Goal: Task Accomplishment & Management: Complete application form

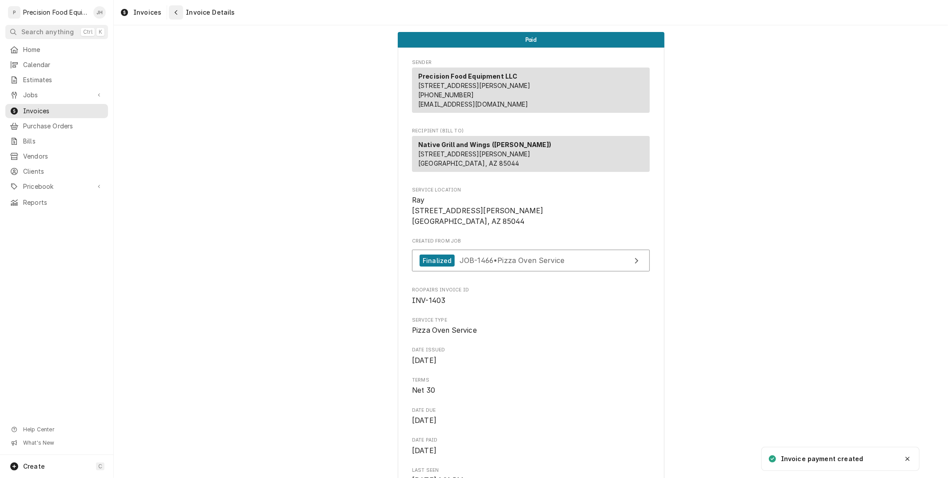
click at [174, 8] on div "Navigate back" at bounding box center [175, 12] width 9 height 9
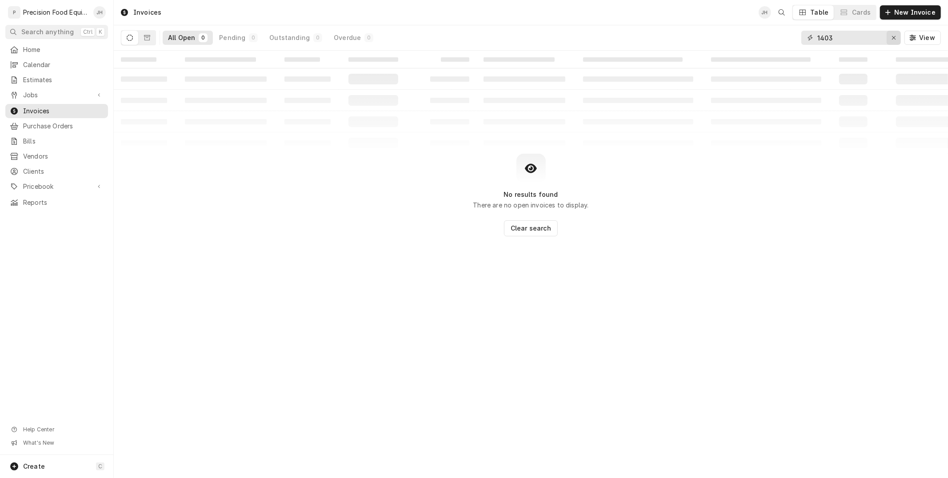
click at [894, 40] on icon "Erase input" at bounding box center [893, 38] width 5 height 6
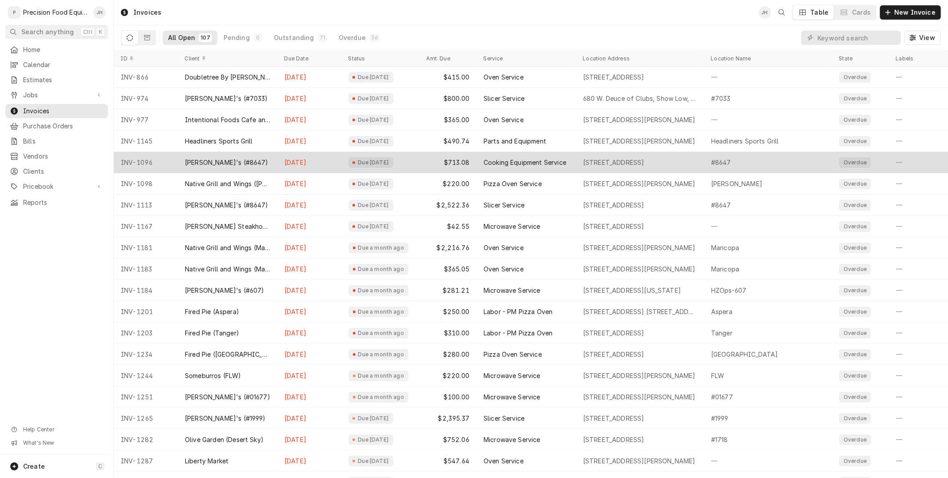
click at [370, 170] on div "Due 2 months ago" at bounding box center [380, 162] width 78 height 21
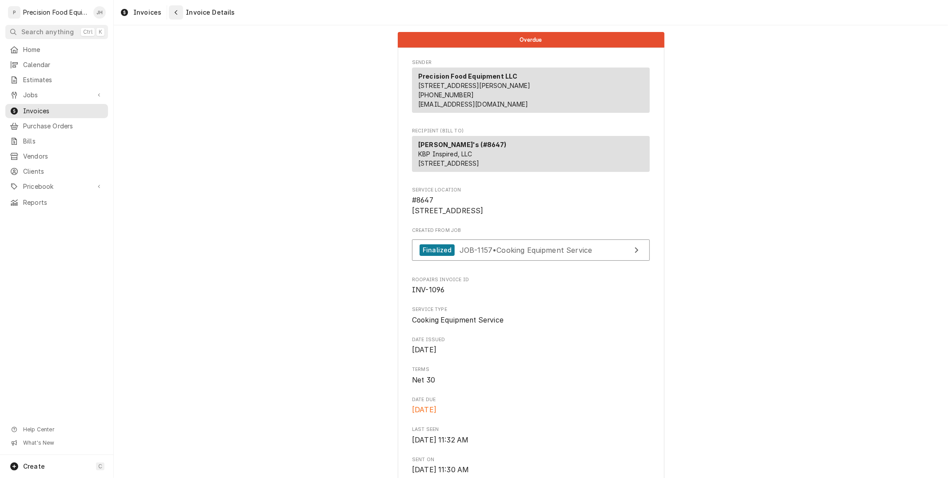
click at [179, 14] on div "Navigate back" at bounding box center [175, 12] width 9 height 9
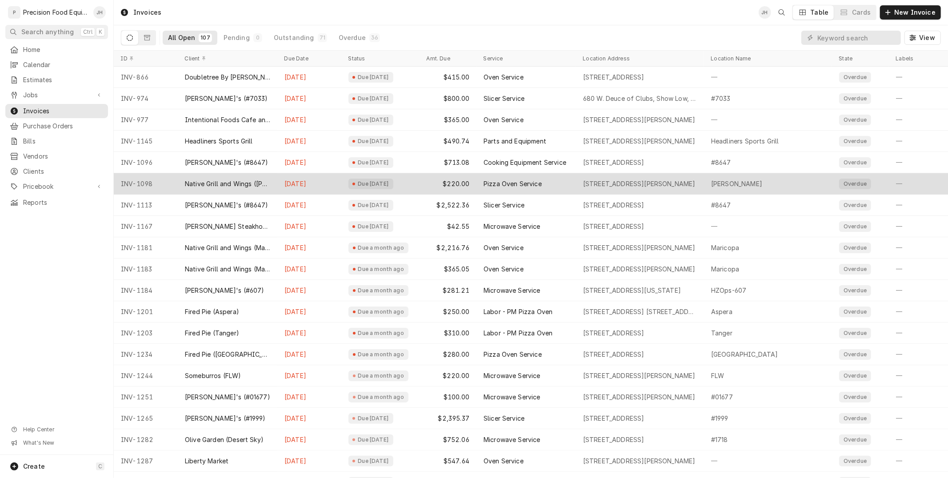
click at [322, 184] on div "[DATE]" at bounding box center [309, 183] width 64 height 21
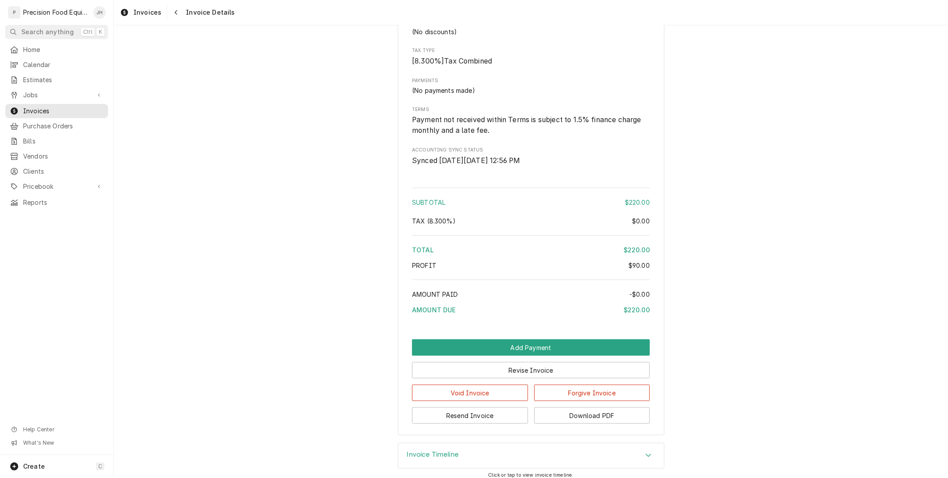
scroll to position [854, 0]
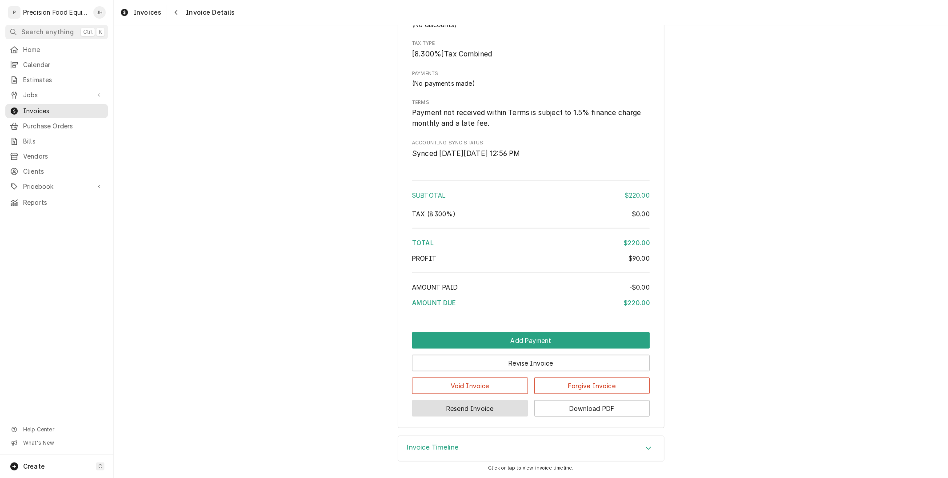
click at [491, 407] on button "Resend Invoice" at bounding box center [470, 408] width 116 height 16
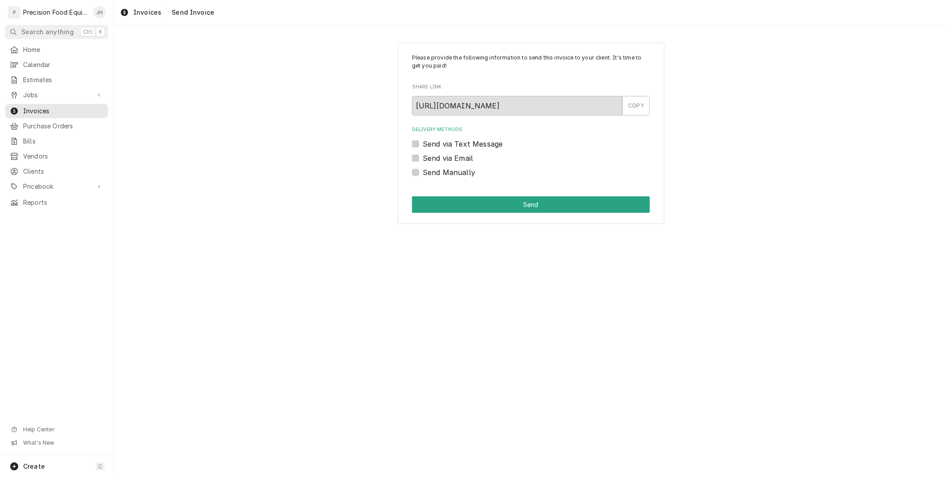
click at [423, 144] on label "Send via Text Message" at bounding box center [463, 144] width 80 height 11
click at [423, 144] on input "Send via Text Message" at bounding box center [542, 149] width 238 height 20
checkbox input "true"
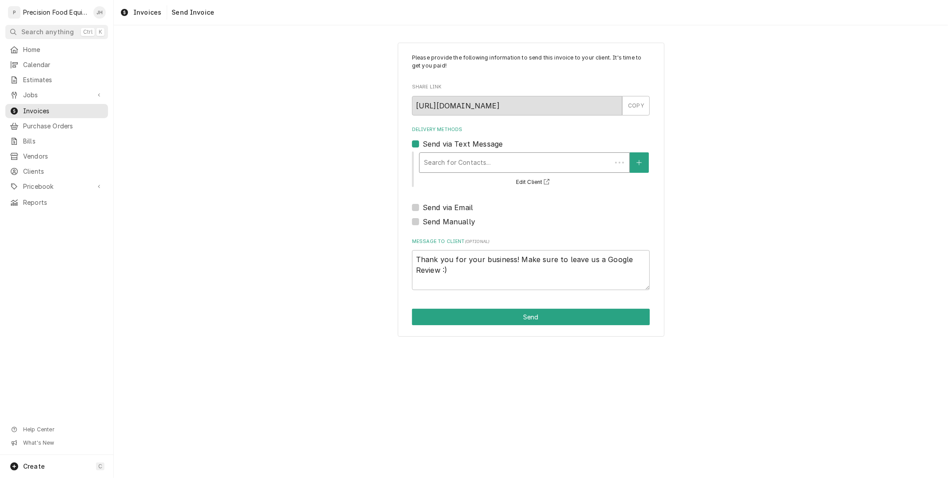
click at [489, 165] on div "Delivery Methods" at bounding box center [515, 163] width 183 height 16
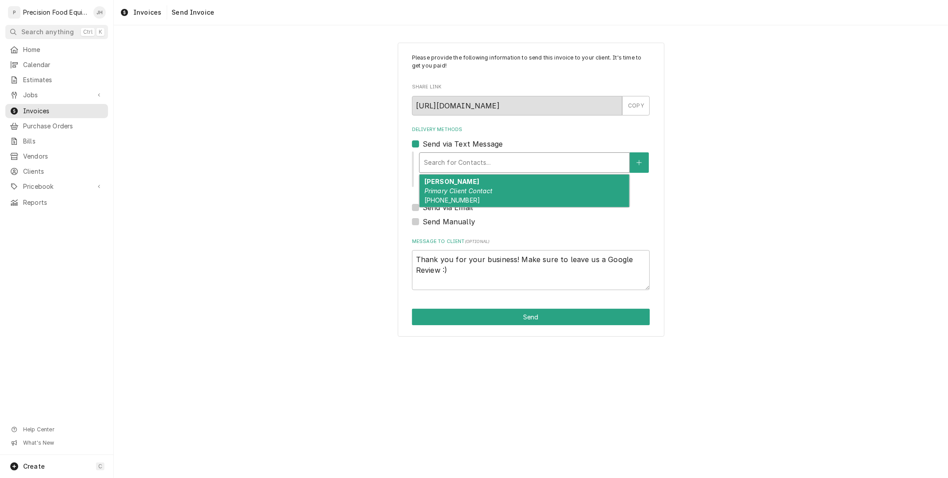
click at [472, 188] on em "Primary Client Contact" at bounding box center [458, 191] width 68 height 8
type textarea "x"
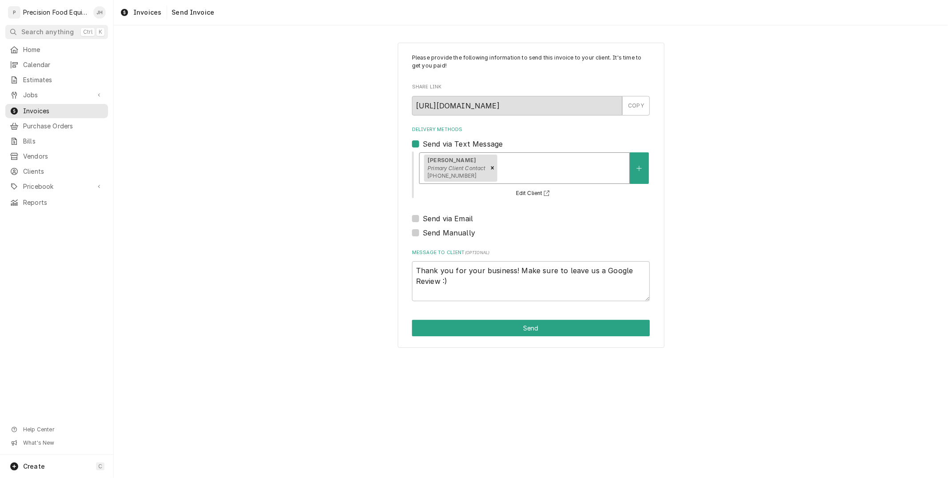
click at [423, 216] on label "Send via Email" at bounding box center [448, 218] width 50 height 11
click at [423, 216] on input "Send via Email" at bounding box center [542, 223] width 238 height 20
checkbox input "true"
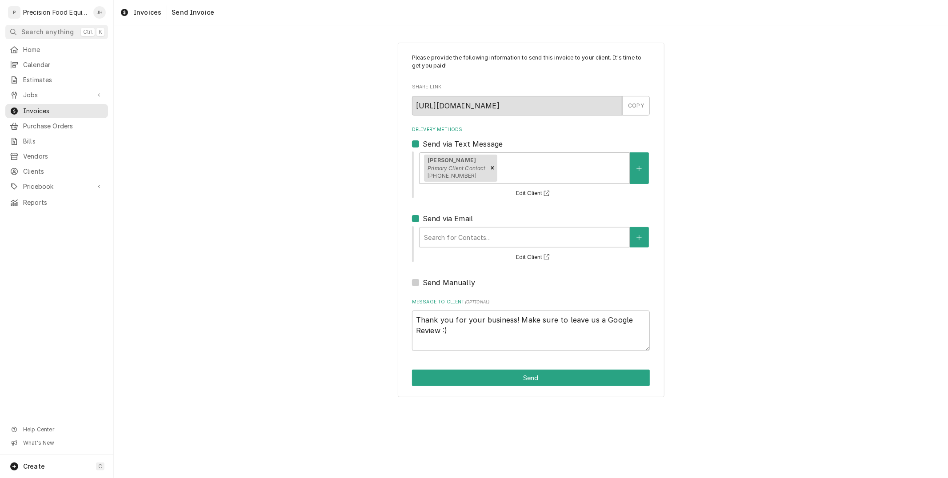
click at [458, 226] on div "Search for Contacts... Edit Client" at bounding box center [533, 244] width 231 height 37
click at [462, 238] on div "Delivery Methods" at bounding box center [524, 237] width 201 height 16
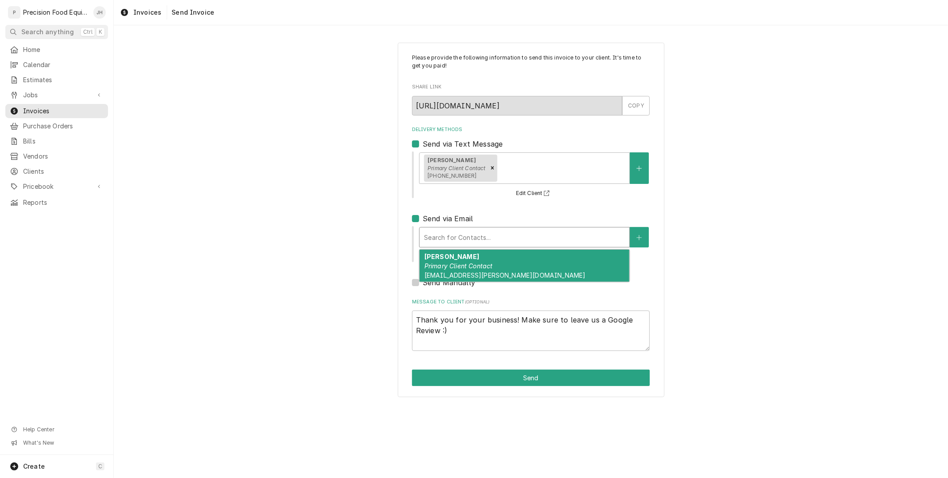
click at [467, 267] on em "Primary Client Contact" at bounding box center [458, 266] width 68 height 8
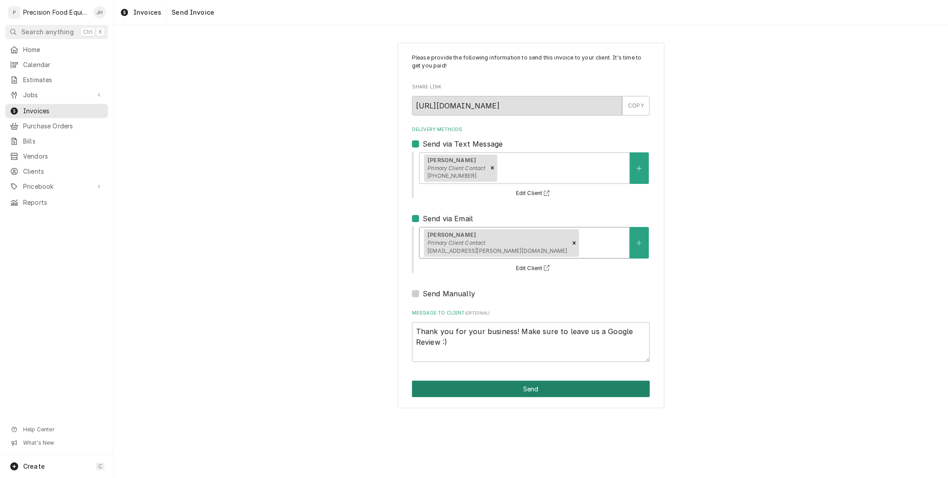
click at [564, 390] on button "Send" at bounding box center [531, 389] width 238 height 16
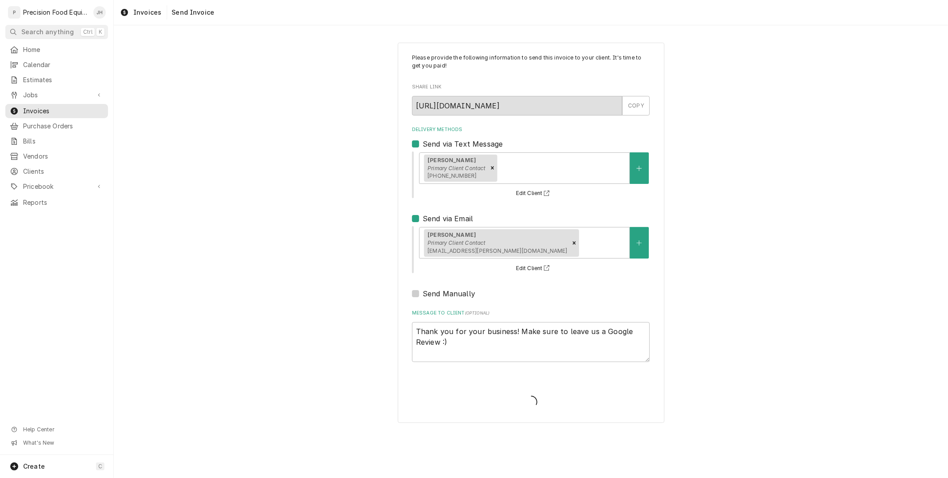
type textarea "x"
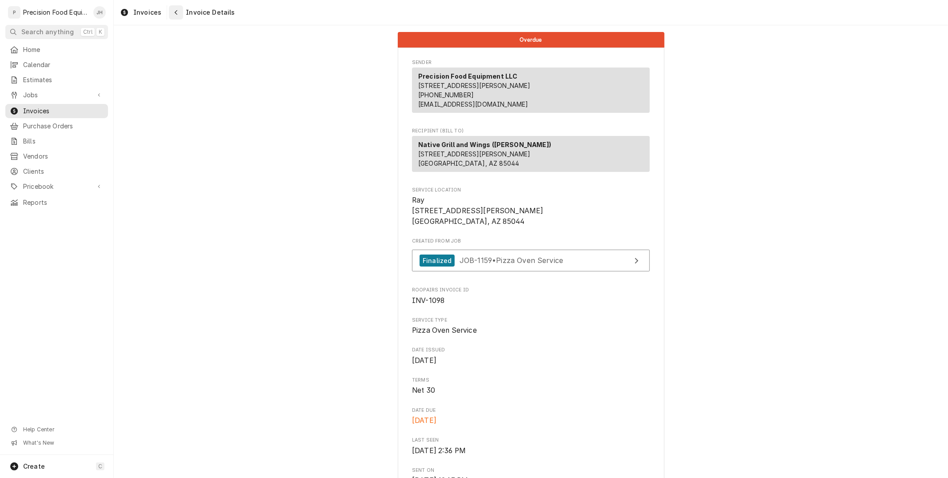
click at [169, 13] on button "Navigate back" at bounding box center [176, 12] width 14 height 14
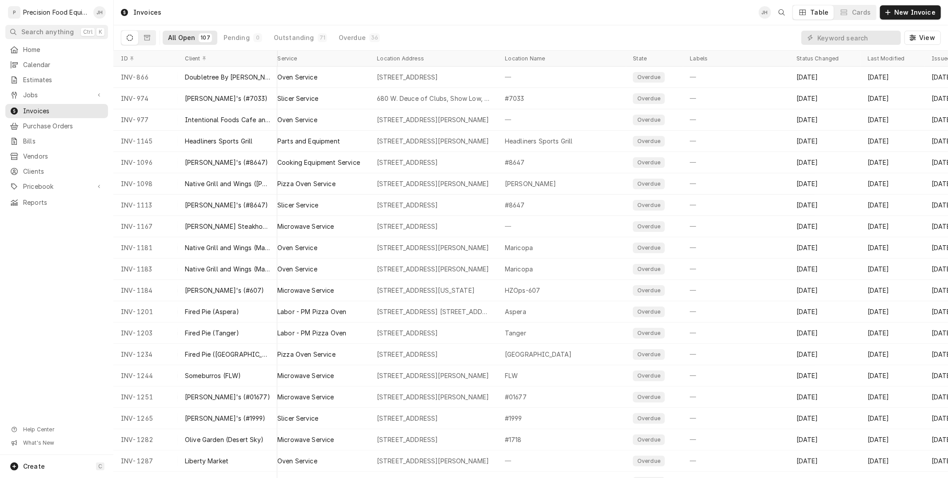
scroll to position [0, 255]
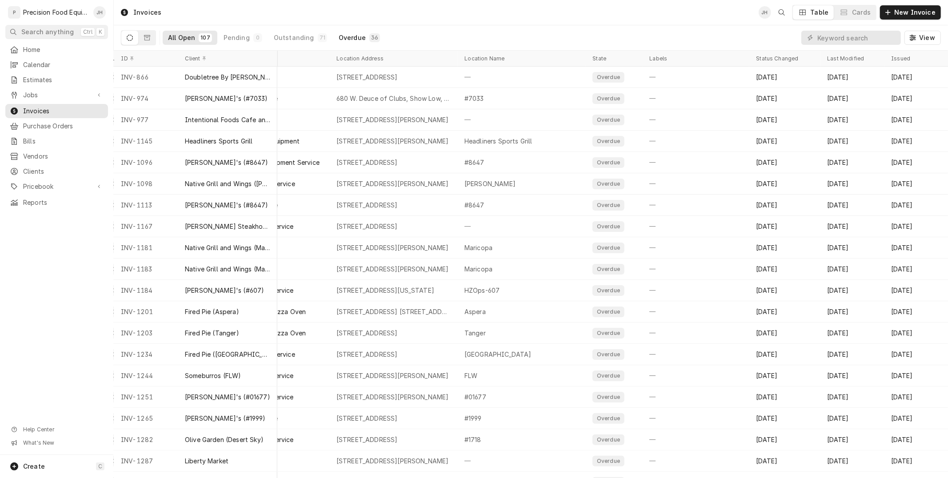
click at [359, 38] on button "Overdue 36" at bounding box center [359, 38] width 52 height 14
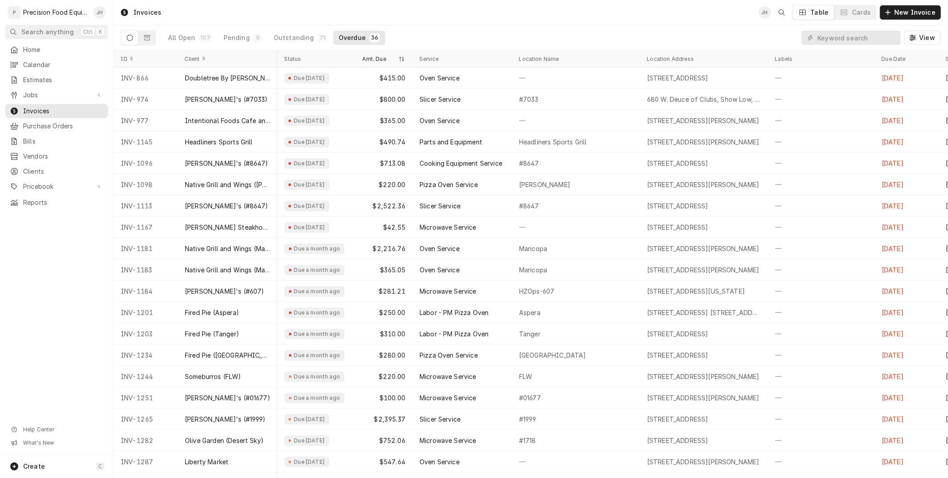
scroll to position [0, 233]
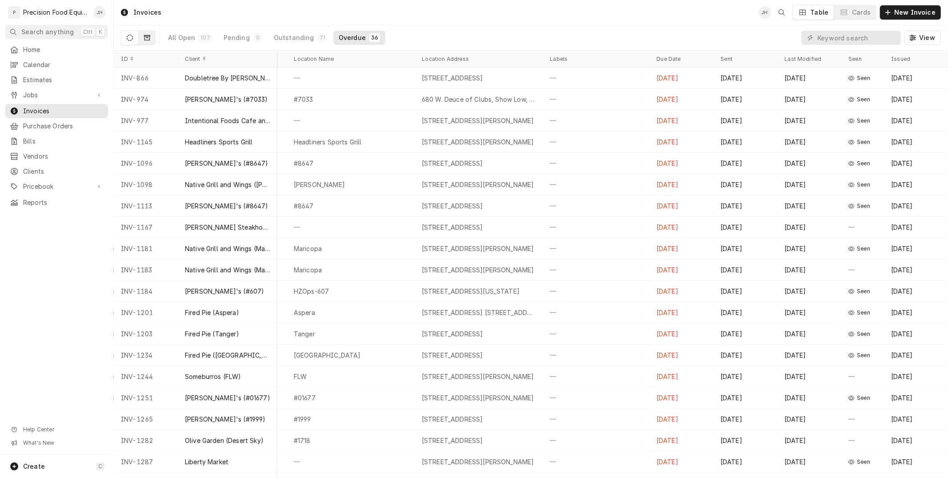
click at [141, 40] on button "Dynamic Content Wrapper" at bounding box center [147, 38] width 17 height 14
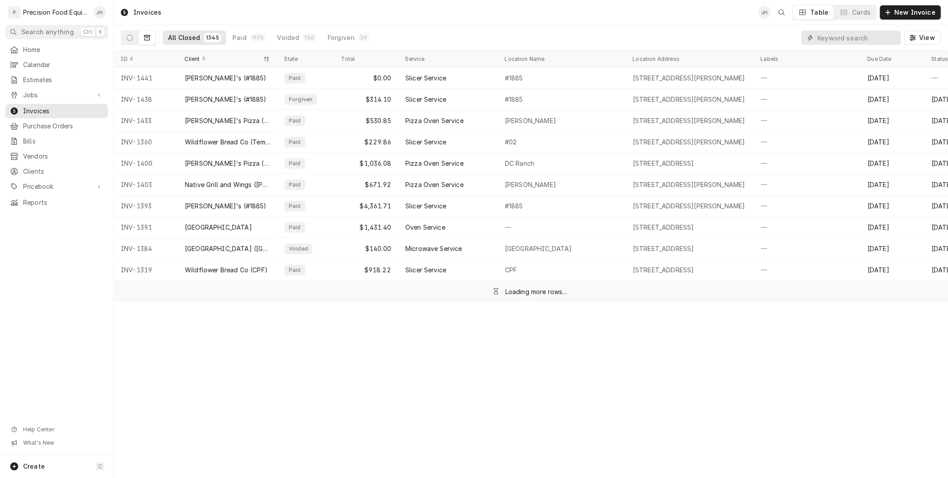
click at [865, 42] on input "Dynamic Content Wrapper" at bounding box center [856, 38] width 79 height 14
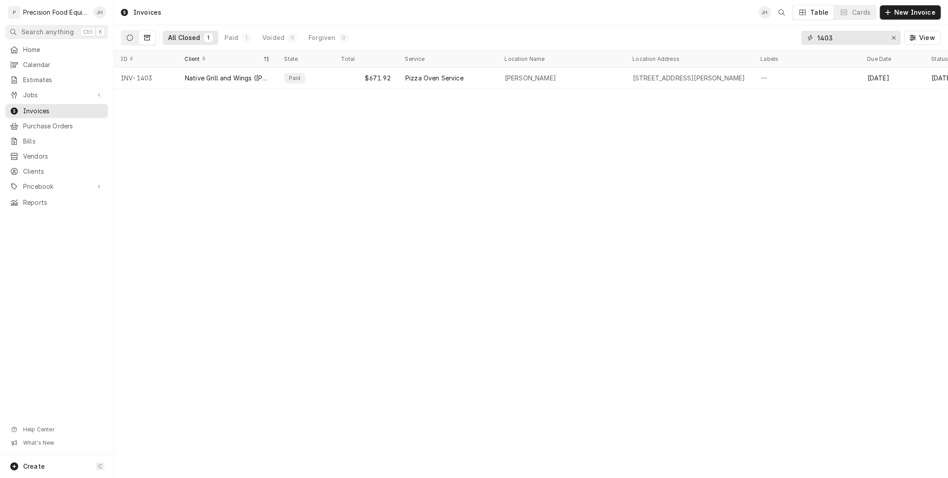
type input "1403"
click at [128, 44] on button "Dynamic Content Wrapper" at bounding box center [129, 38] width 17 height 14
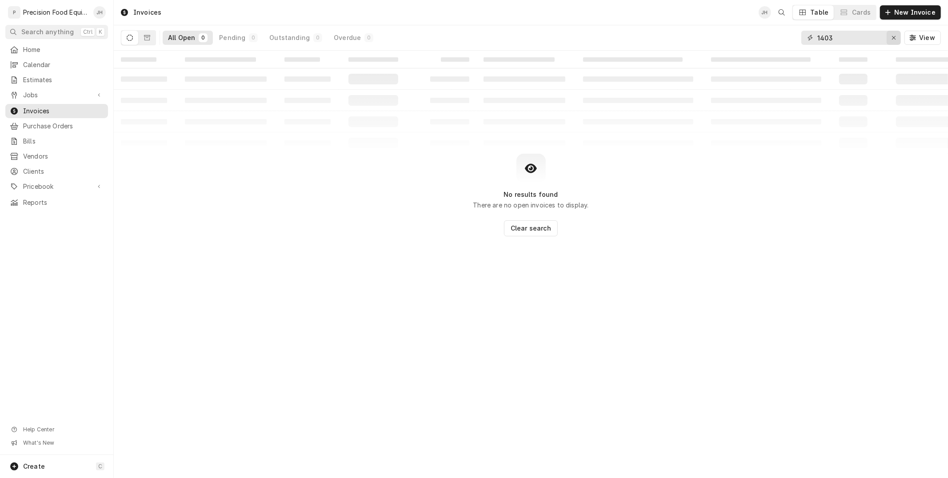
click at [894, 36] on icon "Erase input" at bounding box center [893, 38] width 5 height 6
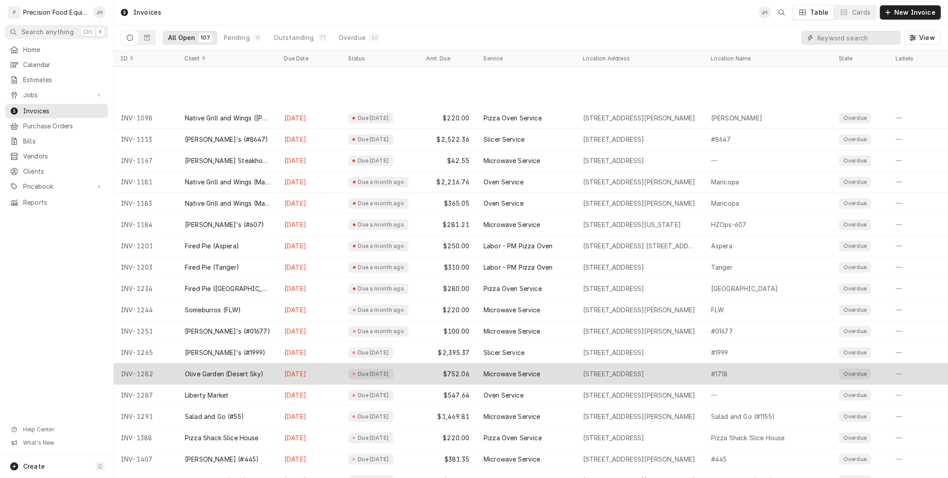
scroll to position [130, 0]
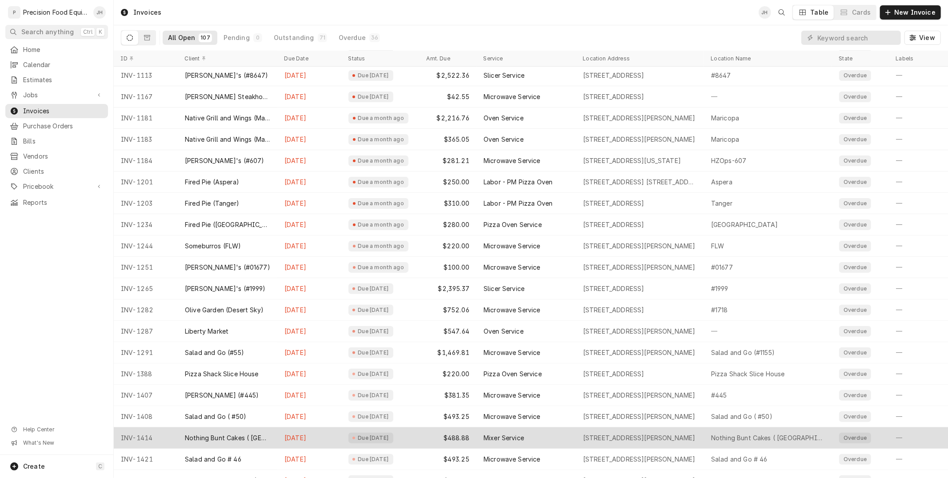
click at [236, 429] on div "Nothing Bunt Cakes ( Glendale)" at bounding box center [228, 437] width 100 height 21
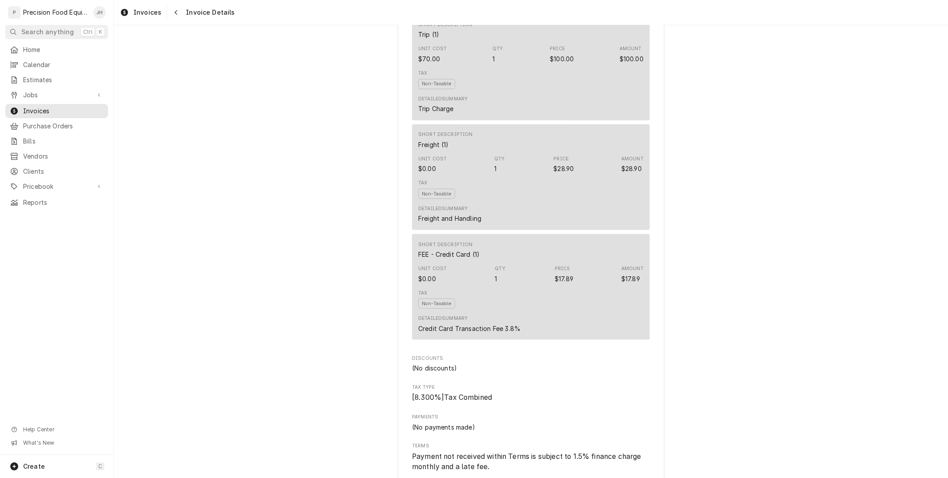
scroll to position [1258, 0]
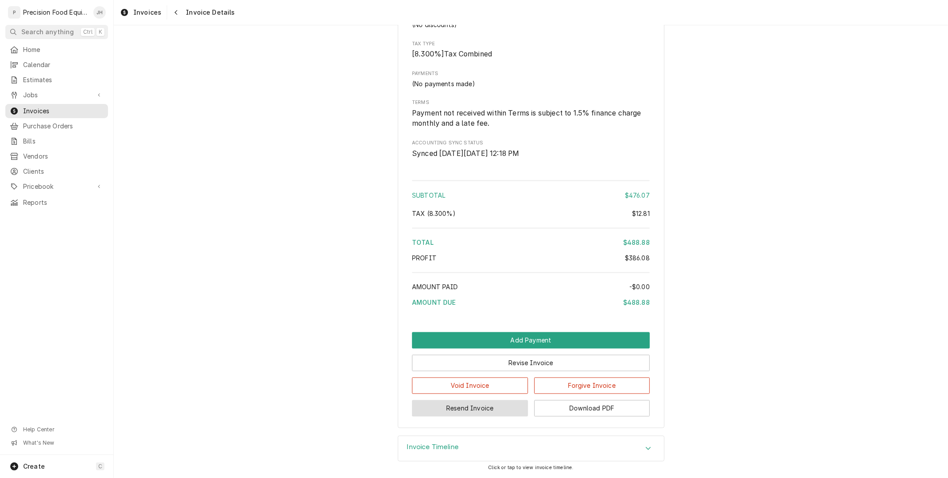
click at [485, 411] on button "Resend Invoice" at bounding box center [470, 408] width 116 height 16
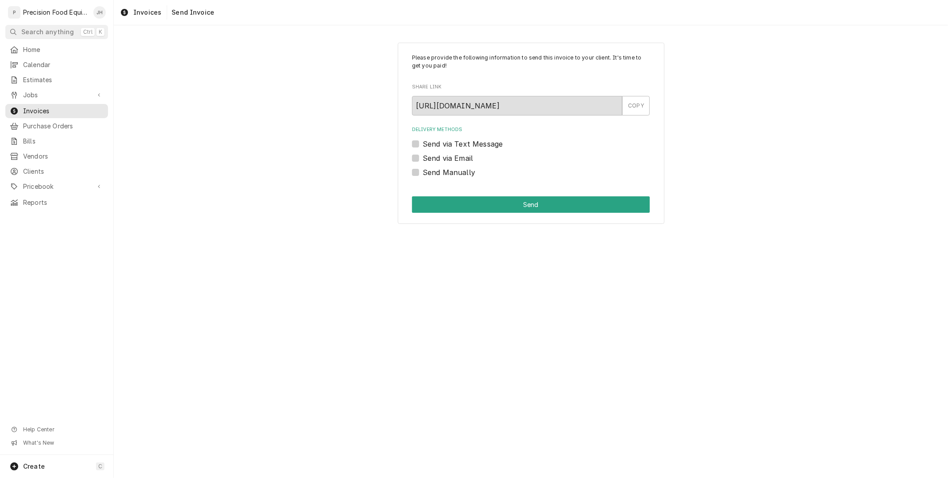
click at [423, 146] on label "Send via Text Message" at bounding box center [463, 144] width 80 height 11
click at [423, 146] on input "Send via Text Message" at bounding box center [542, 149] width 238 height 20
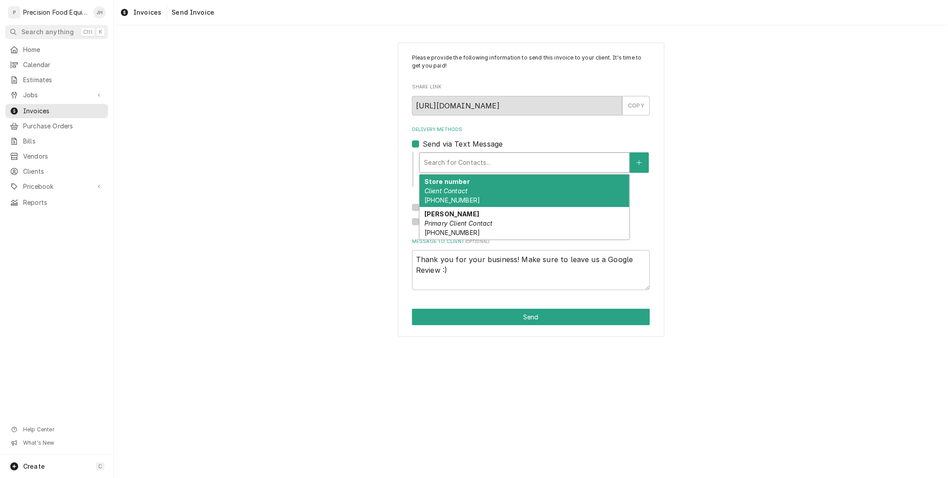
click at [477, 159] on div "Delivery Methods" at bounding box center [524, 163] width 201 height 16
click at [423, 143] on label "Send via Text Message" at bounding box center [463, 144] width 80 height 11
click at [423, 143] on input "Send via Text Message" at bounding box center [542, 149] width 238 height 20
checkbox input "false"
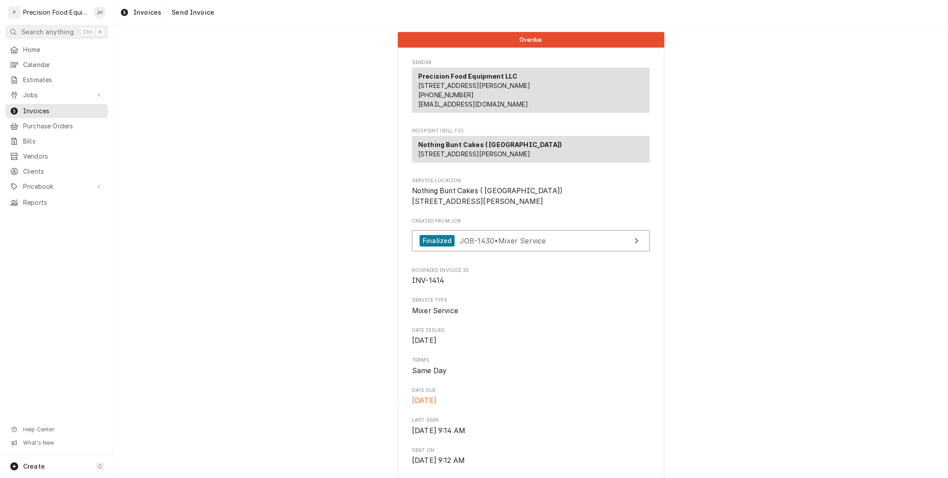
click at [45, 87] on div "Home Calendar Estimates Jobs Jobs Job Series Invoices Purchase Orders Bills Ven…" at bounding box center [56, 126] width 113 height 167
click at [43, 94] on span "Jobs" at bounding box center [56, 95] width 67 height 9
click at [37, 108] on span "Jobs" at bounding box center [63, 110] width 80 height 9
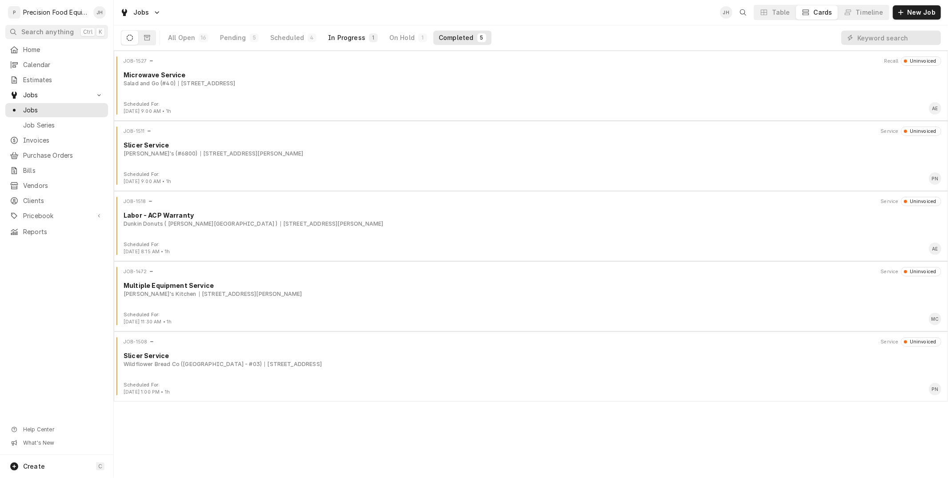
click at [355, 37] on div "In Progress" at bounding box center [346, 37] width 37 height 9
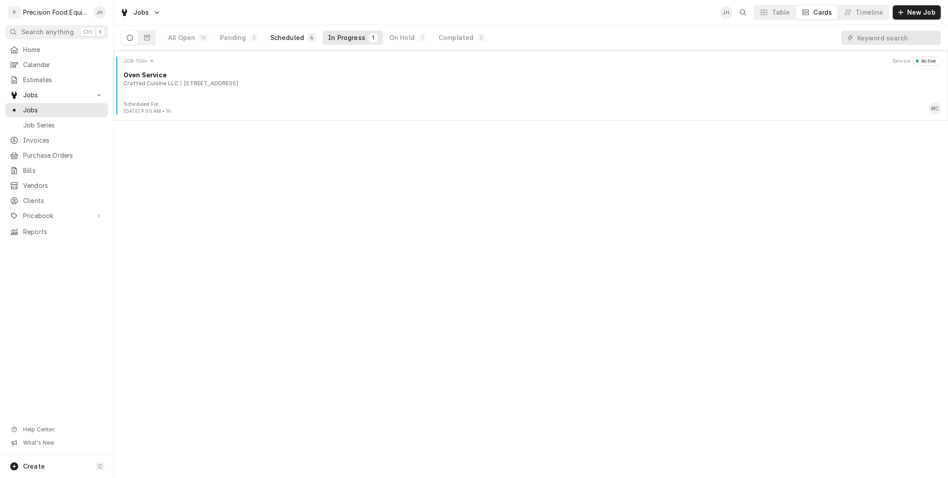
click at [279, 37] on div "Scheduled" at bounding box center [287, 37] width 34 height 9
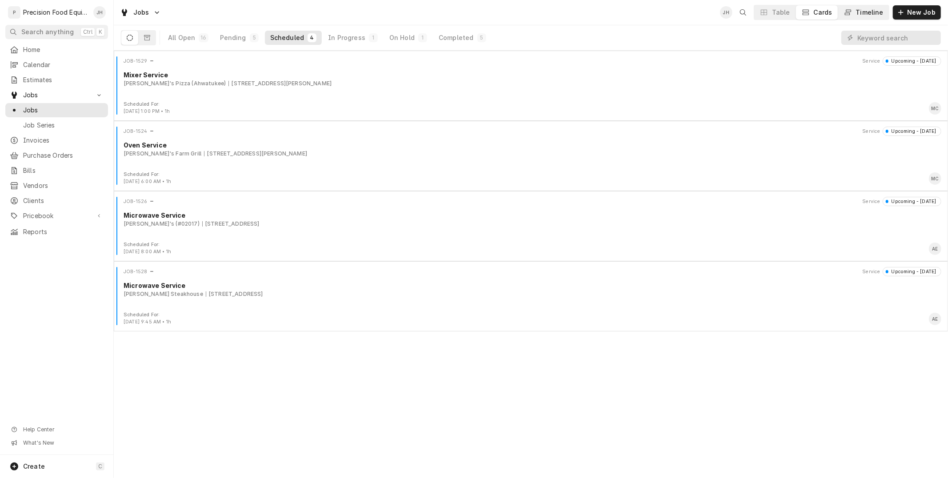
click at [872, 15] on div "Timeline" at bounding box center [870, 12] width 28 height 9
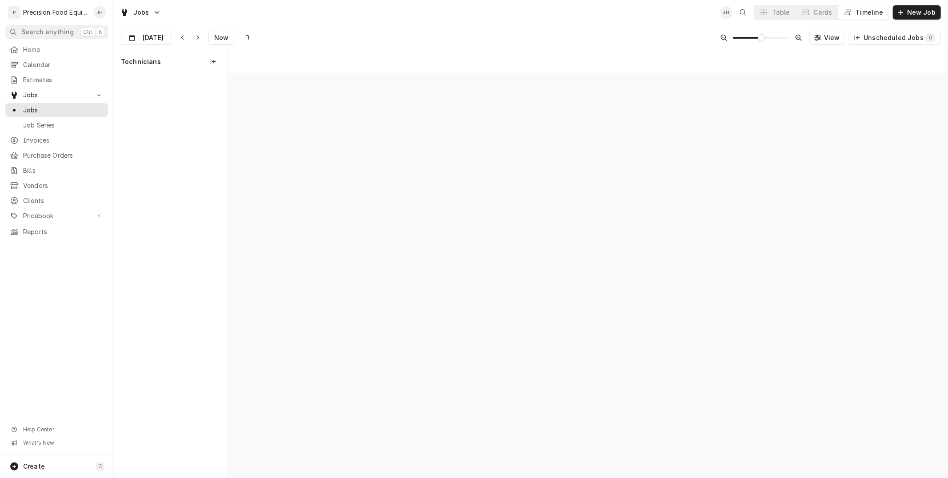
scroll to position [0, 14253]
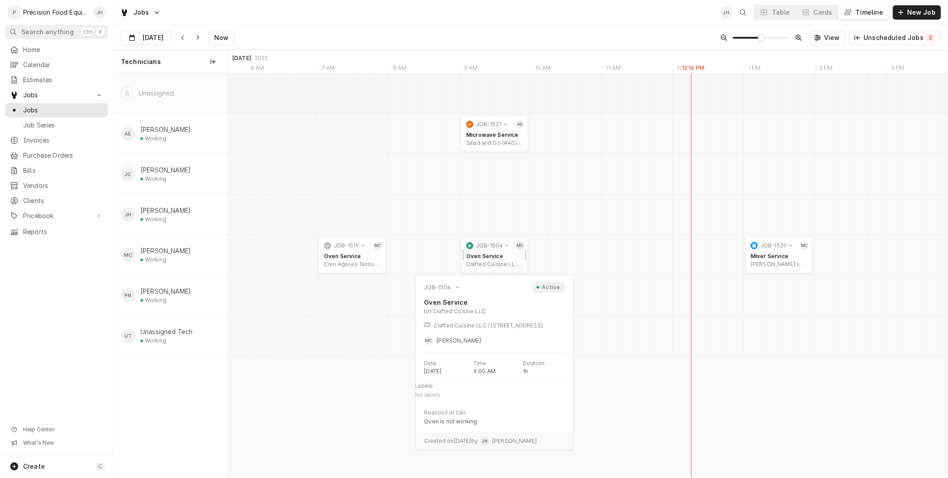
click at [495, 254] on div "Oven Service" at bounding box center [494, 256] width 56 height 7
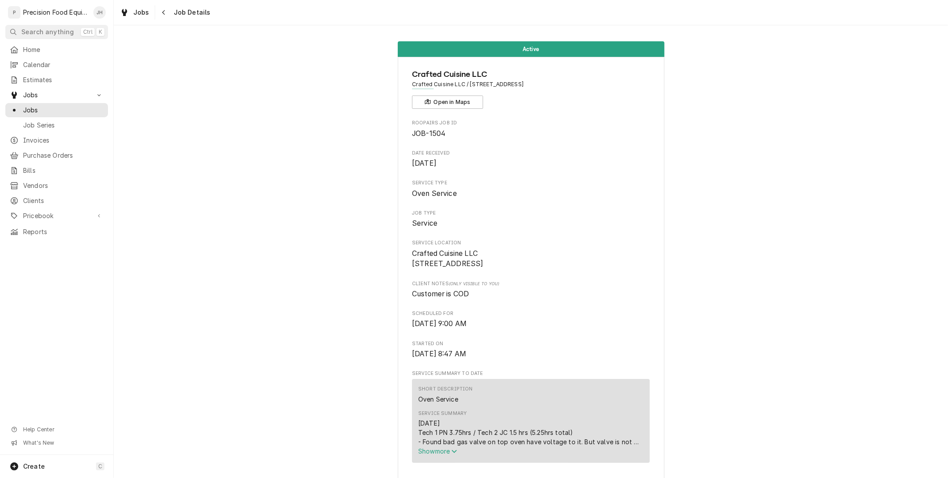
click at [447, 455] on span "Show more" at bounding box center [437, 451] width 39 height 8
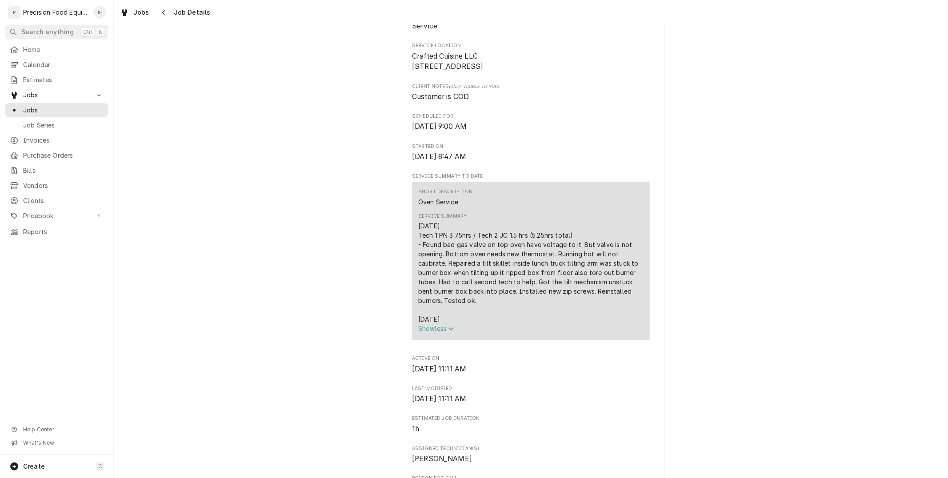
scroll to position [691, 0]
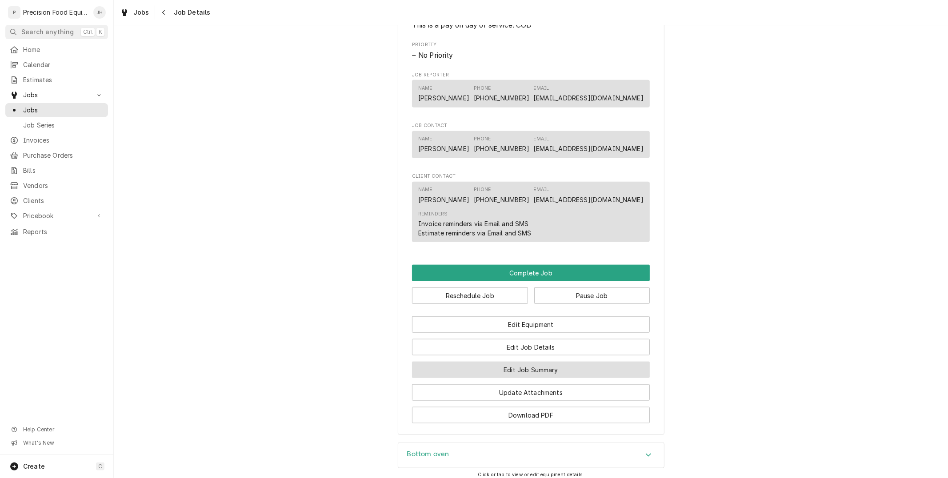
click at [512, 378] on button "Edit Job Summary" at bounding box center [531, 370] width 238 height 16
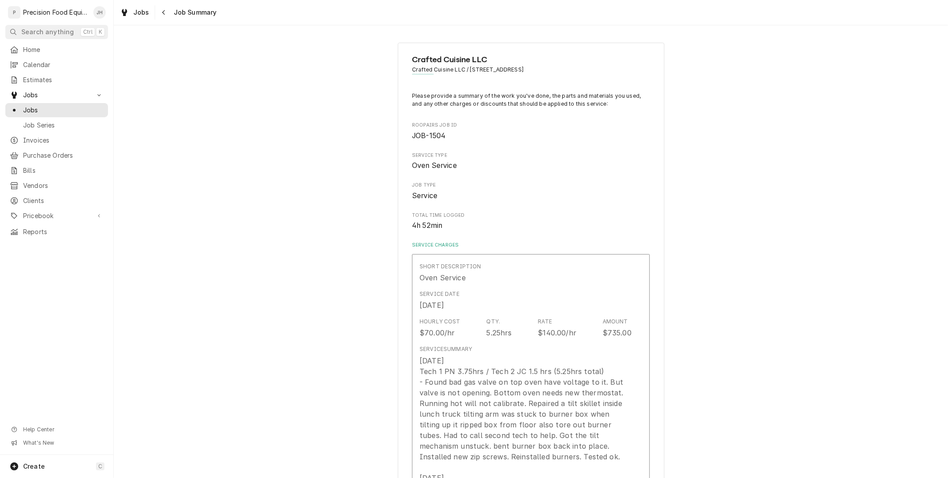
type textarea "x"
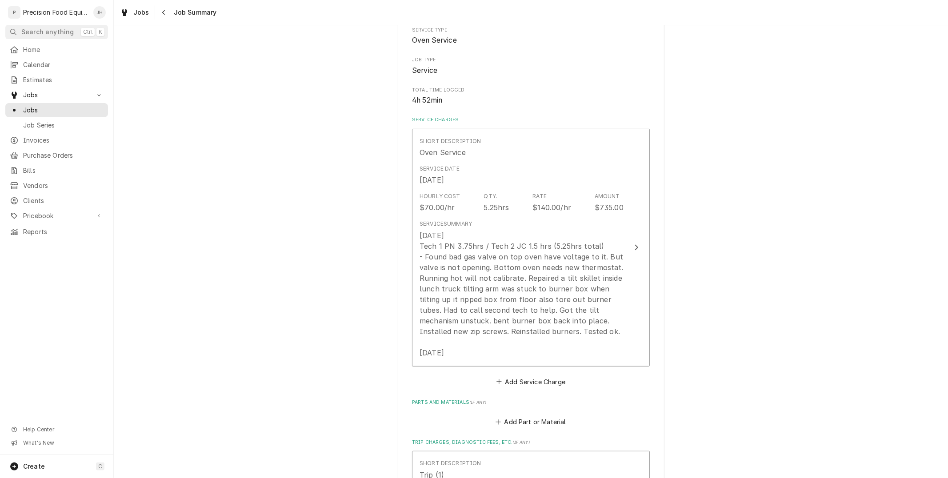
scroll to position [49, 0]
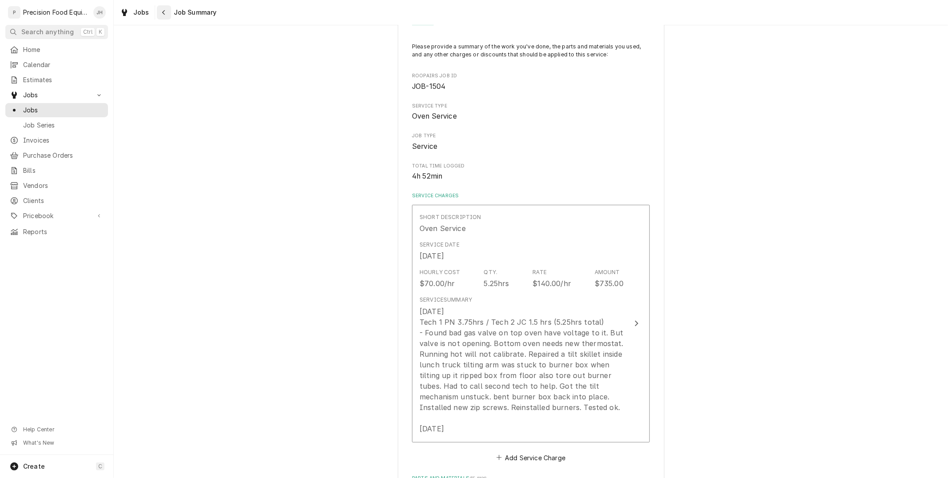
click at [165, 8] on div "Navigate back" at bounding box center [164, 12] width 9 height 9
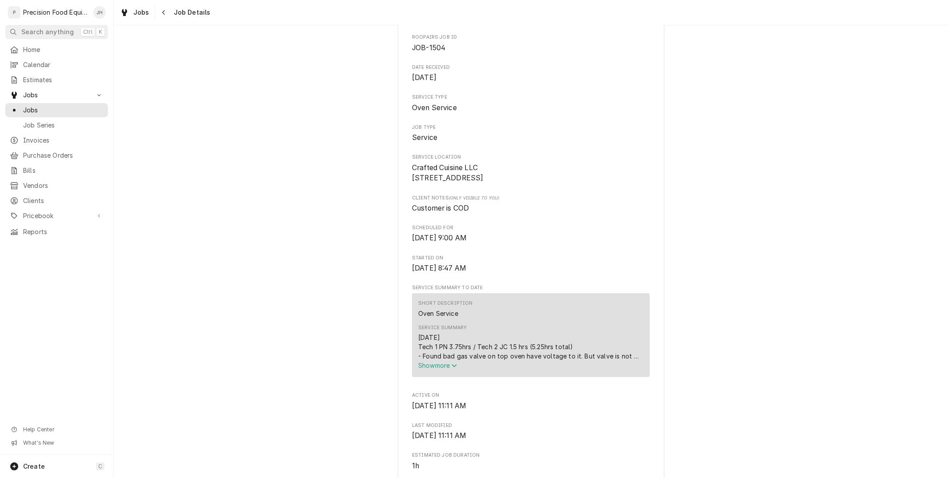
scroll to position [49, 0]
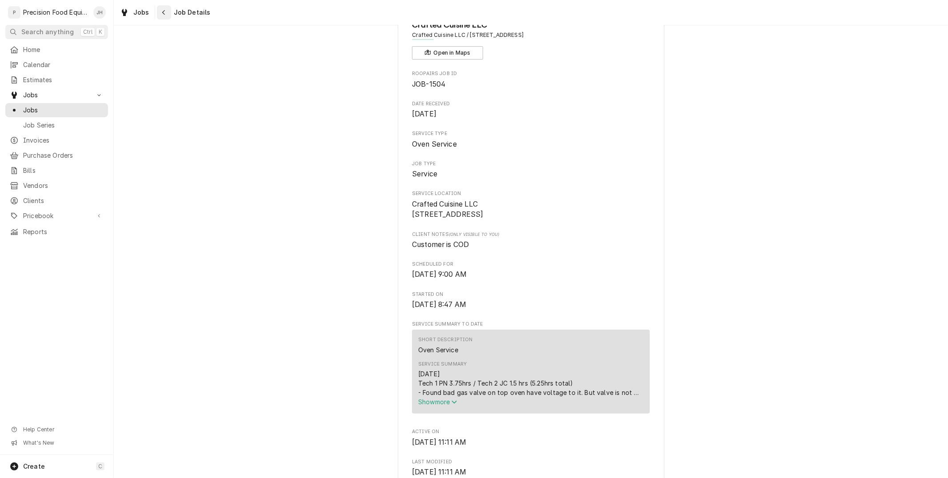
click at [166, 12] on div "Navigate back" at bounding box center [164, 12] width 9 height 9
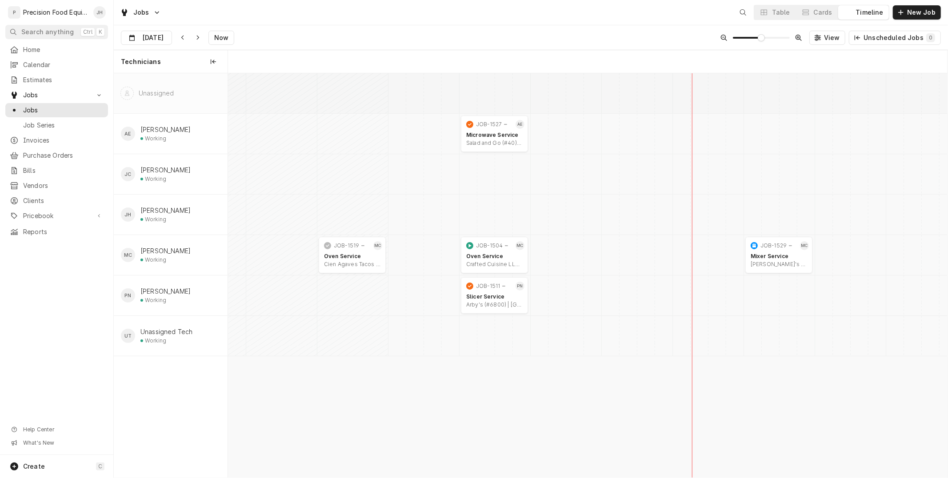
scroll to position [0, 14253]
click at [52, 133] on link "Invoices" at bounding box center [56, 140] width 103 height 14
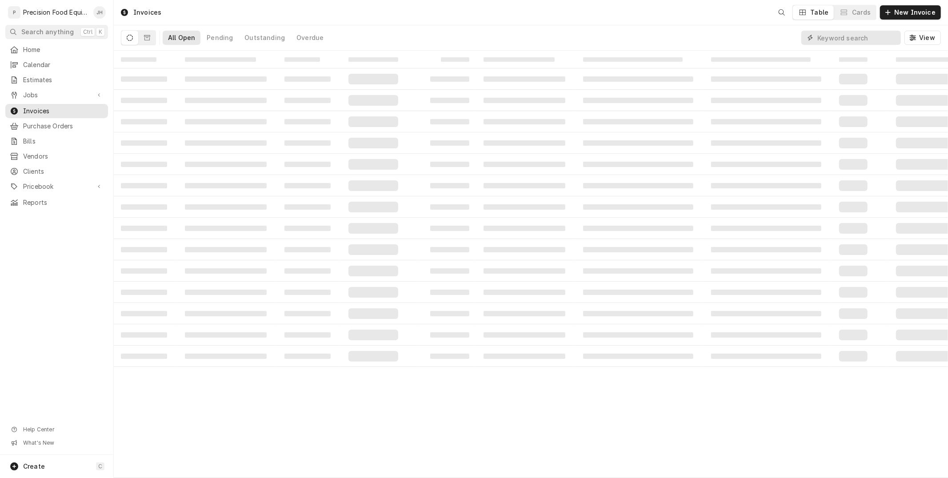
click at [871, 39] on input "Dynamic Content Wrapper" at bounding box center [856, 38] width 79 height 14
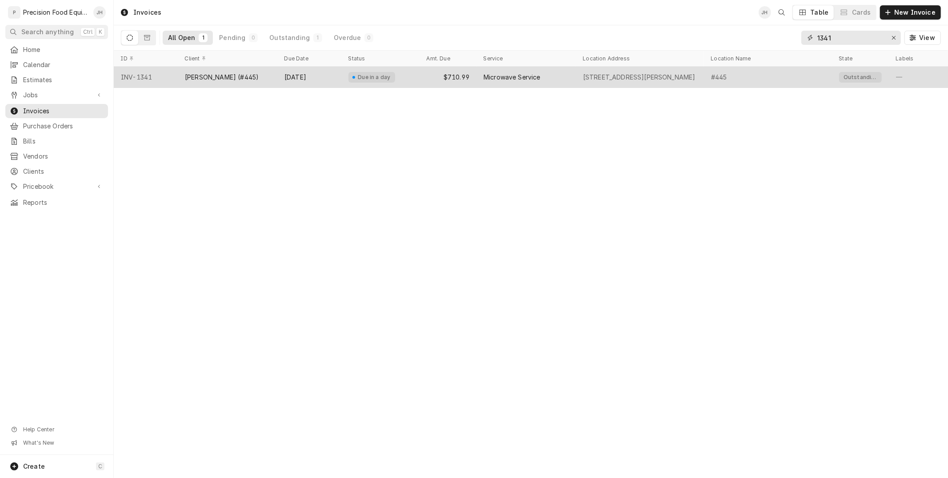
type input "1341"
click at [325, 82] on div "[DATE]" at bounding box center [309, 77] width 64 height 21
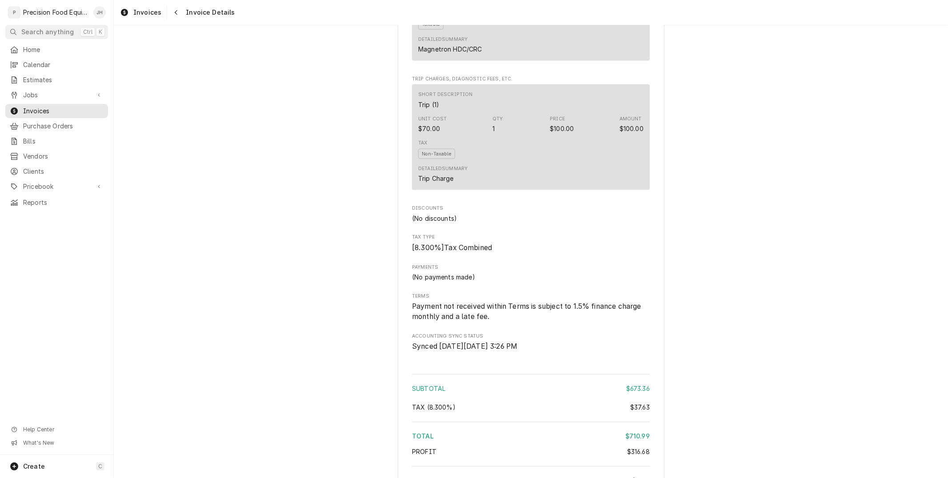
scroll to position [1355, 0]
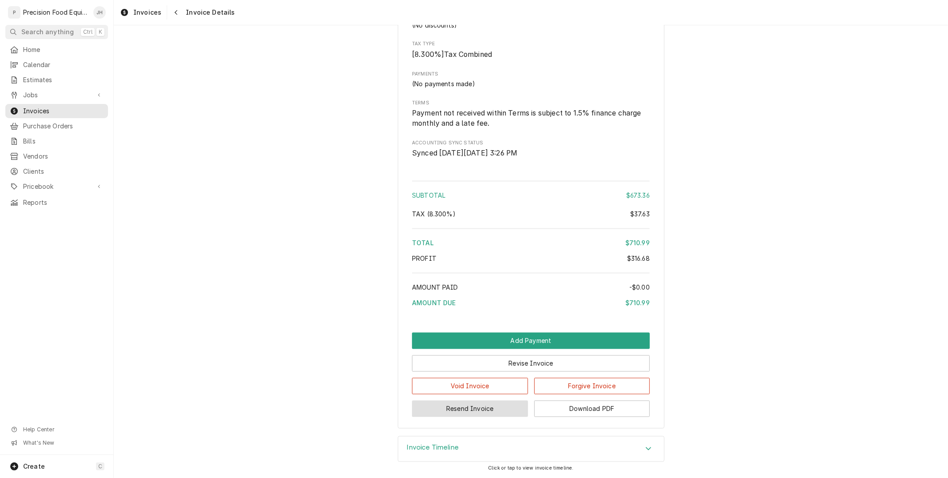
click at [504, 411] on button "Resend Invoice" at bounding box center [470, 409] width 116 height 16
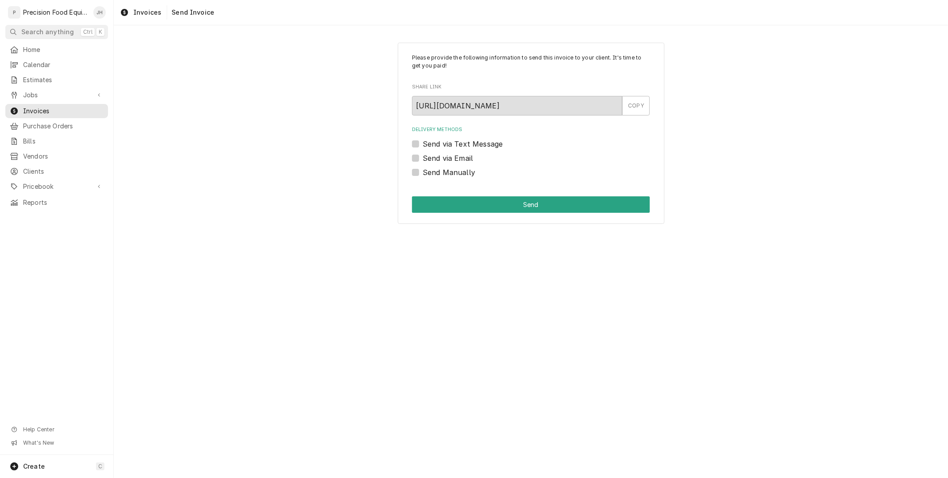
click at [423, 142] on label "Send via Text Message" at bounding box center [463, 144] width 80 height 11
click at [423, 142] on input "Send via Text Message" at bounding box center [542, 149] width 238 height 20
checkbox input "true"
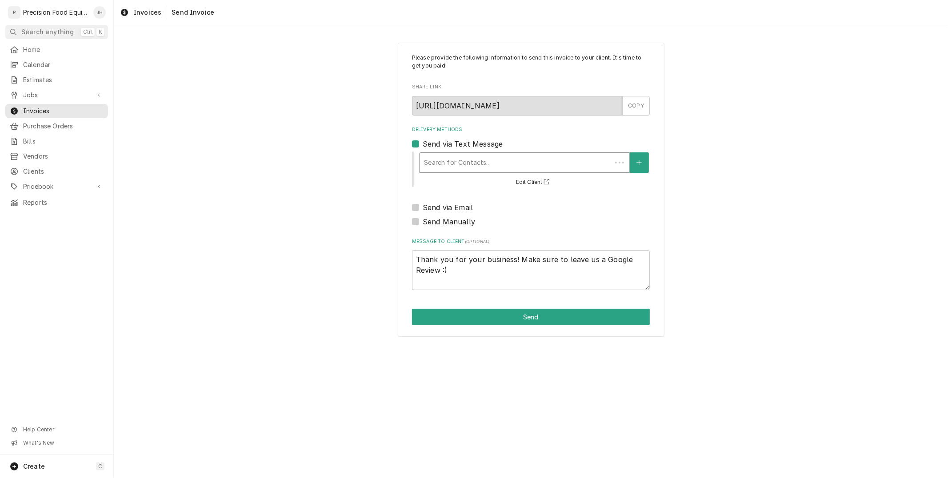
click at [466, 169] on div "Delivery Methods" at bounding box center [515, 163] width 183 height 16
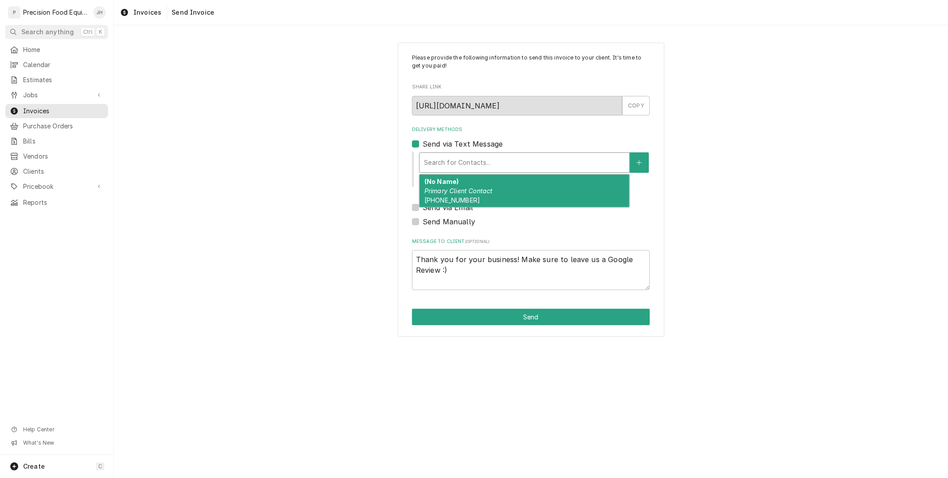
click at [468, 183] on div "(No Name) Primary Client Contact (480) 268-7249" at bounding box center [524, 191] width 210 height 32
type textarea "x"
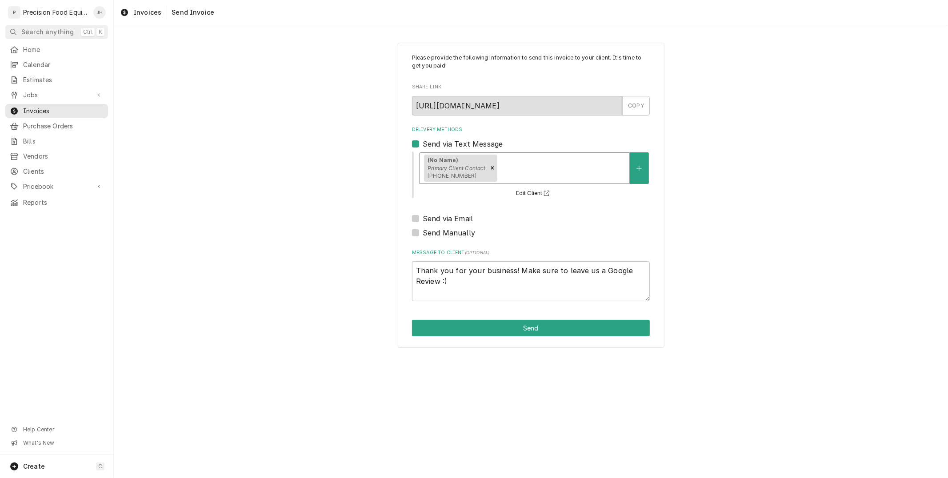
click at [423, 221] on label "Send via Email" at bounding box center [448, 218] width 50 height 11
click at [423, 221] on input "Send via Email" at bounding box center [542, 223] width 238 height 20
checkbox input "true"
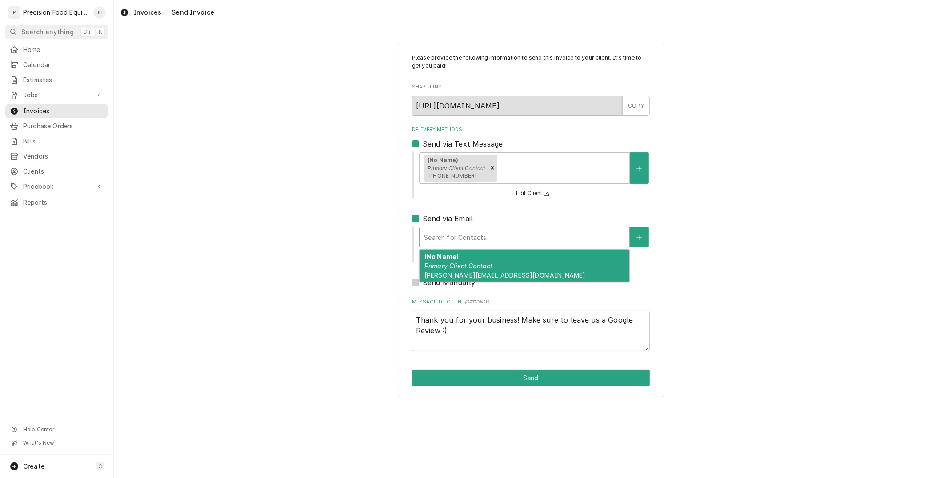
click at [462, 237] on div "Delivery Methods" at bounding box center [524, 237] width 201 height 16
click at [486, 259] on div "(No Name) Primary Client Contact chandler.culvers@gmail.com" at bounding box center [524, 266] width 210 height 32
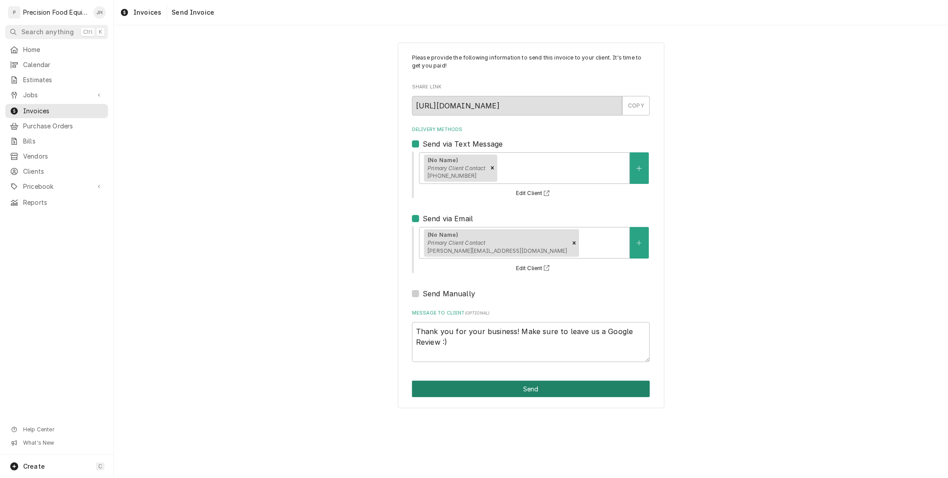
click at [539, 391] on button "Send" at bounding box center [531, 389] width 238 height 16
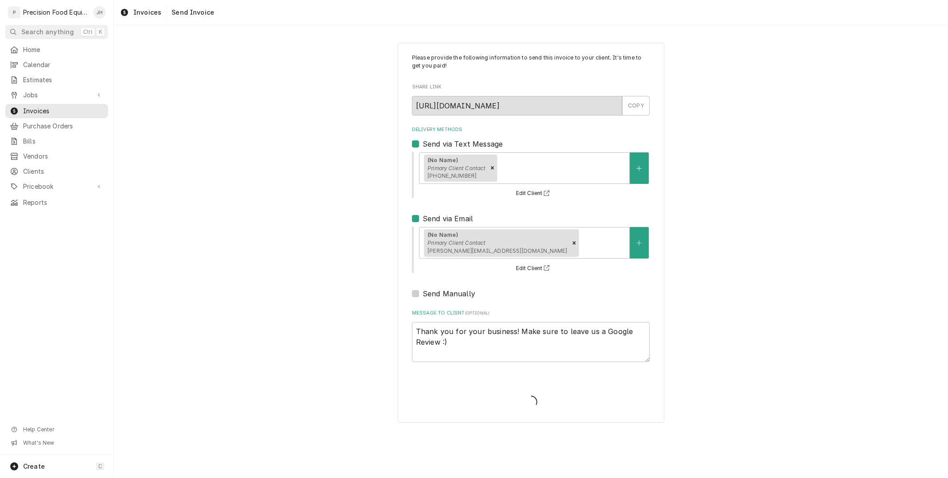
type textarea "x"
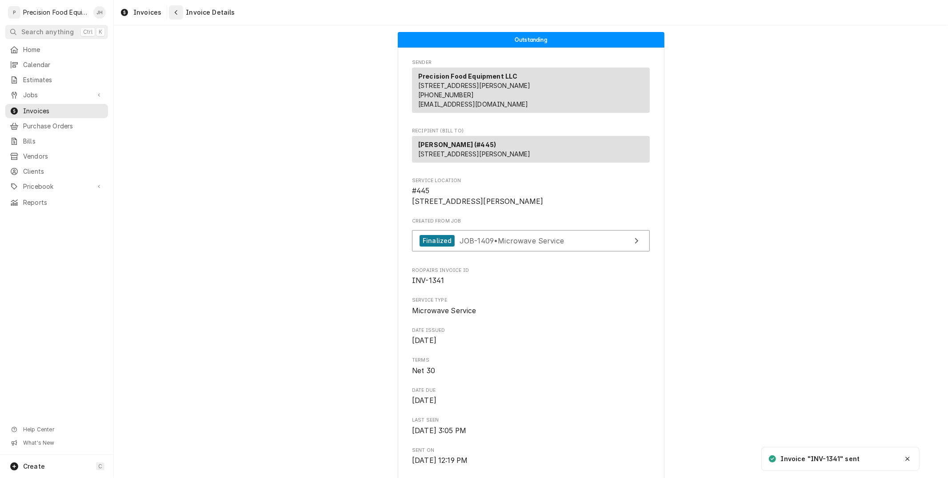
click at [176, 16] on div "Navigate back" at bounding box center [175, 12] width 9 height 9
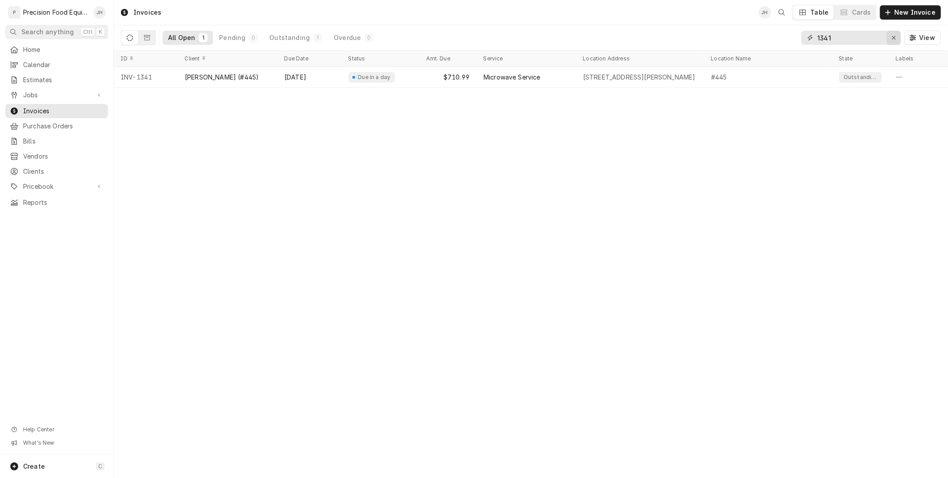
click at [894, 36] on icon "Erase input" at bounding box center [893, 38] width 5 height 6
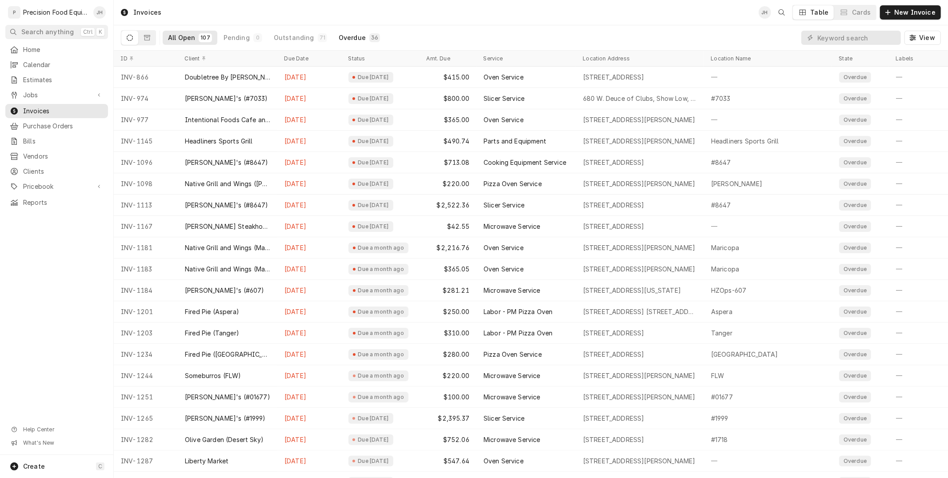
click at [351, 42] on div "Overdue" at bounding box center [352, 37] width 27 height 9
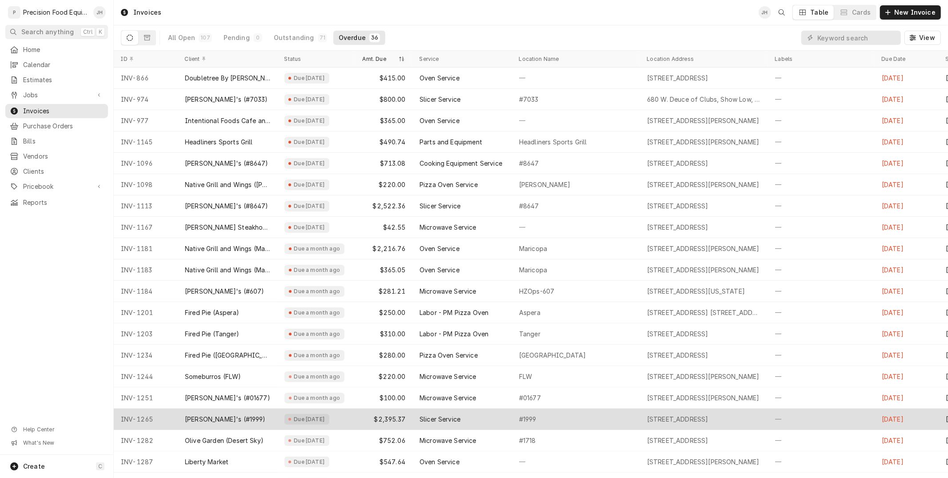
click at [335, 413] on div "Due [DATE]" at bounding box center [316, 419] width 78 height 21
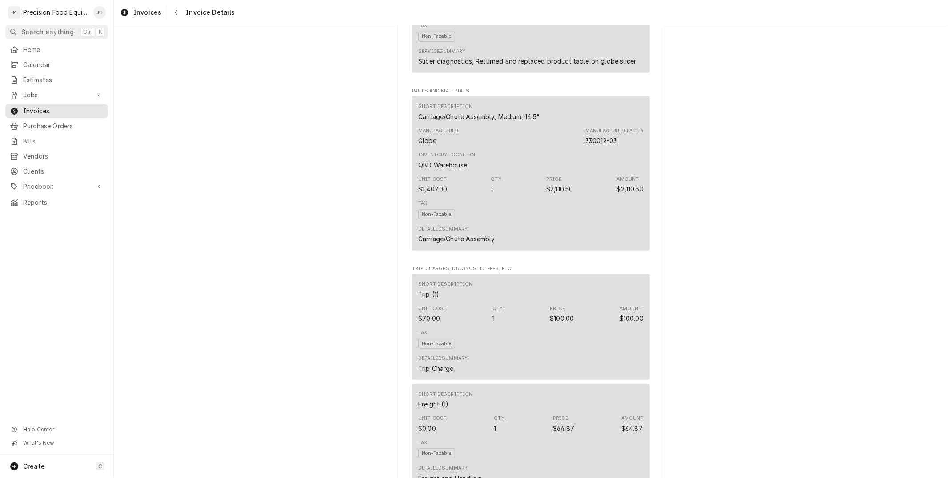
scroll to position [1063, 0]
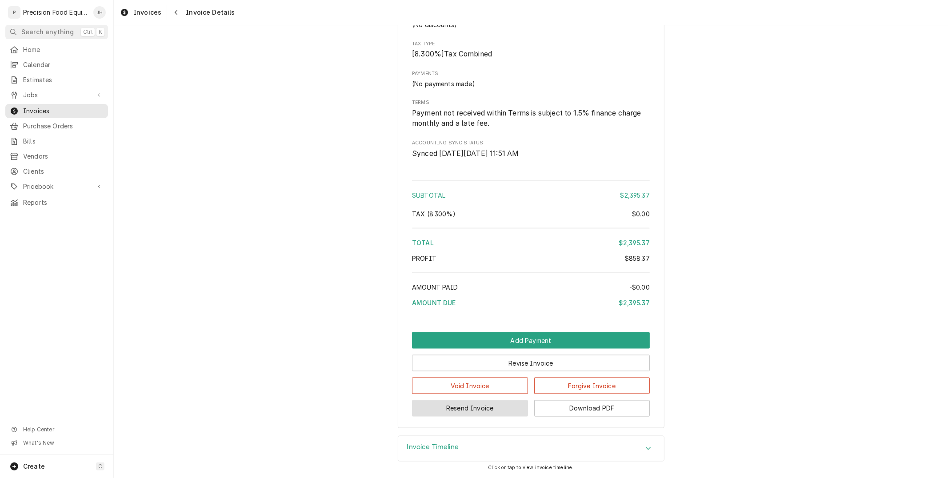
click at [469, 410] on button "Resend Invoice" at bounding box center [470, 408] width 116 height 16
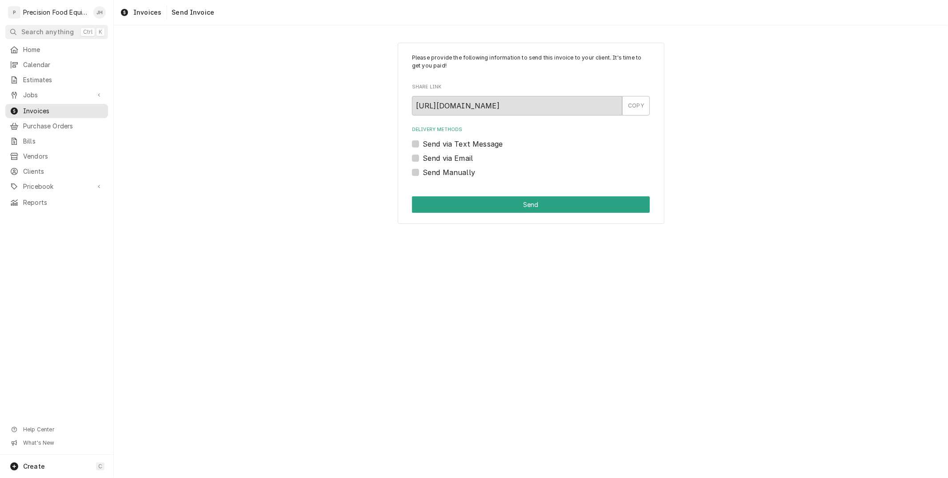
click at [419, 156] on div "Send via Email" at bounding box center [531, 158] width 238 height 11
click at [423, 160] on label "Send via Email" at bounding box center [448, 158] width 50 height 11
click at [423, 160] on input "Send via Email" at bounding box center [542, 163] width 238 height 20
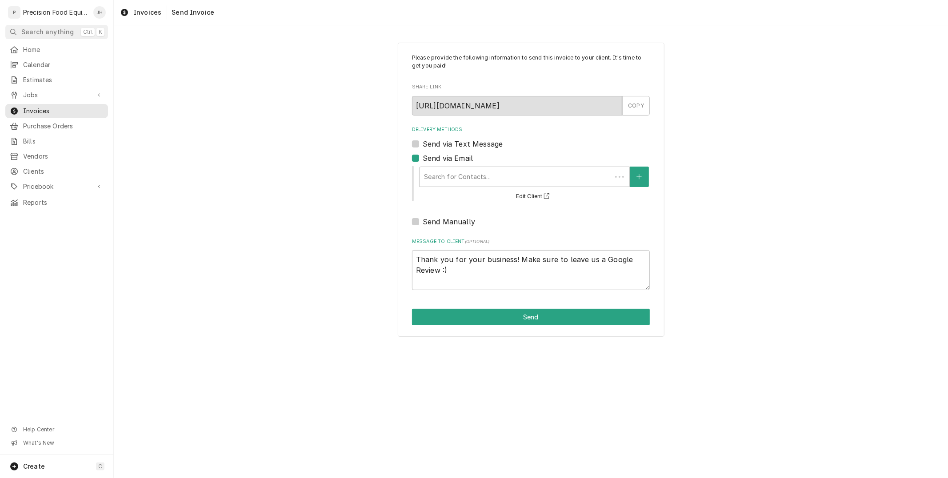
click at [437, 172] on div "Delivery Methods" at bounding box center [515, 177] width 183 height 16
click at [419, 157] on div "Send via Email" at bounding box center [531, 158] width 238 height 11
click at [423, 155] on label "Send via Email" at bounding box center [448, 158] width 50 height 11
click at [423, 155] on input "Send via Email" at bounding box center [542, 163] width 238 height 20
checkbox input "false"
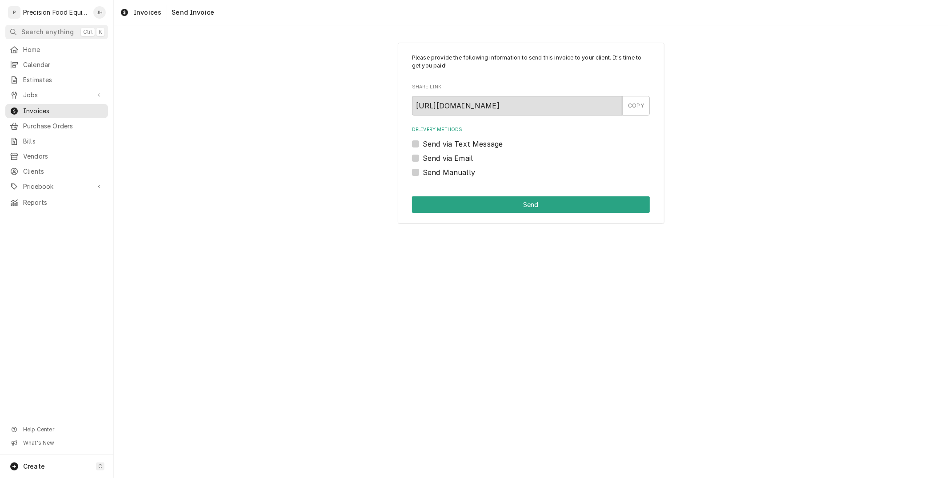
click at [423, 143] on label "Send via Text Message" at bounding box center [463, 144] width 80 height 11
click at [423, 143] on input "Send via Text Message" at bounding box center [542, 149] width 238 height 20
checkbox input "true"
type textarea "x"
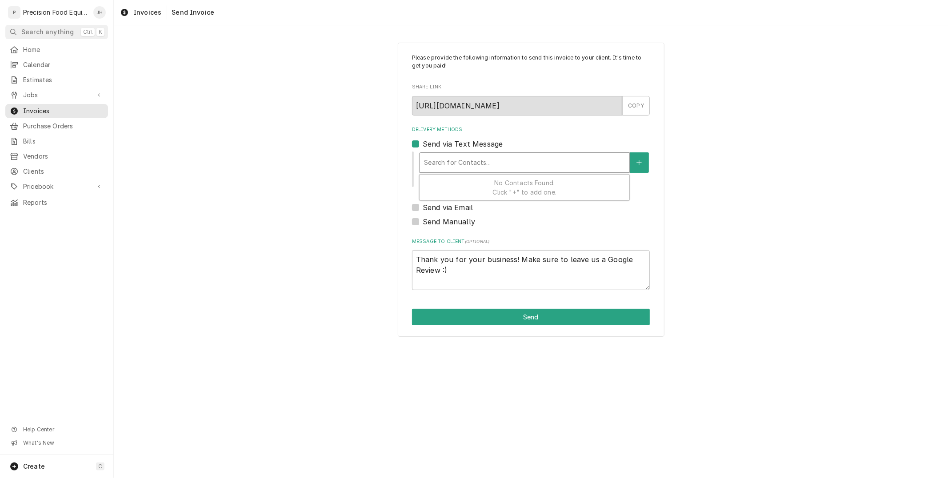
click at [430, 159] on div "Delivery Methods" at bounding box center [524, 163] width 201 height 16
click at [423, 144] on label "Send via Text Message" at bounding box center [463, 144] width 80 height 11
click at [423, 144] on input "Send via Text Message" at bounding box center [542, 149] width 238 height 20
checkbox input "false"
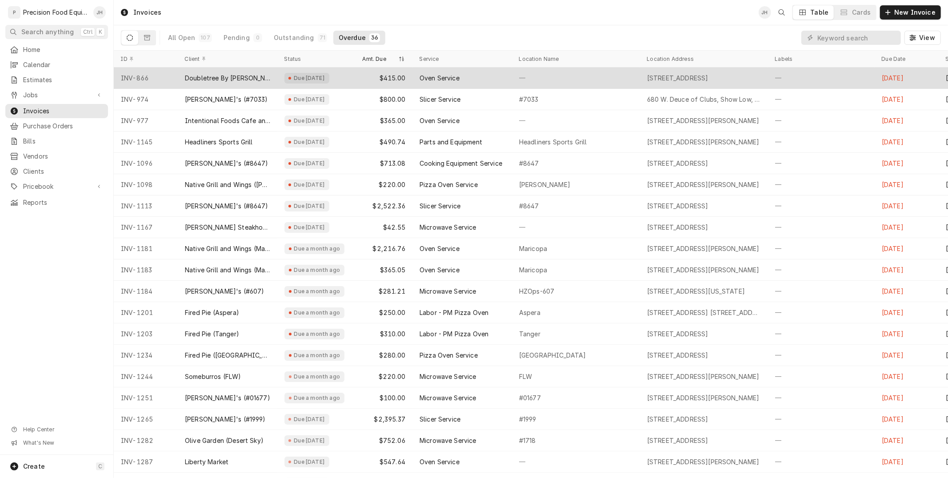
click at [312, 73] on div "Due [DATE]" at bounding box center [306, 78] width 45 height 11
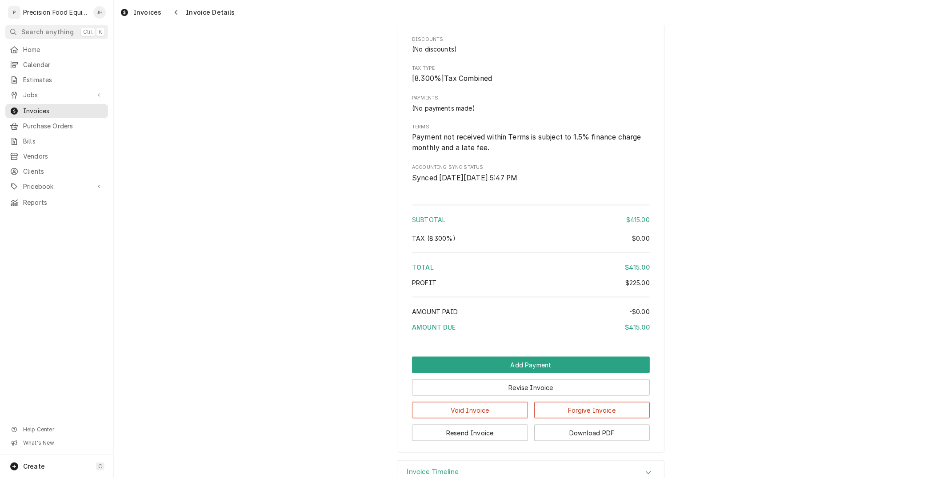
scroll to position [990, 0]
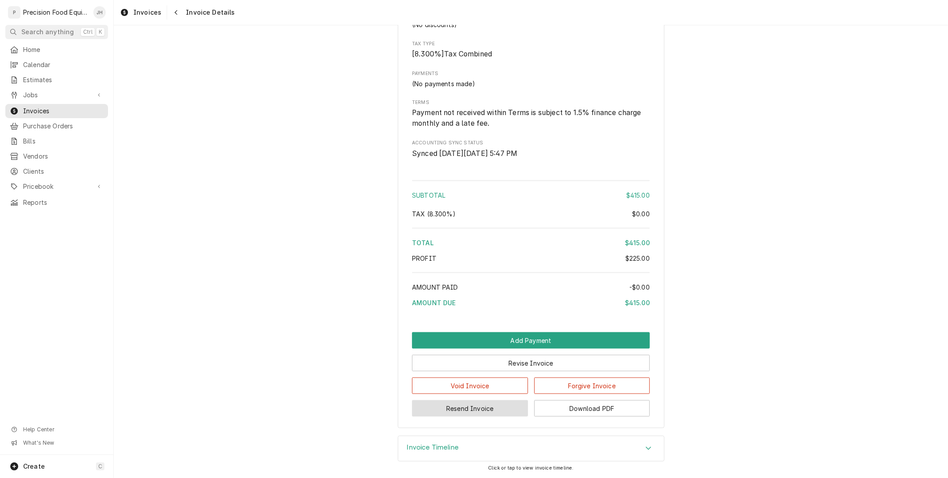
click at [515, 411] on button "Resend Invoice" at bounding box center [470, 408] width 116 height 16
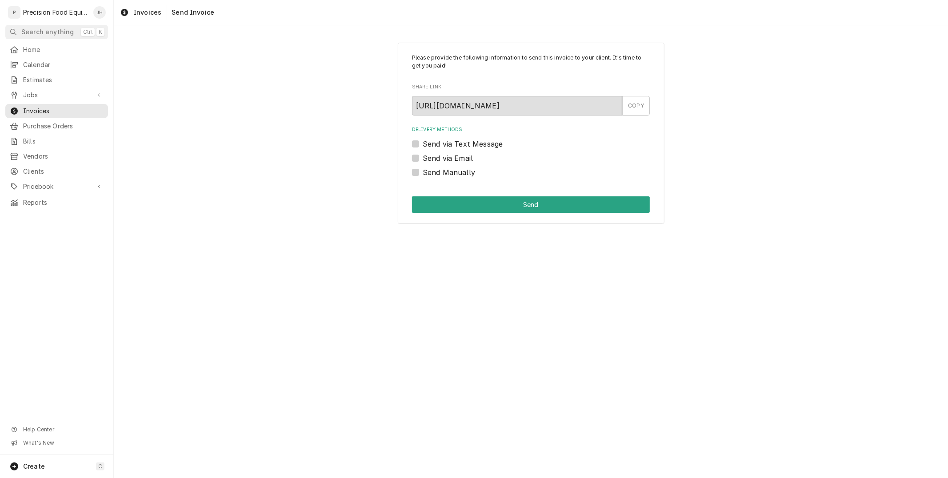
click at [416, 135] on div "Delivery Methods Send via Text Message Send via Email Send Manually" at bounding box center [531, 151] width 238 height 51
click at [416, 139] on div "Send via Text Message" at bounding box center [531, 144] width 238 height 11
click at [423, 145] on label "Send via Text Message" at bounding box center [463, 144] width 80 height 11
click at [423, 145] on input "Send via Text Message" at bounding box center [542, 149] width 238 height 20
checkbox input "true"
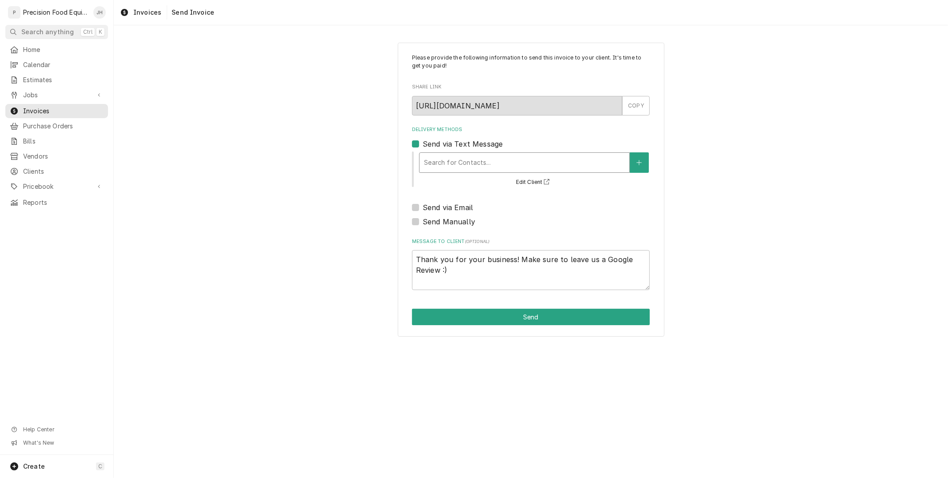
click at [445, 157] on div "Delivery Methods" at bounding box center [524, 163] width 201 height 16
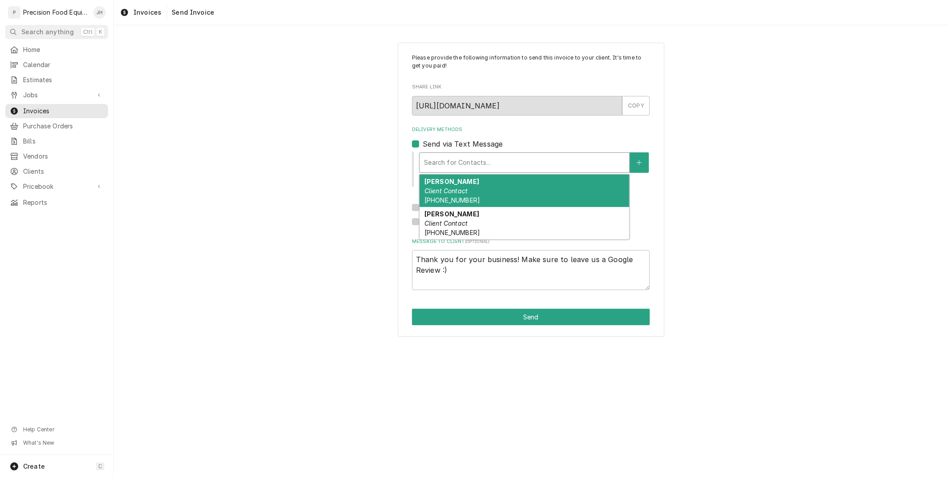
drag, startPoint x: 460, startPoint y: 186, endPoint x: 469, endPoint y: 182, distance: 9.2
click at [463, 185] on div "Lauren Briner Client Contact (412) 805-2873" at bounding box center [524, 191] width 210 height 32
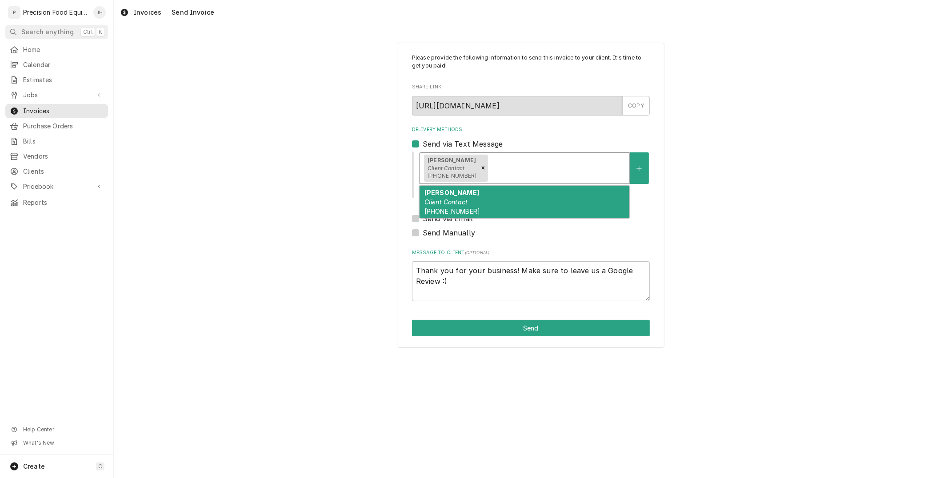
click at [562, 176] on div "Lauren Briner Client Contact (412) 805-2873" at bounding box center [524, 168] width 210 height 31
click at [558, 179] on div "Lauren Briner Client Contact (412) 805-2873" at bounding box center [524, 168] width 210 height 31
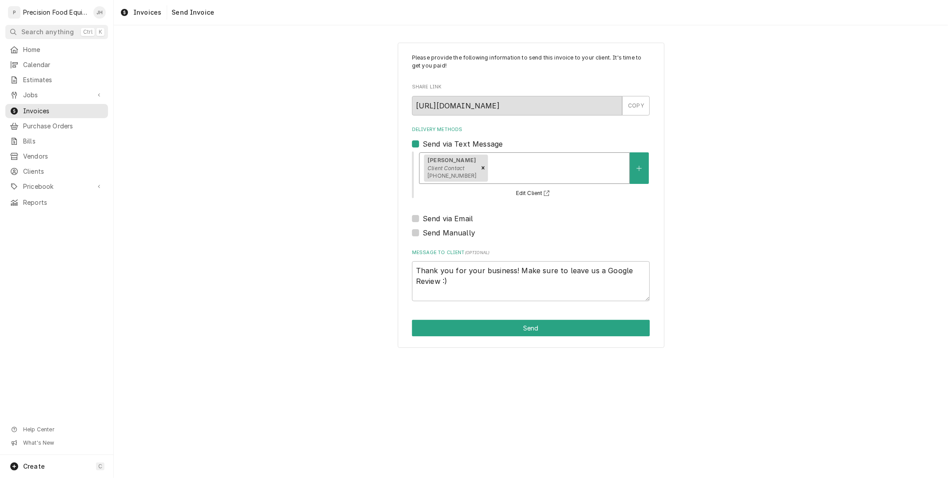
click at [524, 174] on div "Delivery Methods" at bounding box center [557, 168] width 135 height 16
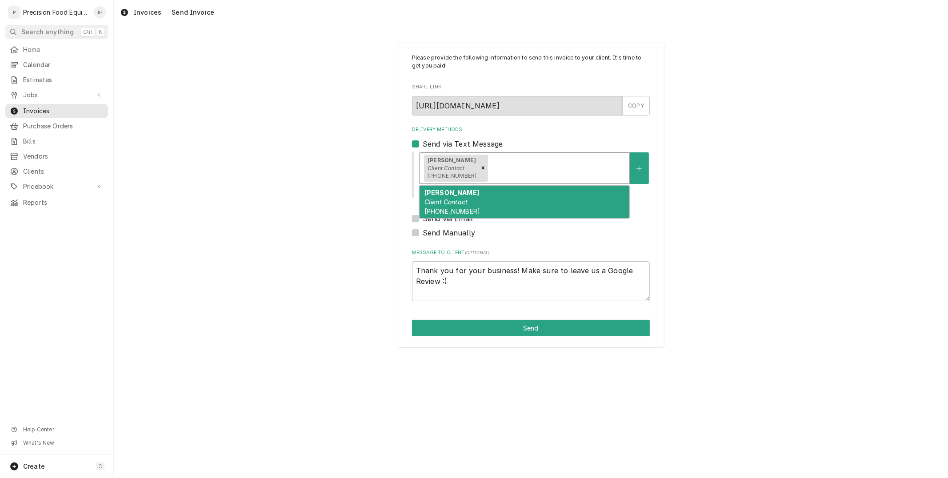
click at [489, 209] on div "Orlando Escobar Client Contact (602) 465-9732" at bounding box center [524, 202] width 210 height 32
type textarea "x"
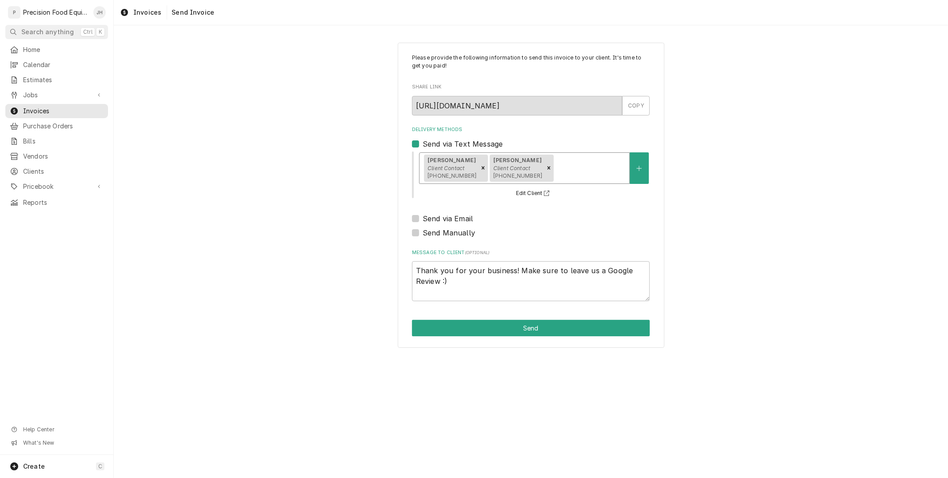
click at [423, 140] on label "Send via Text Message" at bounding box center [463, 144] width 80 height 11
click at [423, 140] on input "Send via Text Message" at bounding box center [542, 149] width 238 height 20
checkbox input "false"
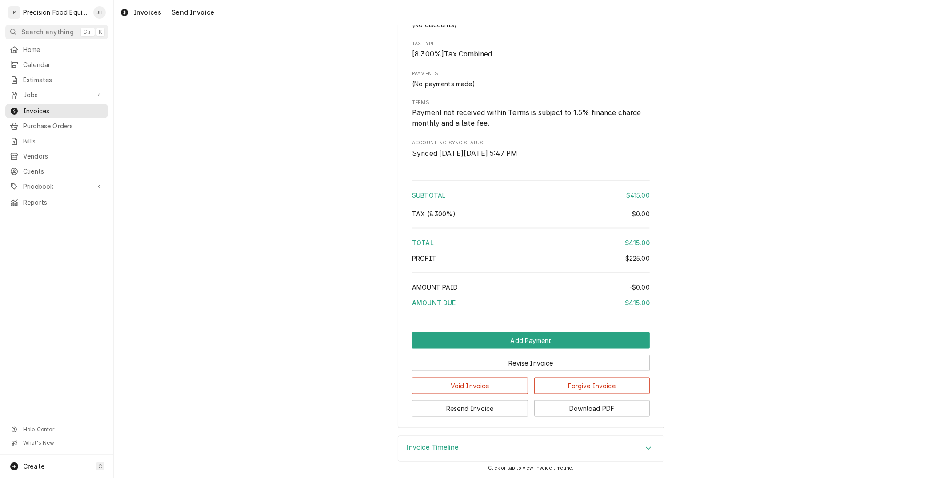
scroll to position [990, 0]
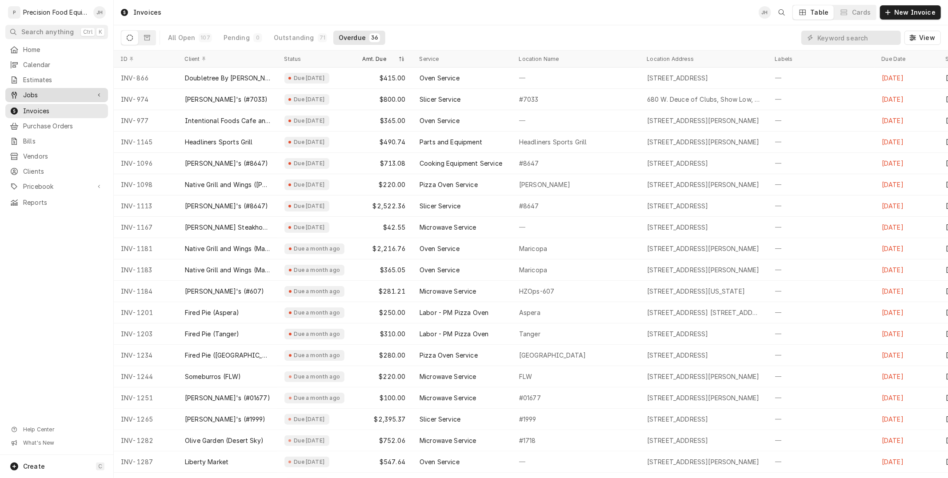
click at [36, 93] on span "Jobs" at bounding box center [56, 95] width 67 height 9
click at [48, 96] on span "Jobs" at bounding box center [56, 95] width 67 height 9
click at [42, 108] on span "Jobs" at bounding box center [63, 110] width 80 height 9
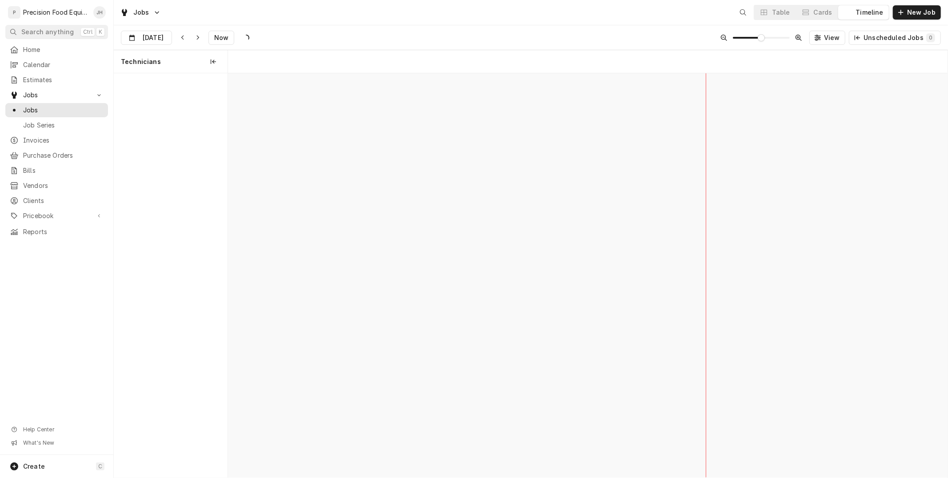
scroll to position [0, 14253]
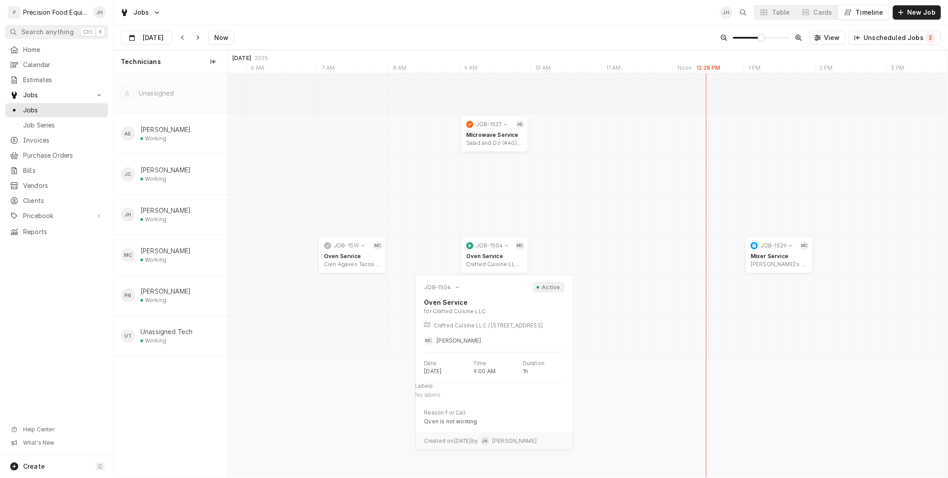
click at [498, 252] on div "Oven Service Crafted Cuisine LLC | [GEOGRAPHIC_DATA]" at bounding box center [494, 260] width 60 height 19
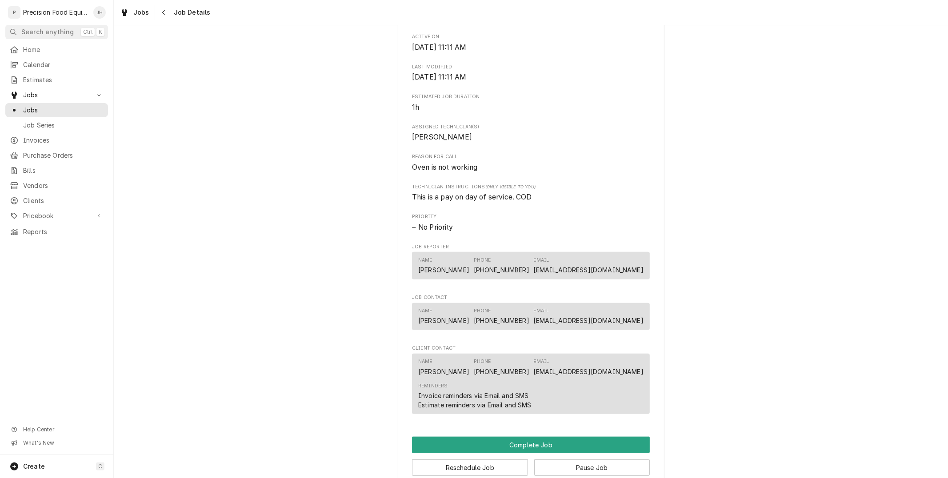
scroll to position [785, 0]
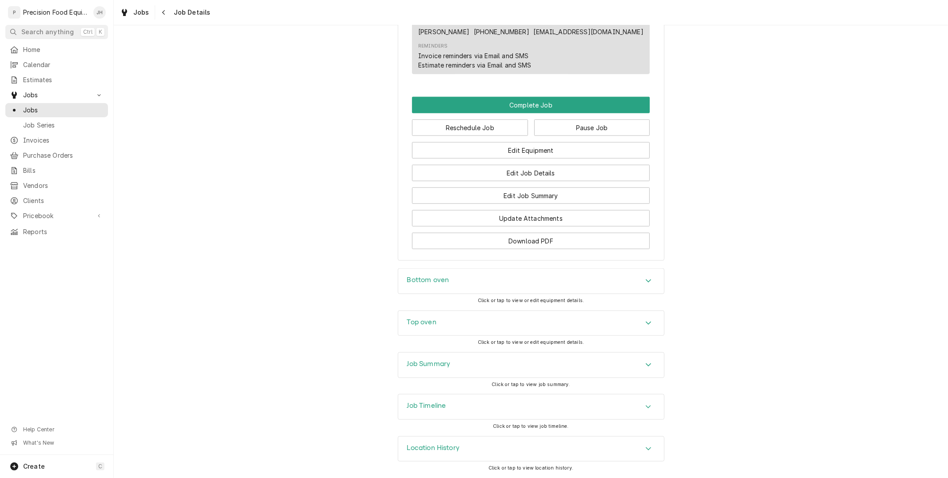
click at [492, 414] on div "Job Timeline" at bounding box center [531, 407] width 266 height 25
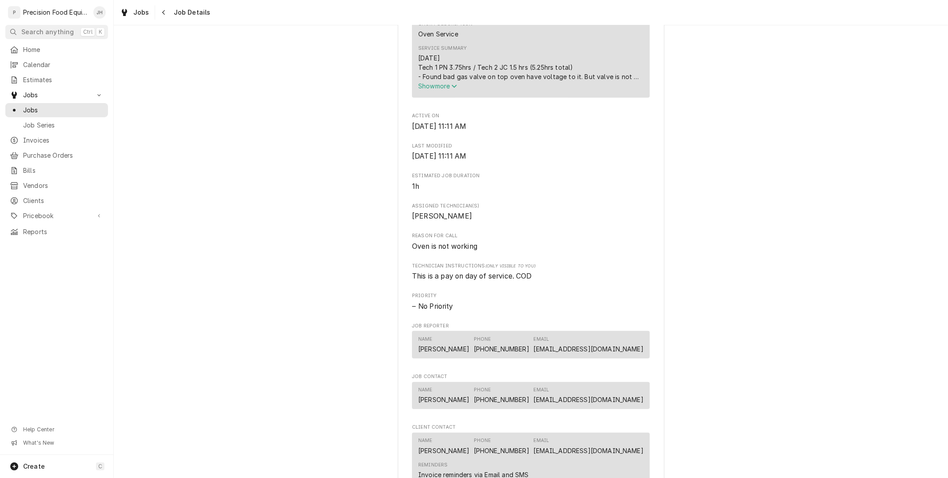
scroll to position [249, 0]
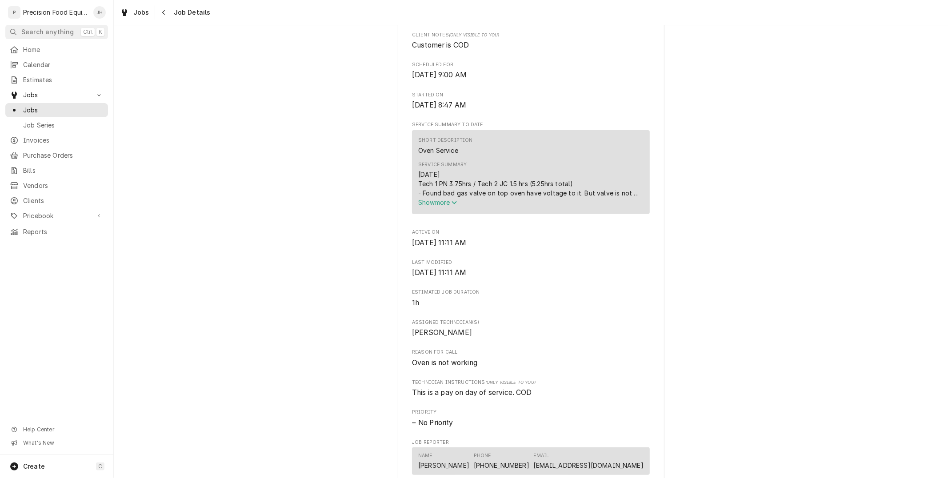
click at [446, 206] on span "Show more" at bounding box center [437, 203] width 39 height 8
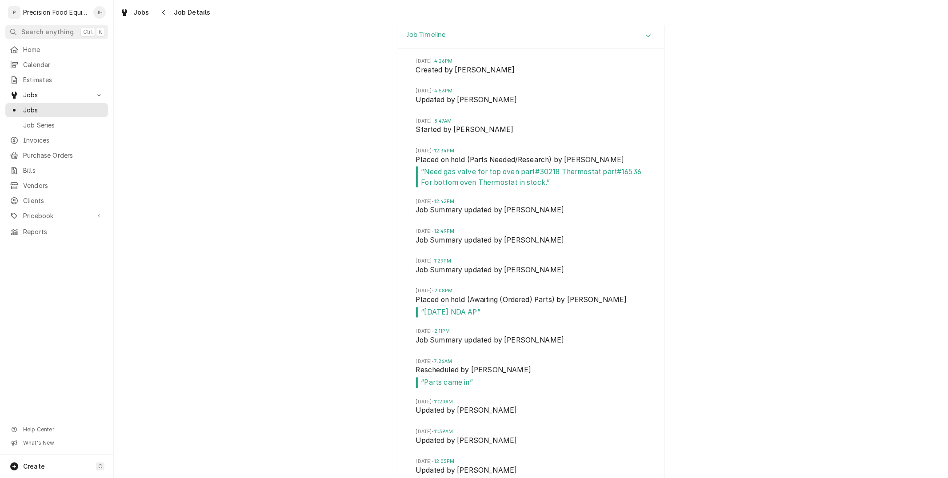
scroll to position [1508, 0]
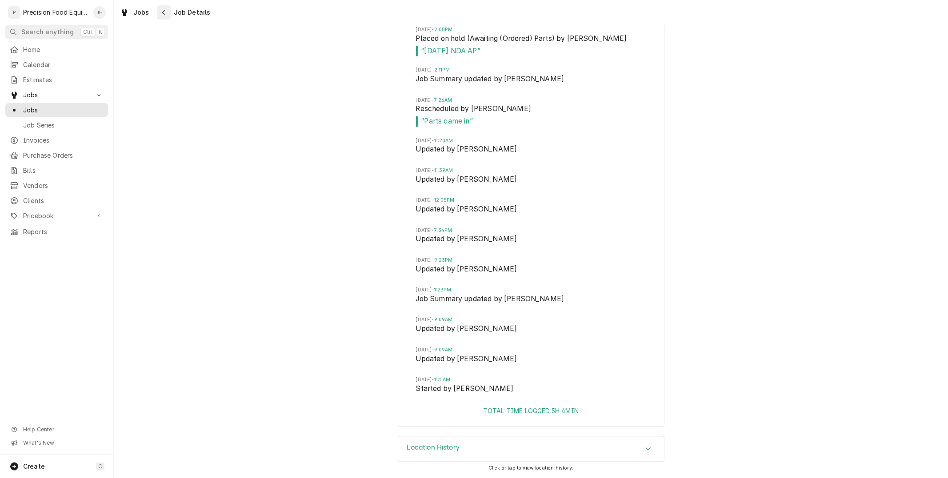
click at [163, 9] on icon "Navigate back" at bounding box center [164, 12] width 4 height 6
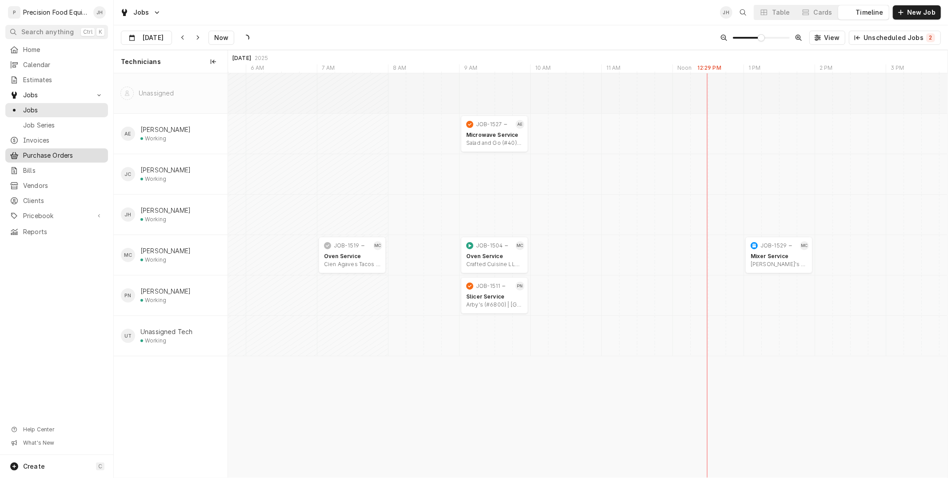
scroll to position [0, 14253]
click at [50, 139] on span "Invoices" at bounding box center [63, 140] width 80 height 9
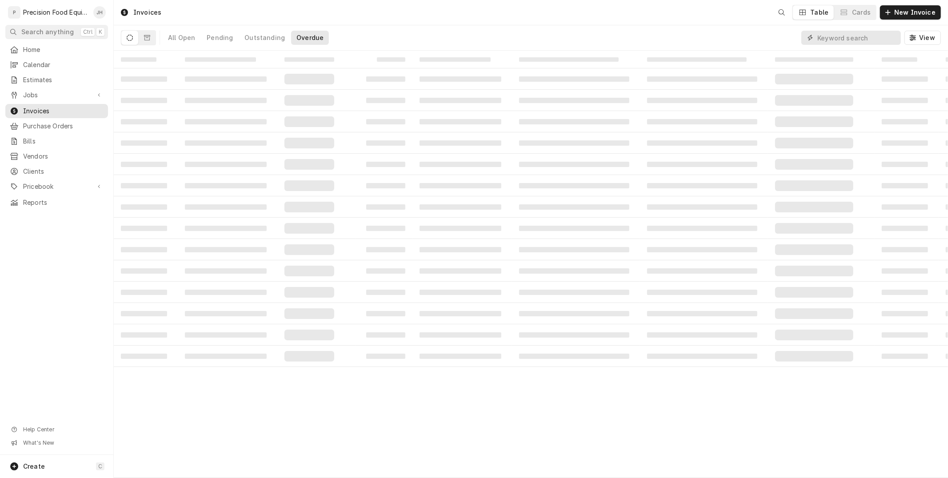
click at [858, 41] on input "Dynamic Content Wrapper" at bounding box center [856, 38] width 79 height 14
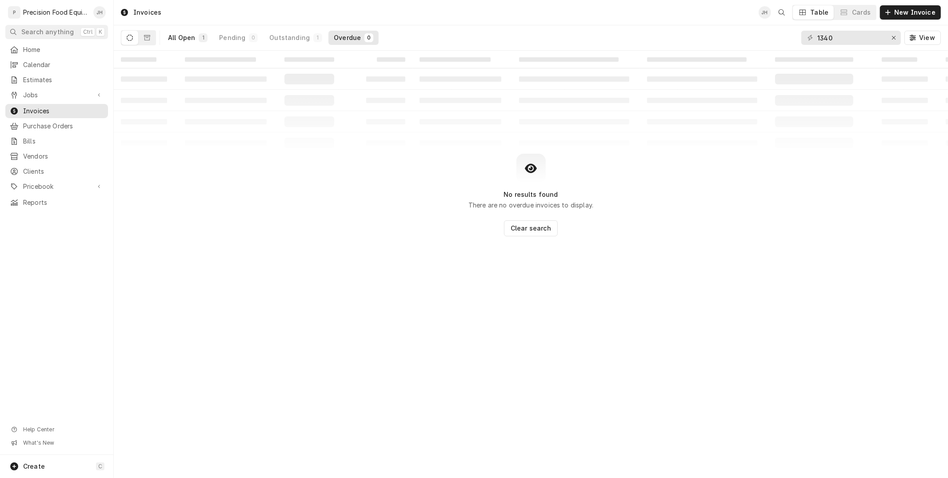
click at [182, 39] on div "All Open" at bounding box center [181, 37] width 27 height 9
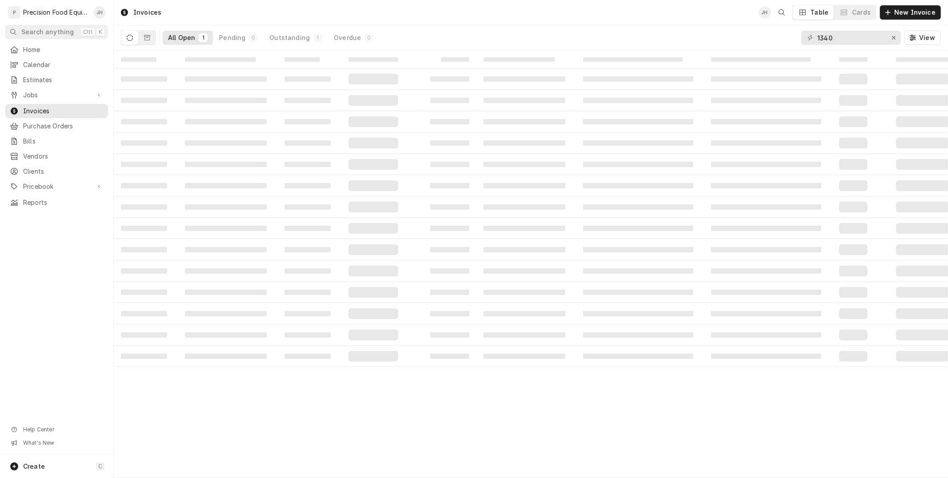
click at [183, 35] on div "All Open" at bounding box center [181, 37] width 27 height 9
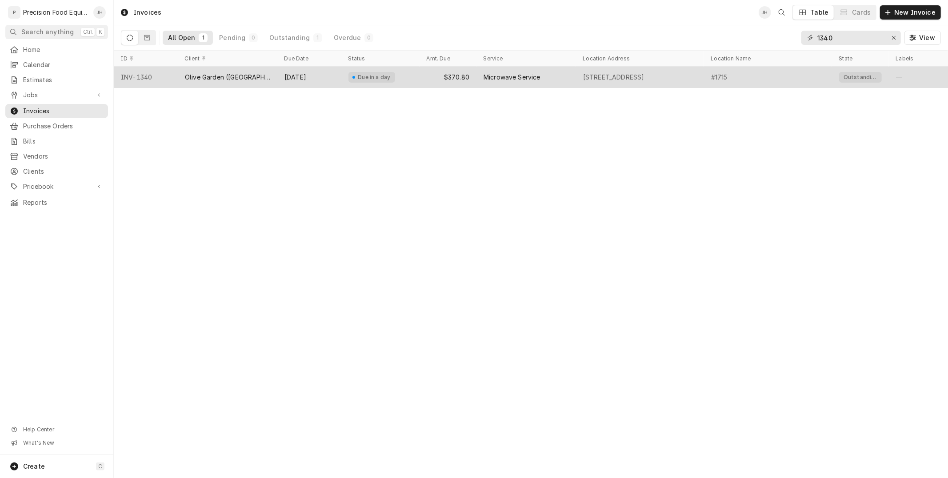
drag, startPoint x: 839, startPoint y: 35, endPoint x: 613, endPoint y: 83, distance: 230.7
click at [618, 86] on div "Invoices JH Table Cards New Invoice All Open 1 Pending 0 Outstanding 1 Overdue …" at bounding box center [531, 239] width 834 height 478
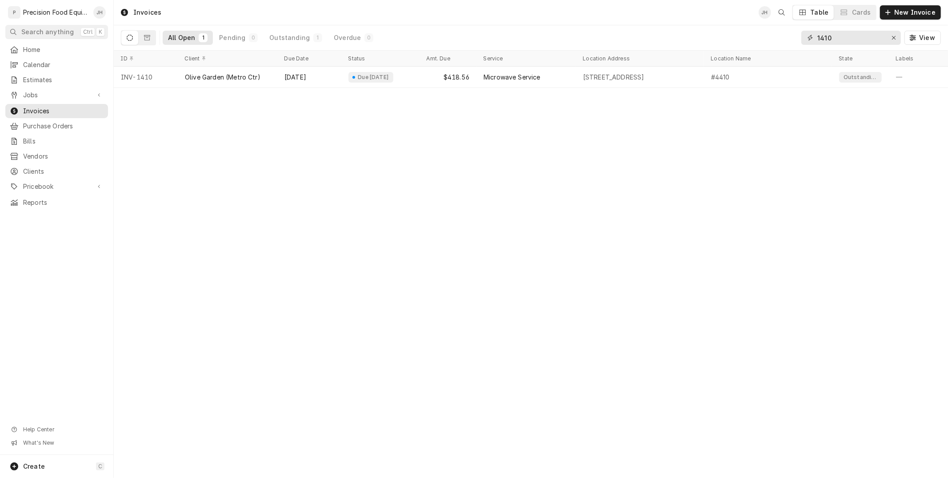
drag, startPoint x: 860, startPoint y: 34, endPoint x: 771, endPoint y: 50, distance: 90.3
click at [771, 50] on div "All Open 1 Pending 0 Outstanding 1 Overdue 0 1410 View" at bounding box center [531, 37] width 820 height 25
drag, startPoint x: 841, startPoint y: 37, endPoint x: 722, endPoint y: 58, distance: 120.5
click at [722, 58] on div "Invoices JH Table Cards New Invoice All Open 1 Pending 0 Outstanding 1 Overdue …" at bounding box center [531, 239] width 834 height 478
type input "1282"
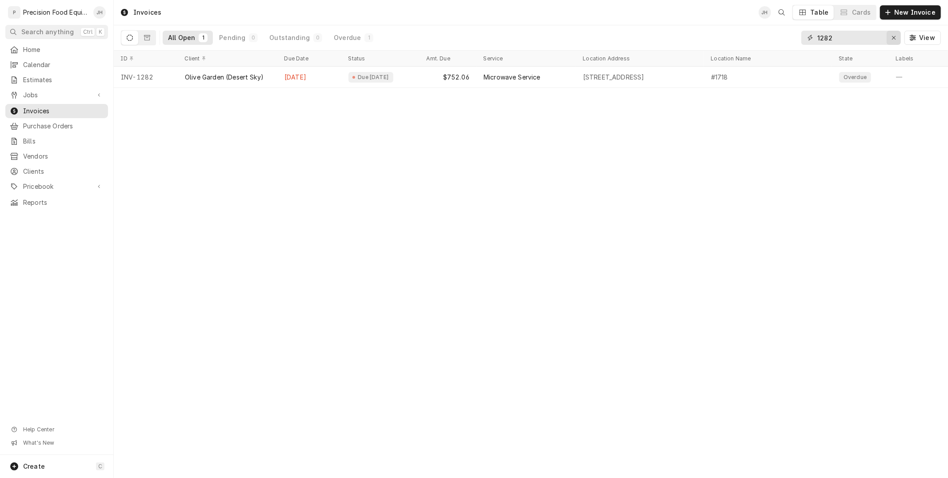
click at [889, 36] on button "Erase input" at bounding box center [893, 38] width 14 height 14
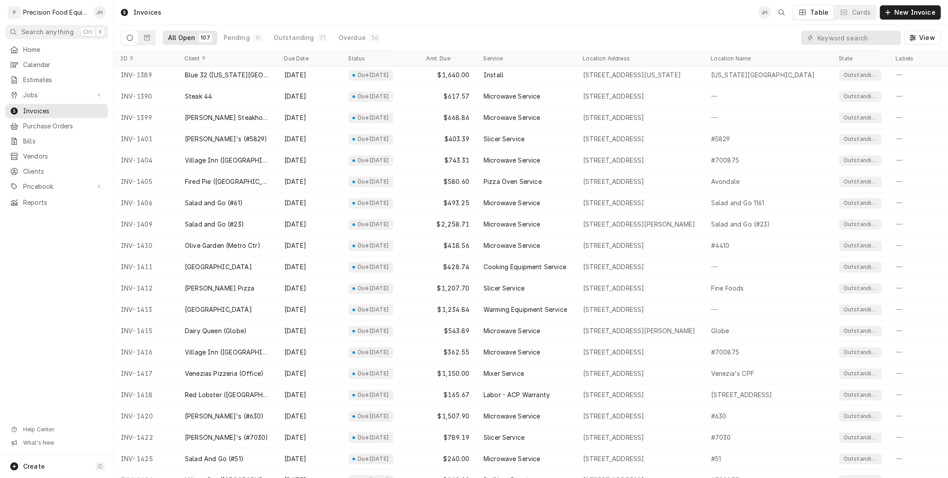
scroll to position [1014, 0]
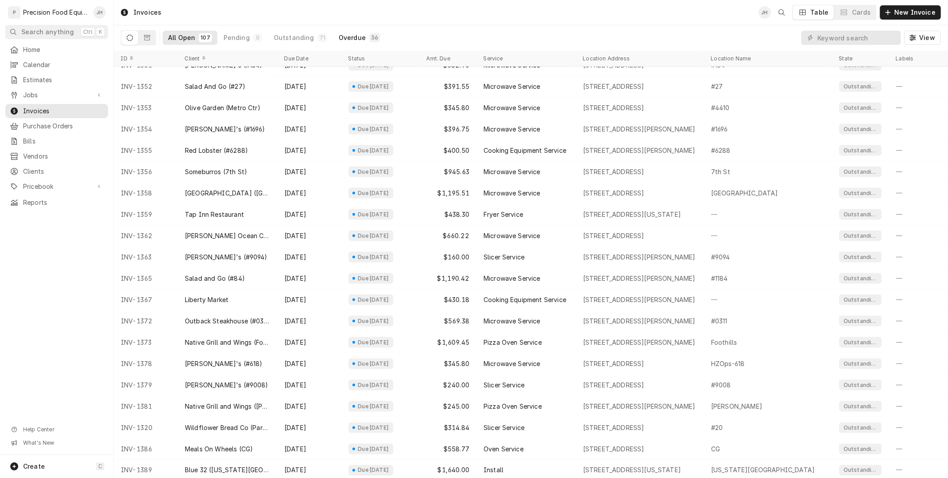
click at [351, 35] on div "Overdue" at bounding box center [352, 37] width 27 height 9
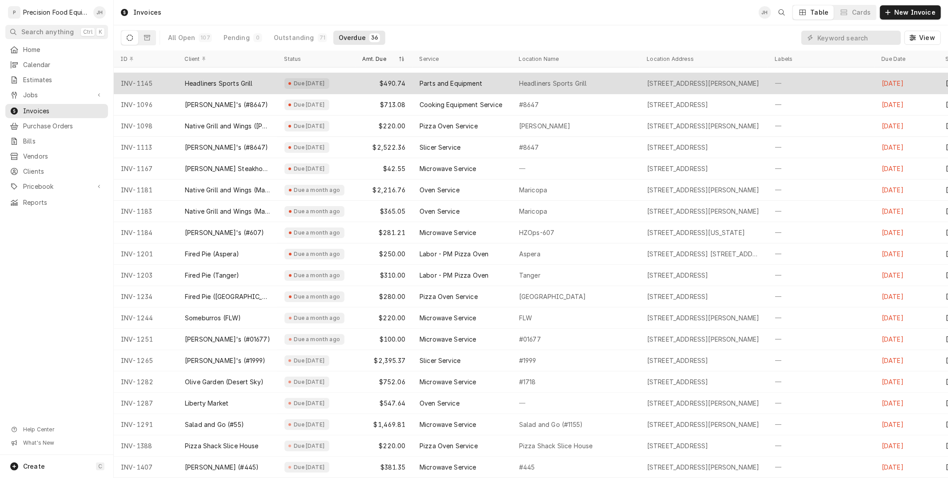
scroll to position [0, 0]
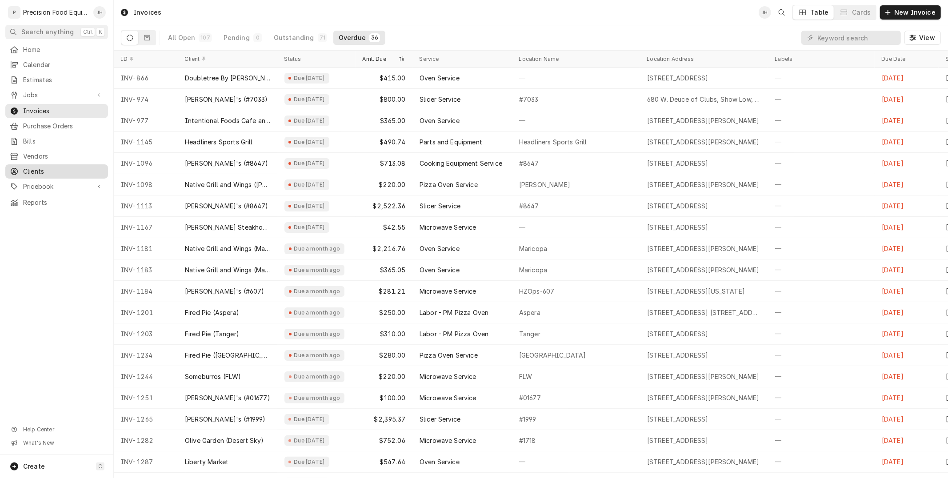
click at [38, 167] on span "Clients" at bounding box center [63, 171] width 80 height 9
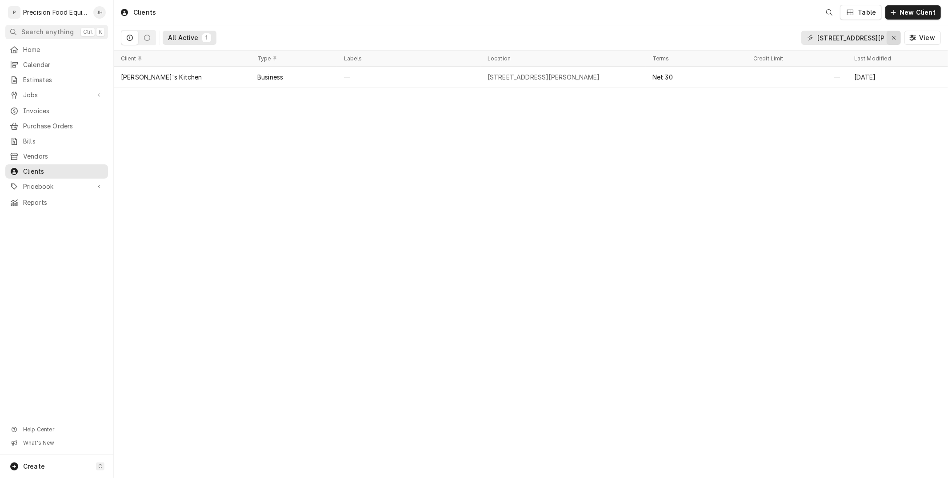
click at [893, 38] on icon "Erase input" at bounding box center [893, 38] width 5 height 6
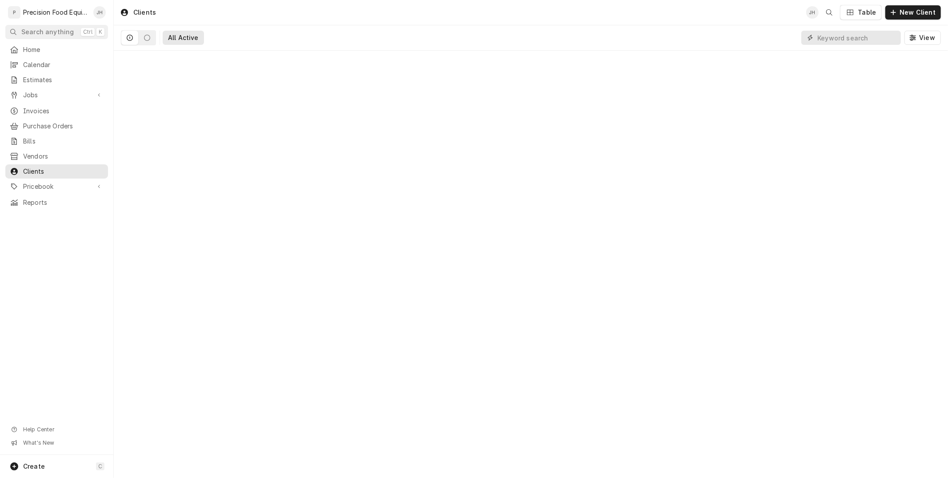
click at [850, 36] on input "Dynamic Content Wrapper" at bounding box center [856, 38] width 79 height 14
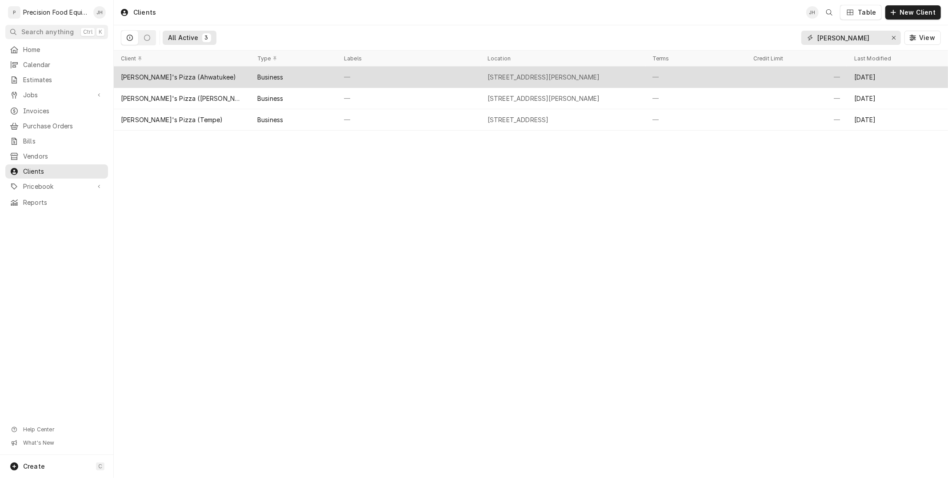
type input "[PERSON_NAME]"
click at [499, 83] on div "[STREET_ADDRESS][PERSON_NAME]" at bounding box center [562, 77] width 165 height 21
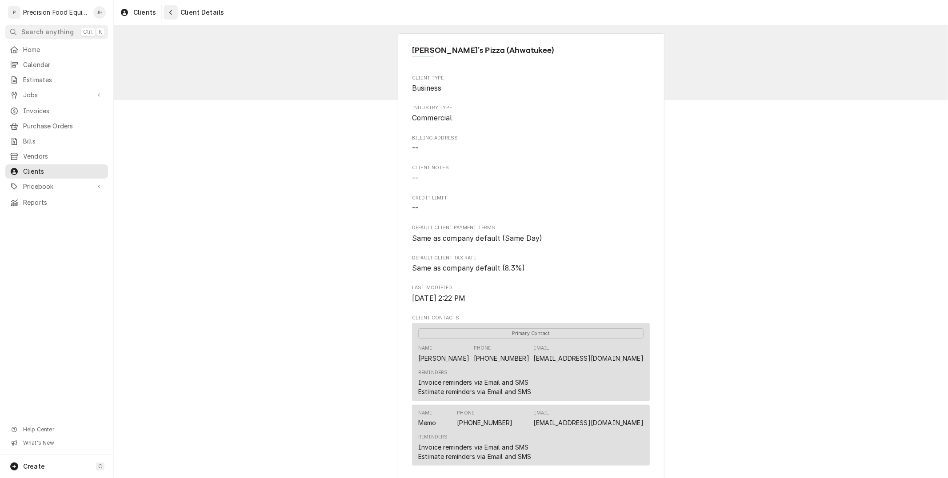
click at [169, 8] on div "Navigate back" at bounding box center [170, 12] width 9 height 9
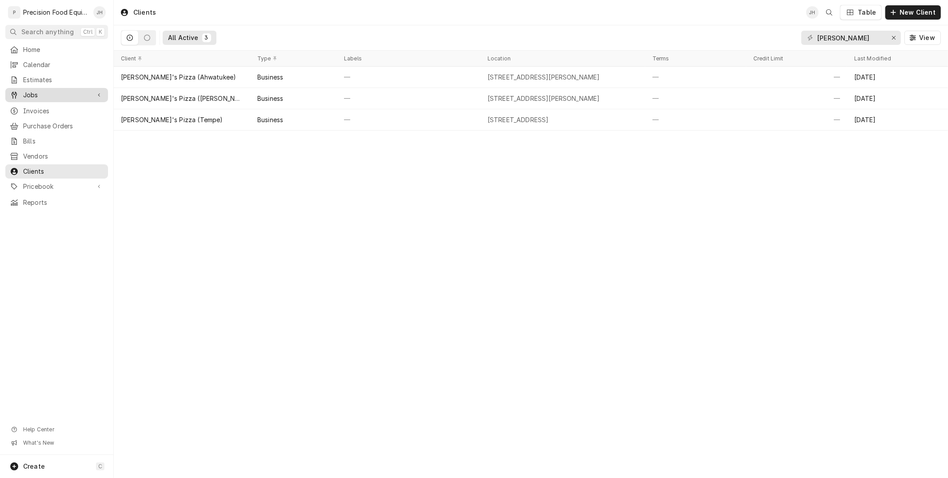
click at [27, 95] on span "Jobs" at bounding box center [56, 95] width 67 height 9
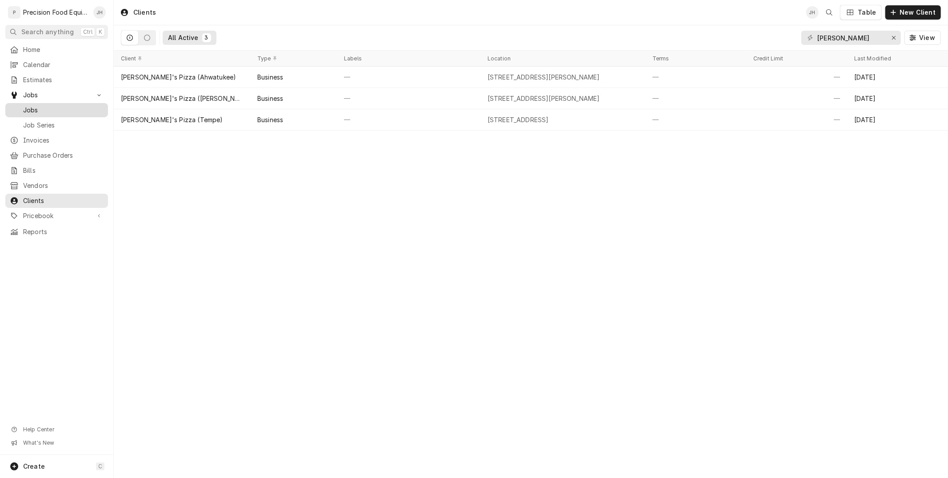
click at [39, 112] on span "Jobs" at bounding box center [63, 110] width 80 height 9
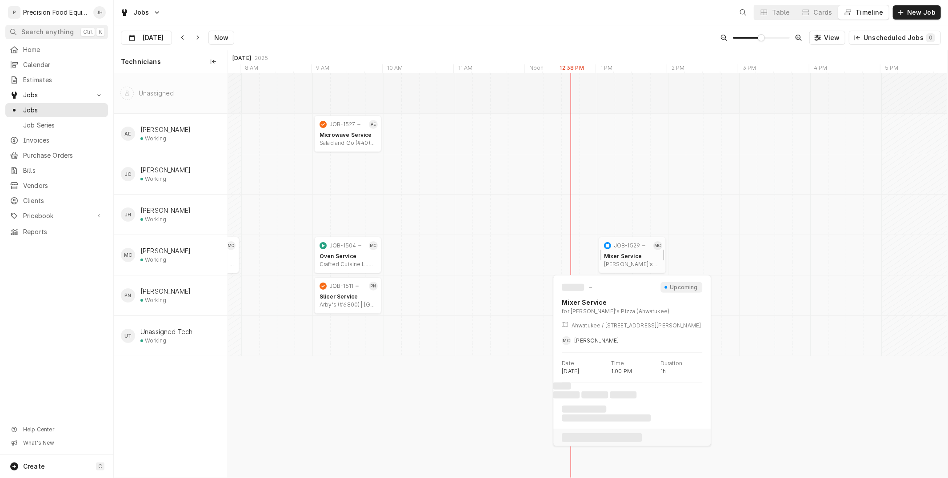
scroll to position [0, 14257]
click at [628, 255] on div "Mixer Service" at bounding box center [632, 256] width 56 height 7
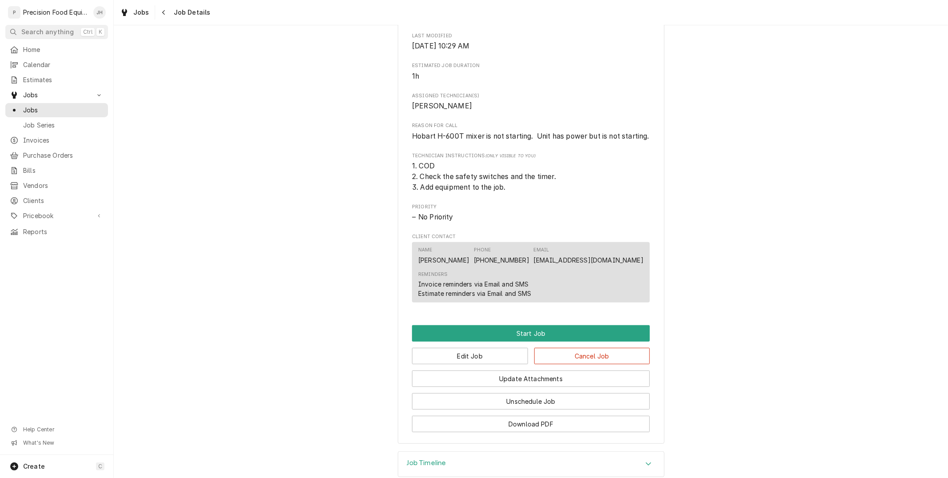
scroll to position [373, 0]
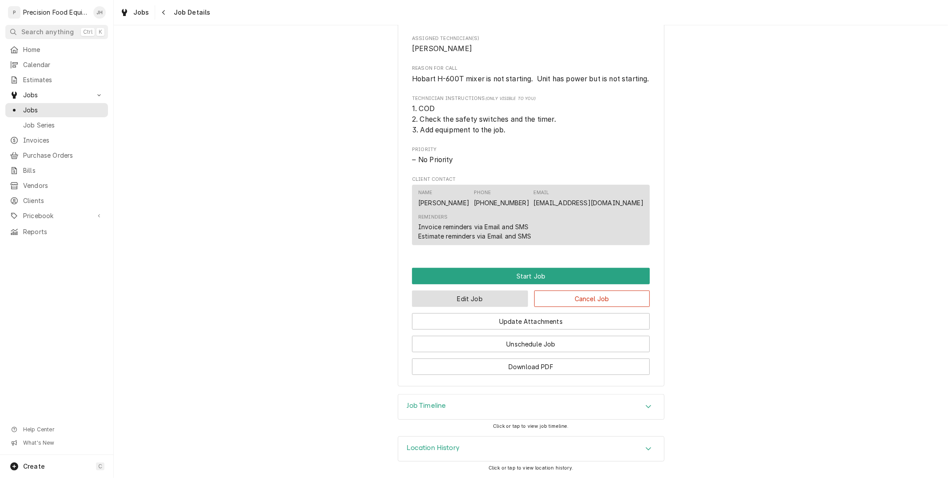
click at [493, 300] on button "Edit Job" at bounding box center [470, 299] width 116 height 16
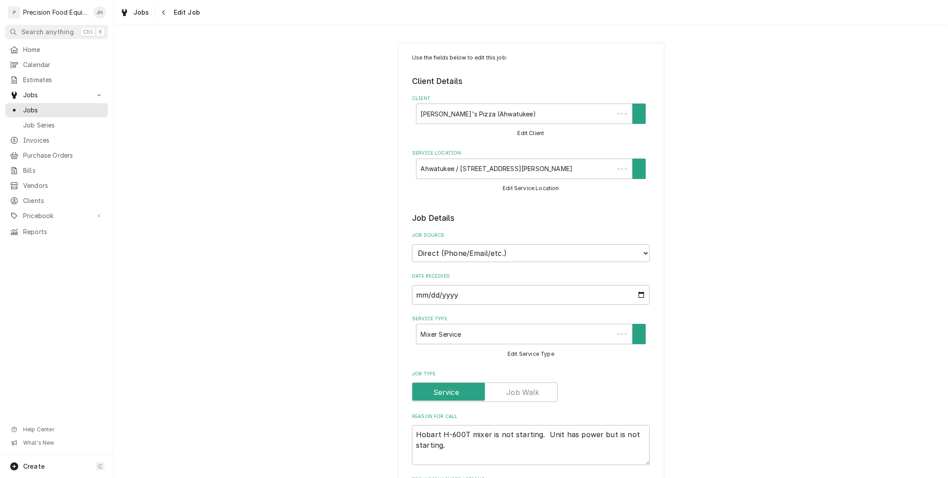
type textarea "x"
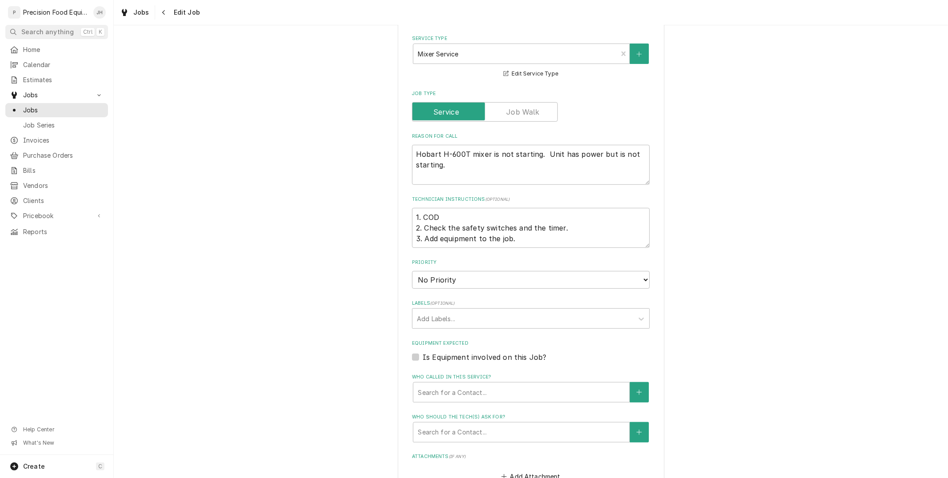
scroll to position [296, 0]
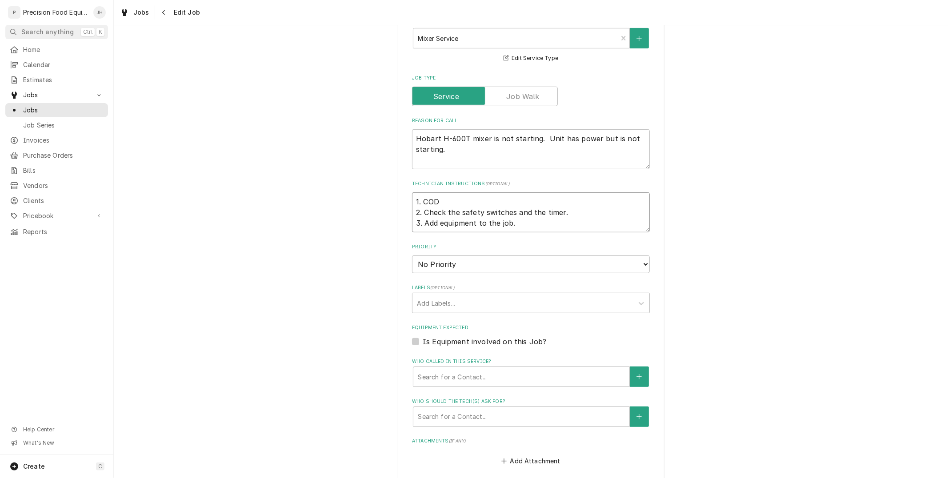
click at [523, 223] on textarea "1. COD 2. Check the safety switches and the timer. 3. Add equipment to the job." at bounding box center [531, 212] width 238 height 40
type textarea "1. COD 2. Check the safety switches and the timer. 3. Add equipment to the job."
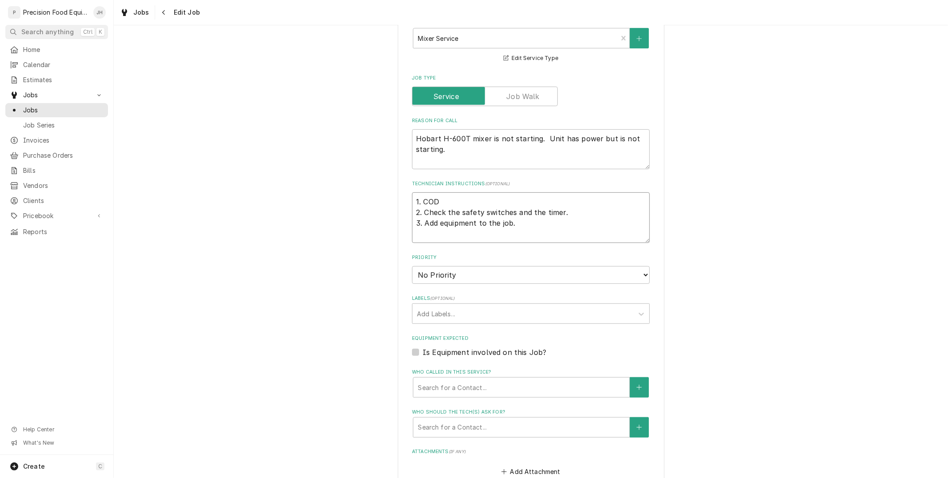
type textarea "x"
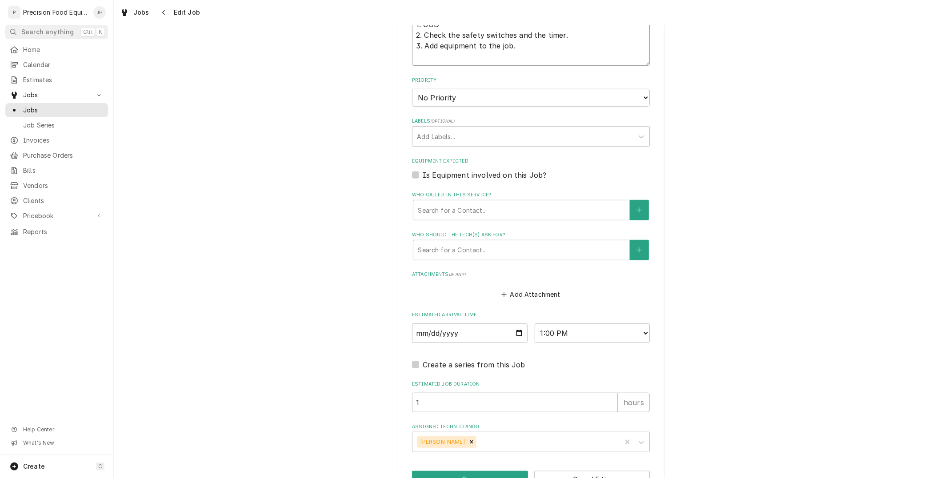
scroll to position [499, 0]
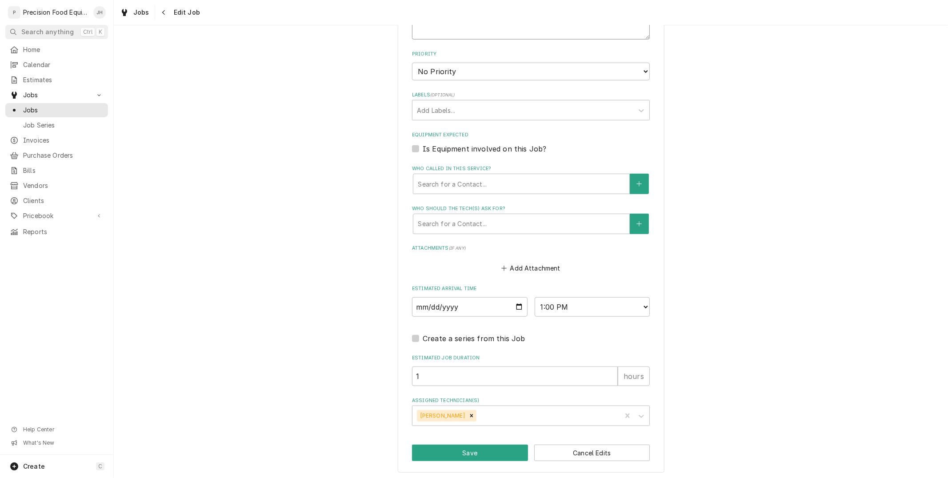
type textarea "1. COD 2. Check the safety switches and the timer. 3. Add equipment to the job."
click at [458, 468] on div "Use the fields below to edit this job: Client Details Client Nello's Pizza (Ahw…" at bounding box center [531, 7] width 267 height 929
click at [464, 455] on button "Save" at bounding box center [470, 453] width 116 height 16
type textarea "x"
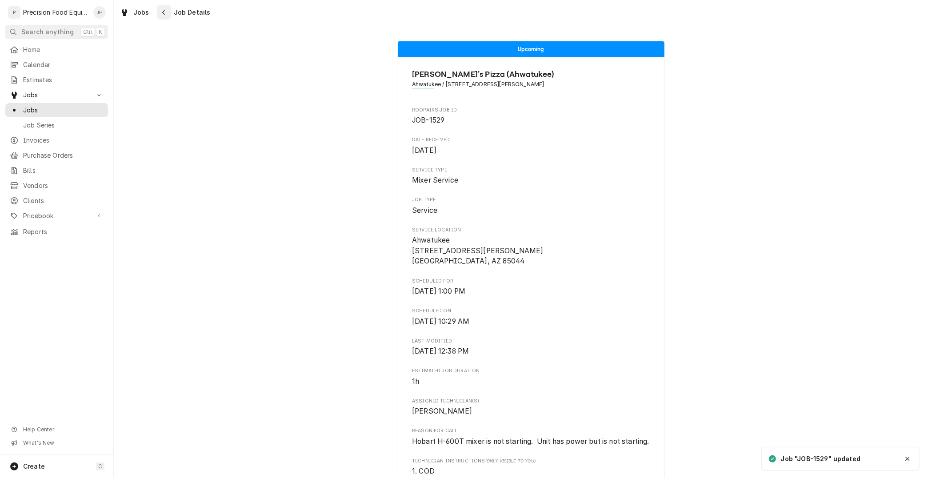
click at [163, 14] on icon "Navigate back" at bounding box center [164, 12] width 4 height 6
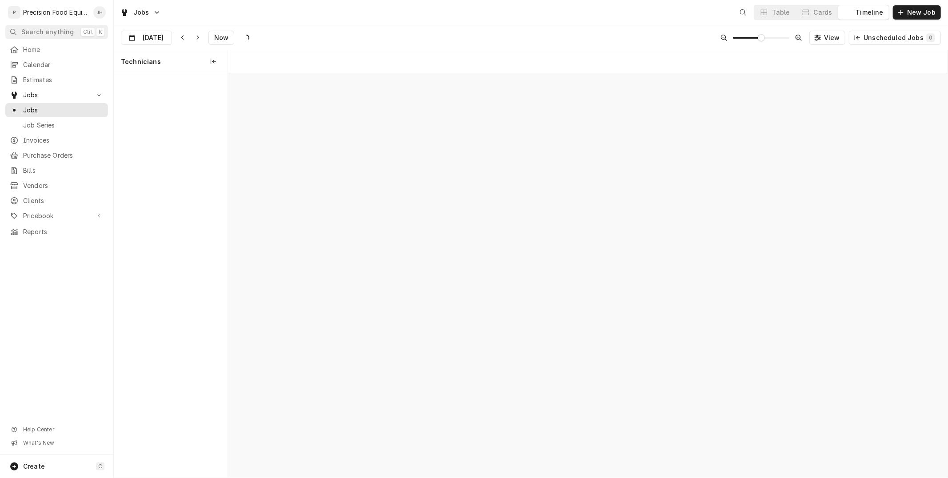
scroll to position [0, 14257]
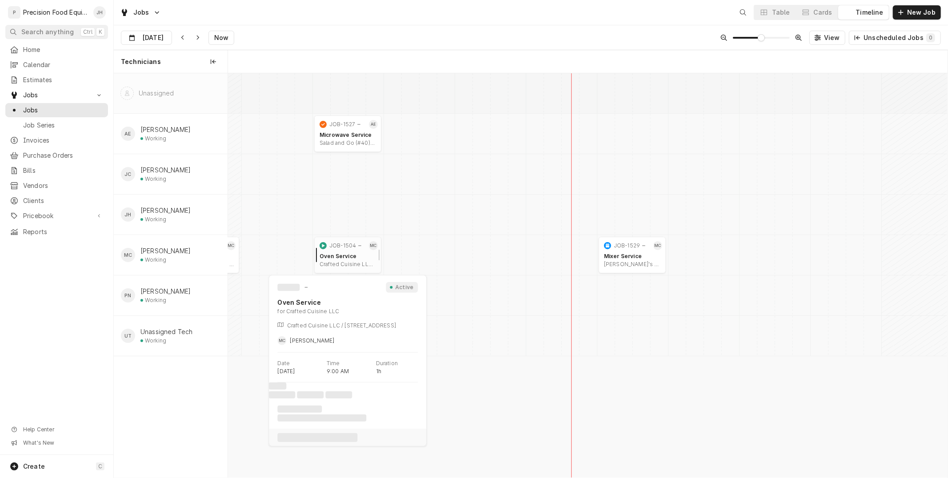
click at [322, 254] on div "normal" at bounding box center [319, 255] width 11 height 36
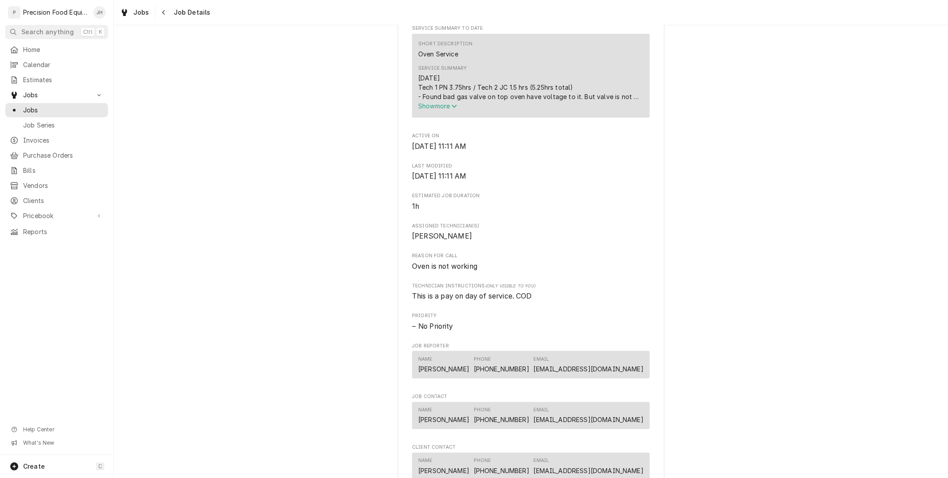
scroll to position [247, 0]
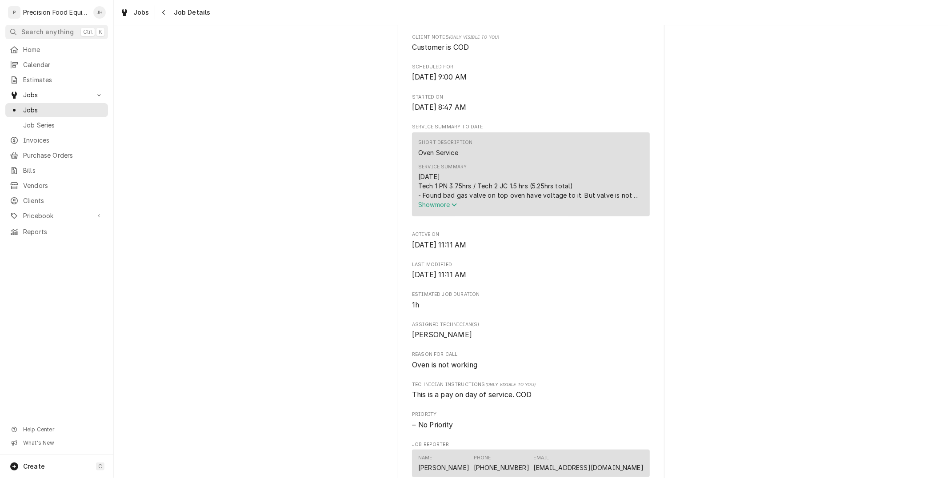
click at [453, 207] on icon "Service Summary" at bounding box center [454, 204] width 5 height 3
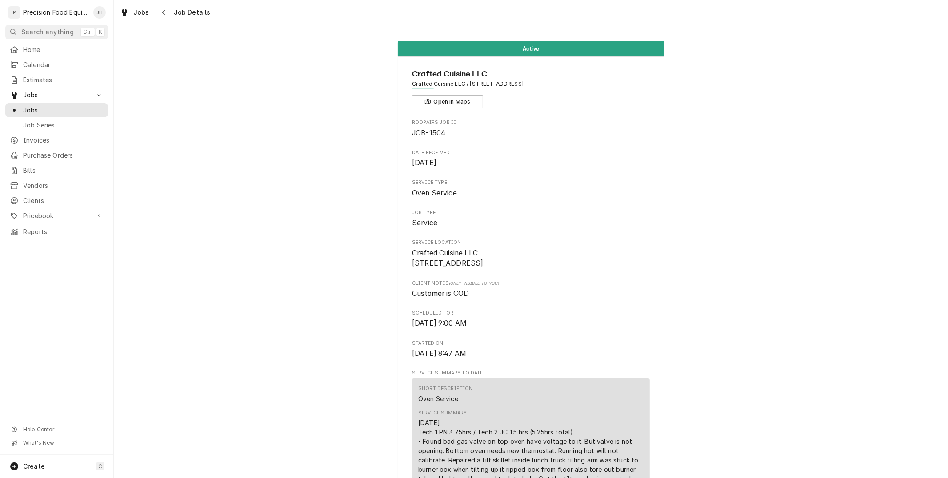
scroll to position [0, 0]
click at [163, 16] on div "Navigate back" at bounding box center [164, 12] width 9 height 9
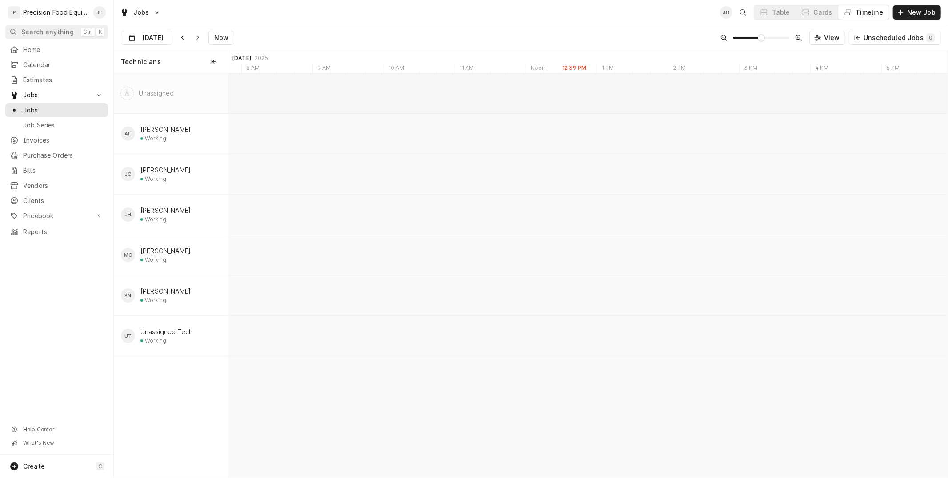
scroll to position [0, 14257]
click at [63, 139] on span "Invoices" at bounding box center [63, 140] width 80 height 9
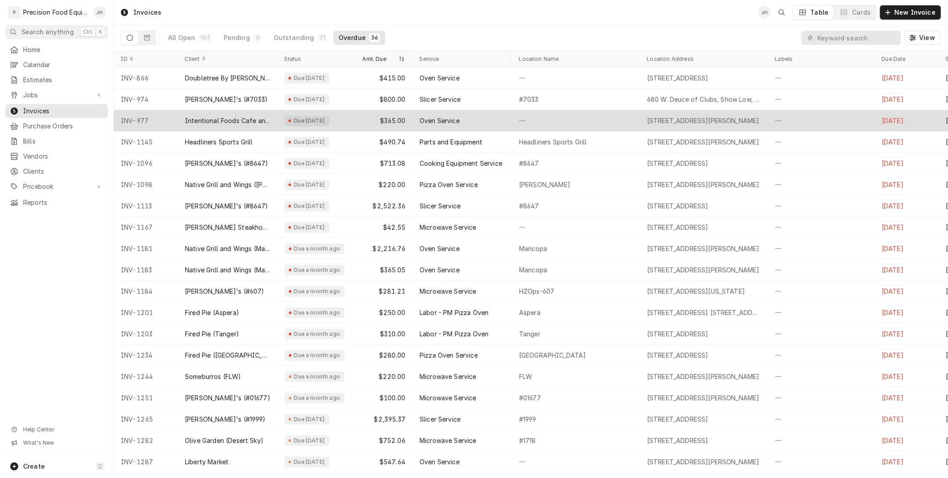
click at [259, 113] on div "Intentional Foods Cafe and Market" at bounding box center [228, 120] width 100 height 21
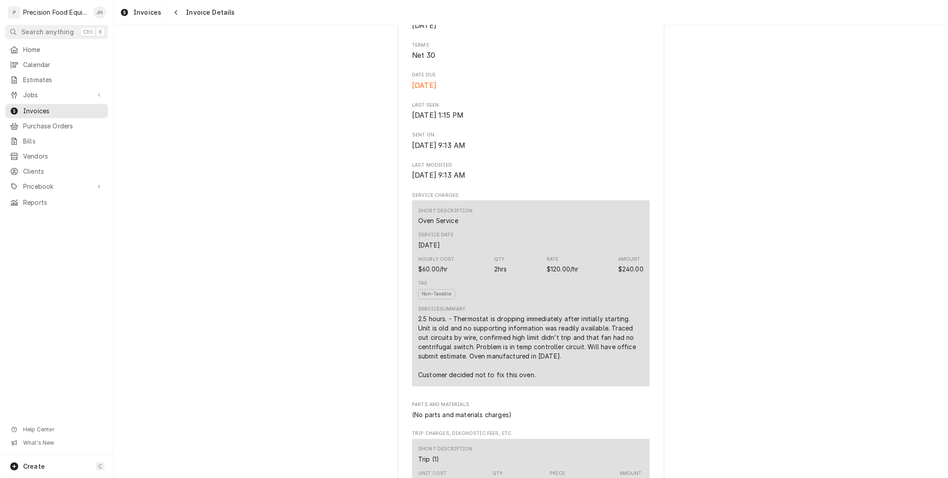
scroll to position [395, 0]
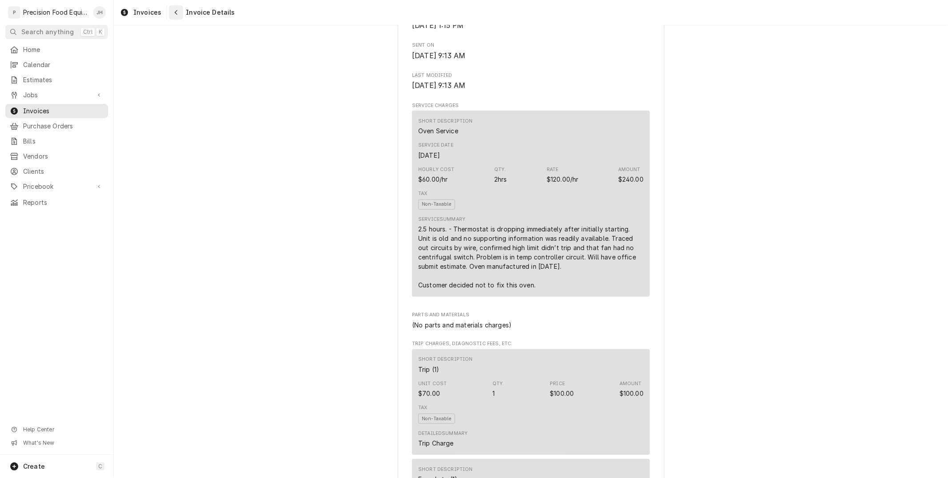
click at [171, 12] on div "Navigate back" at bounding box center [175, 12] width 9 height 9
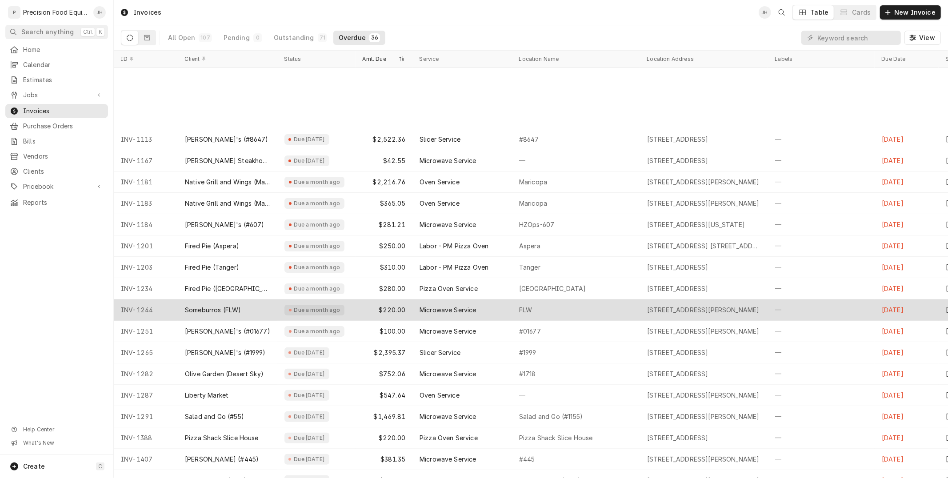
scroll to position [152, 0]
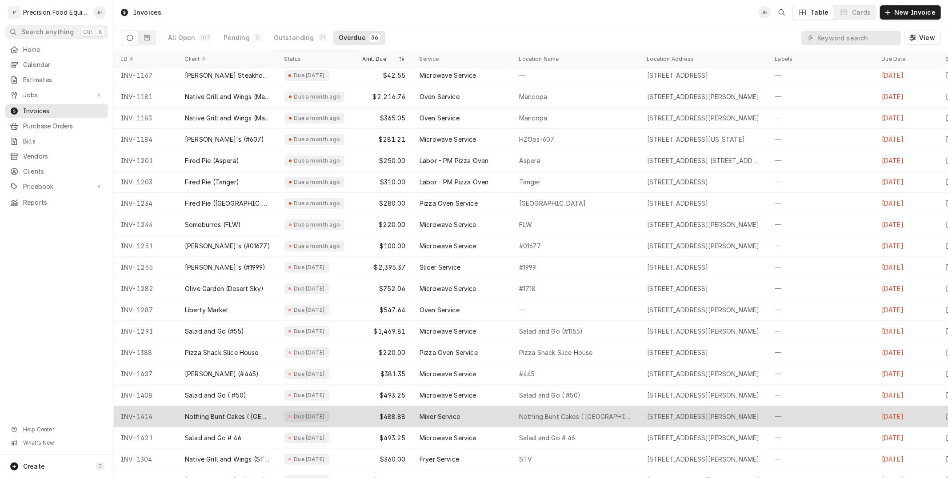
click at [270, 414] on div "Nothing Bunt Cakes ( Glendale)" at bounding box center [228, 416] width 100 height 21
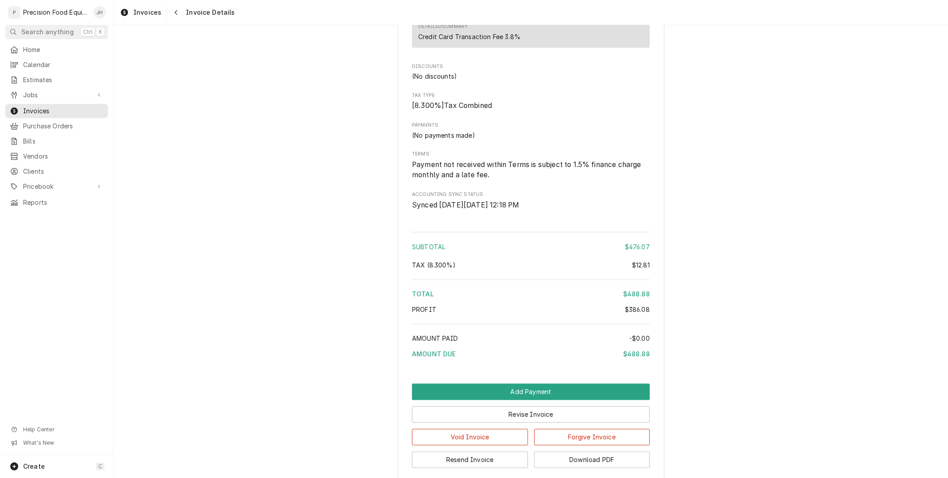
scroll to position [1258, 0]
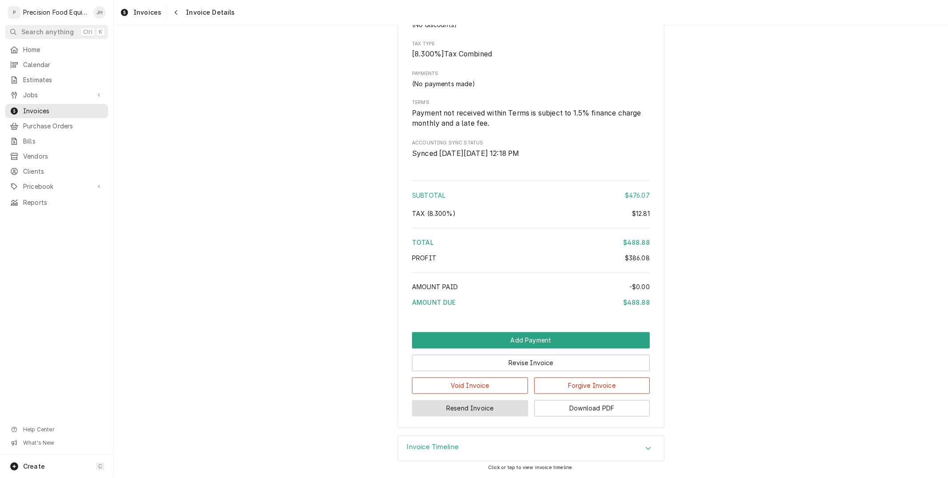
click at [495, 407] on button "Resend Invoice" at bounding box center [470, 408] width 116 height 16
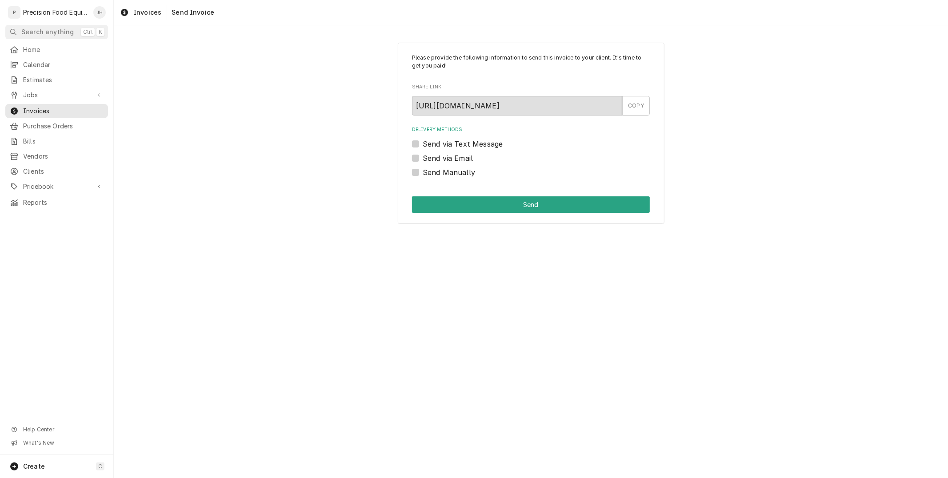
click at [423, 147] on label "Send via Text Message" at bounding box center [463, 144] width 80 height 11
click at [423, 147] on input "Send via Text Message" at bounding box center [542, 149] width 238 height 20
checkbox input "true"
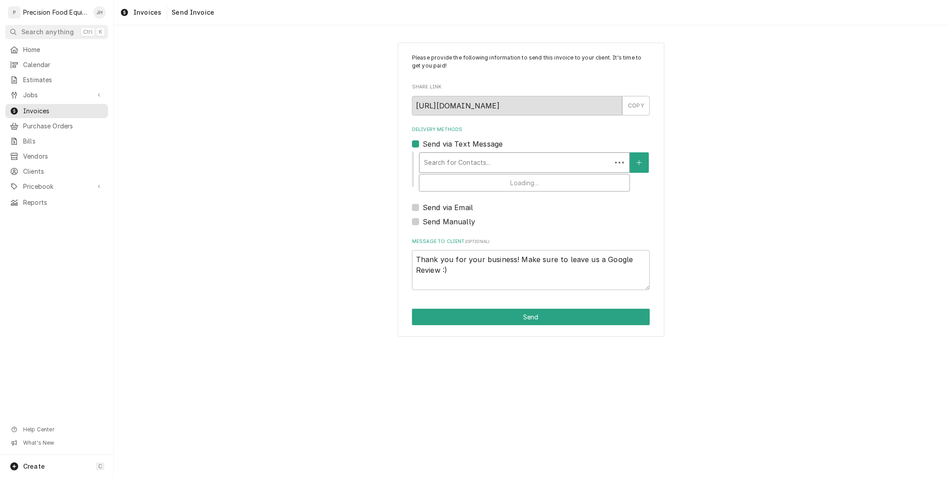
click at [456, 169] on div "Delivery Methods" at bounding box center [515, 163] width 183 height 16
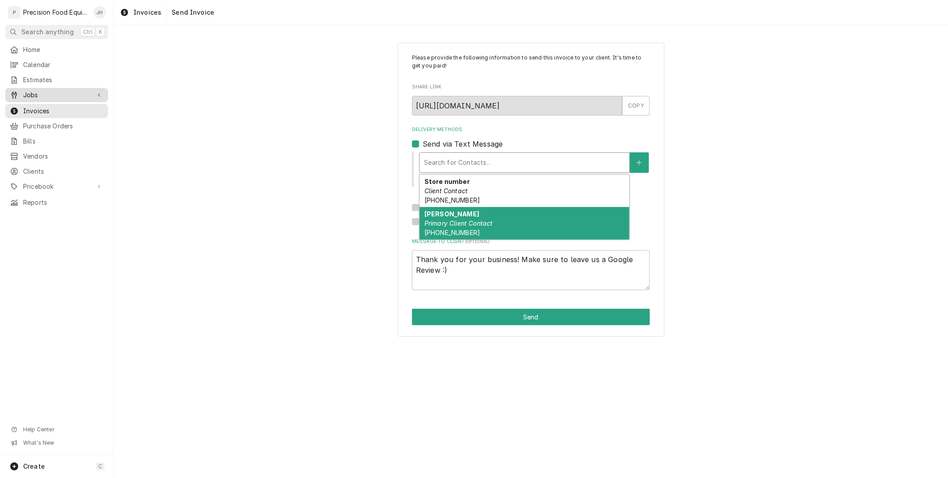
click at [44, 95] on span "Jobs" at bounding box center [56, 95] width 67 height 9
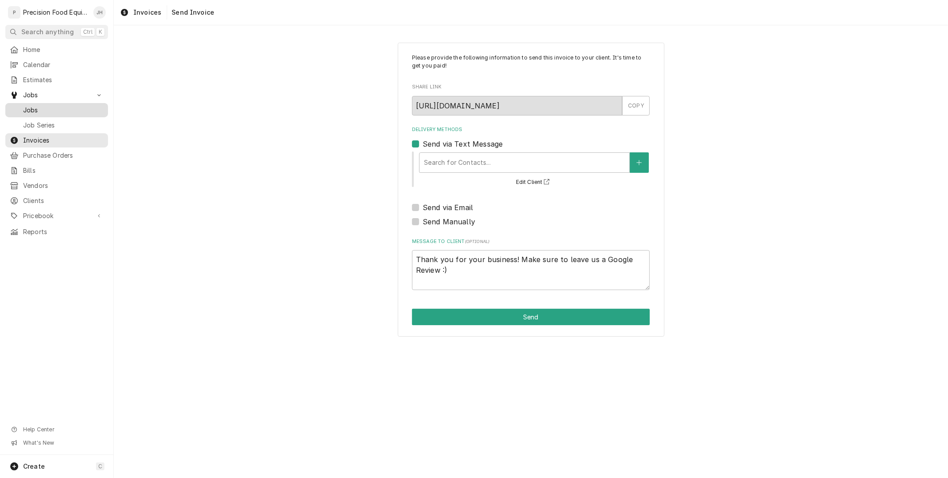
click at [44, 109] on span "Jobs" at bounding box center [63, 110] width 80 height 9
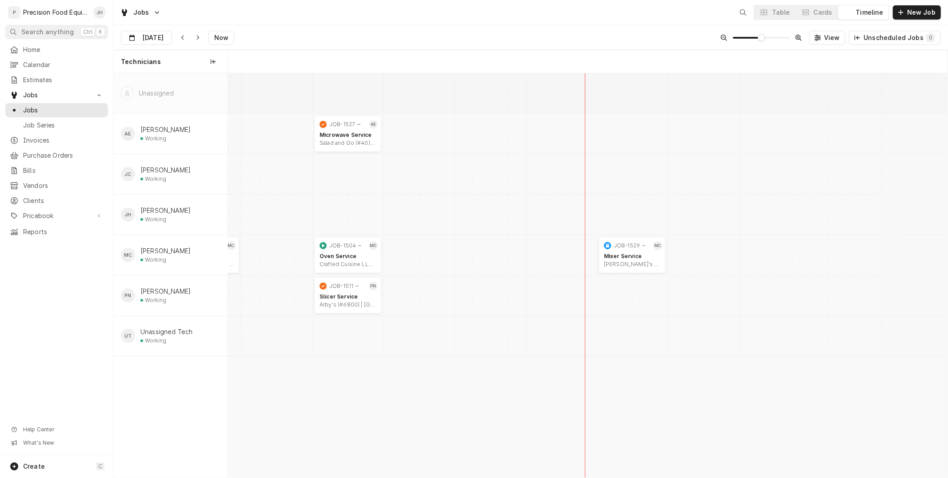
scroll to position [0, 14257]
click at [335, 264] on div "Crafted Cuisine LLC | Scottsdale, 85251" at bounding box center [347, 264] width 56 height 7
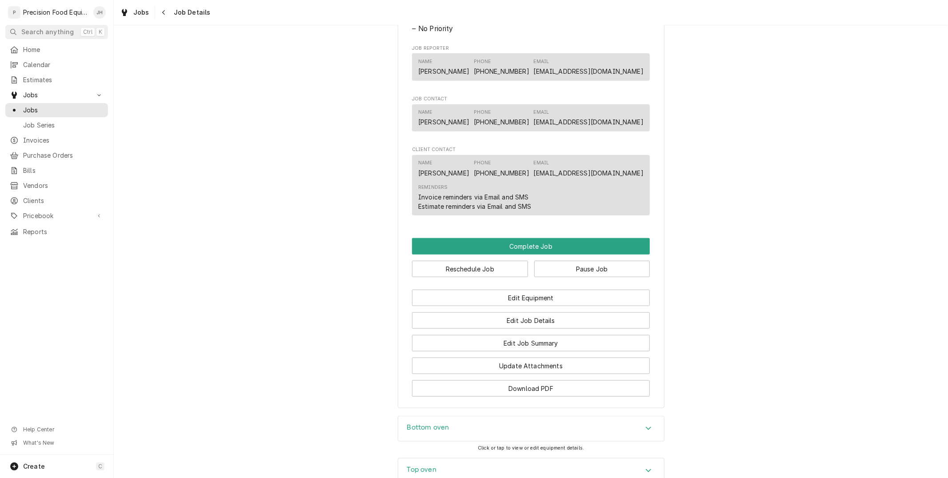
scroll to position [691, 0]
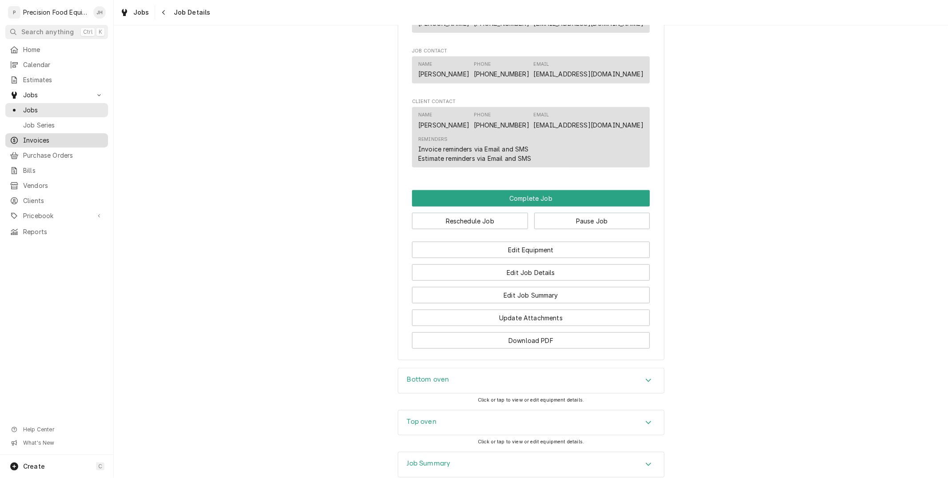
click at [44, 137] on span "Invoices" at bounding box center [63, 140] width 80 height 9
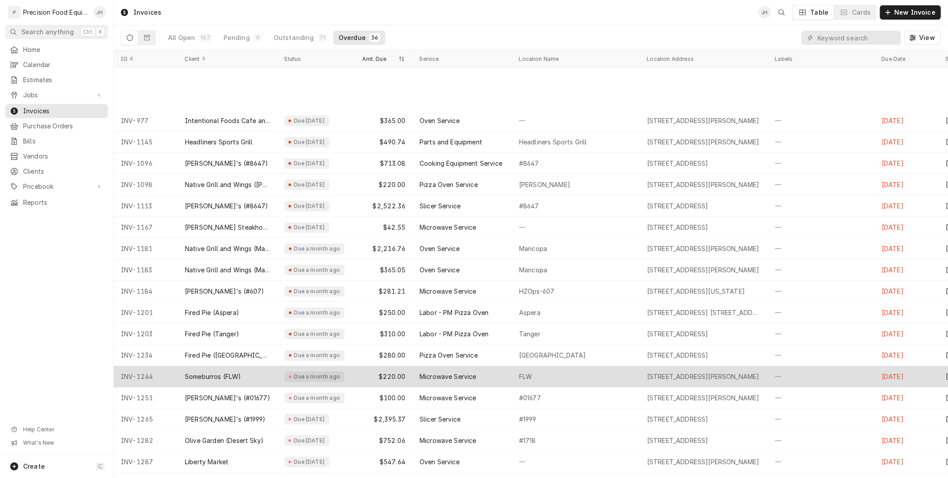
scroll to position [67, 0]
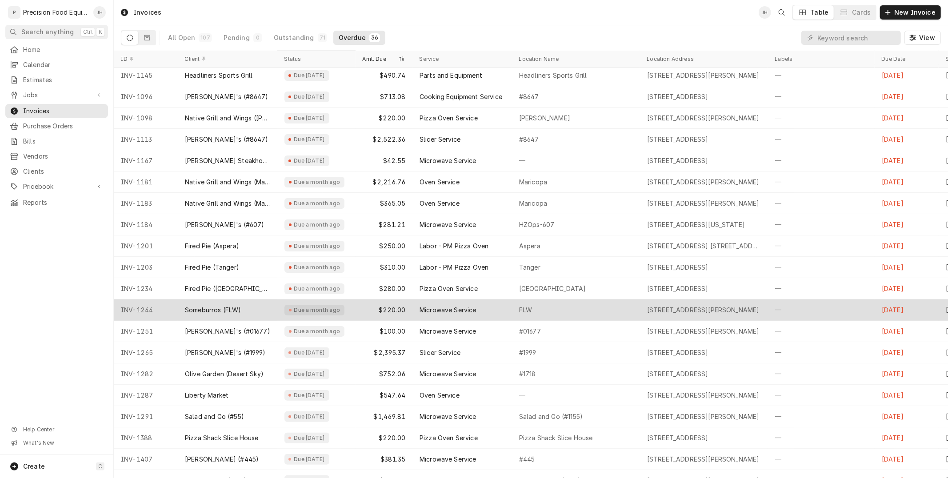
click at [523, 312] on div "FLW" at bounding box center [525, 310] width 13 height 9
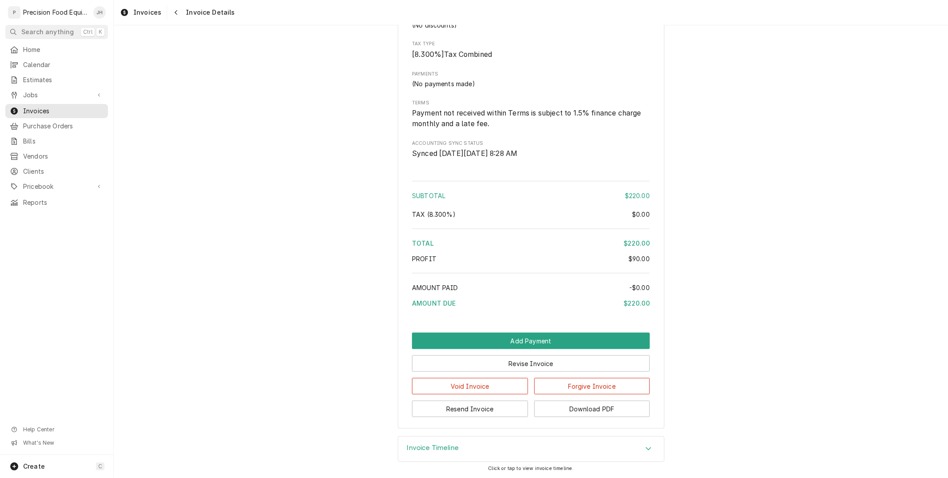
scroll to position [833, 0]
click at [483, 414] on button "Resend Invoice" at bounding box center [470, 409] width 116 height 16
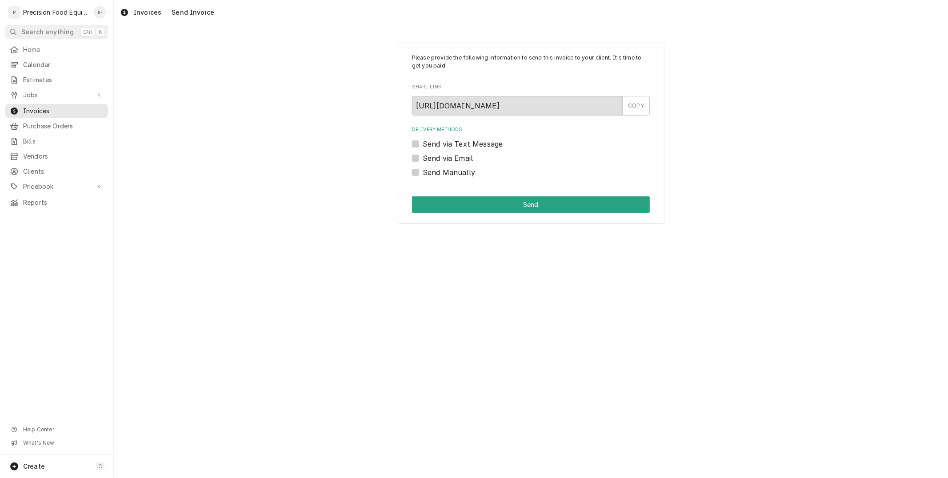
click at [423, 143] on label "Send via Text Message" at bounding box center [463, 144] width 80 height 11
click at [423, 143] on input "Send via Text Message" at bounding box center [542, 149] width 238 height 20
checkbox input "true"
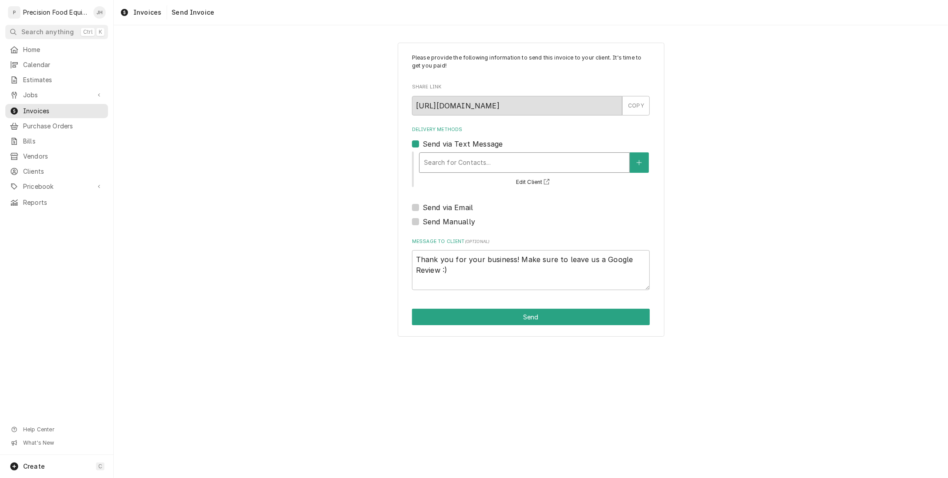
click at [499, 162] on div "Delivery Methods" at bounding box center [524, 163] width 201 height 16
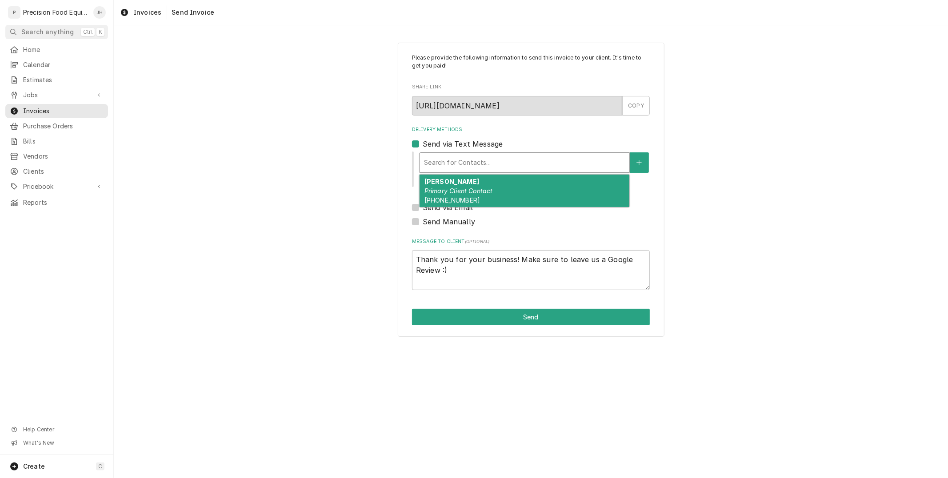
click at [487, 194] on div "[PERSON_NAME] Primary Client Contact [PHONE_NUMBER]" at bounding box center [524, 191] width 210 height 32
type textarea "x"
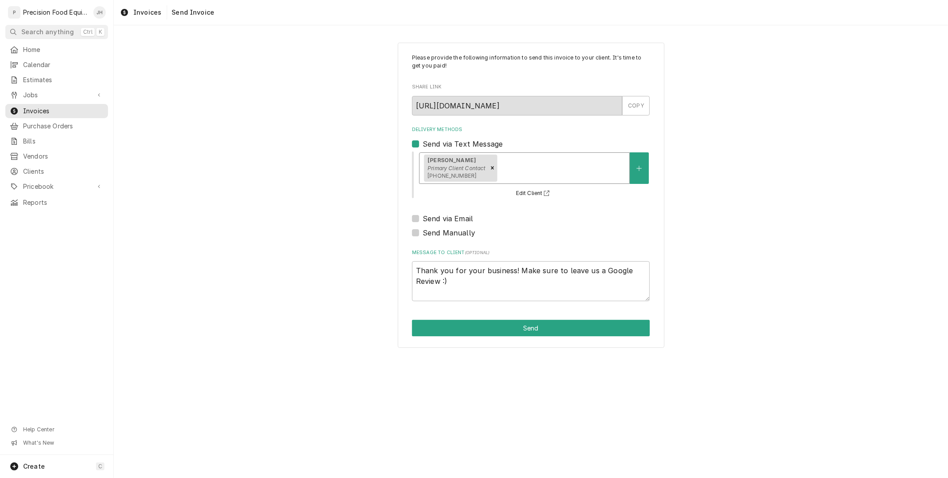
click at [423, 219] on label "Send via Email" at bounding box center [448, 218] width 50 height 11
click at [423, 219] on input "Send via Email" at bounding box center [542, 223] width 238 height 20
checkbox input "true"
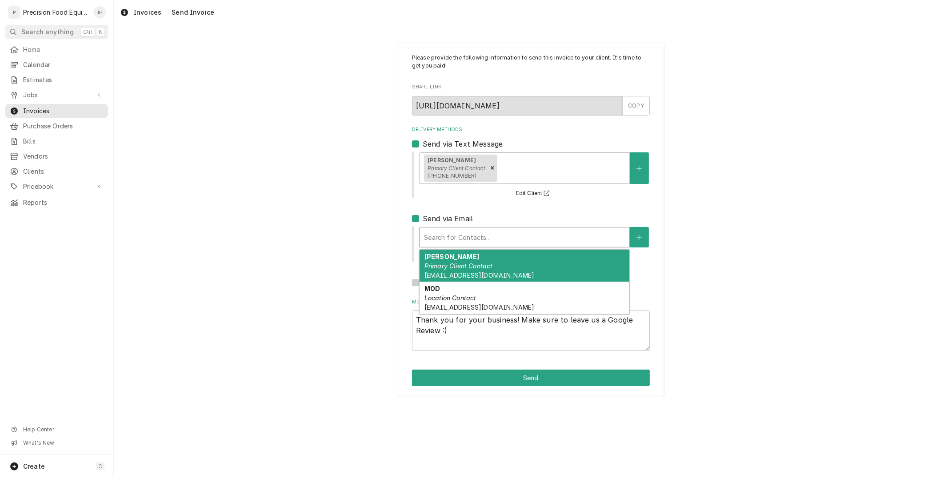
click at [461, 235] on div "Delivery Methods" at bounding box center [524, 237] width 201 height 16
click at [468, 265] on em "Primary Client Contact" at bounding box center [458, 266] width 68 height 8
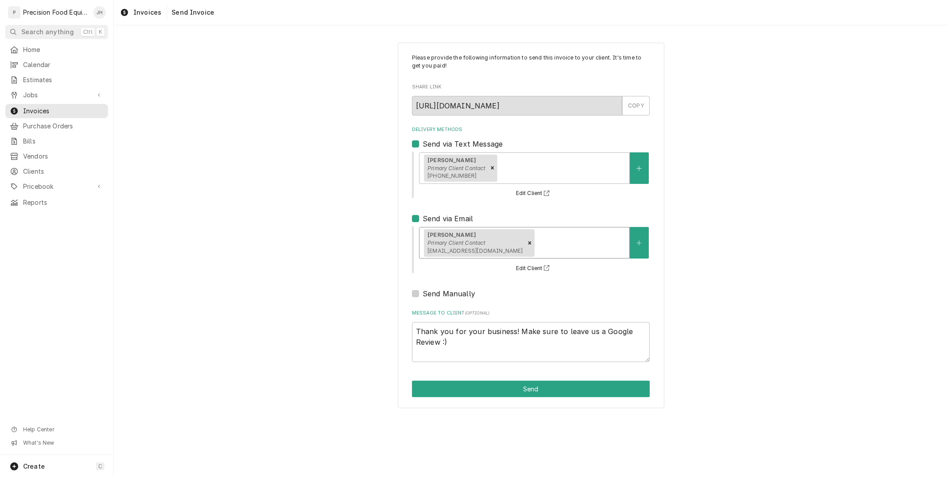
click at [547, 243] on div "Delivery Methods" at bounding box center [580, 243] width 89 height 16
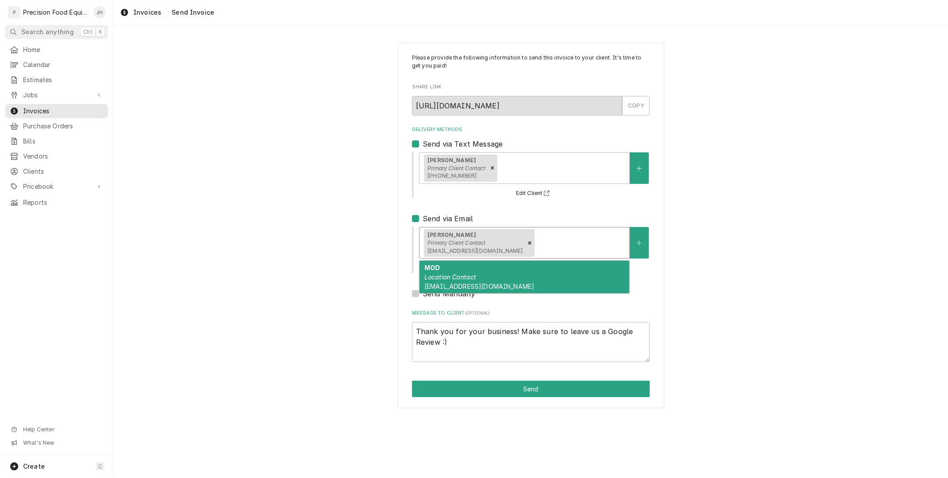
click at [541, 272] on div "MOD Location Contact Jalvarado@someborros.com" at bounding box center [524, 277] width 210 height 32
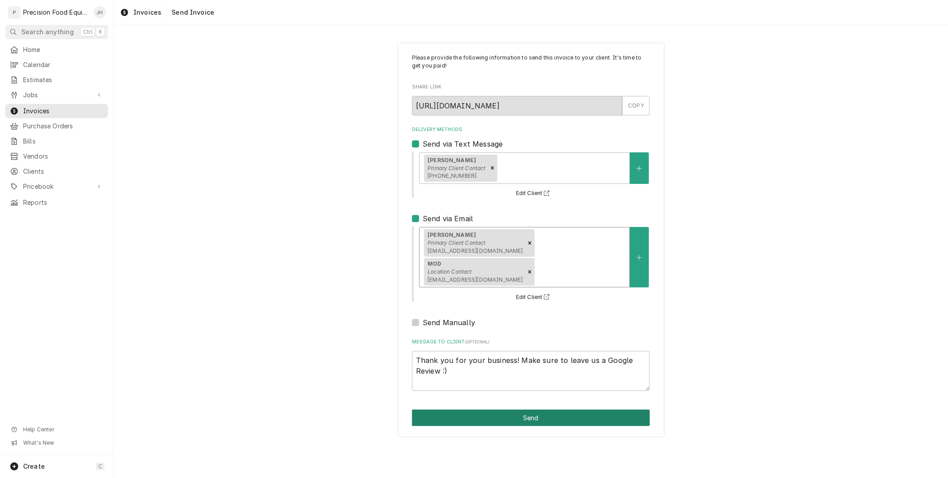
click at [545, 410] on button "Send" at bounding box center [531, 418] width 238 height 16
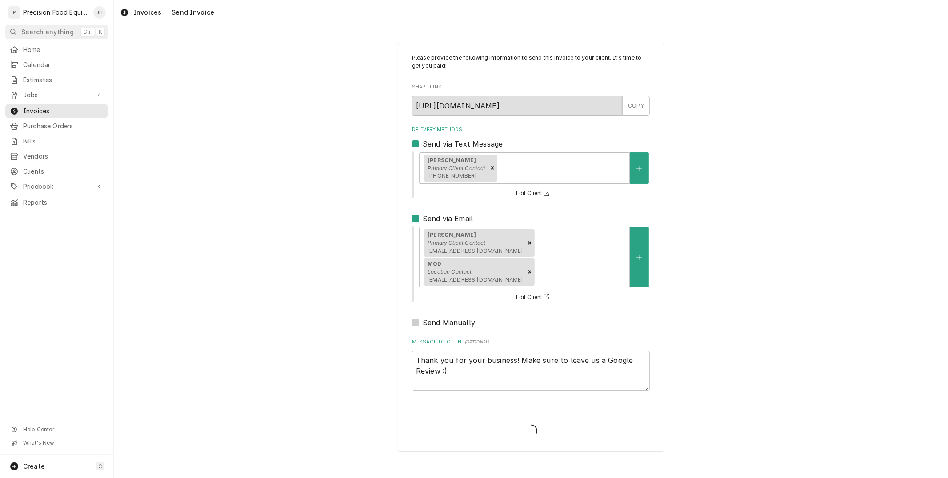
type textarea "x"
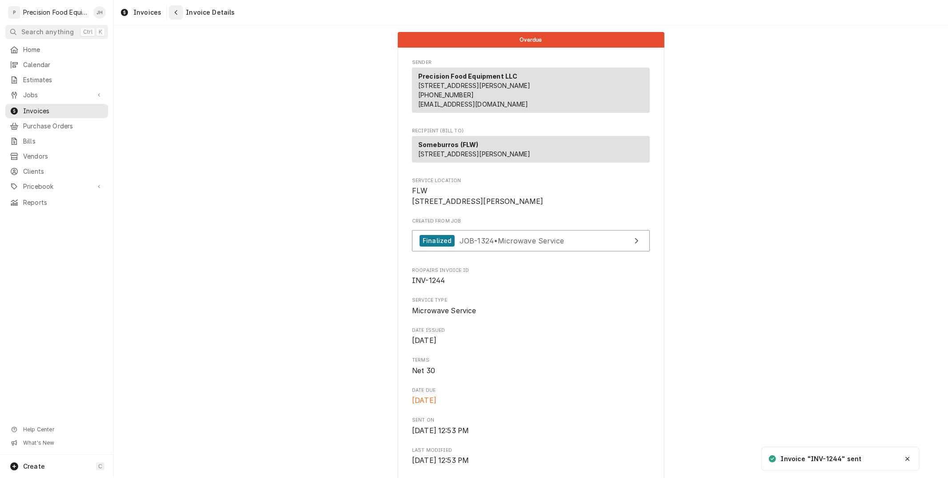
click at [174, 10] on icon "Navigate back" at bounding box center [176, 12] width 4 height 6
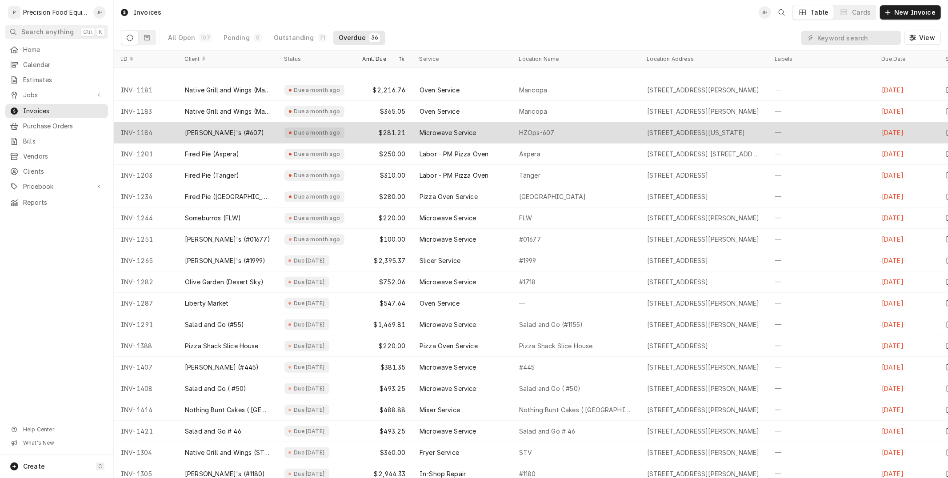
scroll to position [208, 0]
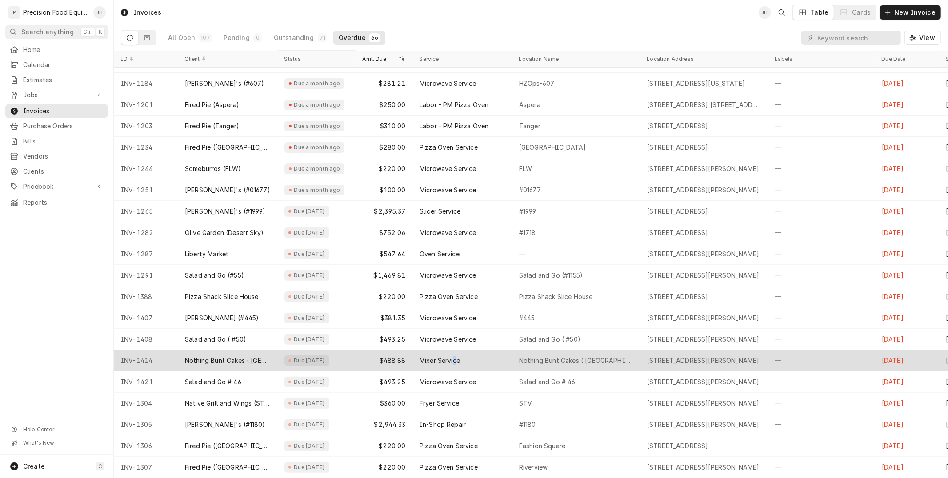
click at [454, 366] on div "Mixer Service" at bounding box center [462, 360] width 100 height 21
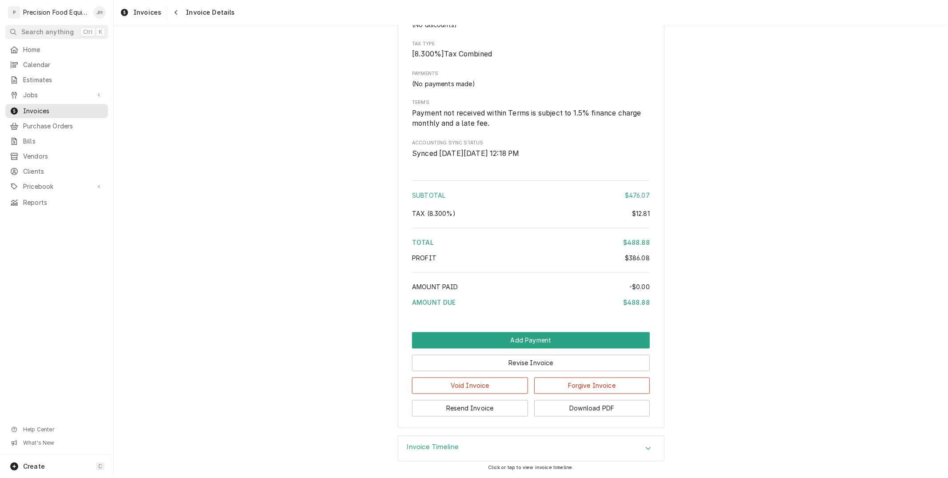
scroll to position [1258, 0]
click at [169, 15] on button "Navigate back" at bounding box center [176, 12] width 14 height 14
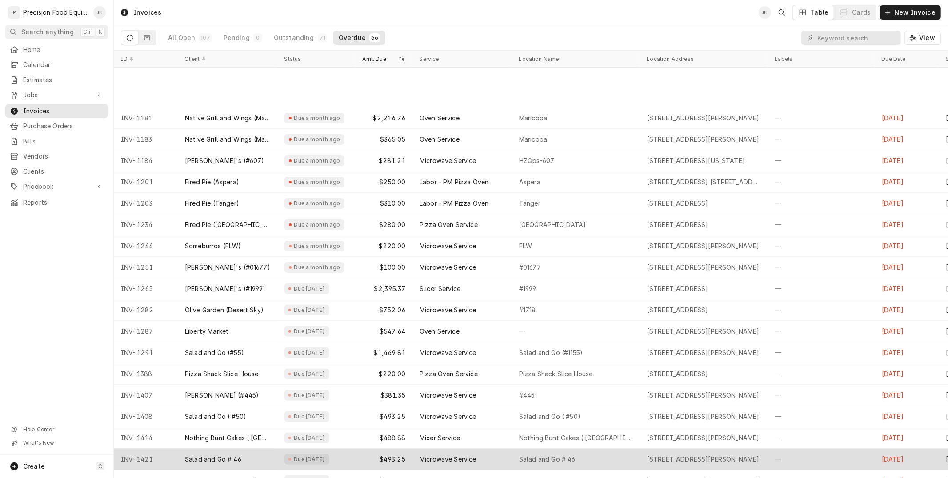
scroll to position [195, 0]
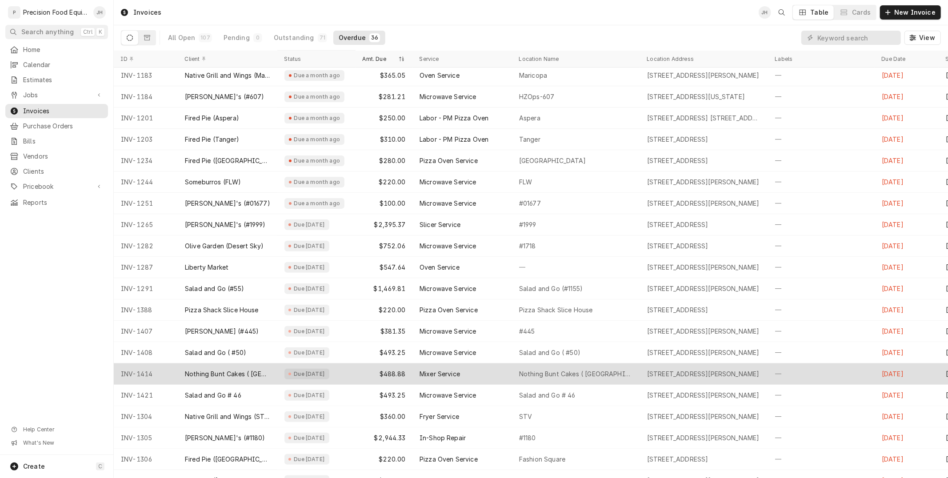
click at [676, 370] on div "5890 W Bell Rd, Glendale, AZ 85308" at bounding box center [703, 374] width 112 height 9
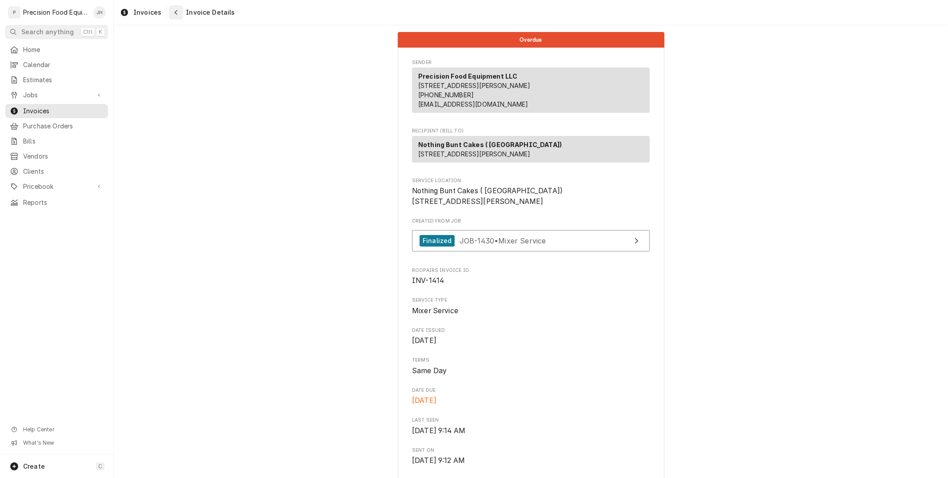
click at [174, 12] on icon "Navigate back" at bounding box center [176, 12] width 4 height 6
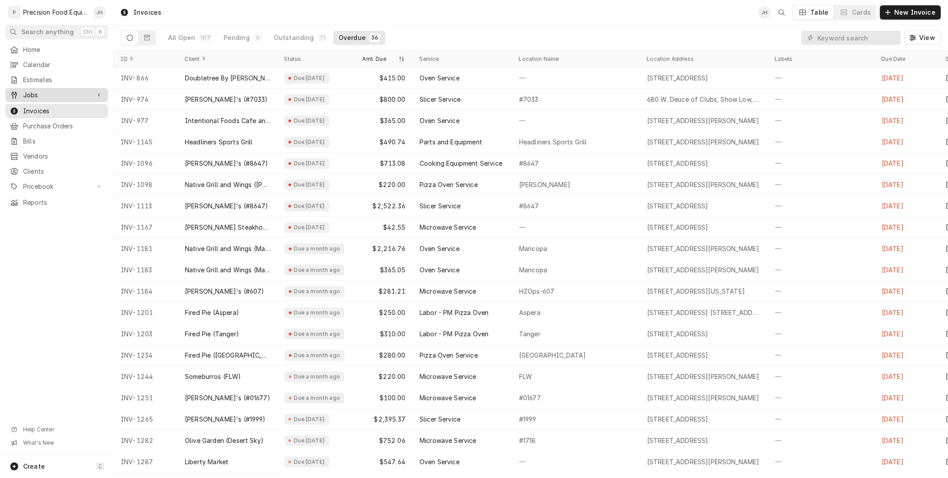
click at [70, 89] on link "Jobs" at bounding box center [56, 95] width 103 height 14
click at [63, 106] on span "Jobs" at bounding box center [63, 110] width 80 height 9
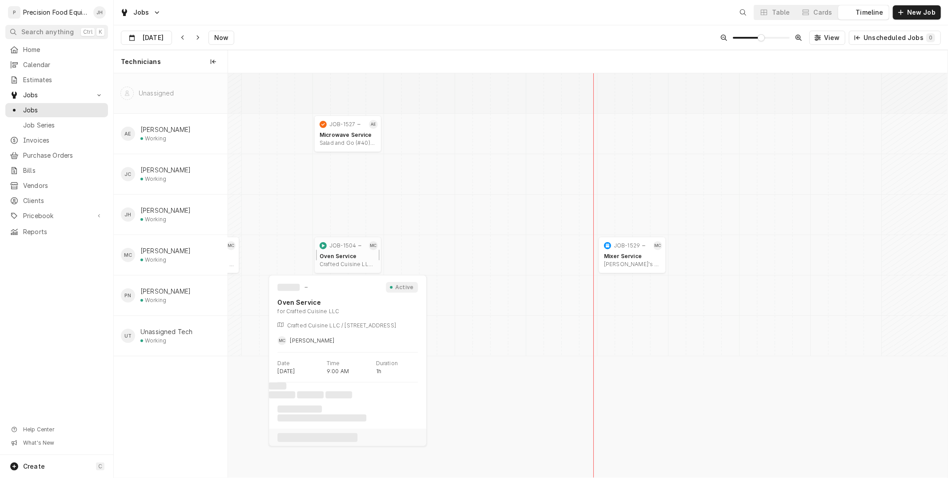
scroll to position [0, 14257]
click at [347, 265] on div "Crafted Cuisine LLC | [GEOGRAPHIC_DATA]" at bounding box center [347, 264] width 56 height 7
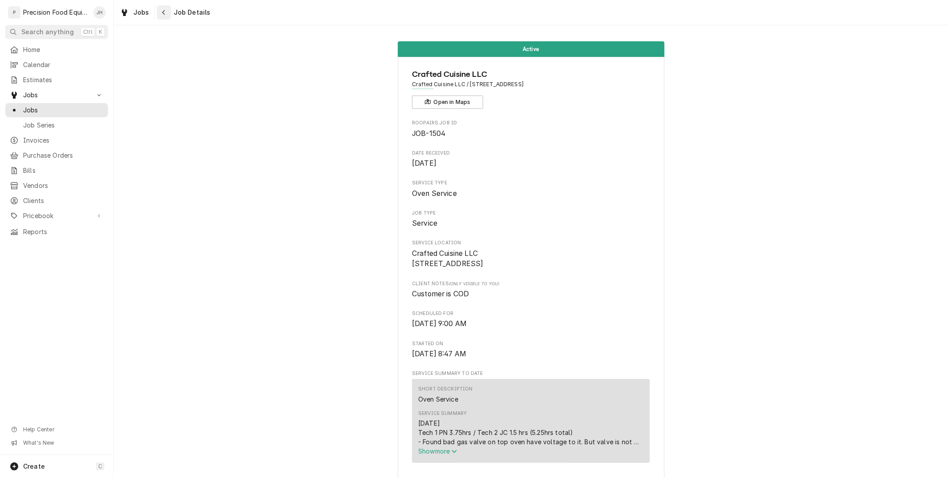
click at [162, 7] on button "Navigate back" at bounding box center [164, 12] width 14 height 14
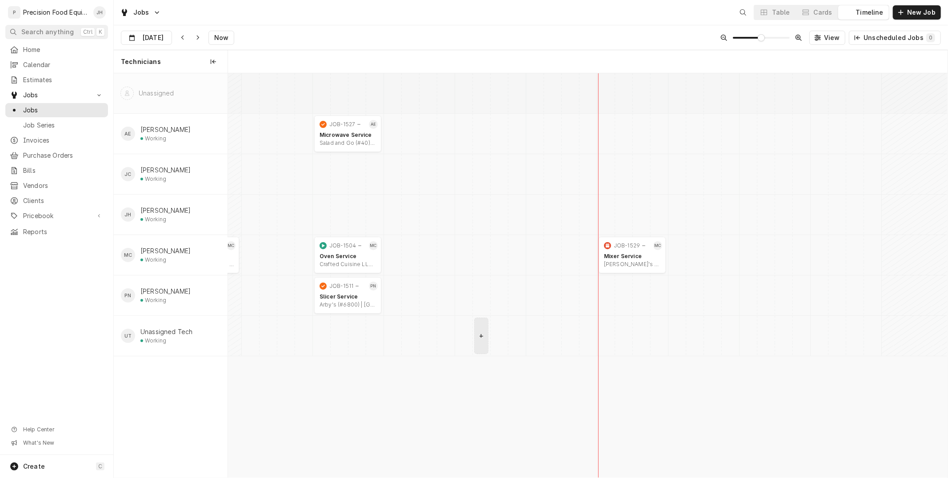
scroll to position [0, 14257]
click at [347, 261] on div "Crafted Cuisine LLC | [GEOGRAPHIC_DATA]" at bounding box center [347, 264] width 56 height 7
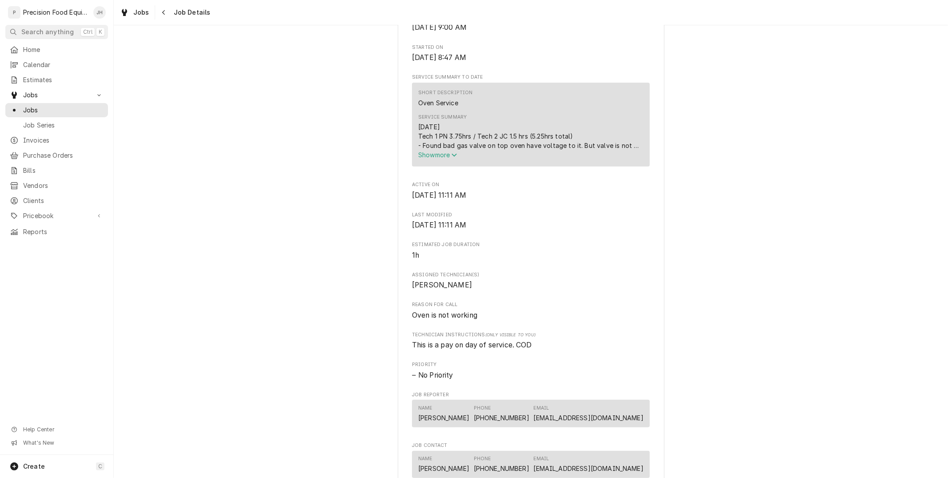
scroll to position [197, 0]
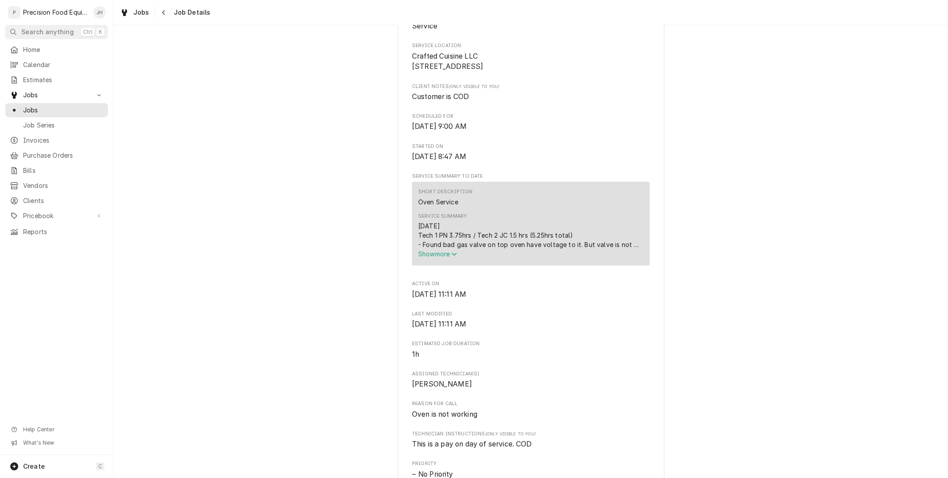
click at [449, 258] on span "Show more" at bounding box center [437, 254] width 39 height 8
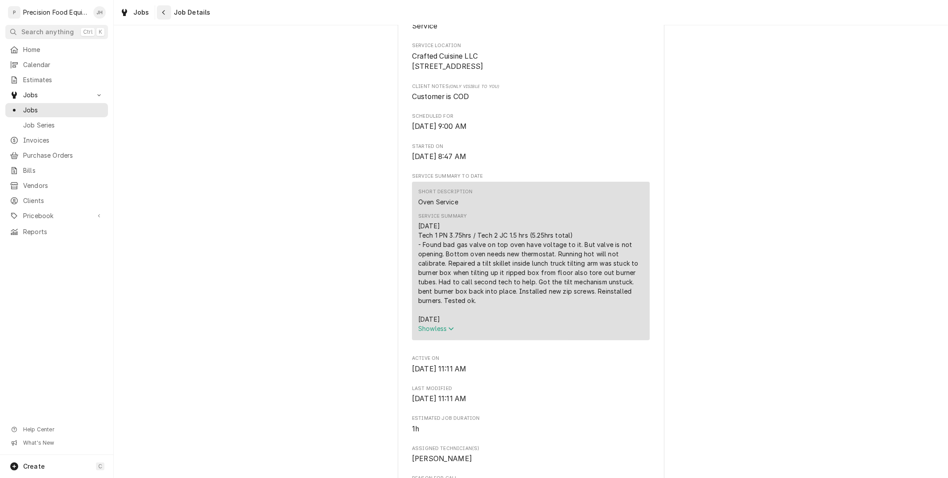
click at [162, 9] on icon "Navigate back" at bounding box center [164, 12] width 4 height 6
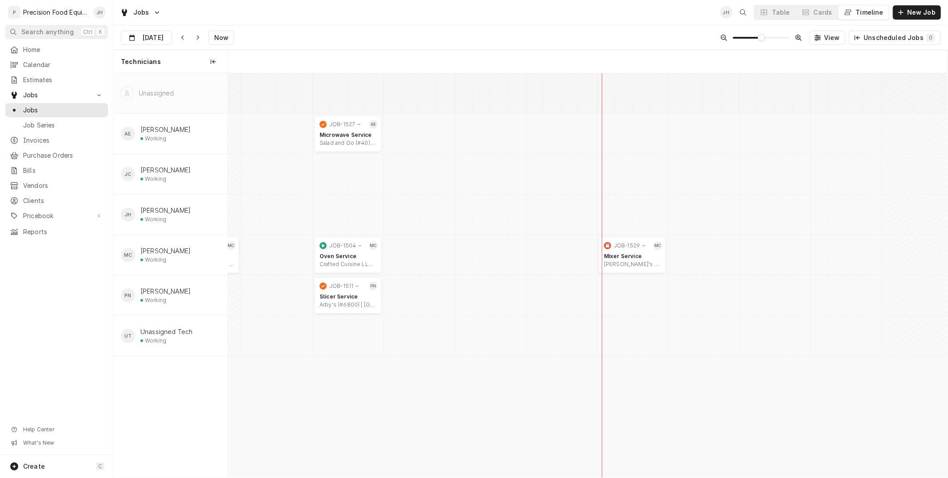
scroll to position [0, 14257]
click at [323, 254] on div "normal" at bounding box center [319, 255] width 11 height 36
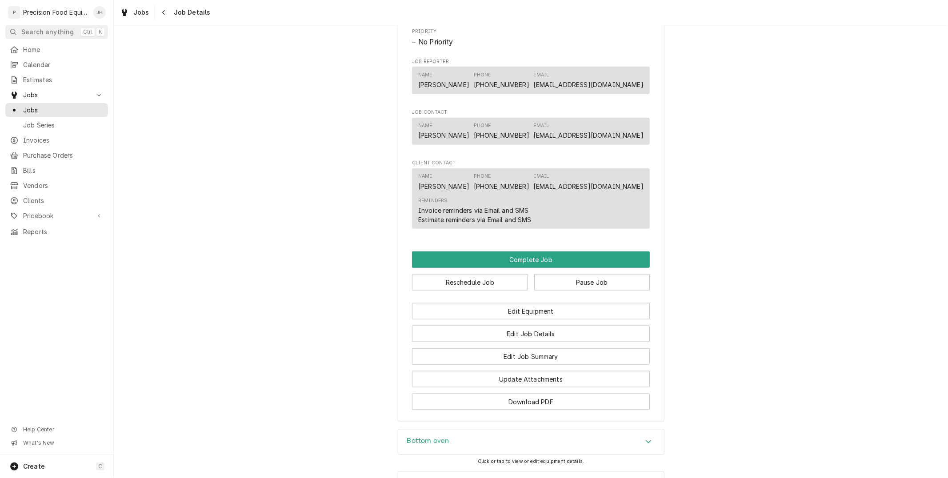
scroll to position [691, 0]
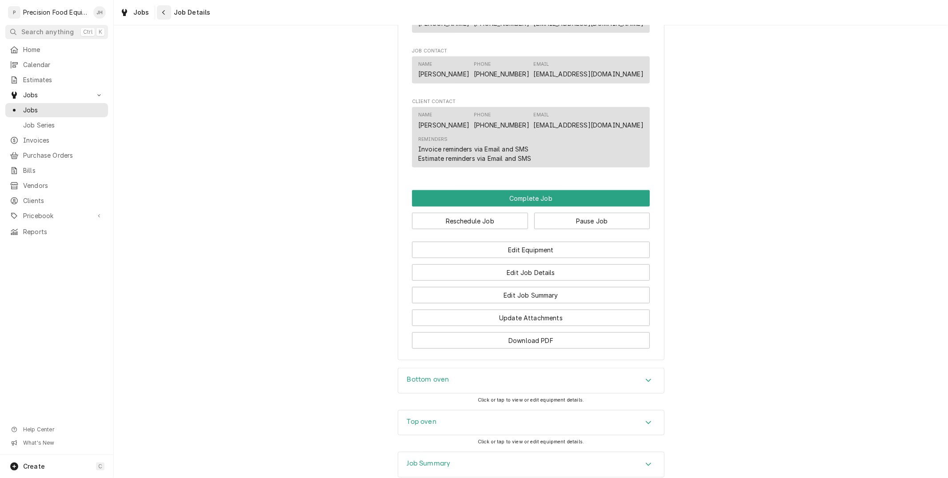
click at [162, 16] on div "Navigate back" at bounding box center [164, 12] width 9 height 9
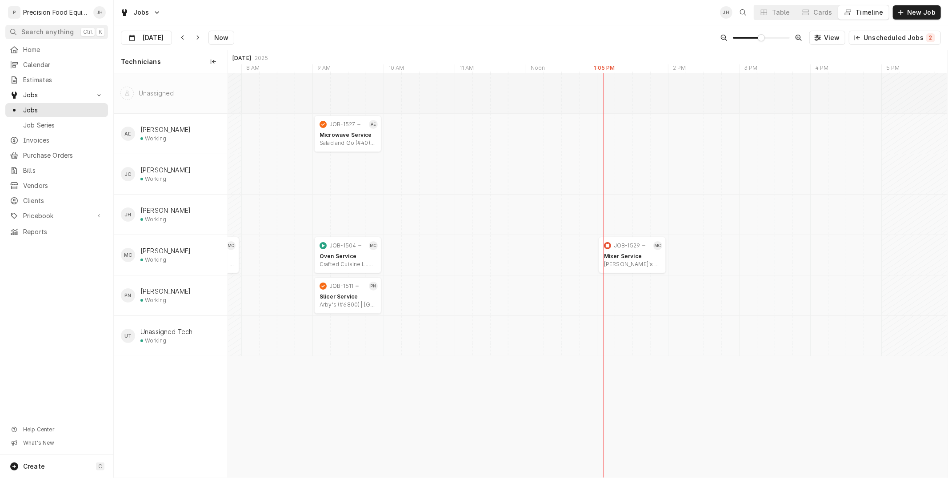
scroll to position [0, 14043]
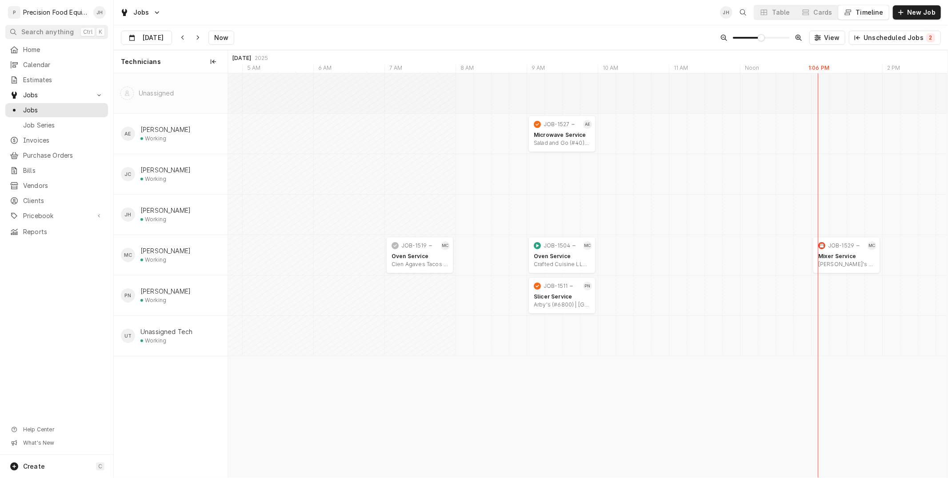
click at [549, 255] on div "Oven Service" at bounding box center [562, 256] width 56 height 7
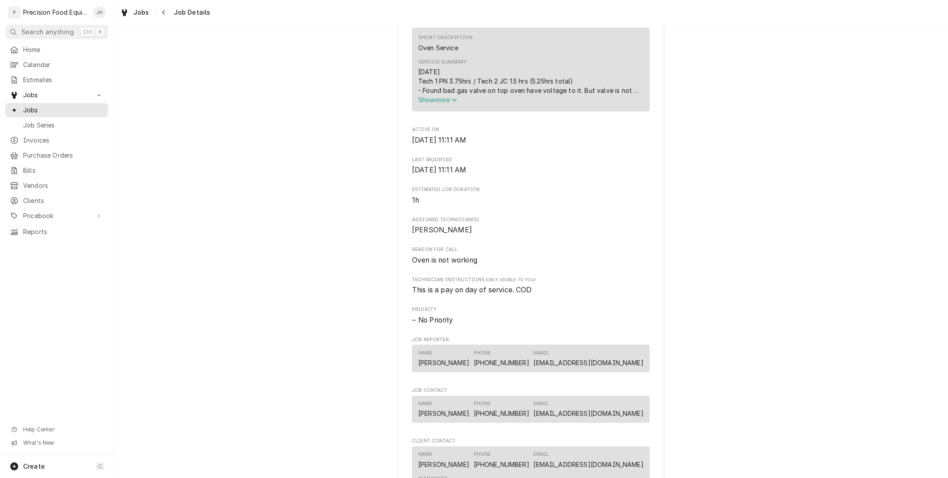
scroll to position [345, 0]
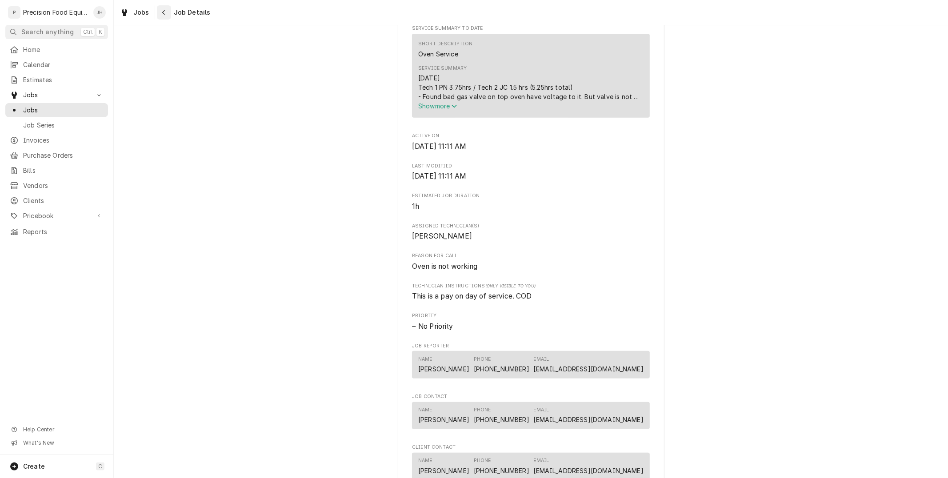
click at [162, 12] on icon "Navigate back" at bounding box center [164, 12] width 4 height 6
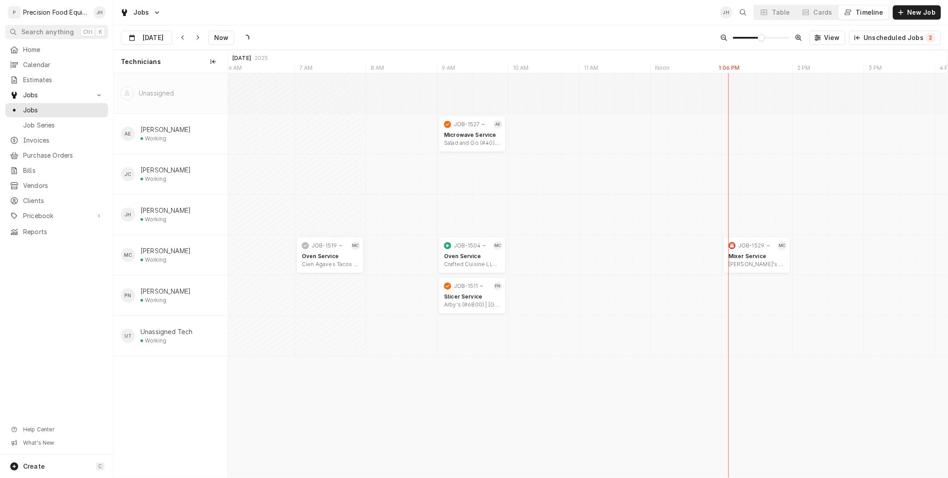
scroll to position [0, 14346]
click at [154, 40] on input "[DATE]" at bounding box center [140, 39] width 38 height 17
click at [211, 63] on button "L{DatePicker.gotoNextMonth}" at bounding box center [212, 62] width 12 height 12
click at [178, 92] on div "1" at bounding box center [177, 92] width 12 height 12
type input "Oct 1"
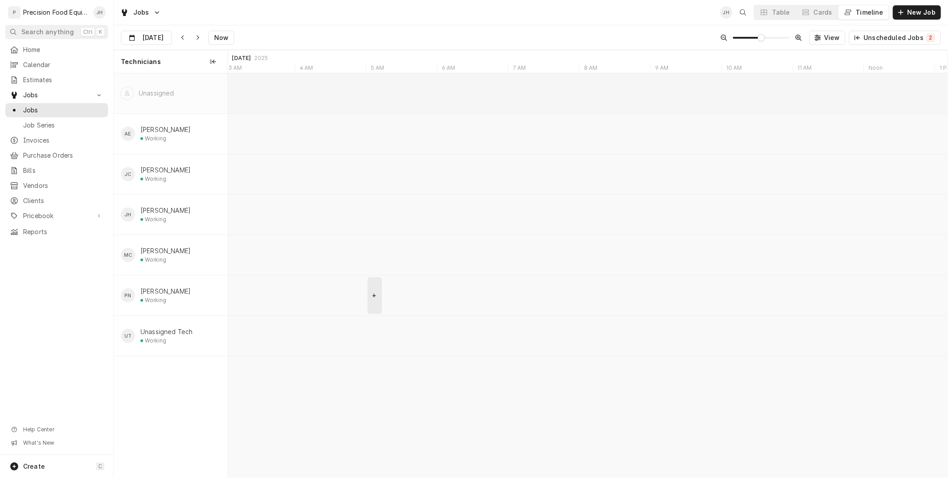
scroll to position [0, 15839]
click at [908, 14] on span "New Job" at bounding box center [921, 12] width 32 height 9
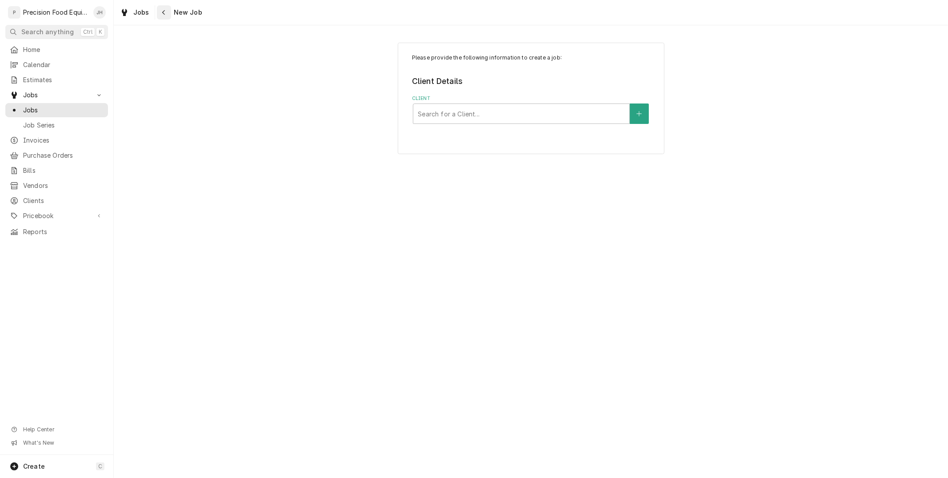
click at [162, 12] on icon "Navigate back" at bounding box center [164, 12] width 4 height 6
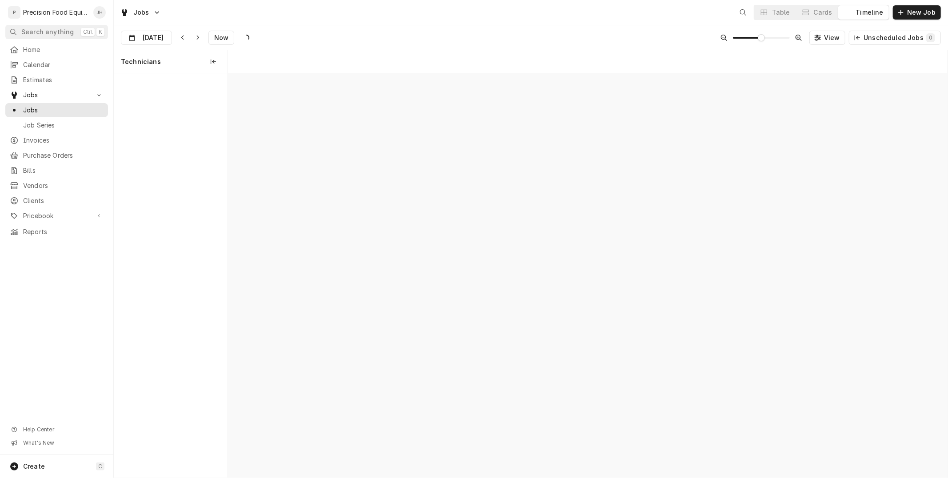
scroll to position [0, 14257]
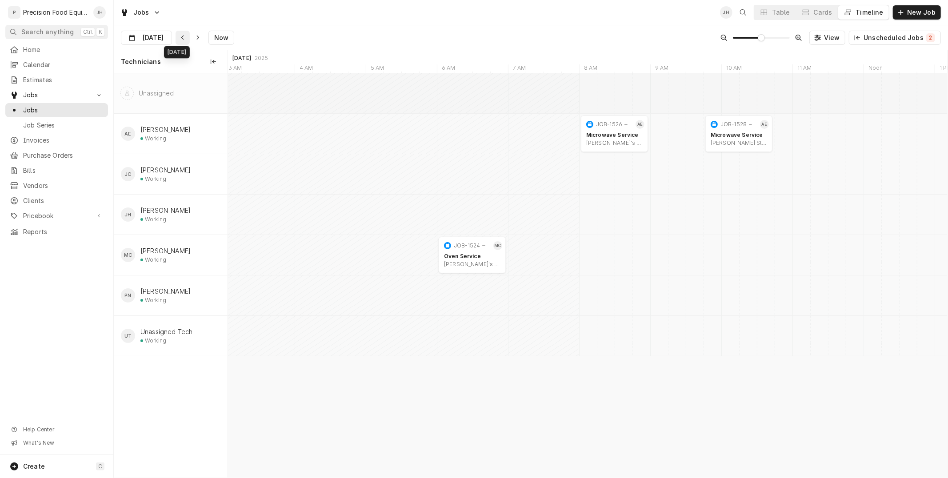
click at [180, 38] on div "Dynamic Content Wrapper" at bounding box center [182, 37] width 9 height 9
type input "Sep 30"
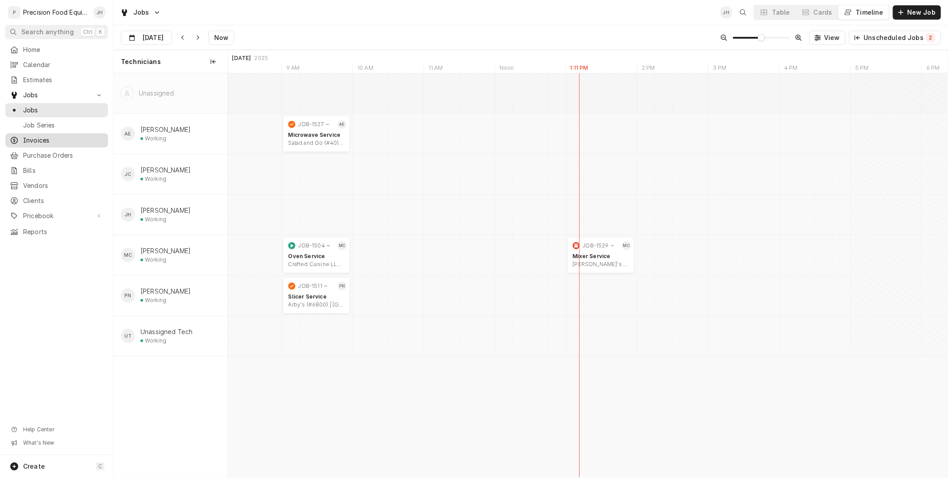
click at [55, 143] on span "Invoices" at bounding box center [63, 140] width 80 height 9
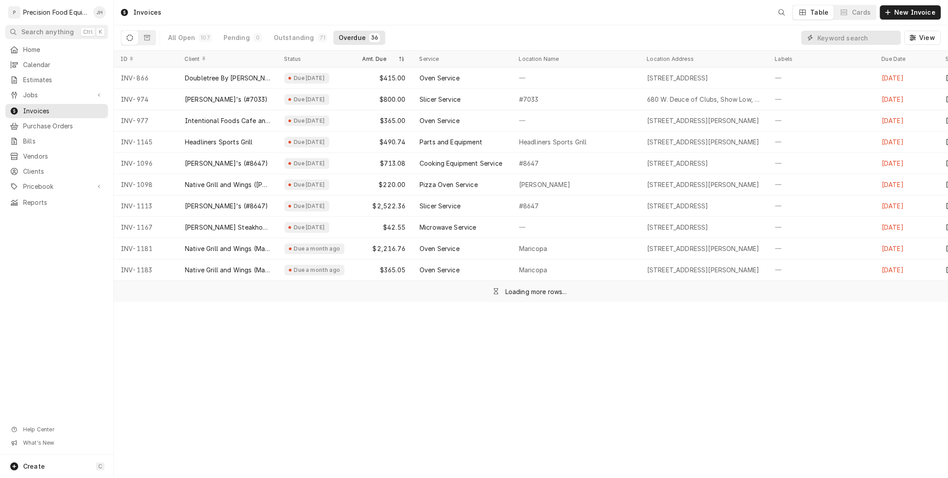
click at [865, 38] on input "Dynamic Content Wrapper" at bounding box center [856, 38] width 79 height 14
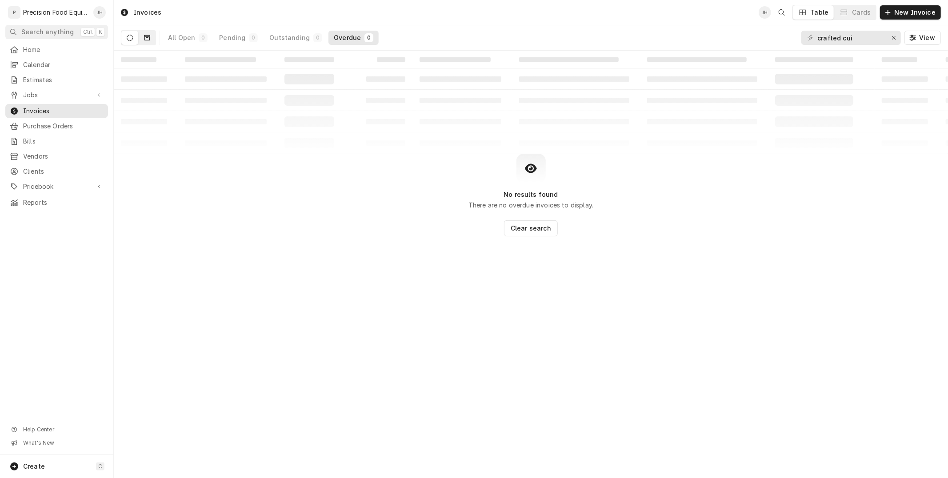
click at [140, 36] on button "Dynamic Content Wrapper" at bounding box center [147, 38] width 17 height 14
drag, startPoint x: 867, startPoint y: 33, endPoint x: 841, endPoint y: 40, distance: 27.0
click at [841, 40] on input "crafted cui" at bounding box center [850, 38] width 67 height 14
type input "crafted"
click at [122, 38] on button "Dynamic Content Wrapper" at bounding box center [129, 38] width 17 height 14
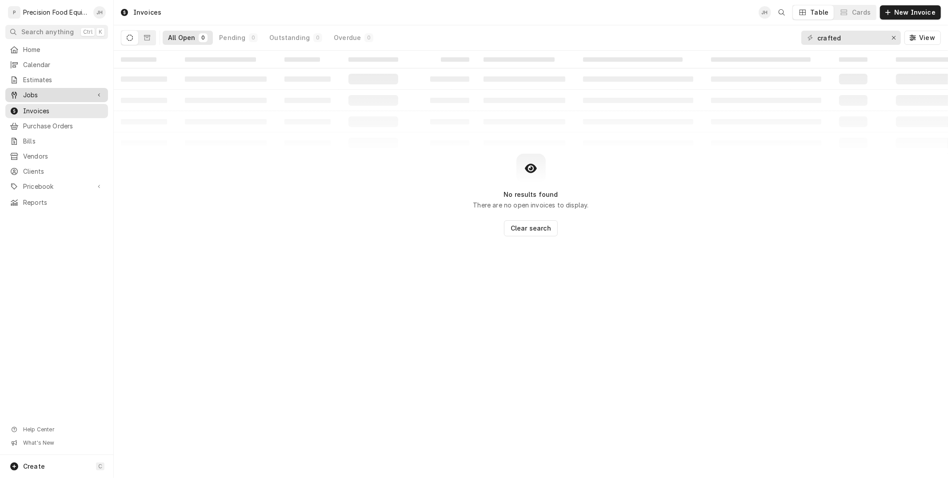
click at [68, 90] on div "Jobs" at bounding box center [56, 95] width 99 height 11
click at [60, 109] on span "Jobs" at bounding box center [63, 110] width 80 height 9
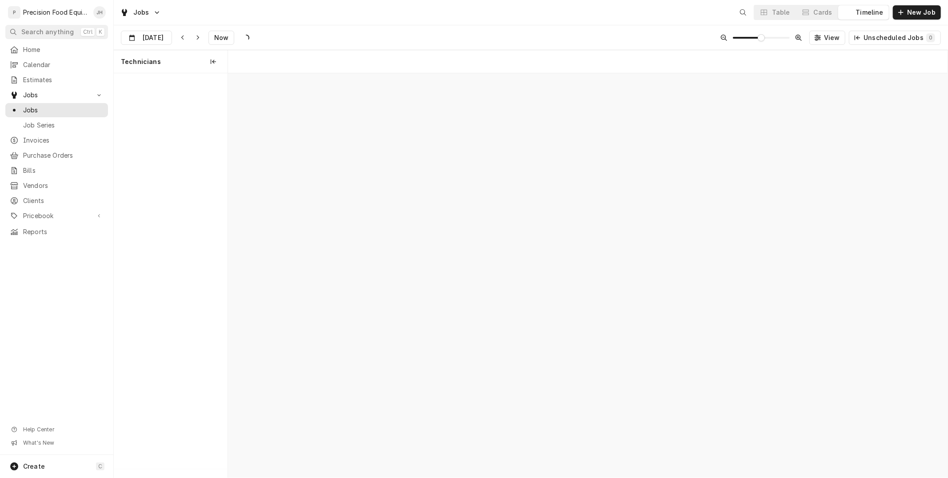
scroll to position [0, 14253]
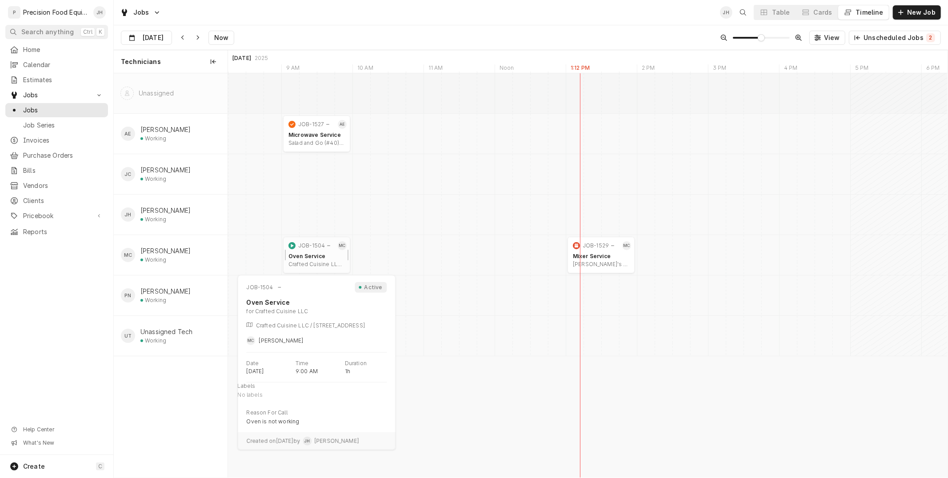
click at [313, 247] on div "JOB-1504" at bounding box center [311, 245] width 27 height 7
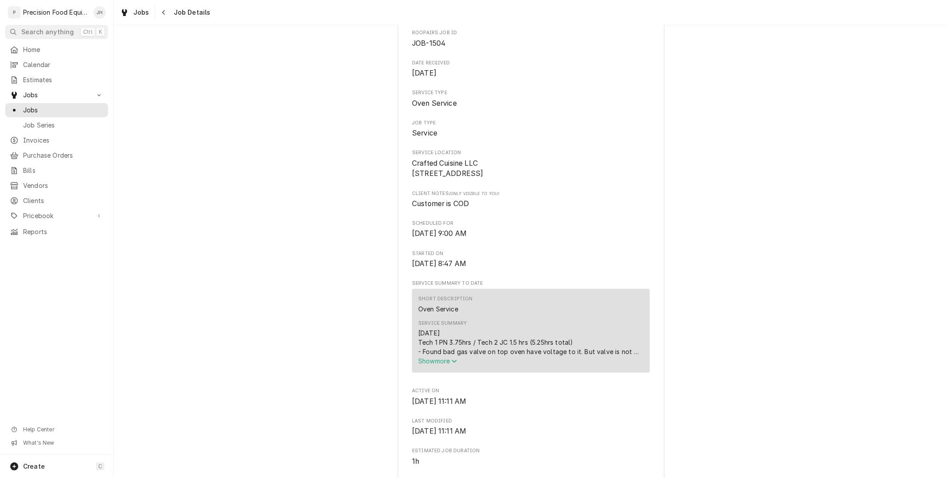
scroll to position [99, 0]
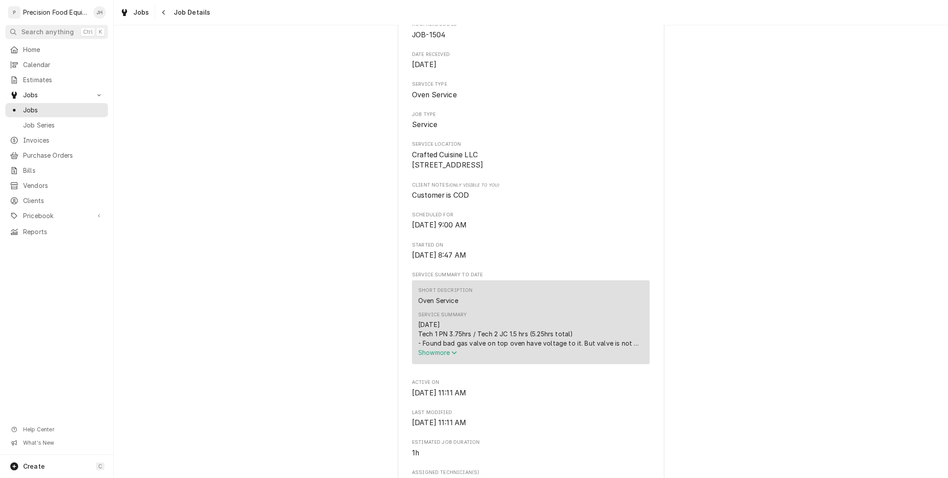
click at [451, 356] on icon "Service Summary" at bounding box center [453, 353] width 5 height 6
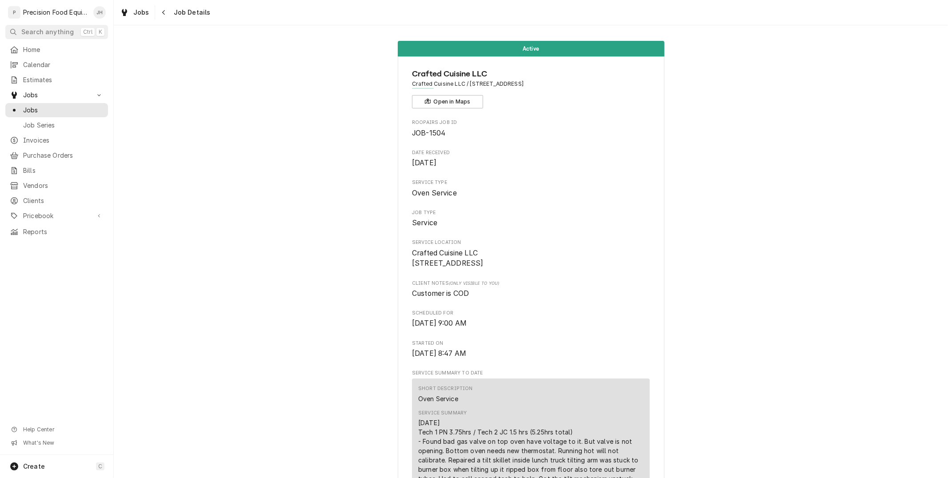
scroll to position [0, 0]
click at [164, 10] on icon "Navigate back" at bounding box center [164, 12] width 4 height 6
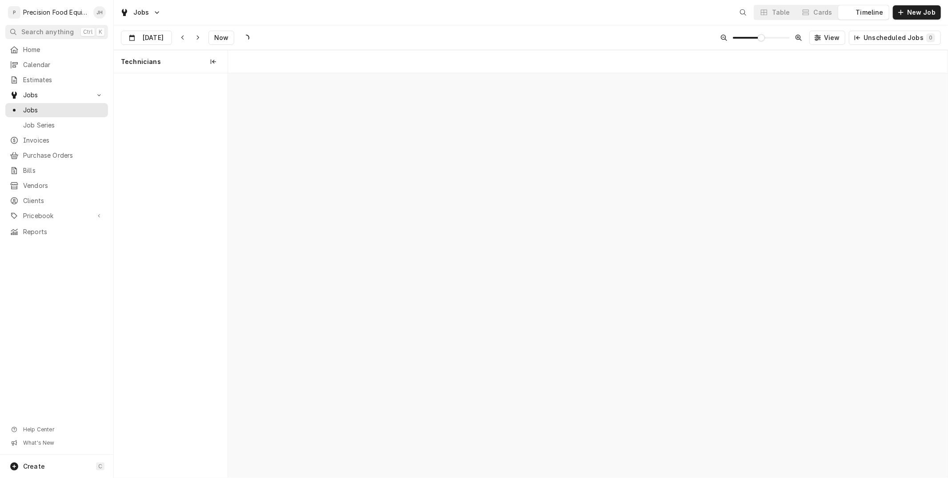
scroll to position [0, 14253]
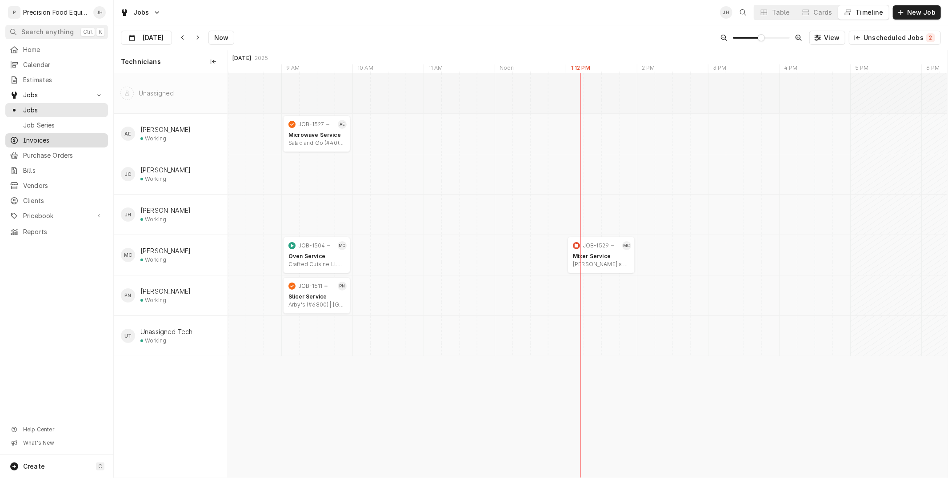
click at [48, 137] on span "Invoices" at bounding box center [63, 140] width 80 height 9
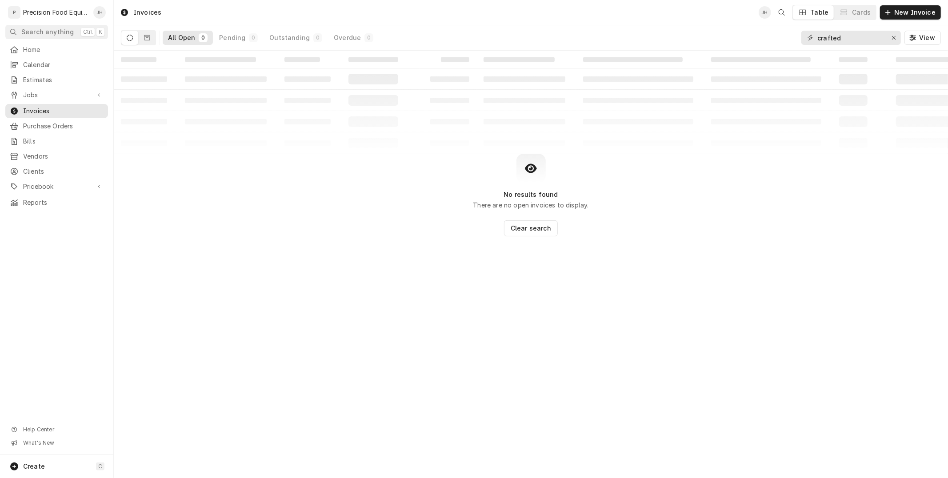
click at [858, 41] on input "crafted" at bounding box center [850, 38] width 67 height 14
type input "craft"
click at [143, 40] on button "Dynamic Content Wrapper" at bounding box center [147, 38] width 17 height 14
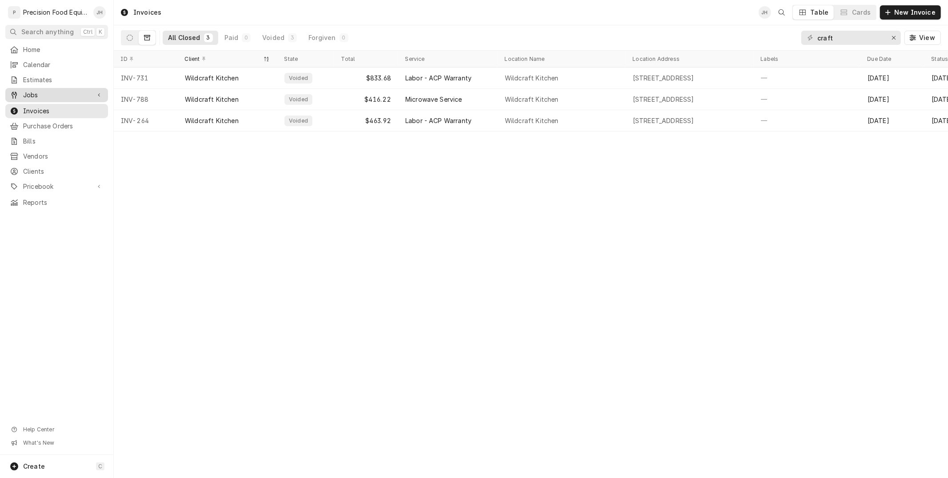
click at [46, 96] on span "Jobs" at bounding box center [56, 95] width 67 height 9
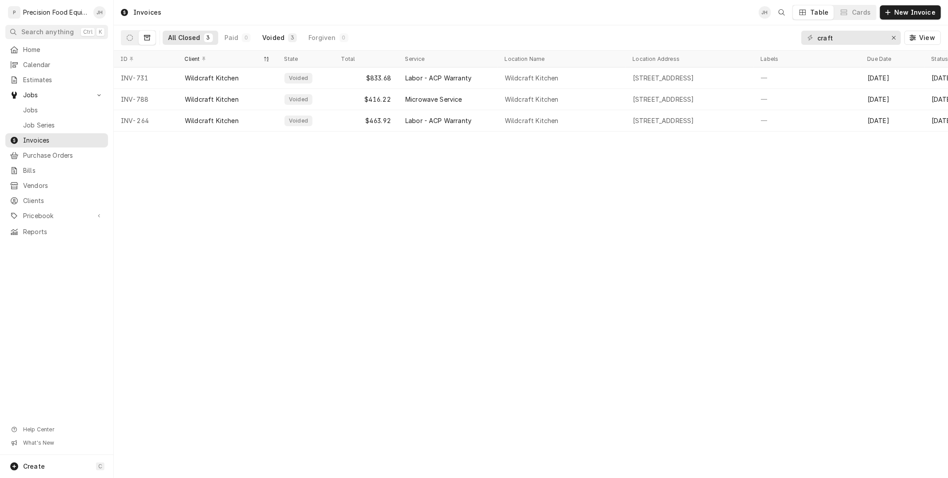
click at [273, 41] on div "Voided" at bounding box center [273, 37] width 22 height 9
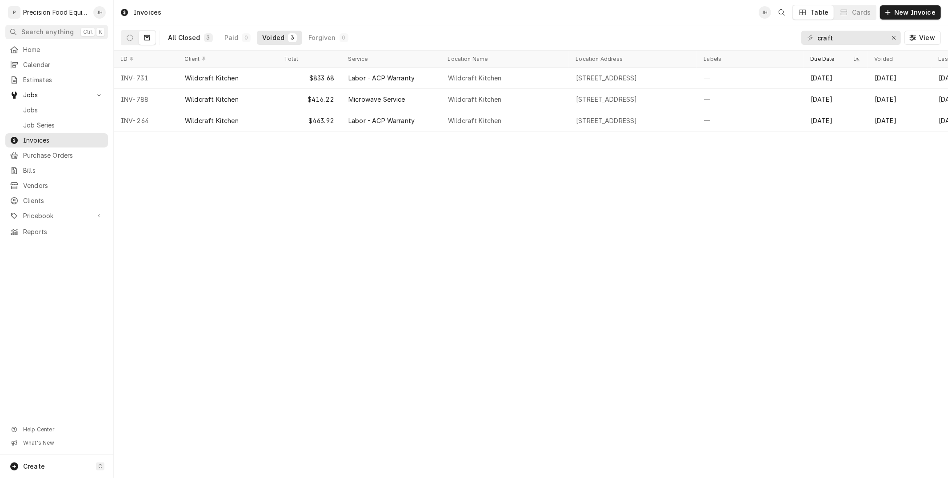
click at [193, 38] on div "All Closed" at bounding box center [184, 37] width 32 height 9
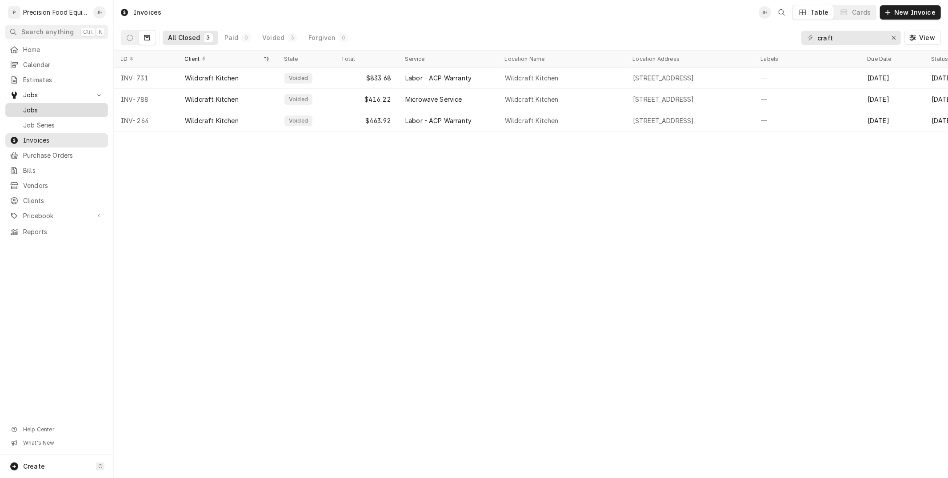
click at [67, 116] on link "Jobs" at bounding box center [56, 110] width 103 height 14
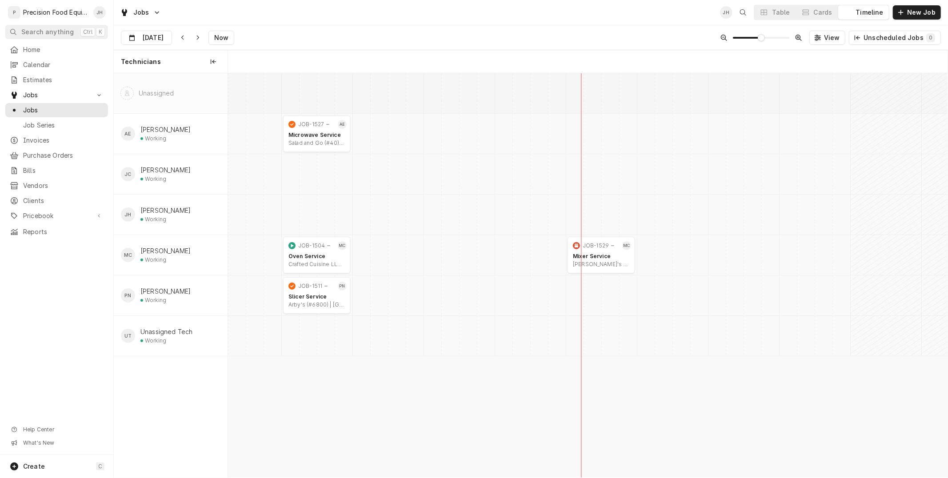
scroll to position [0, 14253]
click at [803, 14] on button "Cards" at bounding box center [817, 12] width 42 height 14
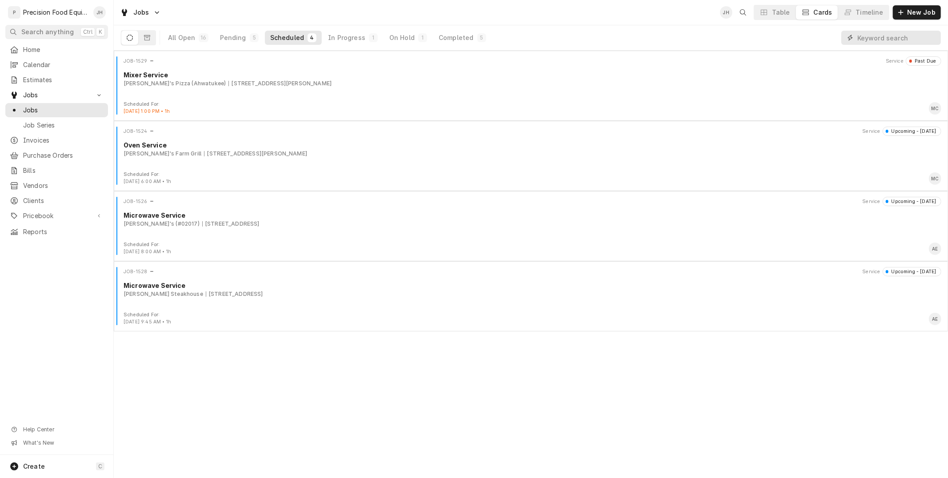
click at [878, 41] on input "Dynamic Content Wrapper" at bounding box center [896, 38] width 79 height 14
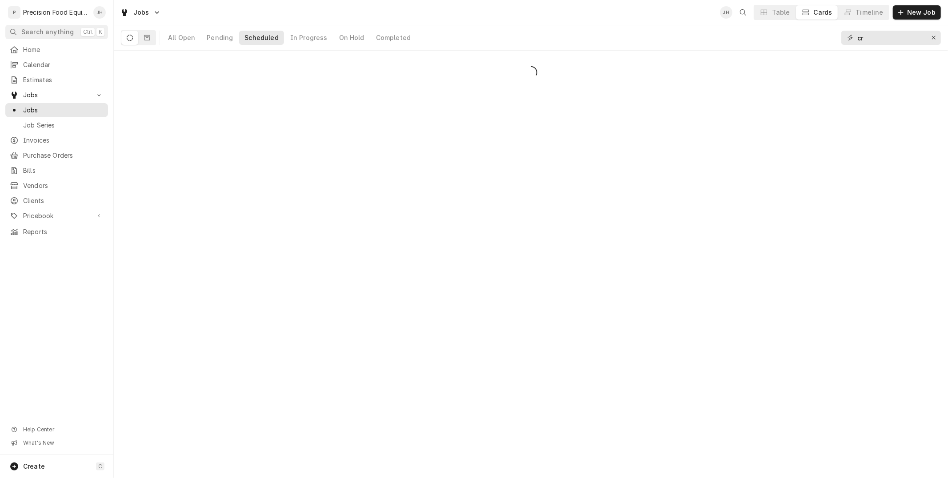
click at [878, 41] on input "cr" at bounding box center [890, 38] width 67 height 14
type input "craft"
click at [197, 36] on button "All Open 1" at bounding box center [188, 38] width 50 height 14
click at [143, 40] on button "Dynamic Content Wrapper" at bounding box center [147, 38] width 17 height 14
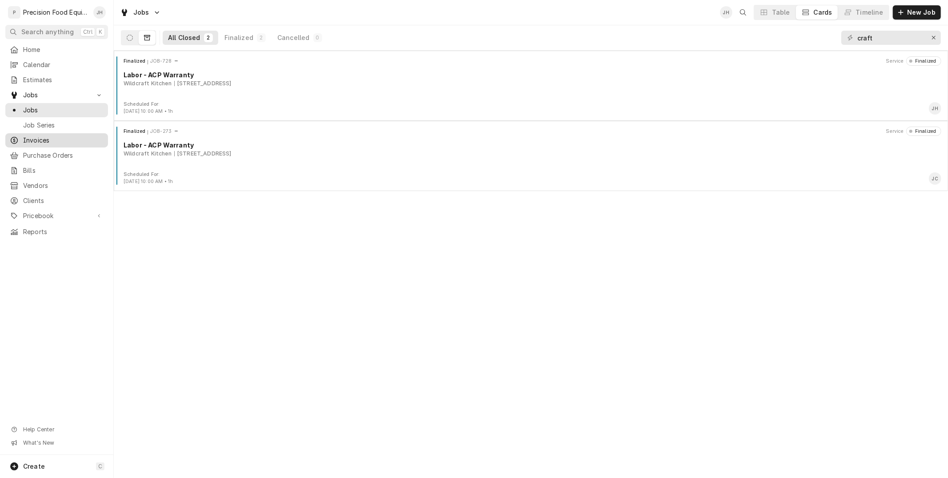
click at [68, 139] on span "Invoices" at bounding box center [63, 140] width 80 height 9
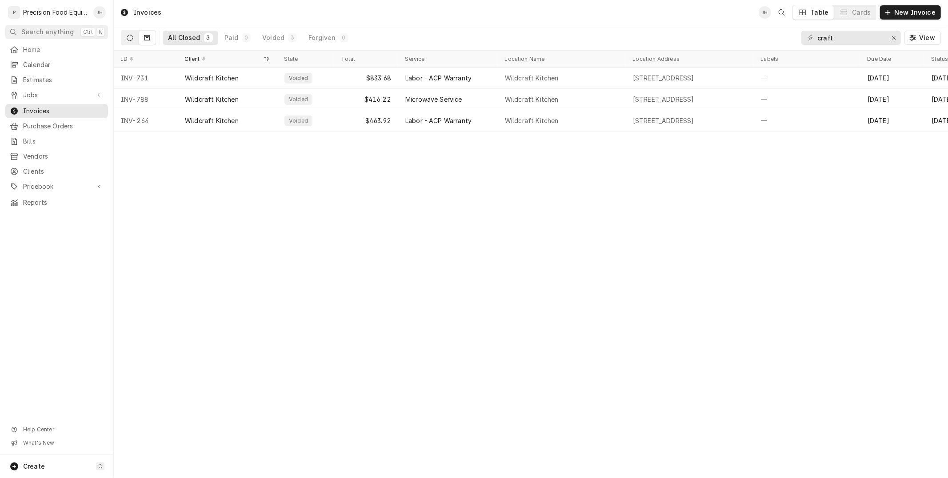
click at [125, 38] on button "Dynamic Content Wrapper" at bounding box center [129, 38] width 17 height 14
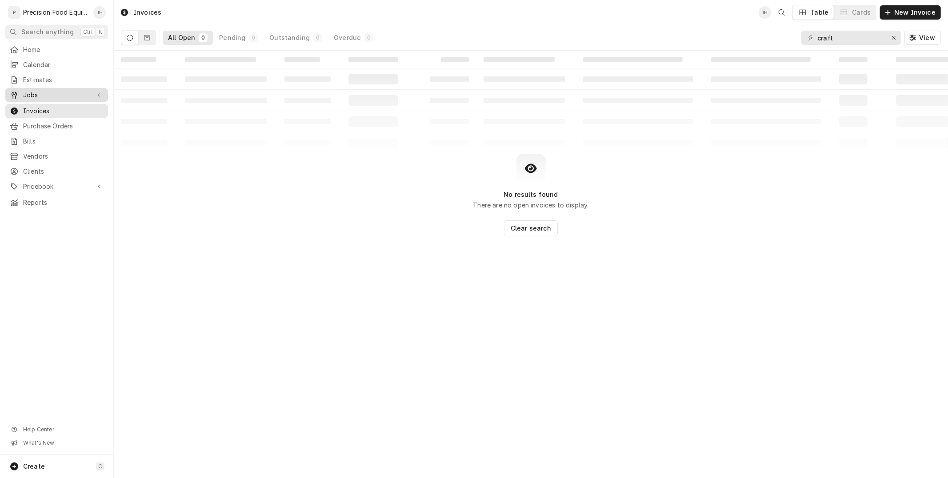
click at [61, 91] on span "Jobs" at bounding box center [56, 95] width 67 height 9
click at [56, 103] on link "Jobs" at bounding box center [56, 110] width 103 height 14
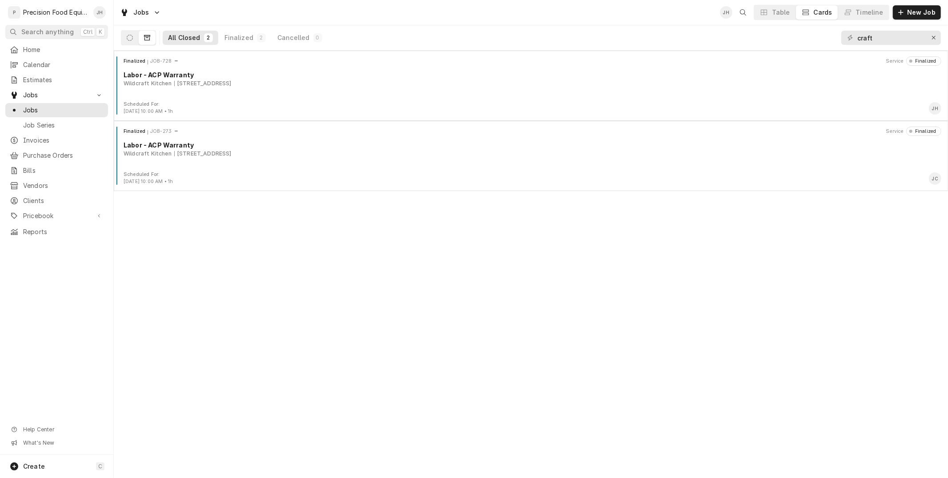
click at [129, 29] on div "All Closed 2 Finalized 2 Cancelled 0" at bounding box center [224, 37] width 206 height 25
click at [129, 32] on button "Dynamic Content Wrapper" at bounding box center [129, 38] width 17 height 14
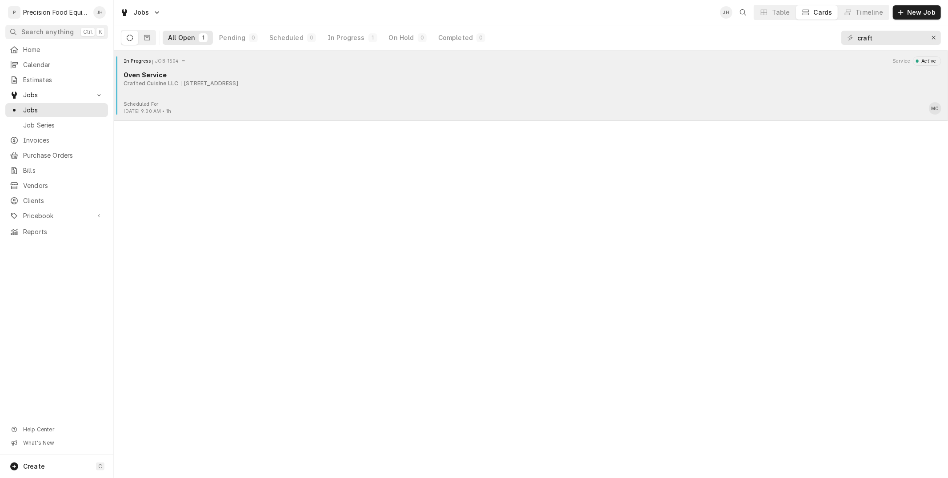
click at [219, 104] on div "Scheduled For: Sep 30th, 2025 - 9:00 AM • 1h MC" at bounding box center [530, 108] width 827 height 14
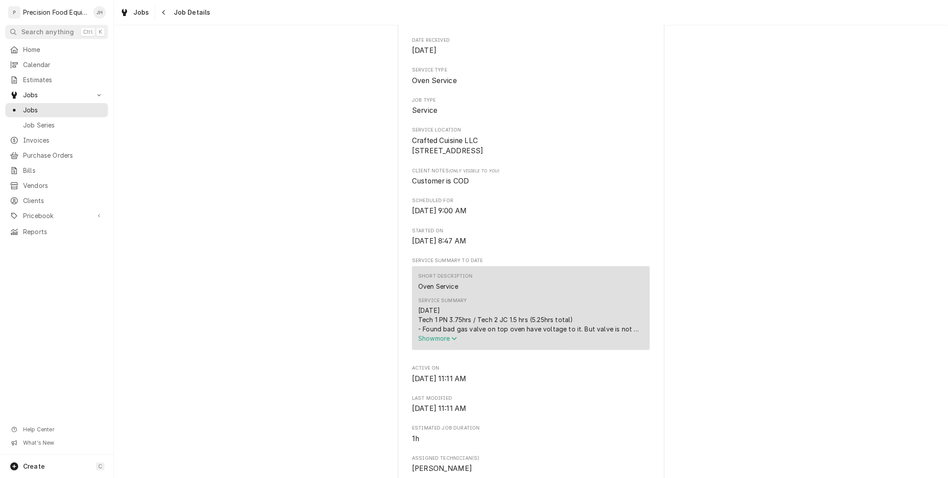
scroll to position [148, 0]
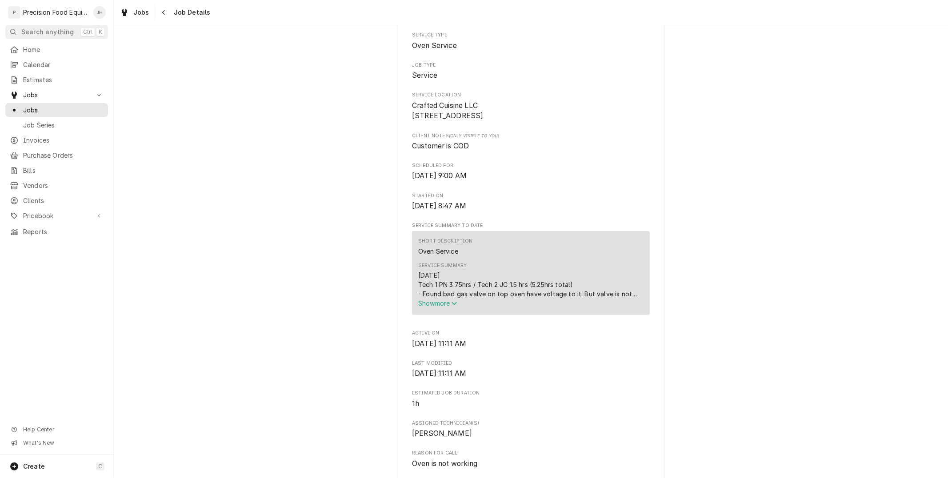
click at [435, 299] on div "09/24/25 Tech 1 PN 3.75hrs / Tech 2 JC 1.5 hrs (5.25hrs total) - Found bad gas …" at bounding box center [530, 285] width 225 height 28
click at [439, 307] on span "Show more" at bounding box center [437, 303] width 39 height 8
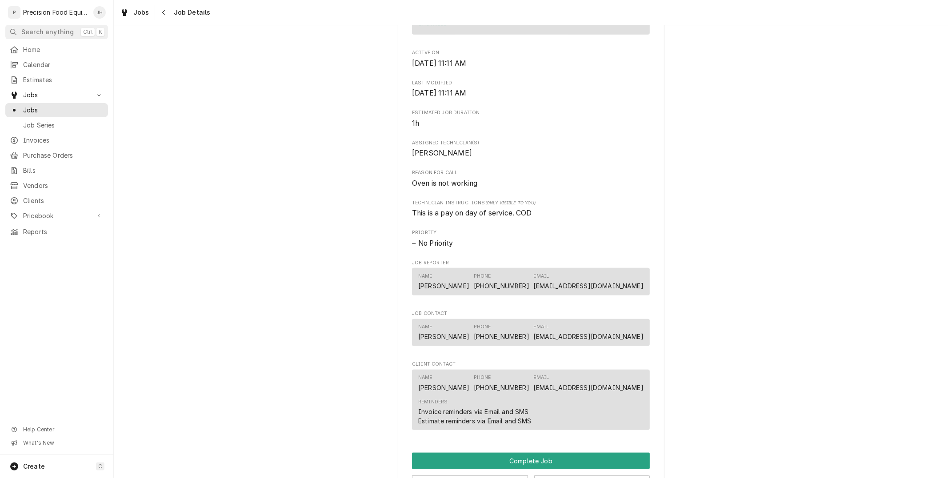
scroll to position [494, 0]
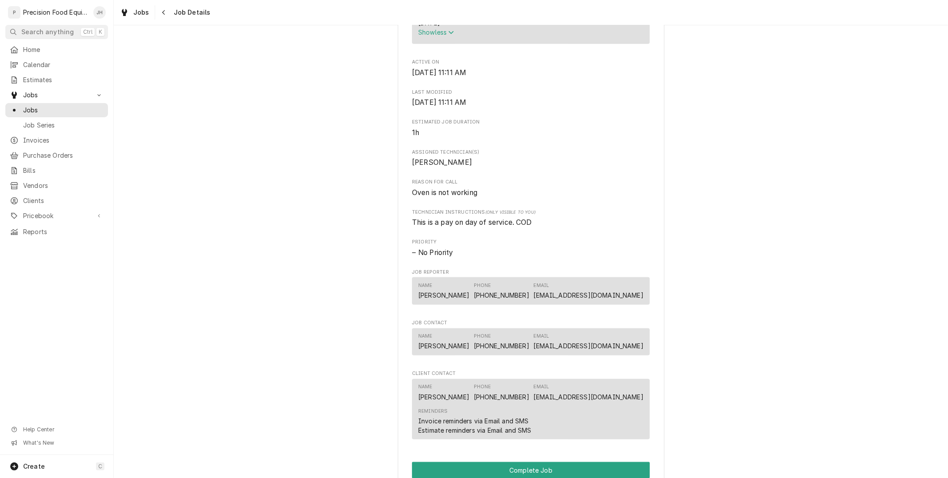
click at [166, 24] on div "Jobs Job Details" at bounding box center [531, 12] width 834 height 25
click at [165, 16] on div "Navigate back" at bounding box center [164, 12] width 9 height 9
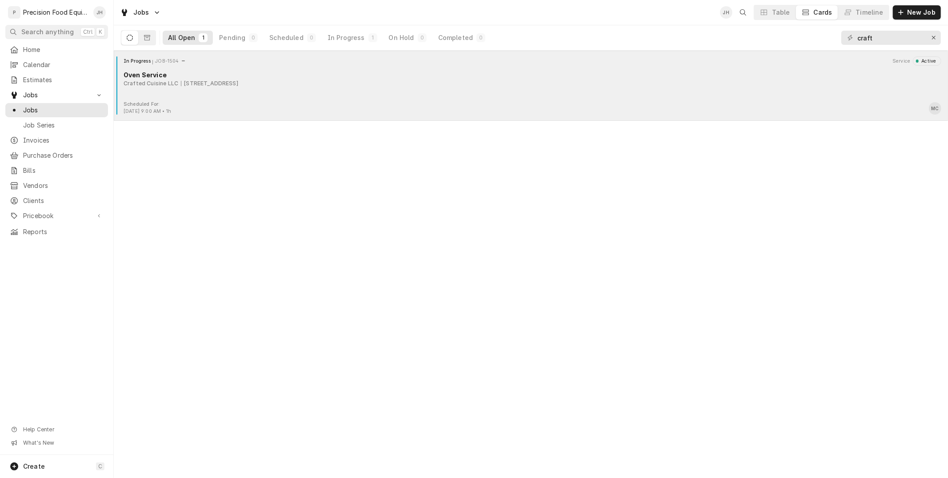
click at [462, 68] on div "In Progress JOB-1504 Service Active Oven Service Crafted Cuisine LLC 6736 E Ava…" at bounding box center [530, 78] width 827 height 44
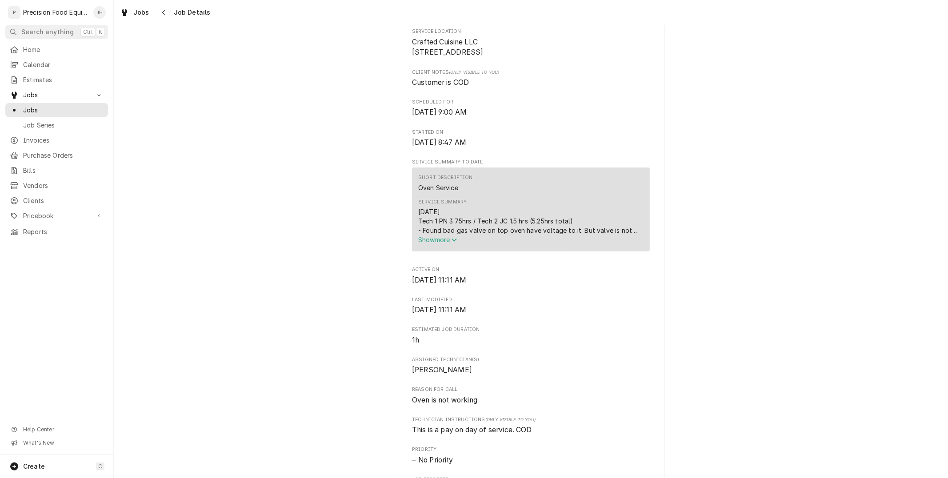
scroll to position [247, 0]
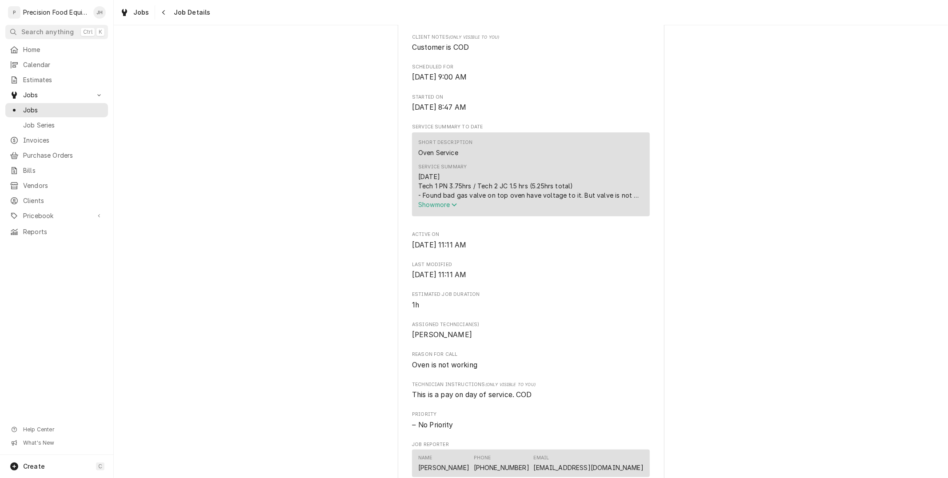
click at [439, 208] on span "Show more" at bounding box center [437, 205] width 39 height 8
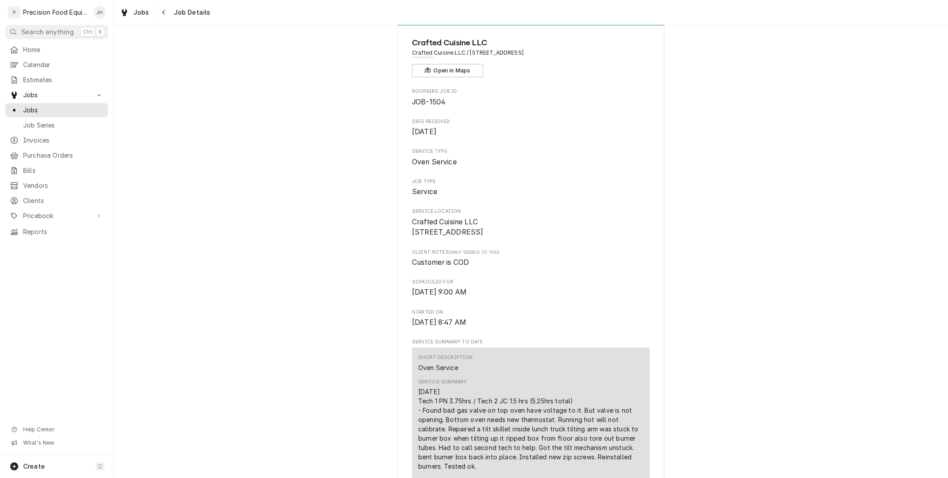
scroll to position [0, 0]
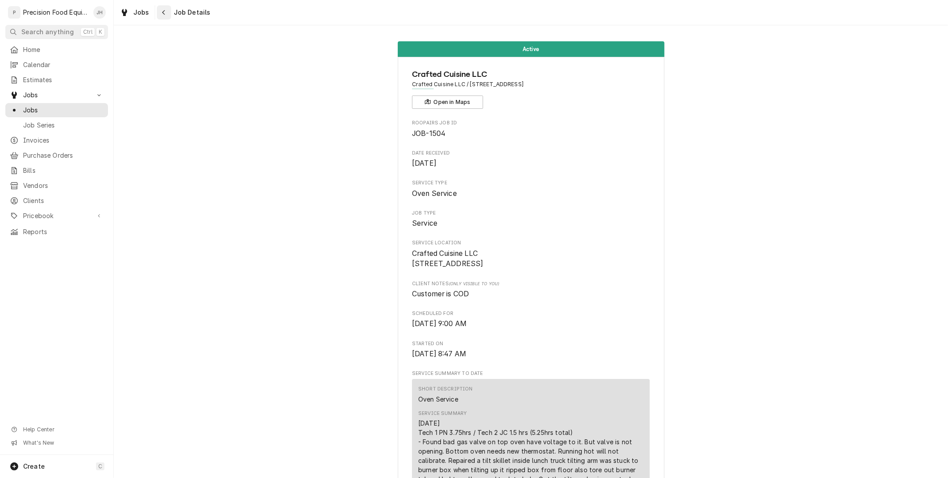
click at [165, 12] on div "Navigate back" at bounding box center [164, 12] width 9 height 9
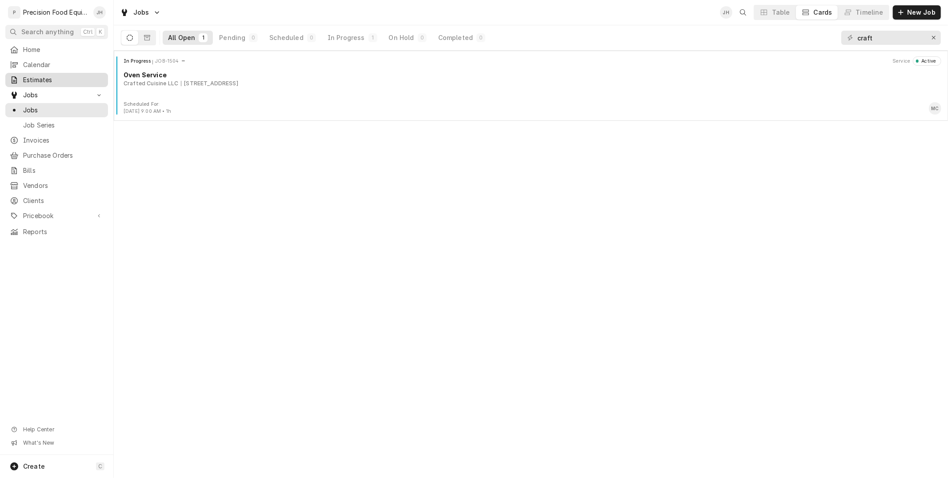
click at [39, 77] on span "Estimates" at bounding box center [63, 80] width 80 height 9
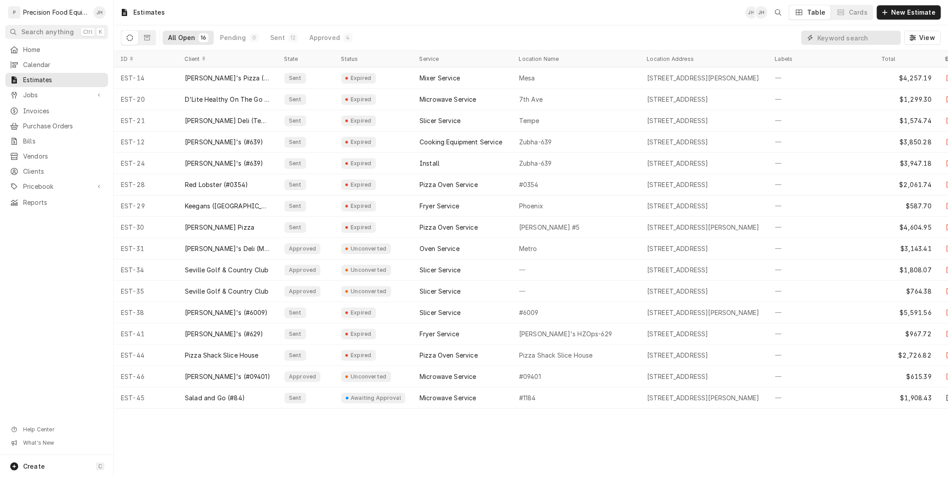
click at [841, 38] on input "Dynamic Content Wrapper" at bounding box center [856, 38] width 79 height 14
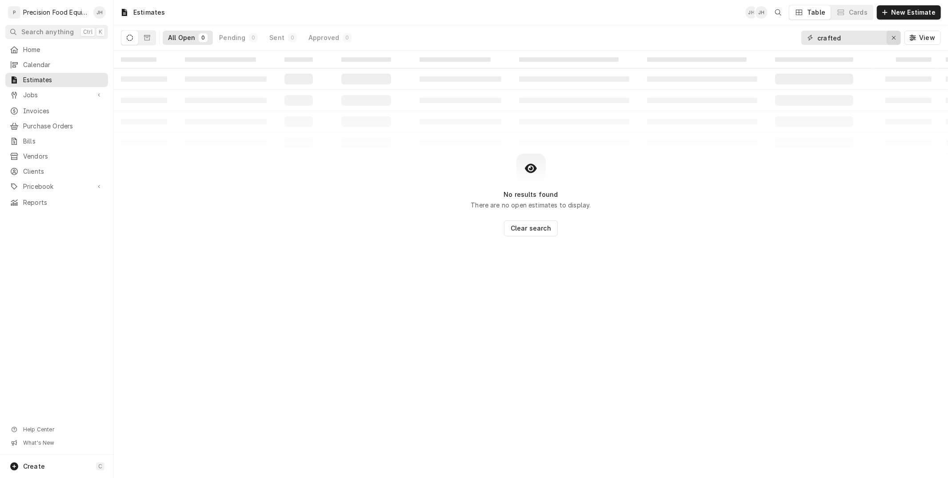
type input "crafted"
click at [897, 36] on div "Erase input" at bounding box center [893, 37] width 9 height 9
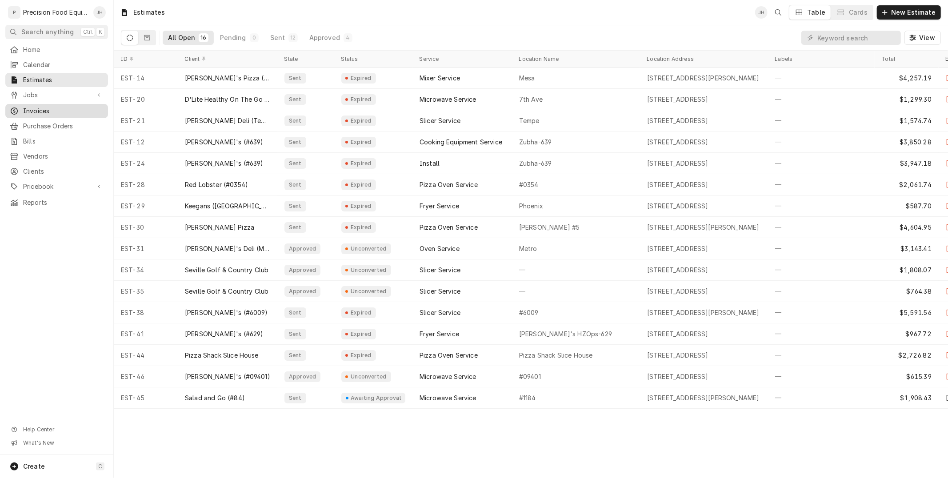
click at [49, 104] on link "Invoices" at bounding box center [56, 111] width 103 height 14
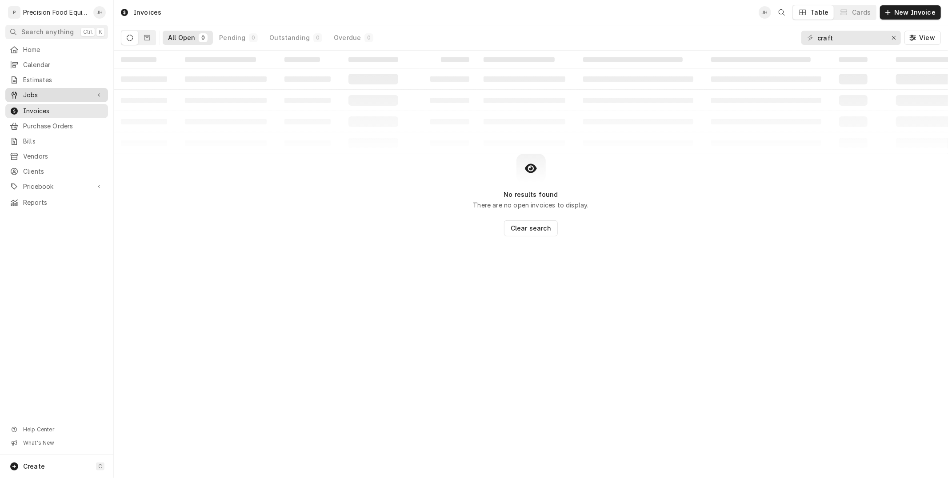
click at [46, 91] on span "Jobs" at bounding box center [56, 95] width 67 height 9
click at [45, 113] on span "Jobs" at bounding box center [63, 110] width 80 height 9
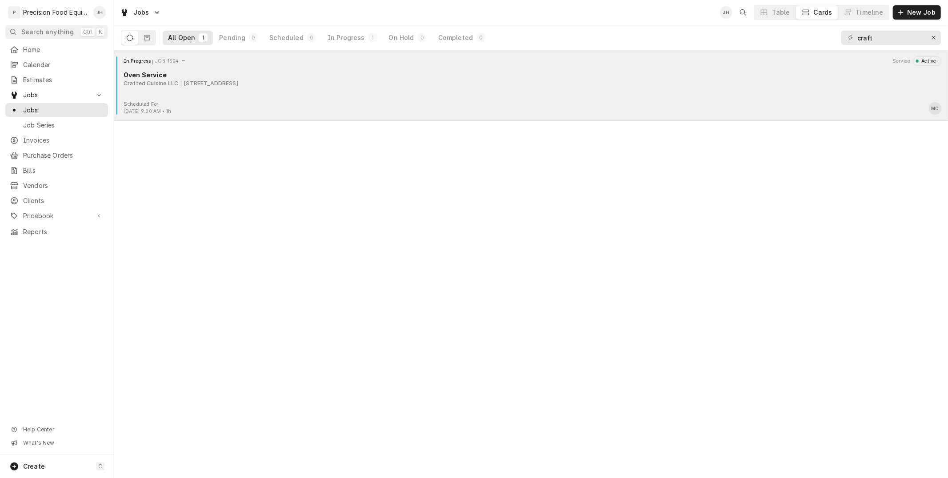
click at [459, 77] on div "Oven Service" at bounding box center [533, 74] width 818 height 9
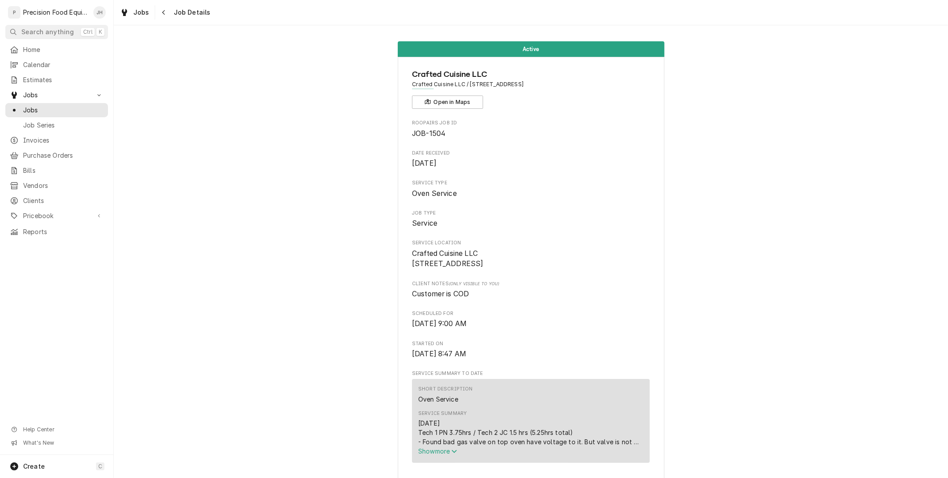
click at [443, 455] on span "Show more" at bounding box center [437, 451] width 39 height 8
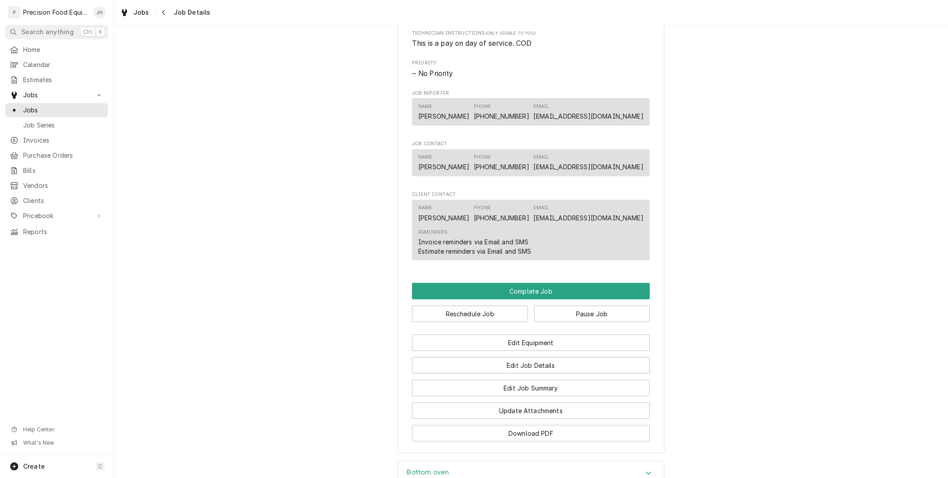
scroll to position [432, 0]
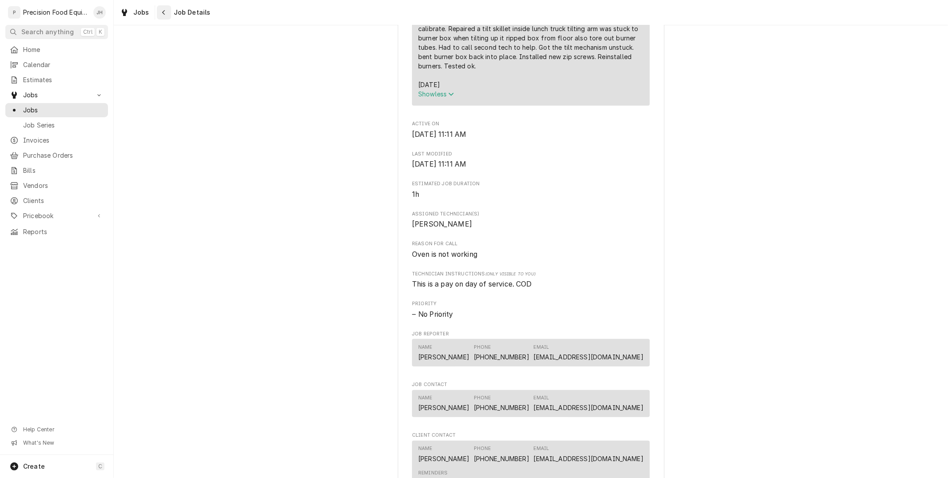
click at [160, 16] on div "Navigate back" at bounding box center [164, 12] width 9 height 9
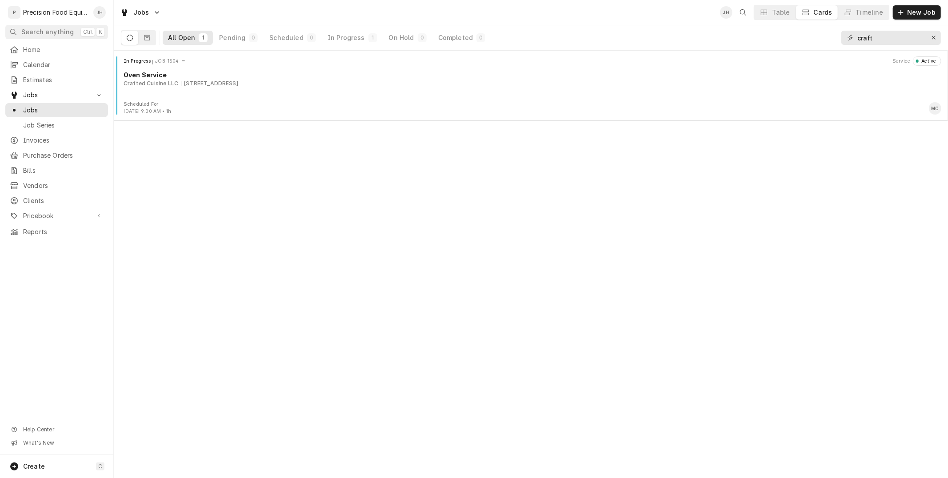
click at [929, 39] on button "Erase input" at bounding box center [933, 38] width 14 height 14
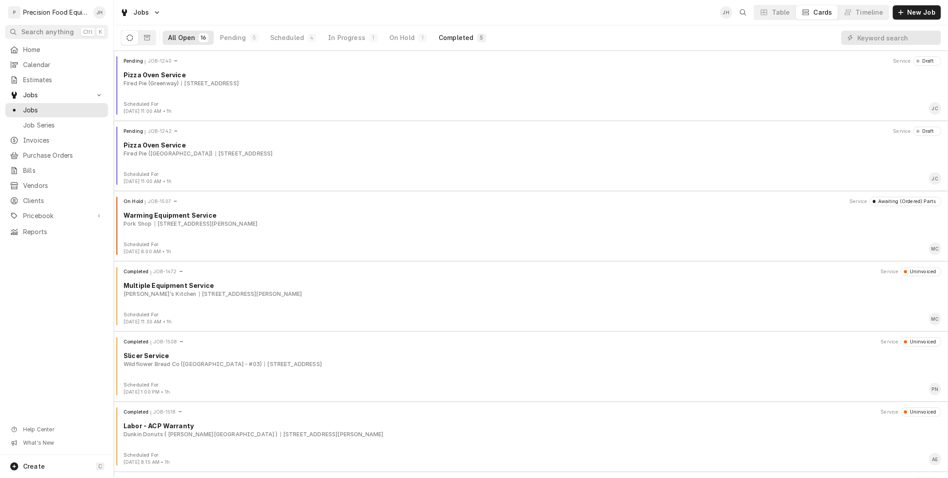
click at [464, 40] on div "Completed" at bounding box center [456, 37] width 35 height 9
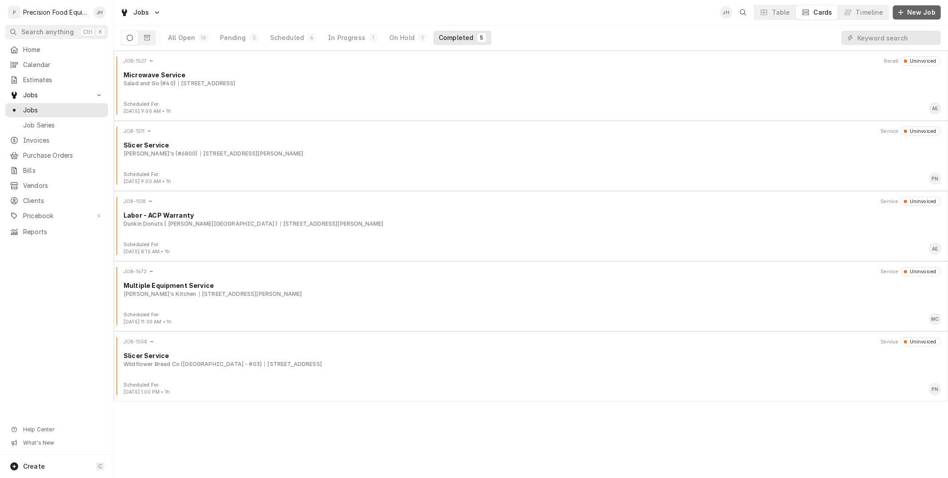
click at [909, 15] on span "New Job" at bounding box center [921, 12] width 32 height 9
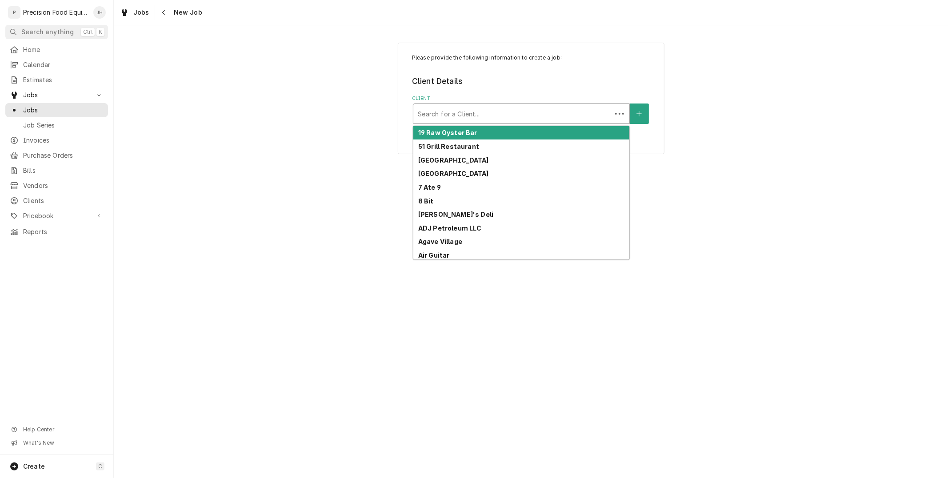
click at [556, 118] on div "Client" at bounding box center [512, 114] width 189 height 16
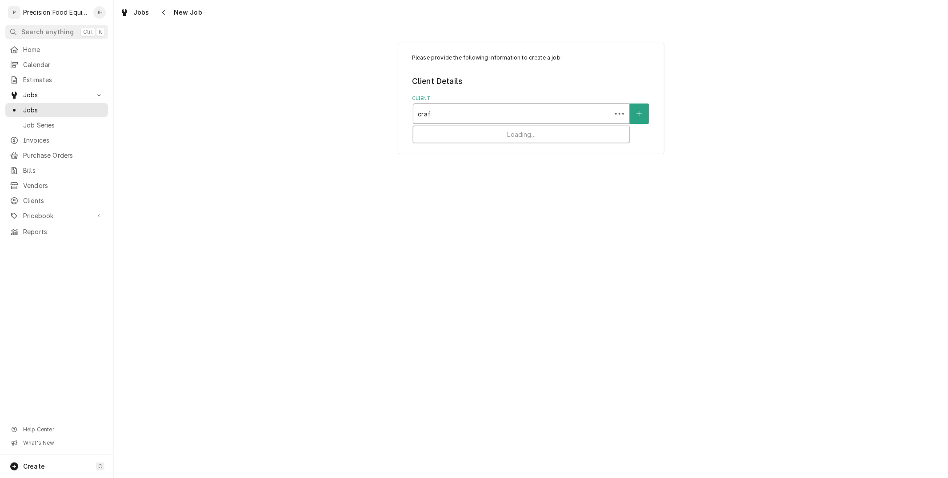
type input "craft"
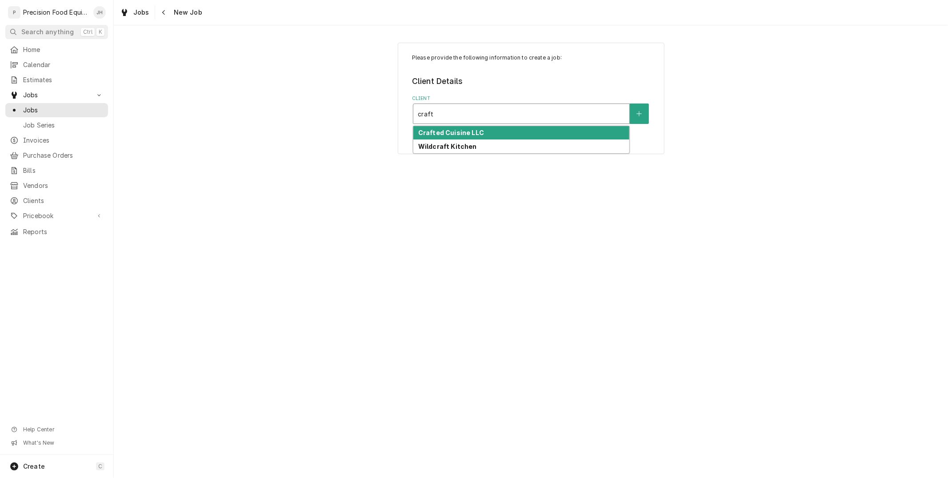
click at [532, 139] on div "Crafted Cuisine LLC" at bounding box center [521, 133] width 216 height 14
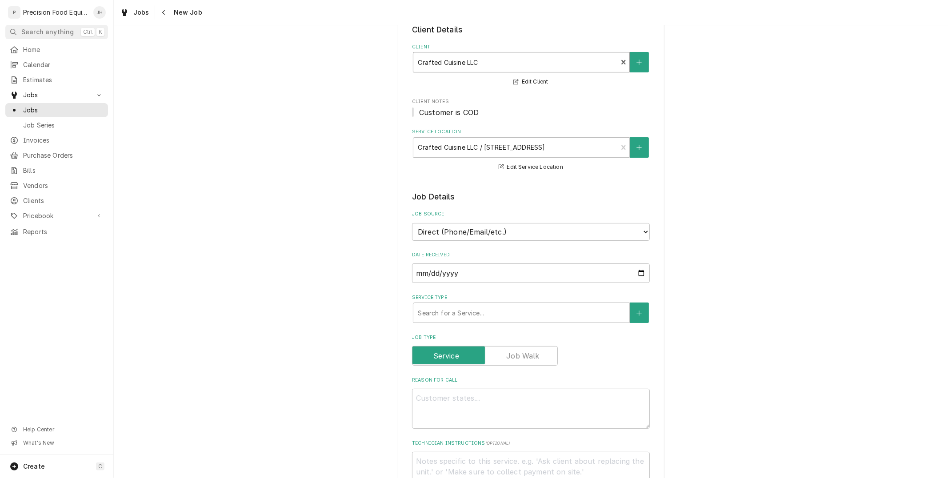
scroll to position [148, 0]
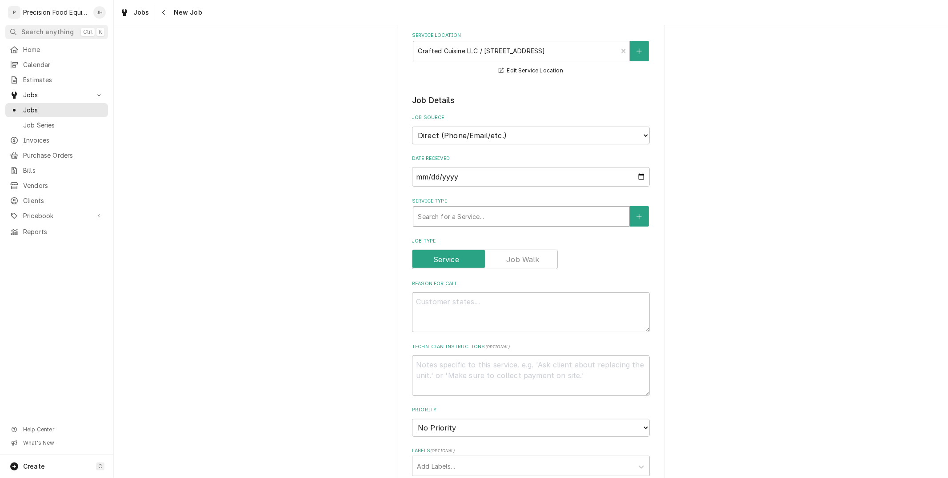
click at [516, 216] on div "Service Type" at bounding box center [521, 216] width 207 height 16
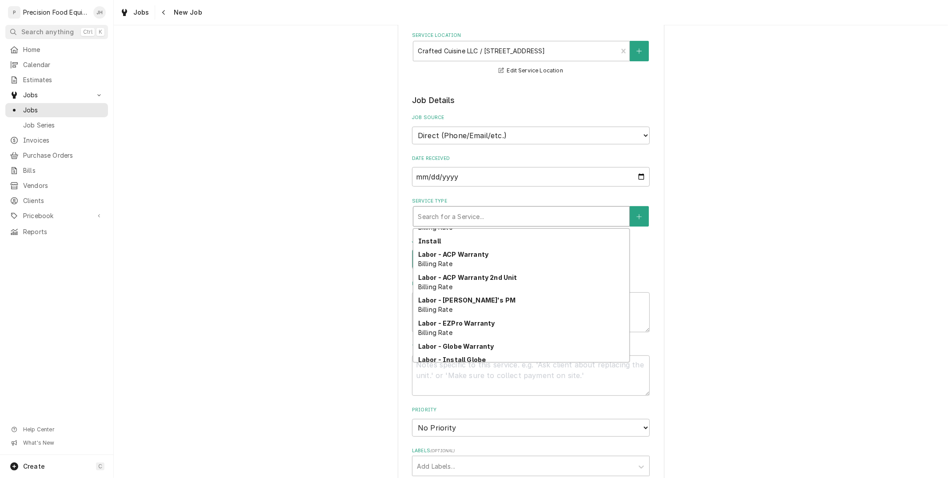
scroll to position [0, 0]
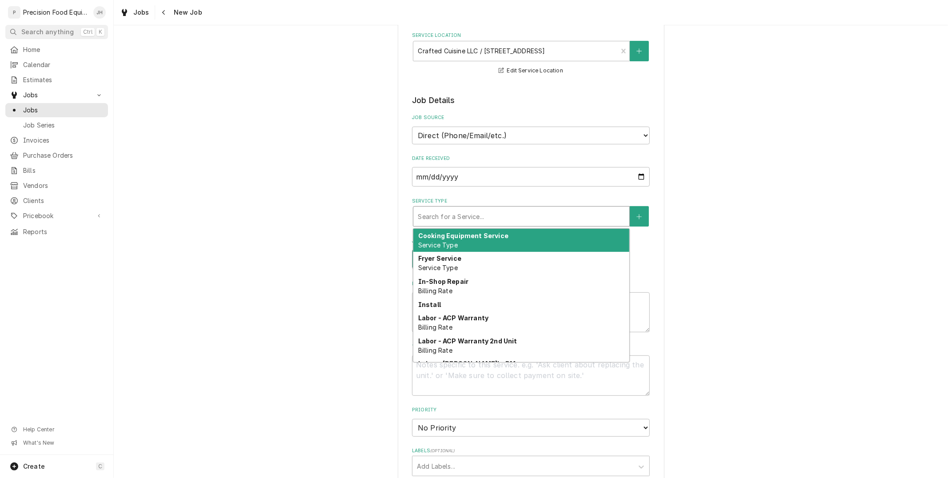
click at [503, 236] on div "Cooking Equipment Service Service Type" at bounding box center [521, 240] width 216 height 23
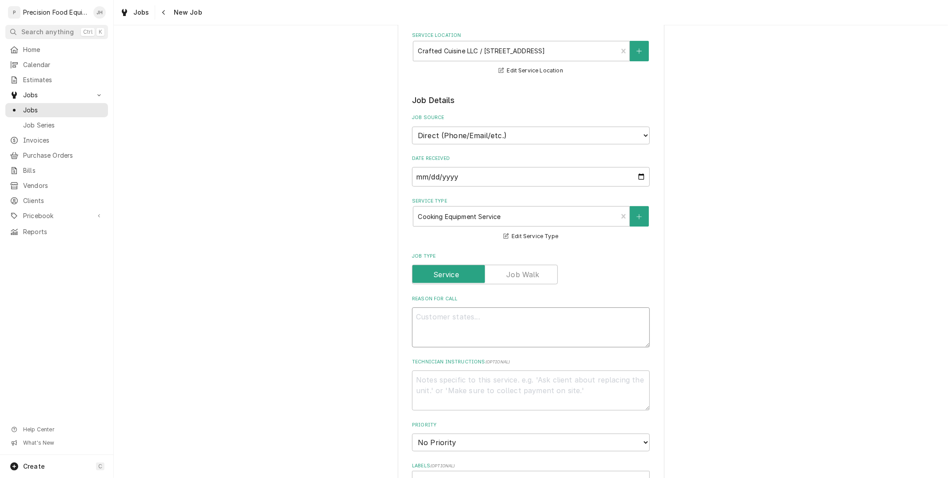
click at [510, 325] on textarea "Reason For Call" at bounding box center [531, 327] width 238 height 40
type textarea "x"
type textarea "t"
type textarea "x"
type textarea "ti"
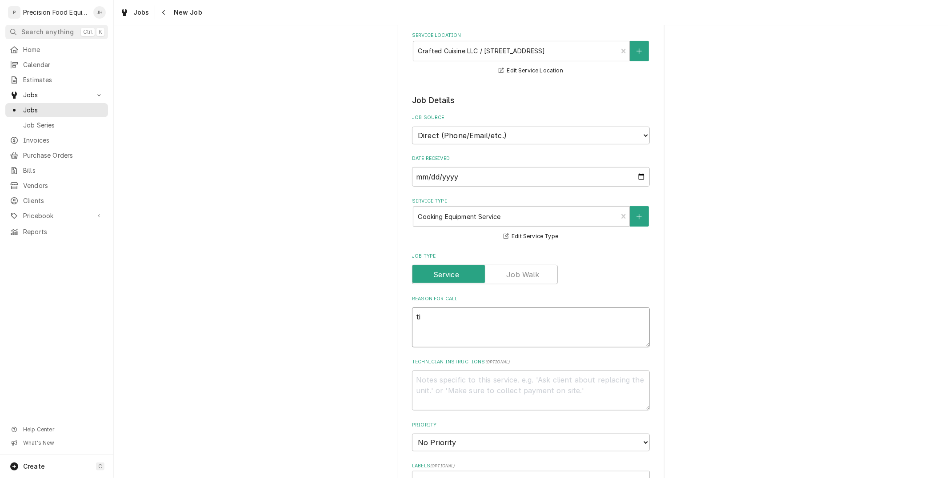
type textarea "x"
type textarea "til"
type textarea "x"
type textarea "tilt"
type textarea "x"
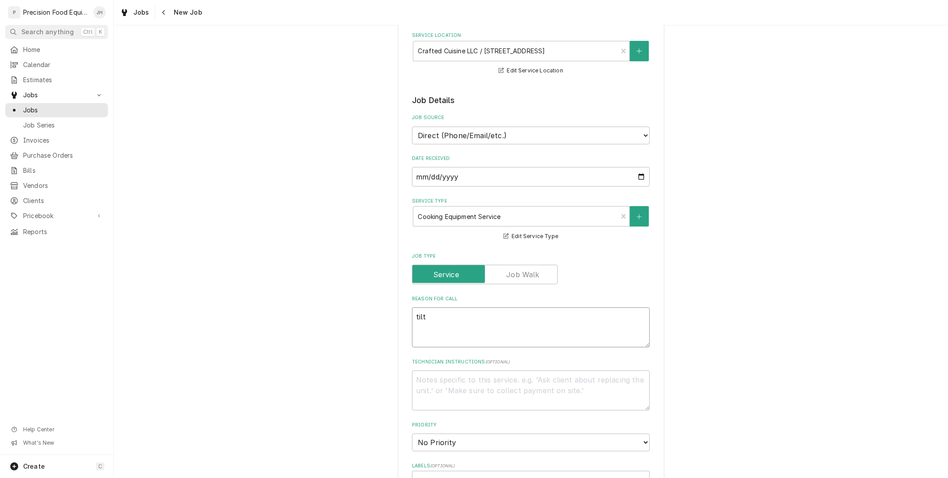
type textarea "tilt"
type textarea "x"
type textarea "tilt s"
type textarea "x"
type textarea "tilt sk"
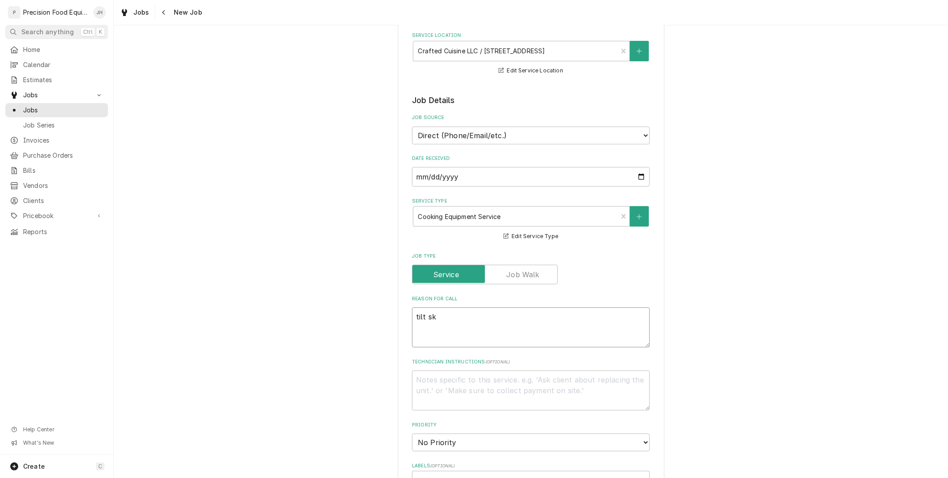
type textarea "x"
type textarea "tilt ski"
type textarea "x"
type textarea "tilt skil"
type textarea "x"
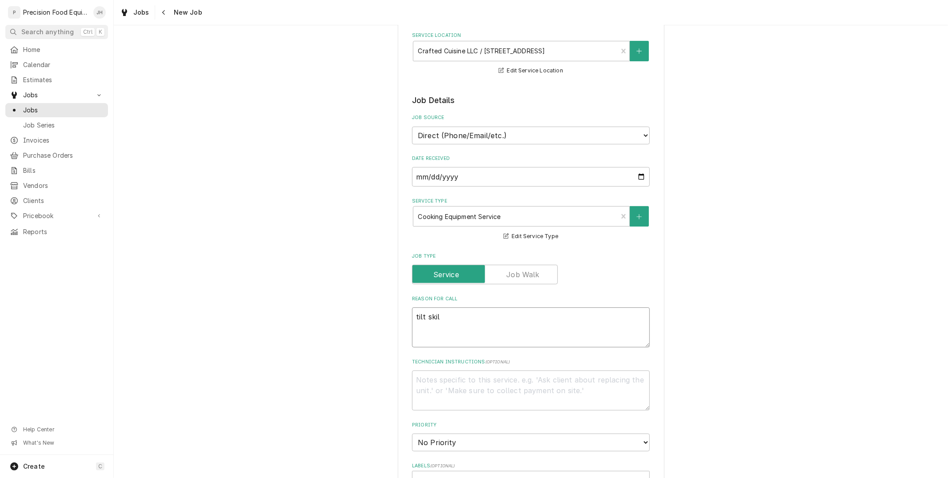
type textarea "tilt skili"
type textarea "x"
type textarea "tilt skilit"
type textarea "x"
type textarea "tilt skilit"
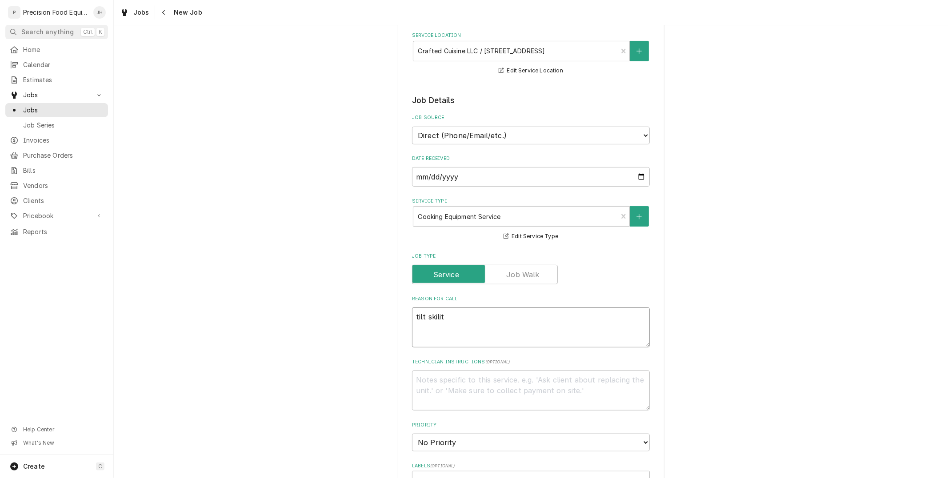
type textarea "x"
type textarea "tilt skit"
type textarea "x"
type textarea "tilt ski"
type textarea "x"
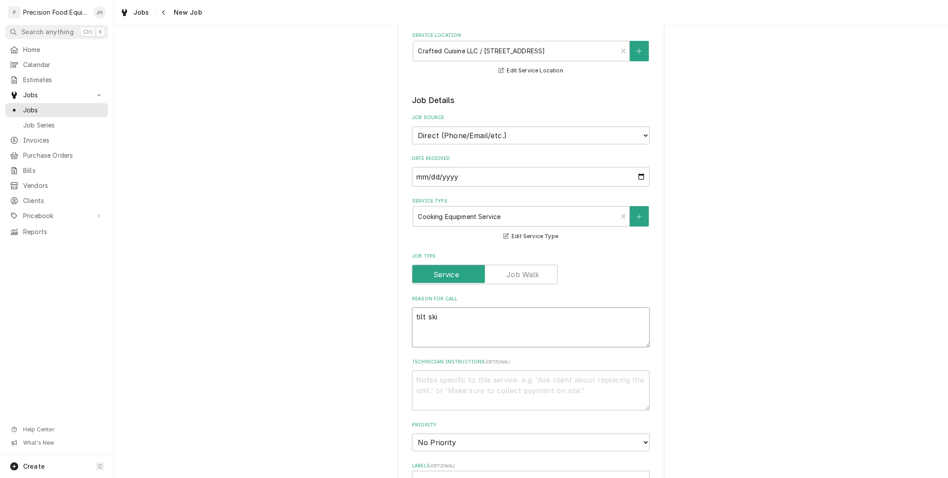
type textarea "tilt sk"
type textarea "x"
type textarea "tilt ski"
type textarea "x"
type textarea "tilt skil"
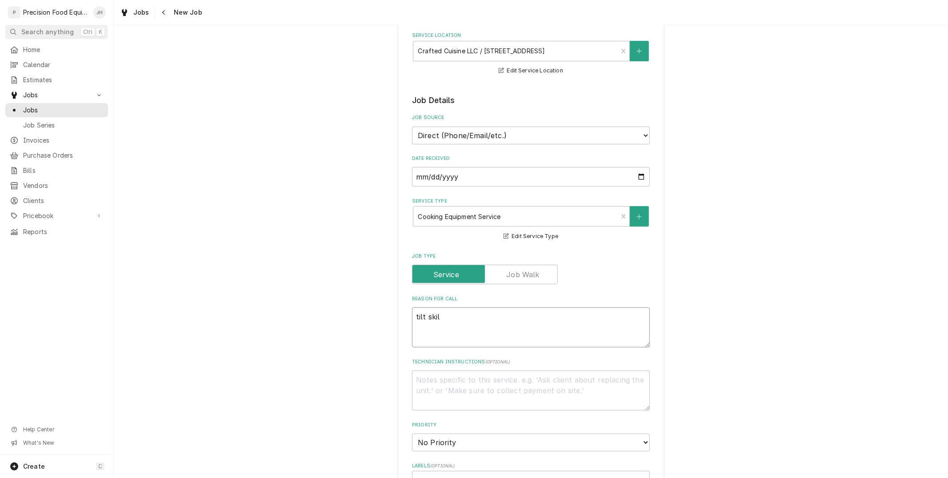
type textarea "x"
type textarea "tilt skili"
type textarea "x"
type textarea "tilt skilit"
type textarea "x"
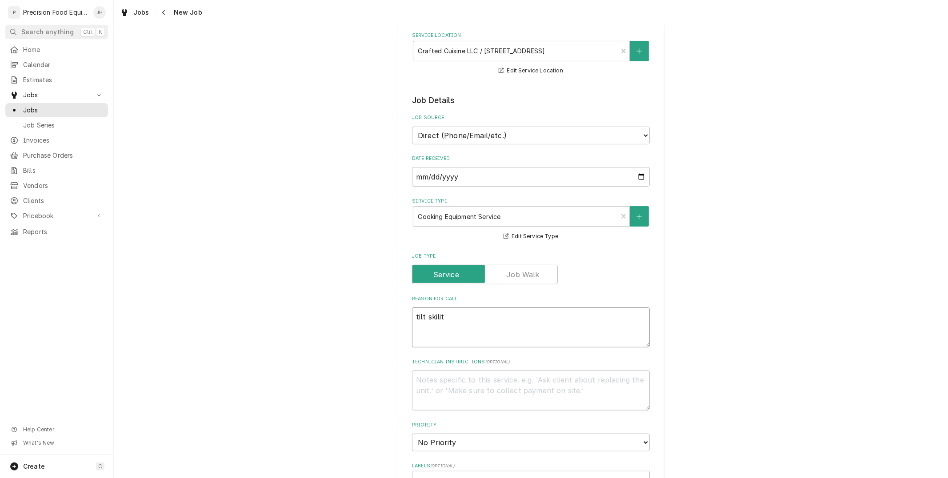
type textarea "tilt skilit"
type textarea "x"
type textarea "tilt skilit s"
type textarea "x"
type textarea "tilt skilit st"
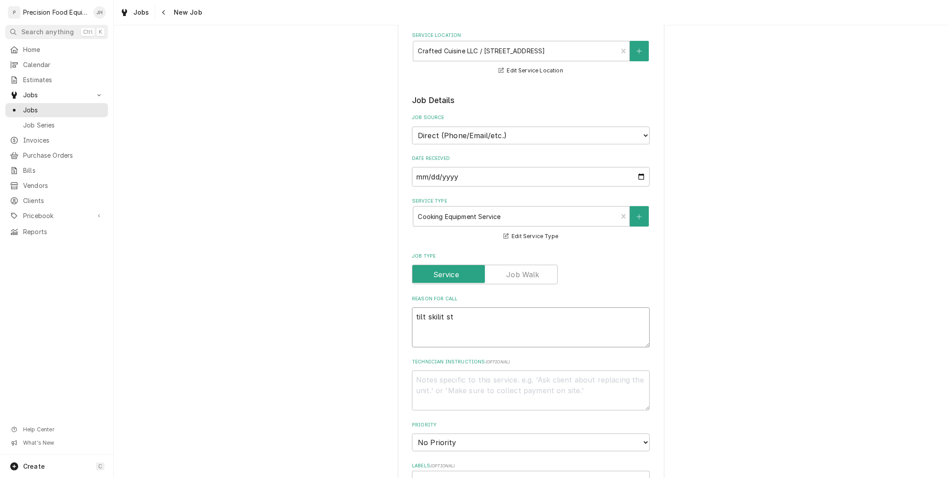
type textarea "x"
type textarea "tilt skilit sti"
type textarea "x"
type textarea "tilt skilit stil"
type textarea "x"
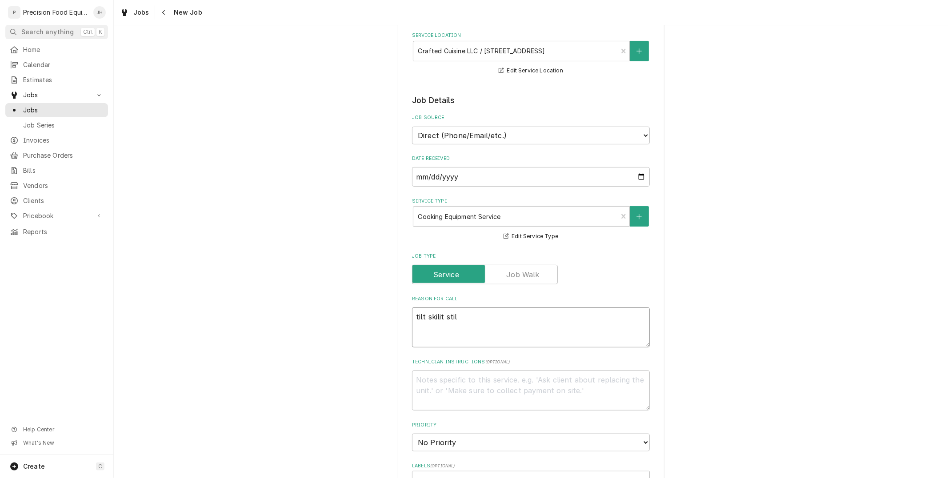
type textarea "tilt skilit still"
type textarea "x"
type textarea "tilt skilit still"
type textarea "x"
type textarea "tilt skilit still c"
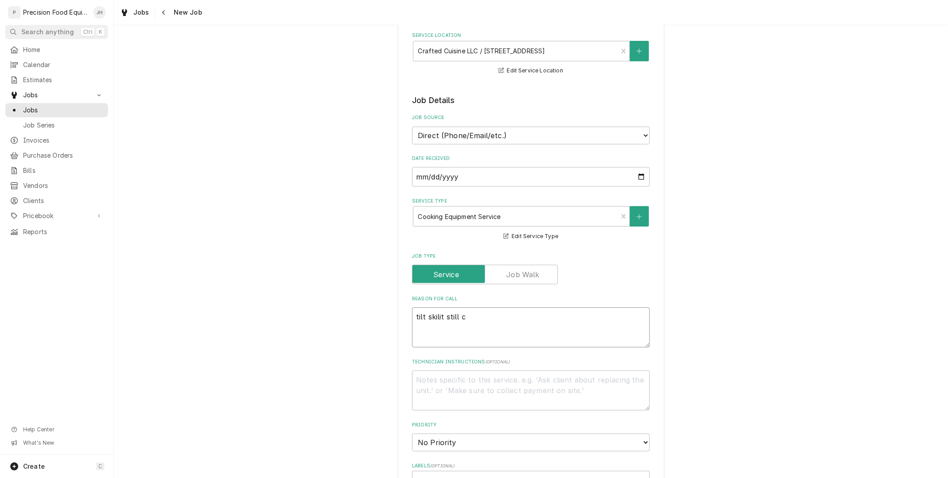
type textarea "x"
type textarea "tilt skilit still ca"
type textarea "x"
type textarea "tilt skilit still cat"
type textarea "x"
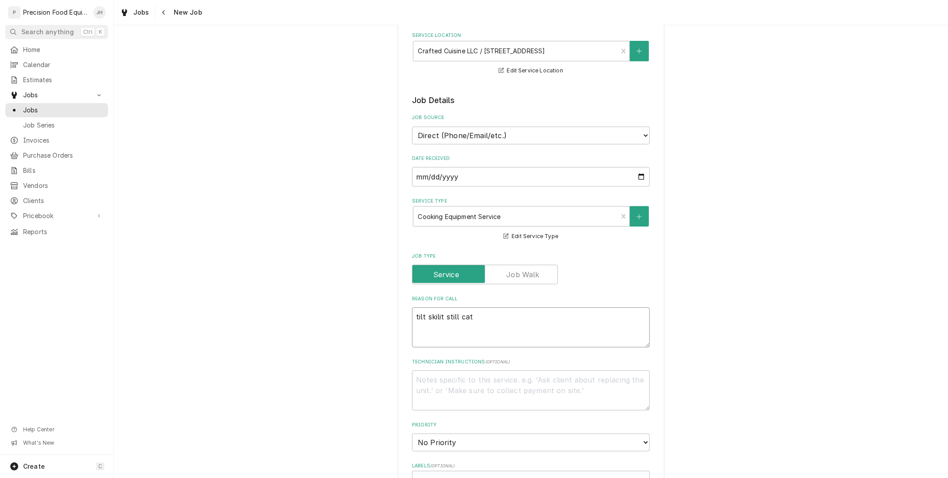
type textarea "tilt skilit still catc"
type textarea "x"
type textarea "tilt skilit still catch"
type textarea "x"
type textarea "tilt skilit still catchi"
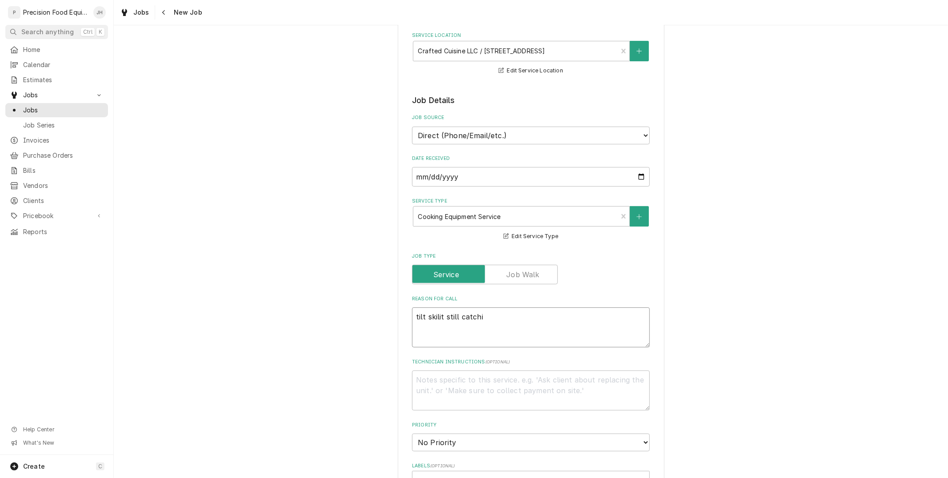
type textarea "x"
type textarea "tilt skilit still catchin"
type textarea "x"
type textarea "tilt skilit still catching"
type textarea "x"
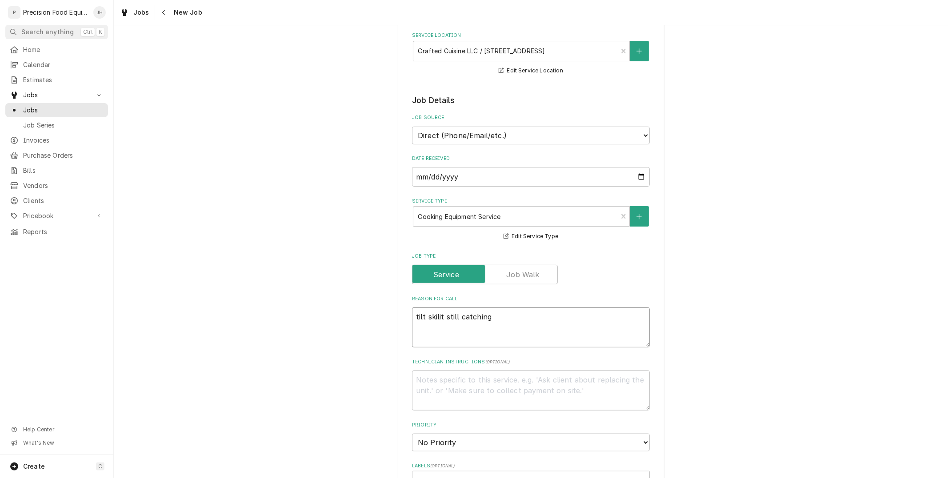
type textarea "tilt skilit still catching"
type textarea "x"
type textarea "tilt ski lit still catching"
click at [434, 318] on textarea "tilt ski lit still catching" at bounding box center [531, 327] width 238 height 40
type textarea "x"
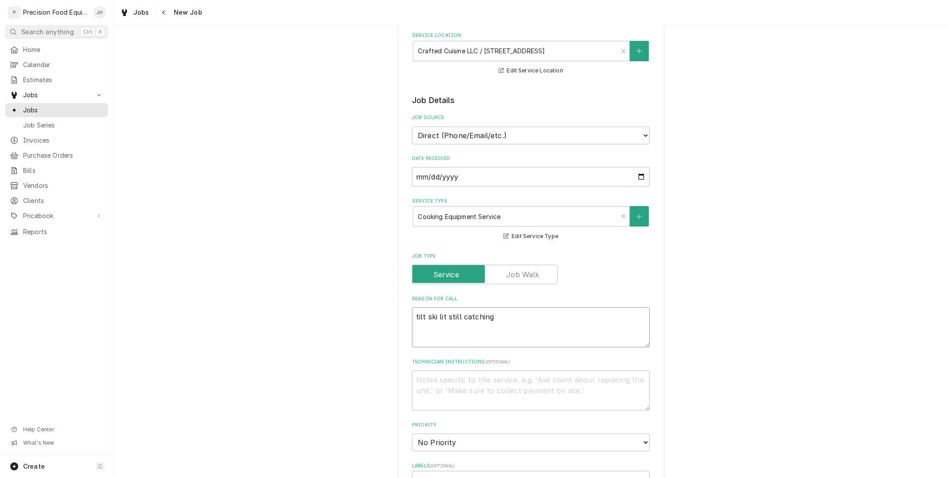
type textarea "tilt skilit still catching"
click at [517, 331] on textarea "tilt skilit still catching" at bounding box center [531, 327] width 238 height 40
drag, startPoint x: 428, startPoint y: 313, endPoint x: 536, endPoint y: 309, distance: 108.0
click at [536, 309] on textarea "tilt skilit still catching" at bounding box center [531, 327] width 238 height 40
drag, startPoint x: 439, startPoint y: 316, endPoint x: 427, endPoint y: 317, distance: 12.1
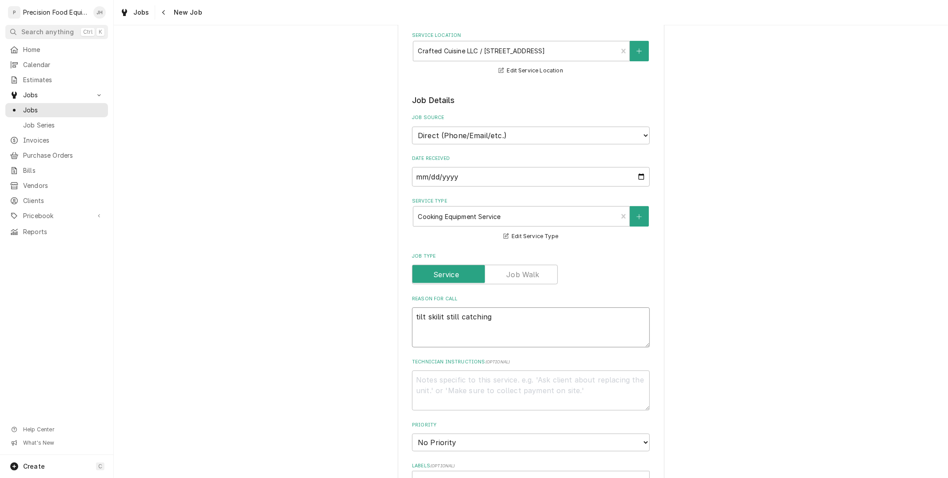
click at [427, 317] on textarea "tilt skilit still catching" at bounding box center [531, 327] width 238 height 40
type textarea "x"
type textarea "tilt sk still catching"
type textarea "x"
type textarea "tilt ski still catching"
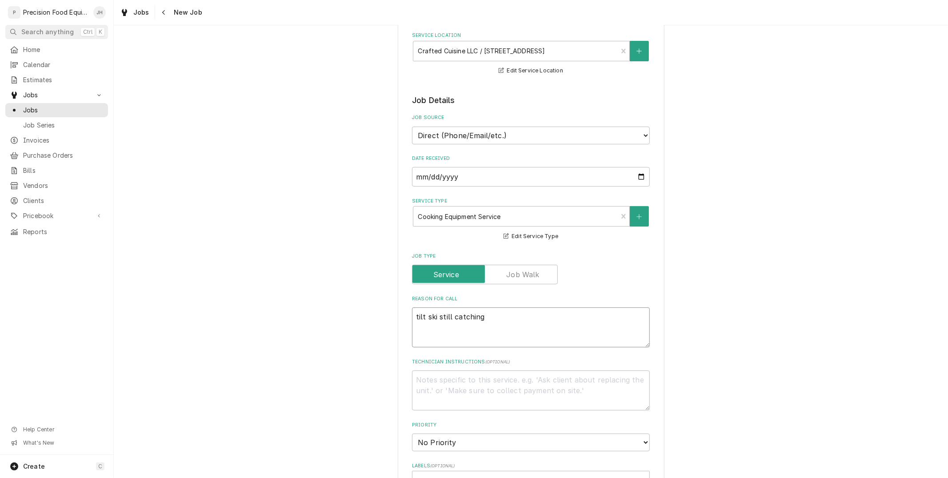
type textarea "x"
type textarea "tilt skil still catching"
type textarea "x"
type textarea "tilt skill still catching"
type textarea "x"
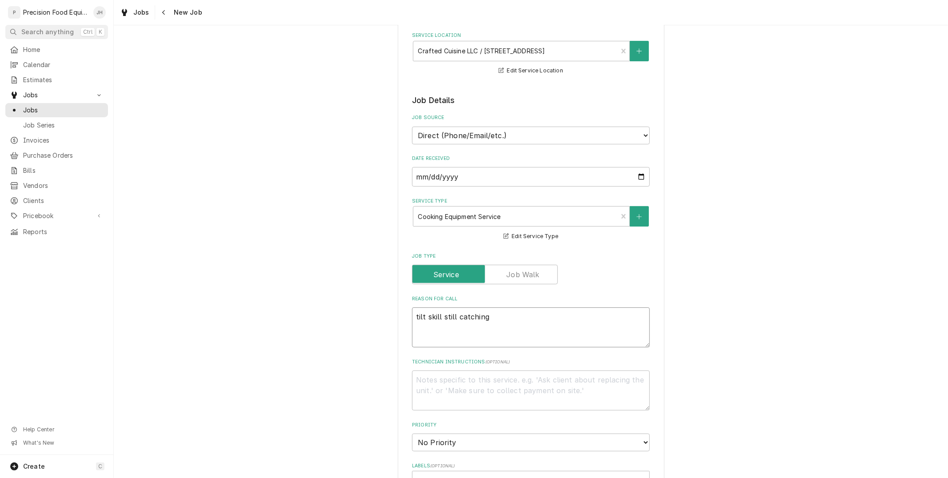
type textarea "tilt skilli still catching"
type textarea "x"
type textarea "tilt skillit still catching"
type textarea "x"
type textarea "tilt skillit still catching"
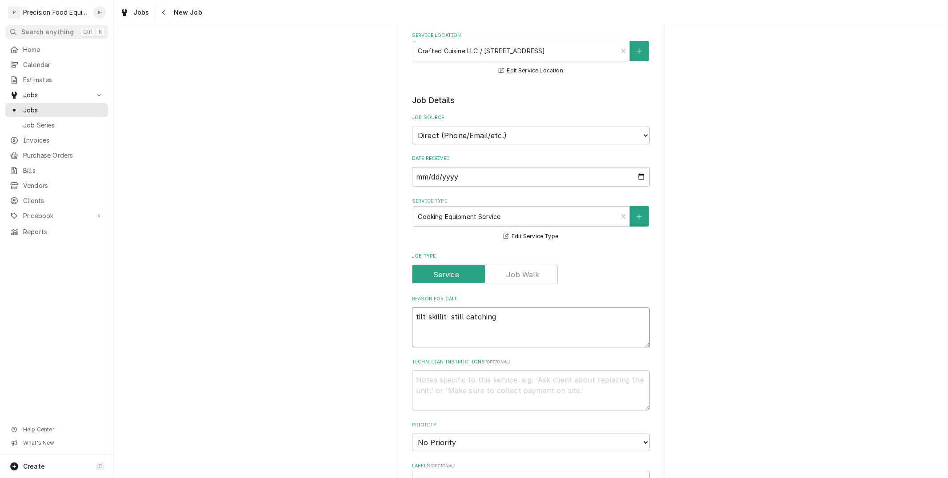
type textarea "x"
type textarea "tilt skillit still catching"
type textarea "x"
type textarea "tilt skilli still catching"
type textarea "x"
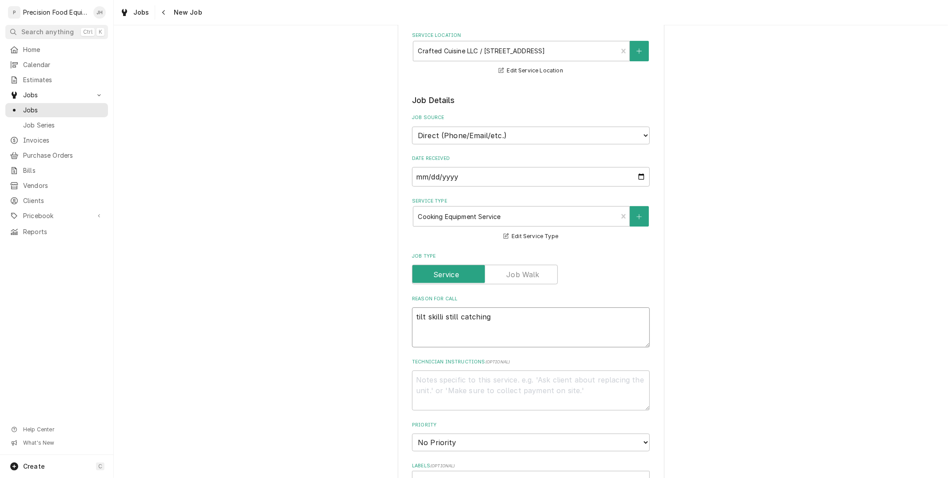
type textarea "tilt skill still catching"
type textarea "x"
type textarea "tilt skil still catching"
type textarea "x"
type textarea "tilt ski still catching"
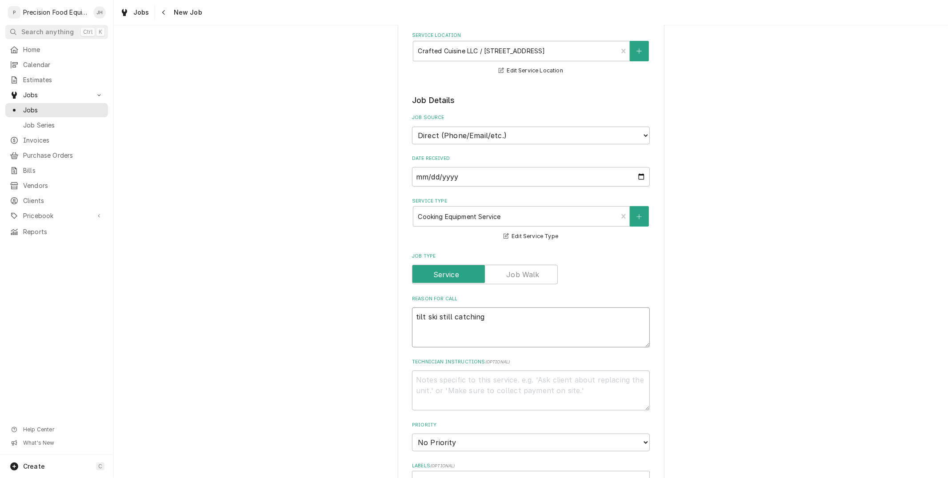
type textarea "x"
type textarea "tilt sk still catching"
type textarea "x"
type textarea "tilt ski still catching"
type textarea "x"
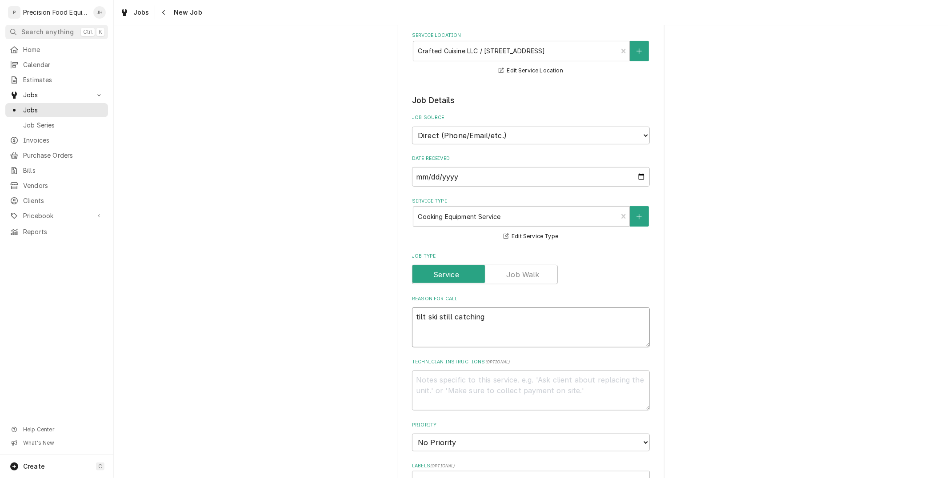
type textarea "tilt skil still catching"
type textarea "x"
type textarea "tilt skilet still catching"
type textarea "x"
type textarea "tilt skilet still catching"
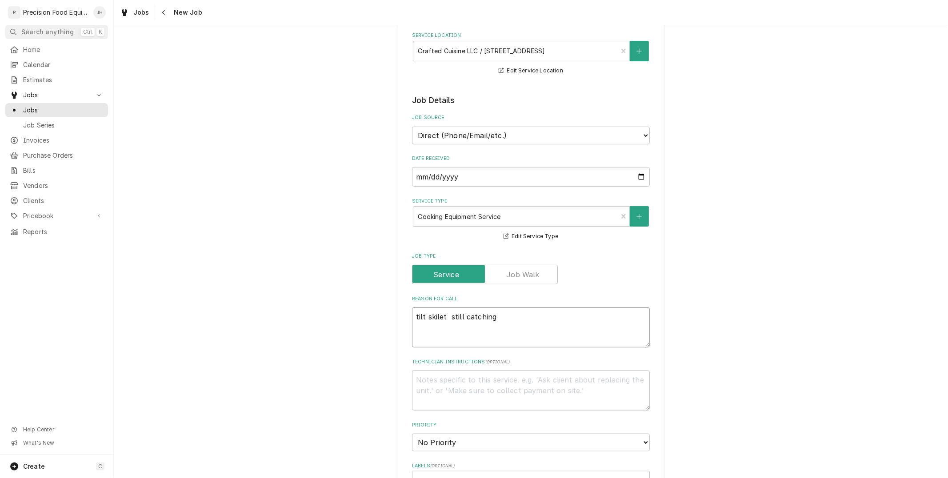
click at [433, 313] on textarea "tilt skilet still catching" at bounding box center [531, 327] width 238 height 40
type textarea "x"
type textarea "tilt skillet still catching"
click at [498, 323] on textarea "tilt skillet still catching" at bounding box center [531, 327] width 238 height 40
type textarea "x"
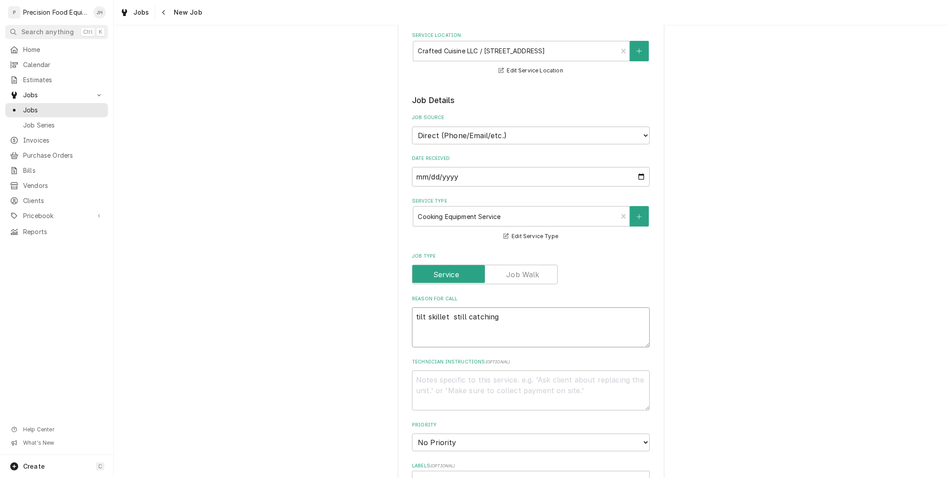
type textarea "tilt skillet still catching"
type textarea "x"
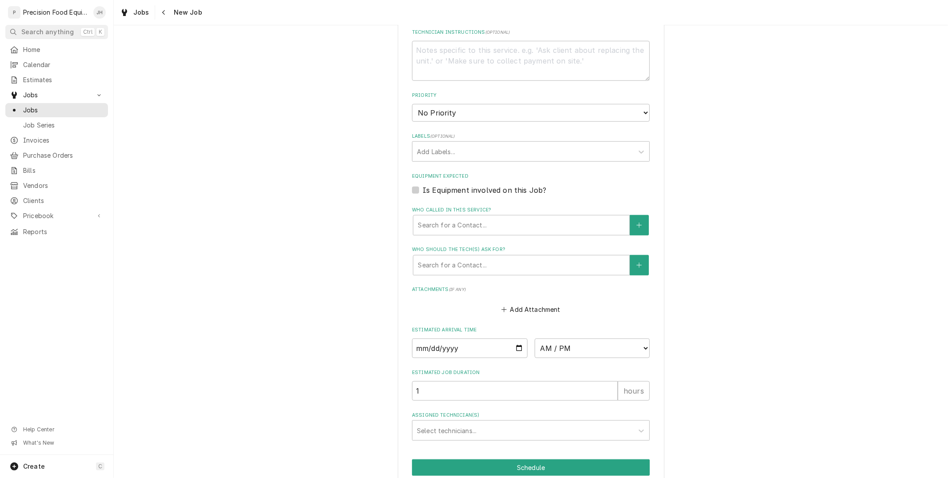
scroll to position [494, 0]
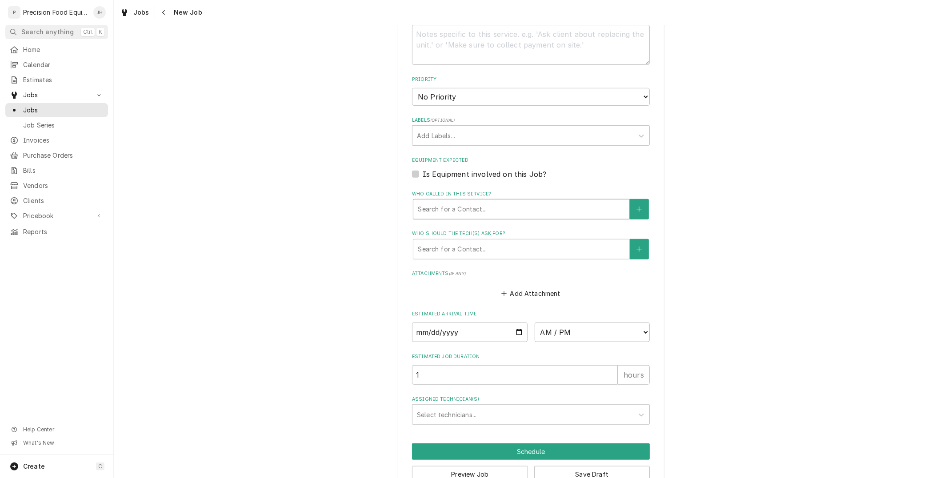
type textarea "tilt skillet still catching"
click at [476, 208] on div "Who called in this service?" at bounding box center [521, 209] width 207 height 16
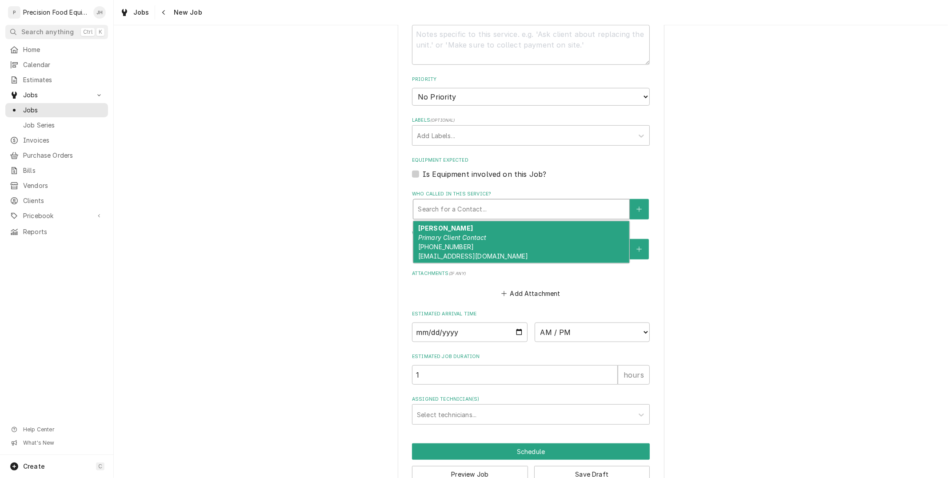
click at [478, 234] on em "Primary Client Contact" at bounding box center [452, 238] width 68 height 8
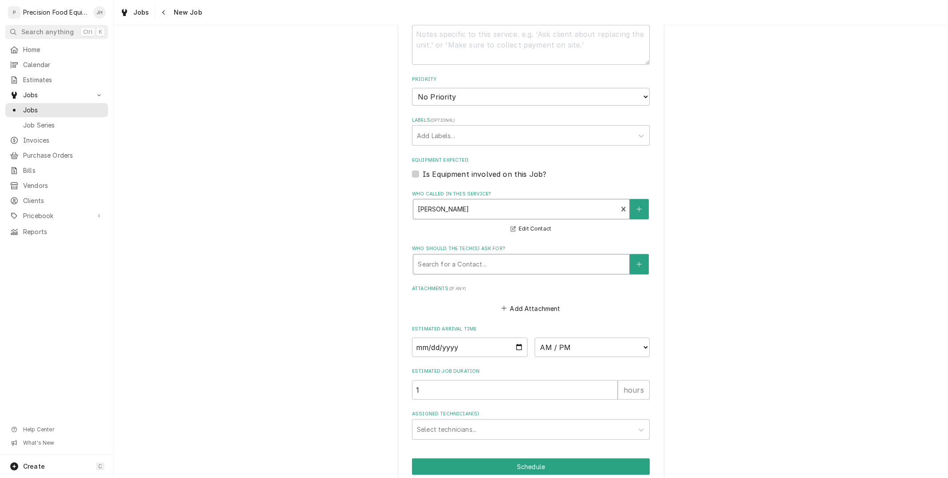
click at [483, 256] on div "Who should the tech(s) ask for?" at bounding box center [521, 264] width 207 height 16
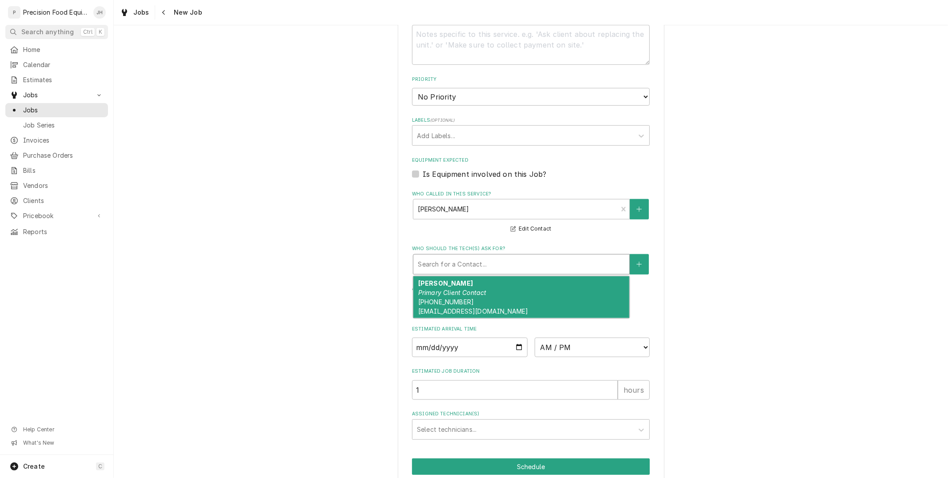
click at [481, 276] on div "Kaushik Chowdhury Primary Client Contact (210) 529-1900 chefkc@gmail.com" at bounding box center [521, 297] width 216 height 42
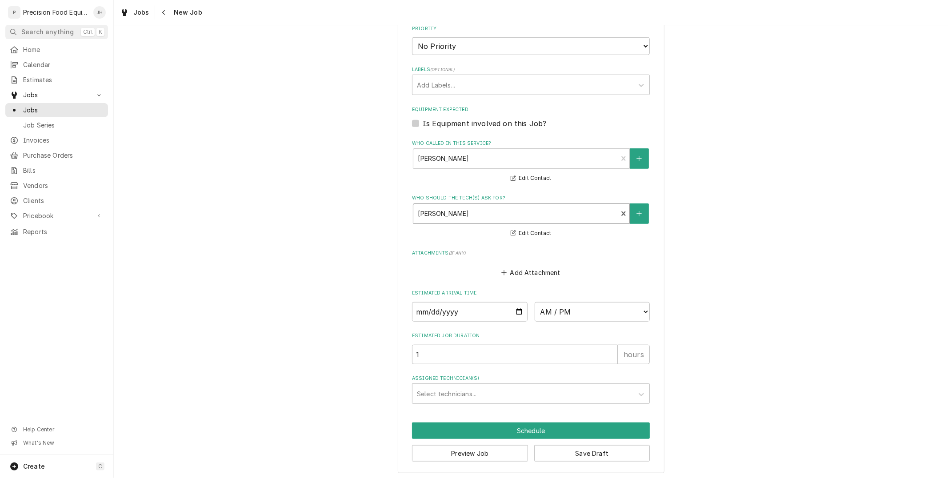
scroll to position [545, 0]
click at [514, 307] on input "Date" at bounding box center [470, 312] width 116 height 20
type textarea "x"
type input "2025-10-30"
type textarea "x"
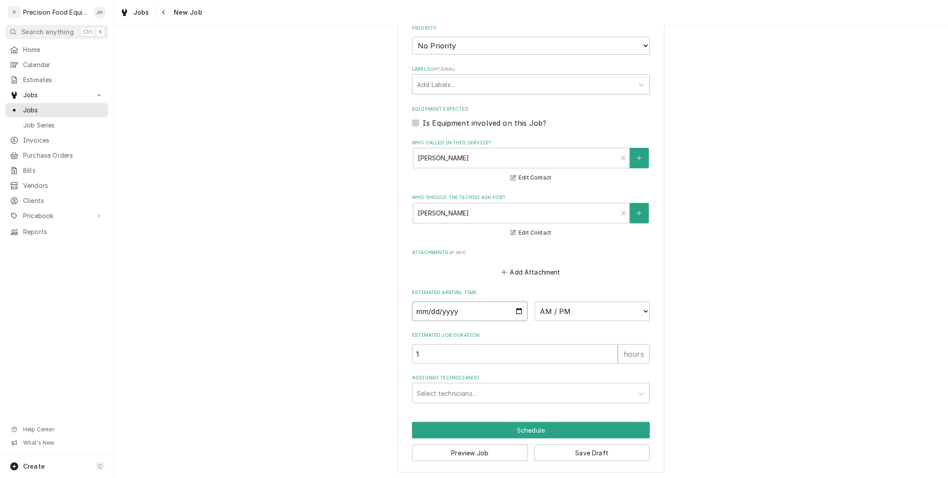
type input "2025-10-01"
type textarea "x"
click at [581, 308] on select "AM / PM 6:00 AM 6:15 AM 6:30 AM 6:45 AM 7:00 AM 7:15 AM 7:30 AM 7:45 AM 8:00 AM…" at bounding box center [592, 312] width 116 height 20
select select "09:00:00"
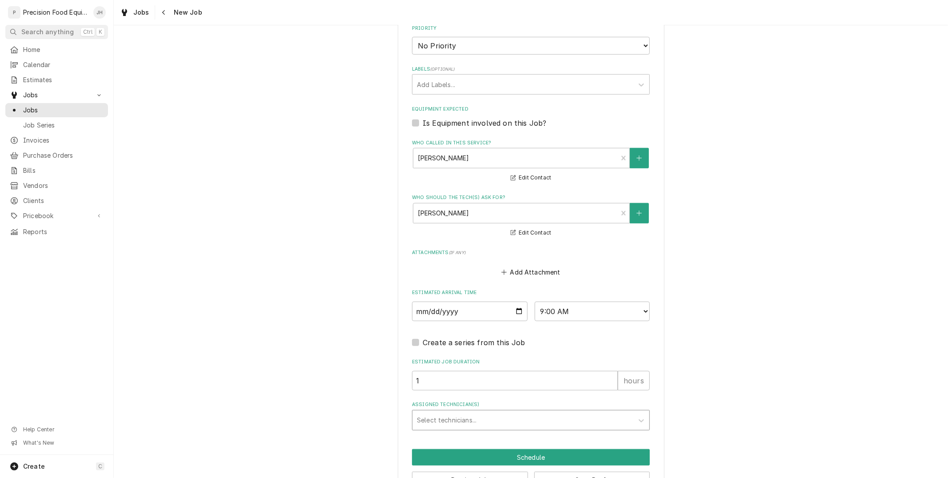
click at [526, 420] on div "Assigned Technician(s)" at bounding box center [523, 420] width 212 height 16
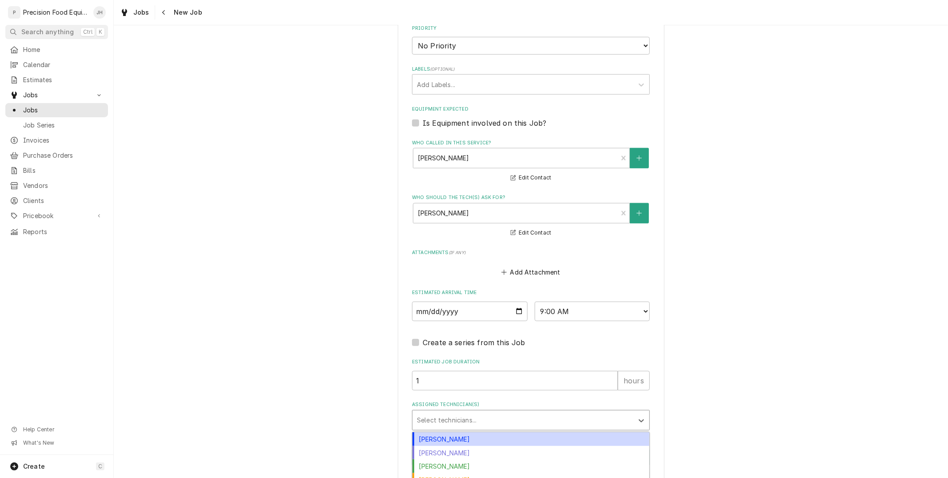
scroll to position [578, 0]
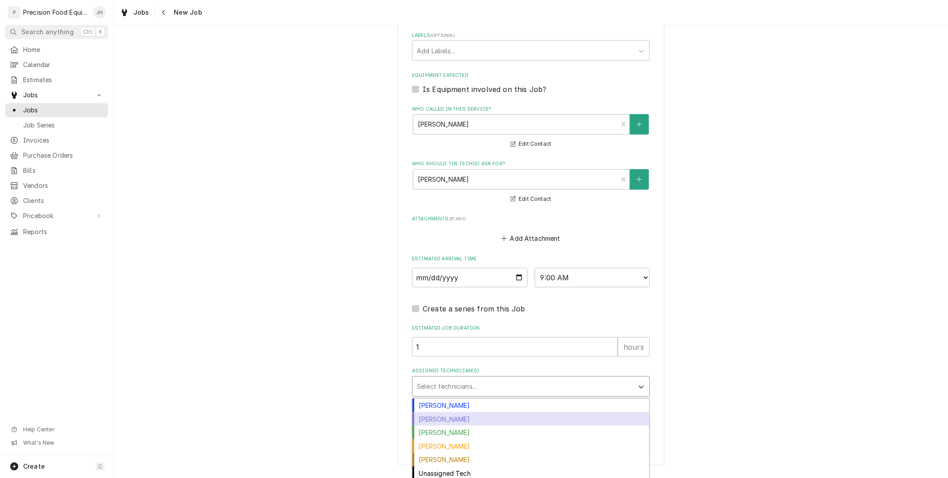
click at [501, 412] on div "Jacob Cardenas" at bounding box center [530, 419] width 237 height 14
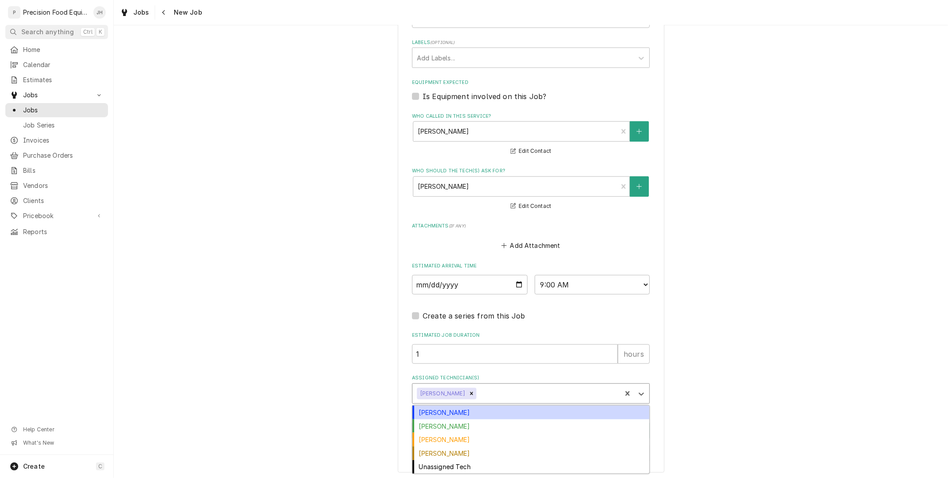
click at [499, 389] on div "Assigned Technician(s)" at bounding box center [547, 394] width 139 height 16
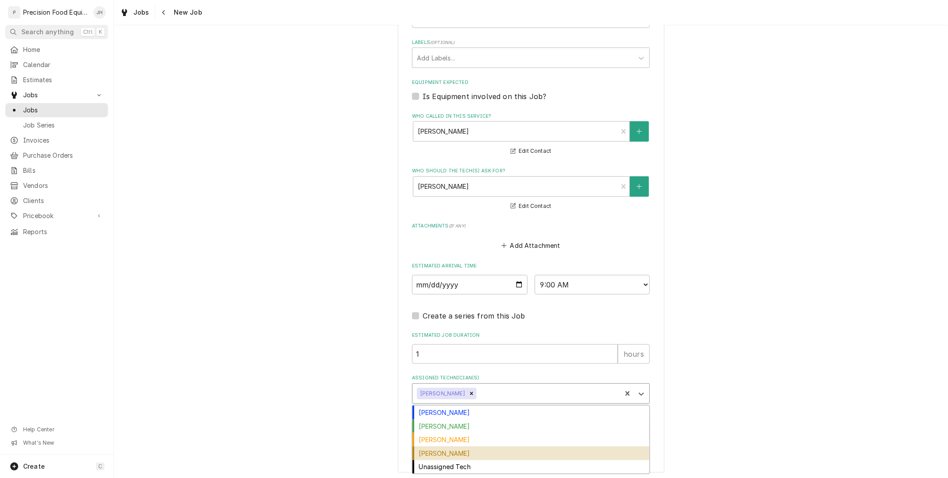
click at [476, 447] on div "Pete Nielson" at bounding box center [530, 454] width 237 height 14
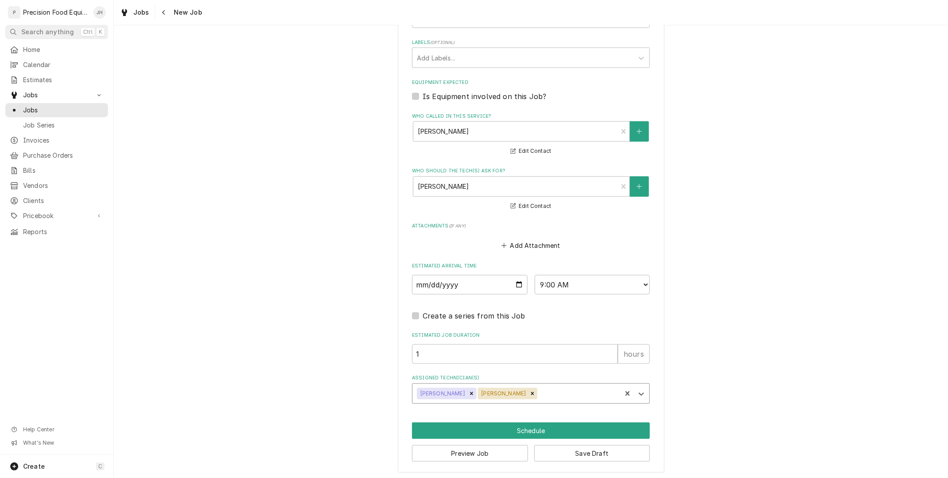
type textarea "x"
click at [561, 288] on select "AM / PM 6:00 AM 6:15 AM 6:30 AM 6:45 AM 7:00 AM 7:15 AM 7:30 AM 7:45 AM 8:00 AM…" at bounding box center [592, 285] width 116 height 20
select select "08:00:00"
click at [534, 275] on select "AM / PM 6:00 AM 6:15 AM 6:30 AM 6:45 AM 7:00 AM 7:15 AM 7:30 AM 7:45 AM 8:00 AM…" at bounding box center [592, 285] width 116 height 20
click at [538, 425] on button "Schedule" at bounding box center [531, 431] width 238 height 16
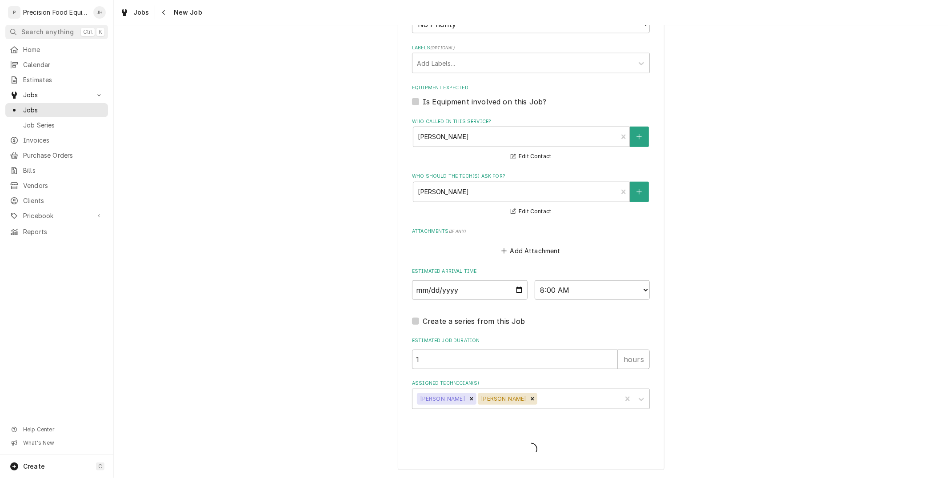
scroll to position [563, 0]
type textarea "x"
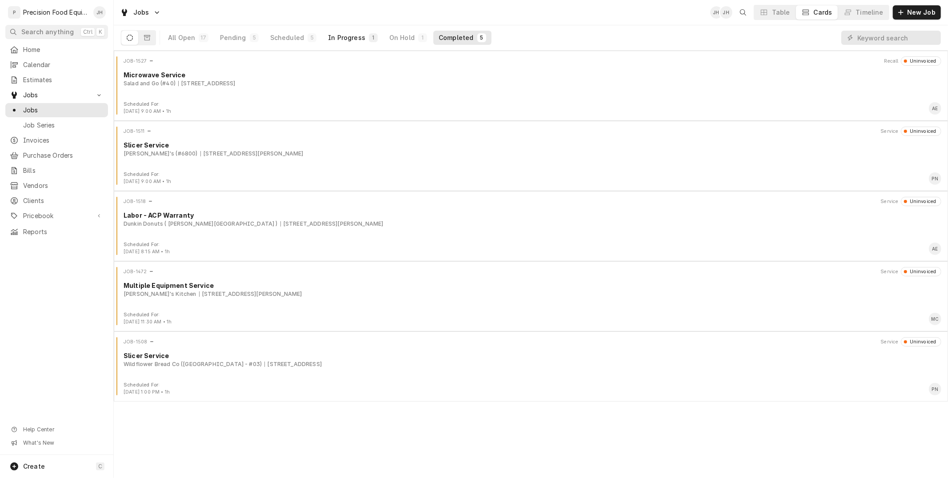
click at [328, 40] on div "In Progress" at bounding box center [346, 37] width 37 height 9
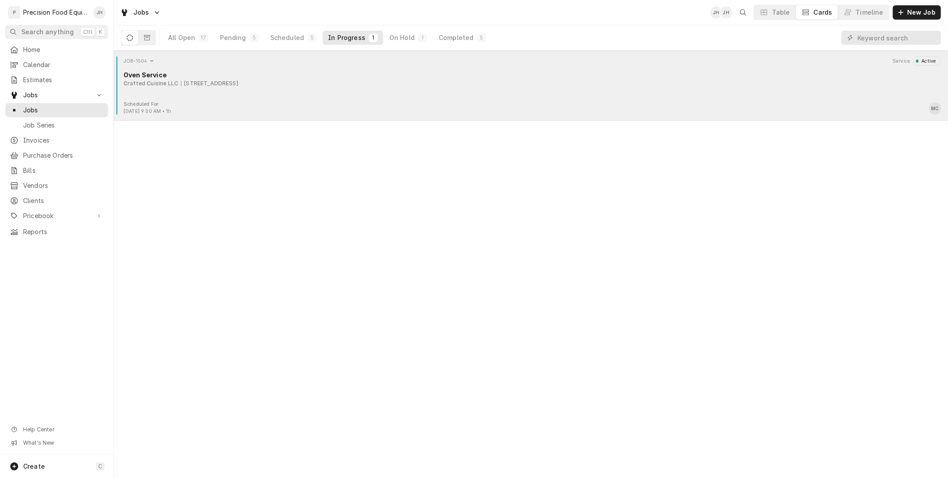
click at [426, 91] on div "JOB-1504 Service Active Oven Service Crafted Cuisine LLC 6736 E Avalon Dr, Scot…" at bounding box center [530, 78] width 827 height 44
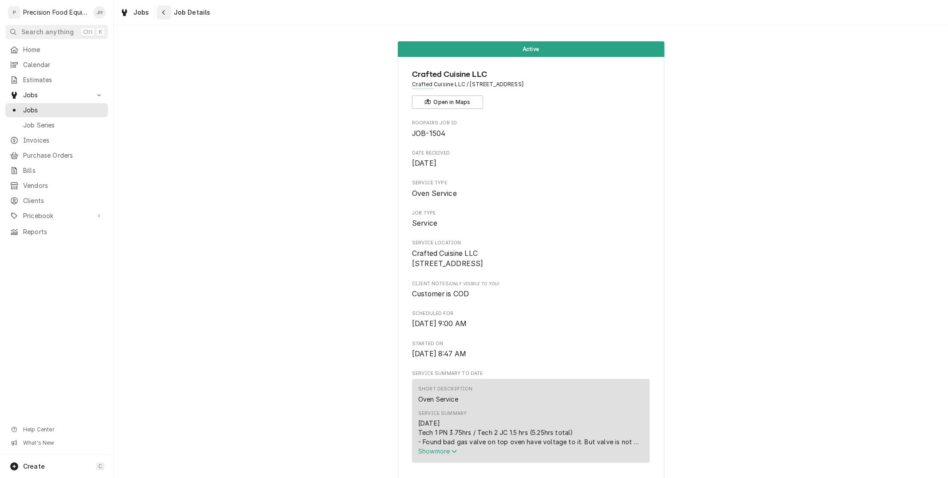
click at [162, 10] on icon "Navigate back" at bounding box center [164, 12] width 4 height 6
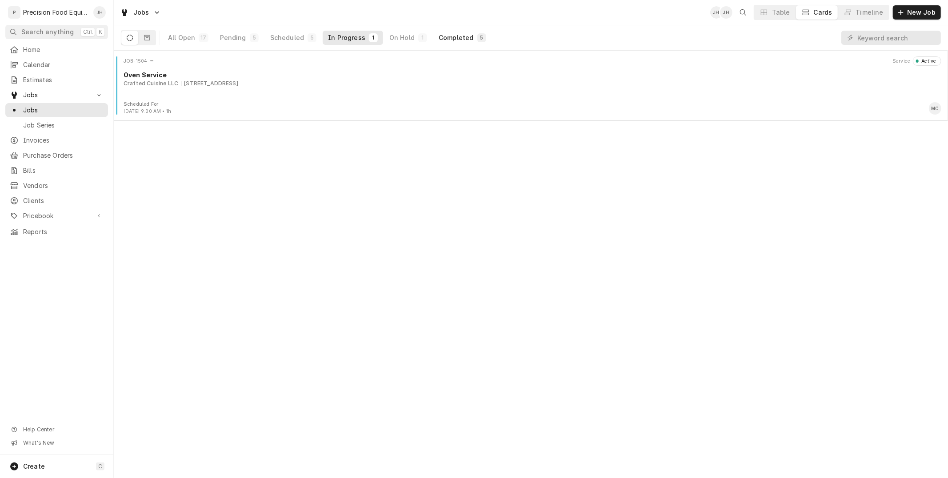
click at [477, 37] on div "5" at bounding box center [481, 37] width 9 height 9
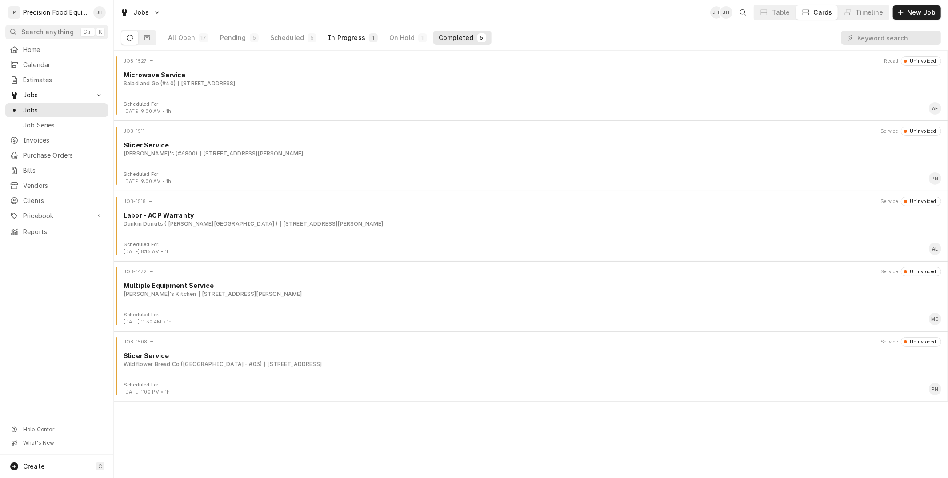
click at [350, 40] on div "In Progress" at bounding box center [346, 37] width 37 height 9
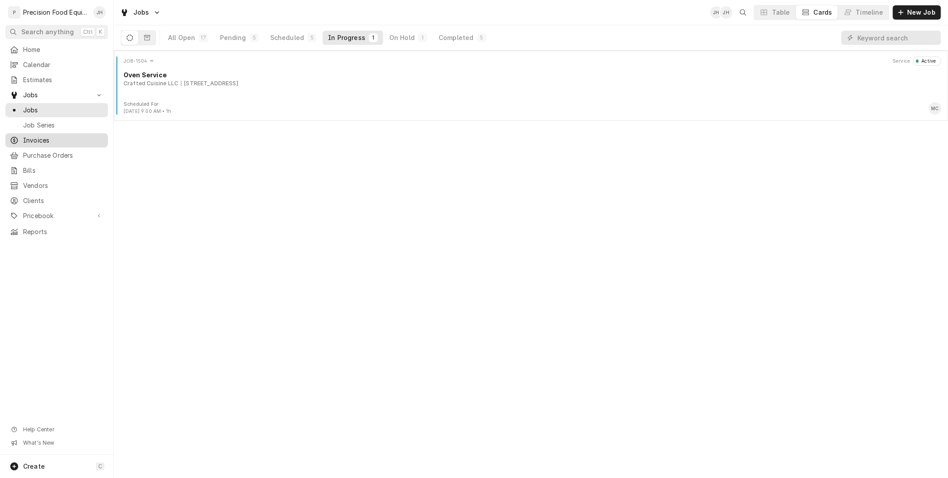
click at [67, 144] on span "Invoices" at bounding box center [63, 140] width 80 height 9
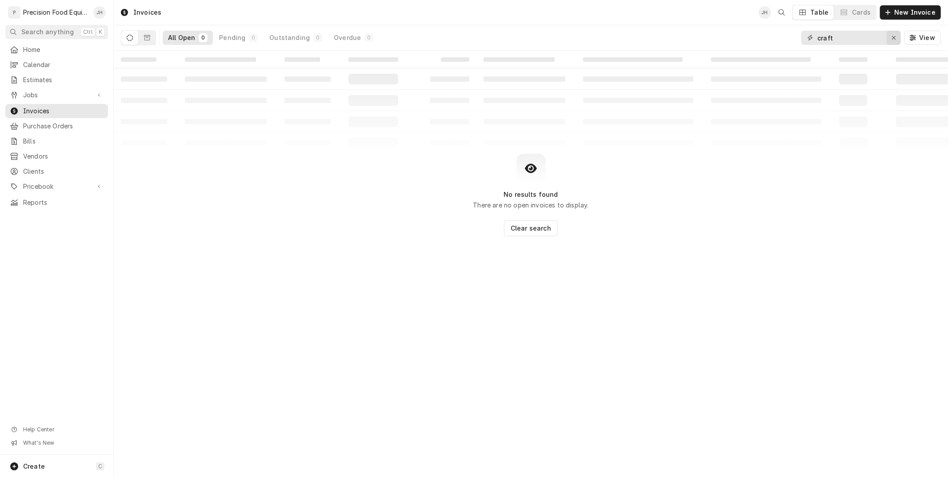
click at [894, 38] on icon "Erase input" at bounding box center [894, 38] width 4 height 4
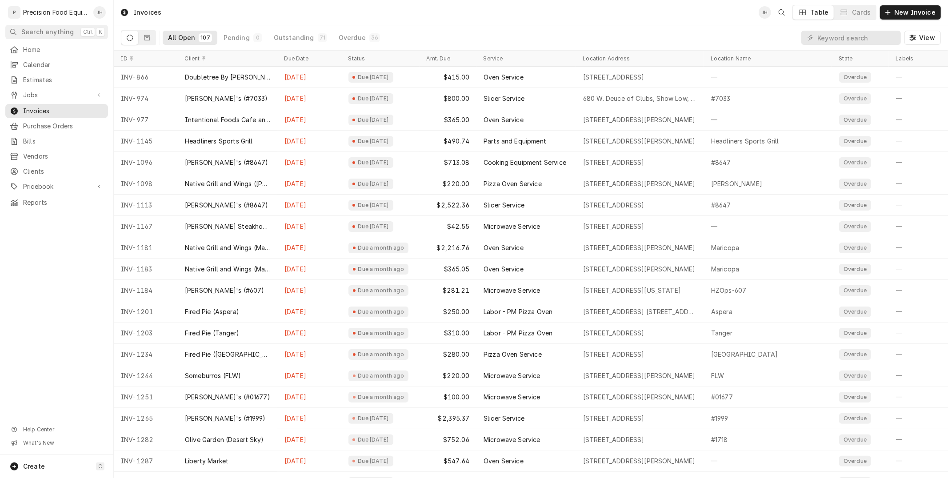
click at [361, 29] on div "All Open 107 Pending 0 Outstanding 71 Overdue 36" at bounding box center [274, 37] width 223 height 25
click at [369, 33] on div "36" at bounding box center [374, 37] width 11 height 9
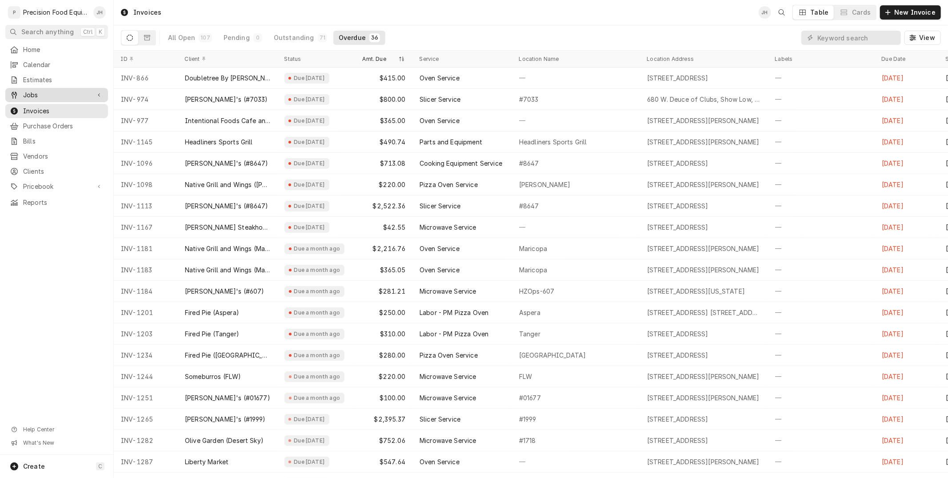
click at [29, 89] on link "Jobs" at bounding box center [56, 95] width 103 height 14
click at [37, 105] on div "Jobs" at bounding box center [56, 110] width 99 height 11
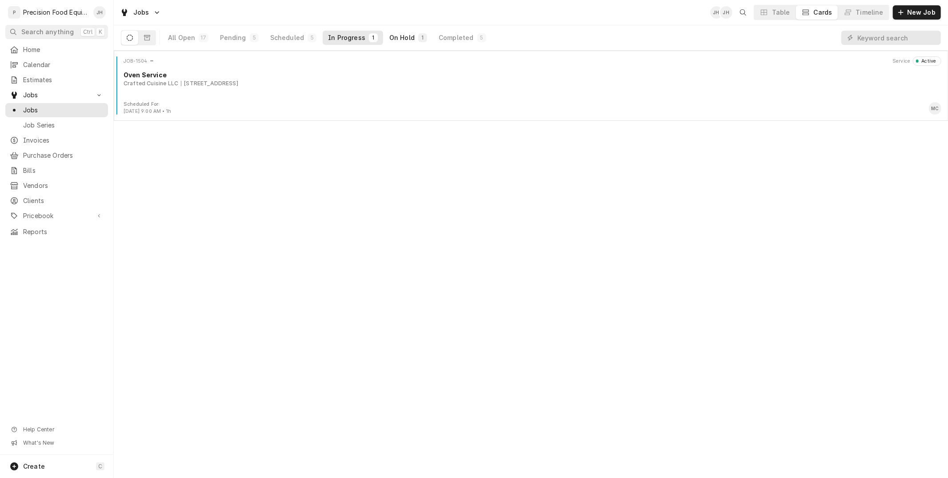
click at [384, 37] on button "On Hold 1" at bounding box center [408, 38] width 48 height 14
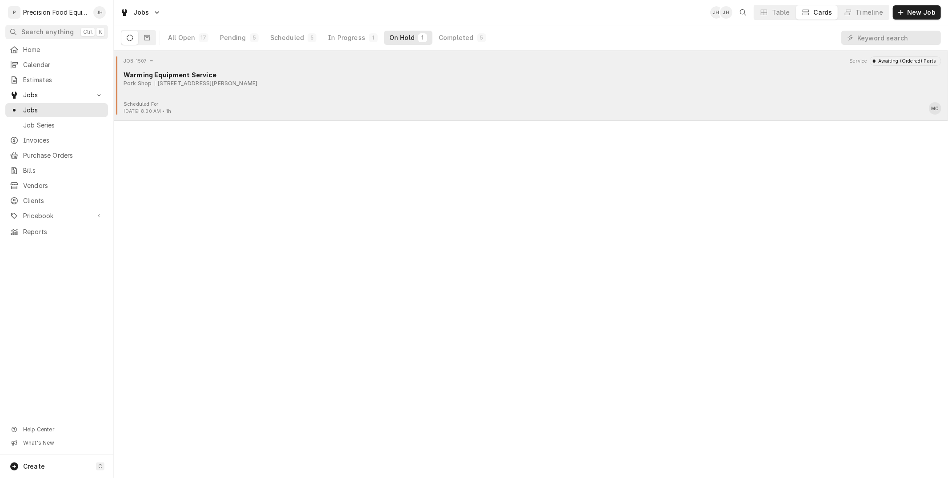
click at [436, 74] on div "Warming Equipment Service" at bounding box center [533, 74] width 818 height 9
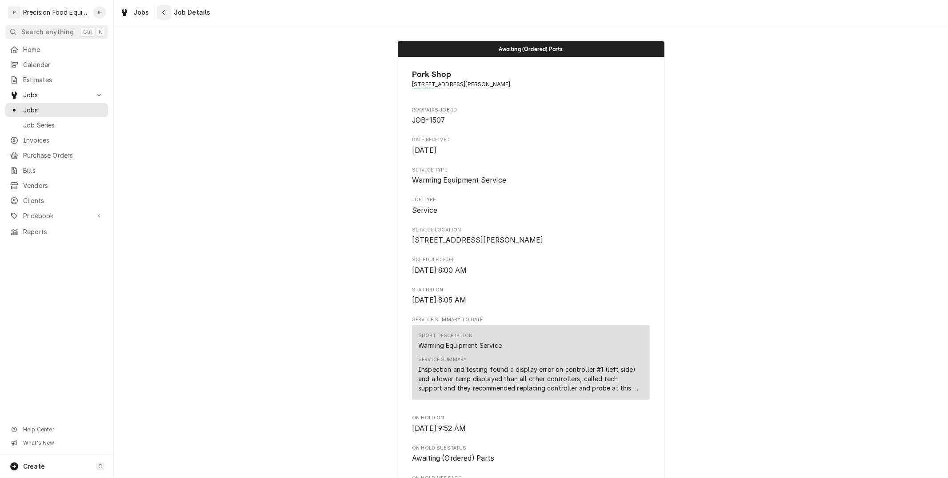
click at [163, 10] on icon "Navigate back" at bounding box center [164, 12] width 4 height 6
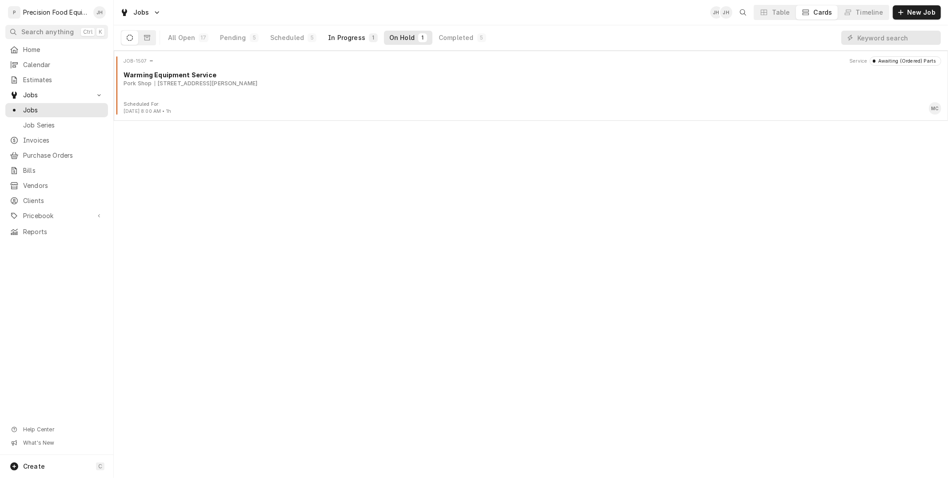
click at [342, 37] on div "In Progress" at bounding box center [346, 37] width 37 height 9
click at [452, 39] on div "Completed" at bounding box center [456, 37] width 35 height 9
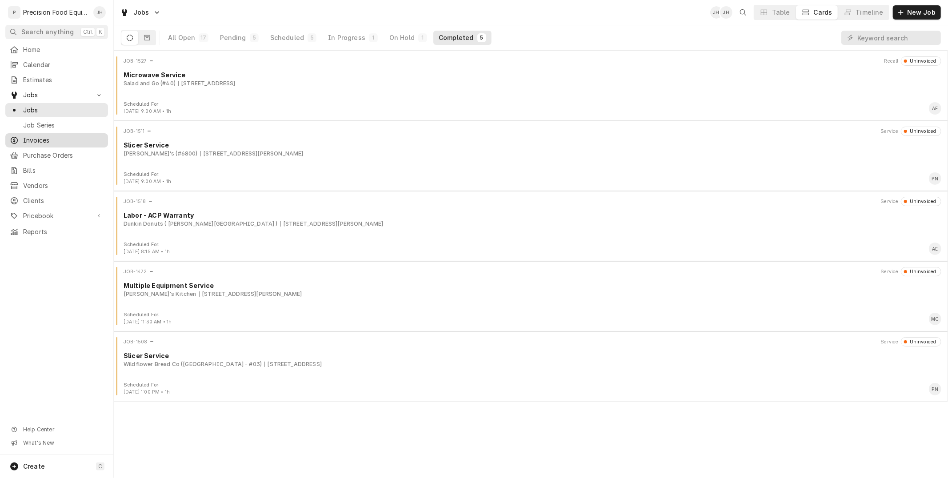
click at [40, 133] on link "Invoices" at bounding box center [56, 140] width 103 height 14
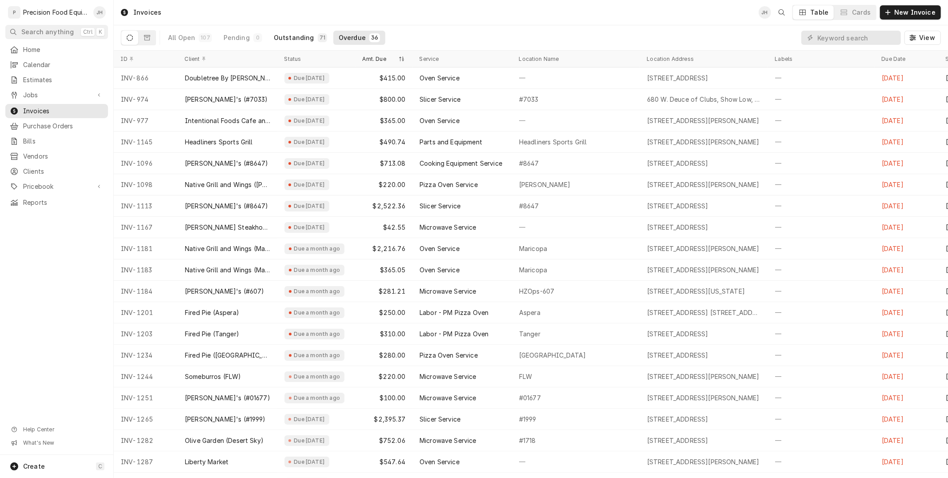
click at [290, 39] on div "Outstanding" at bounding box center [294, 37] width 40 height 9
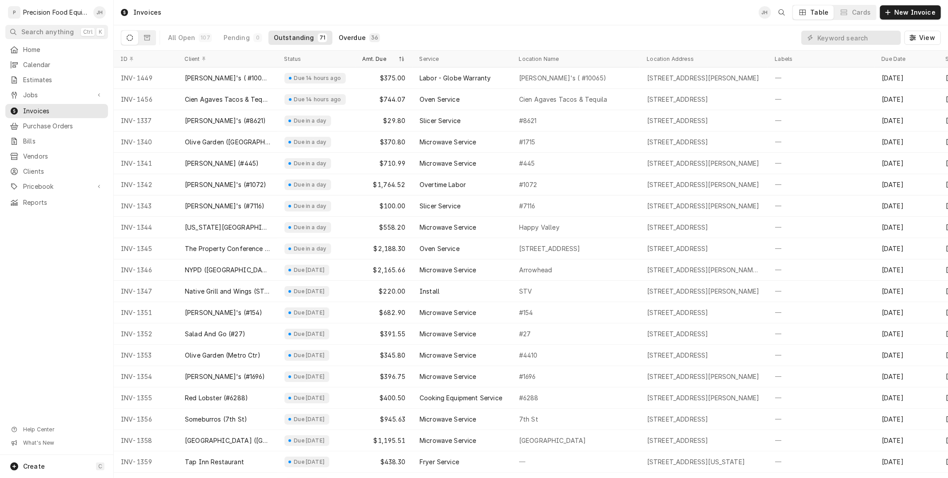
click at [369, 33] on div "36" at bounding box center [374, 37] width 11 height 9
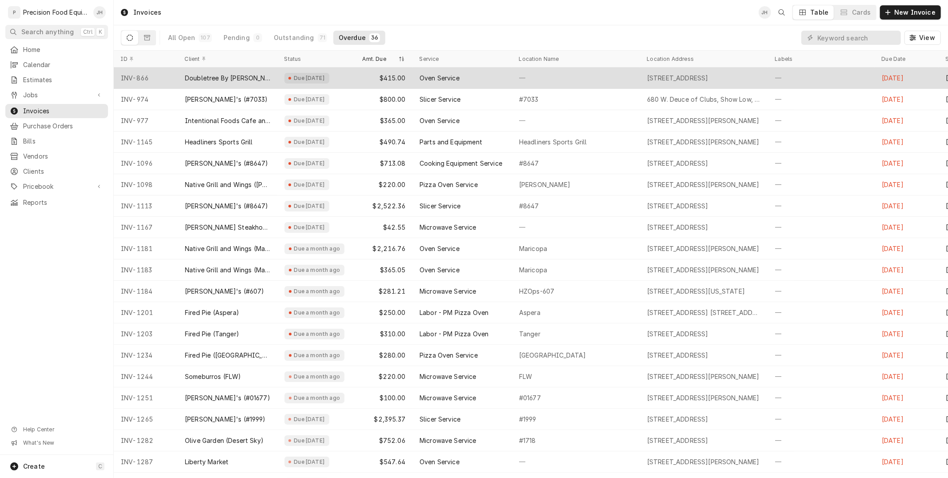
click at [409, 75] on div "$415.00" at bounding box center [383, 78] width 57 height 21
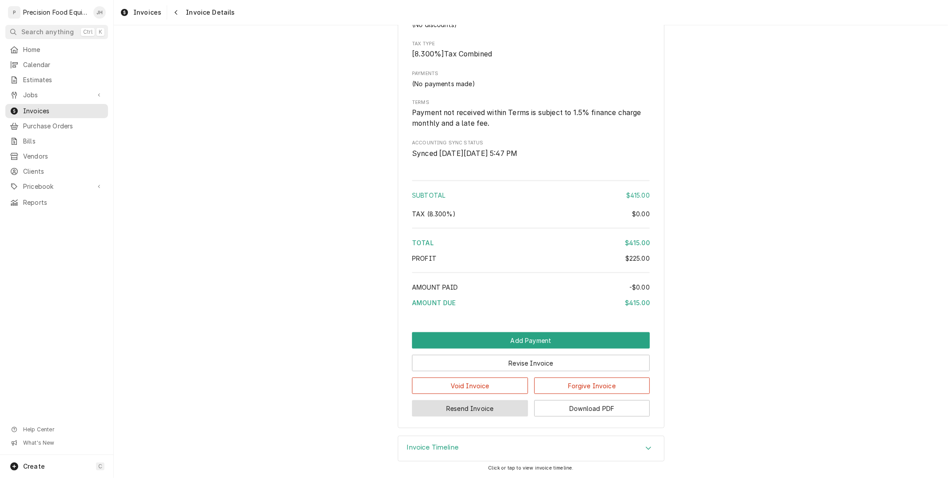
scroll to position [990, 0]
click at [509, 411] on button "Resend Invoice" at bounding box center [470, 408] width 116 height 16
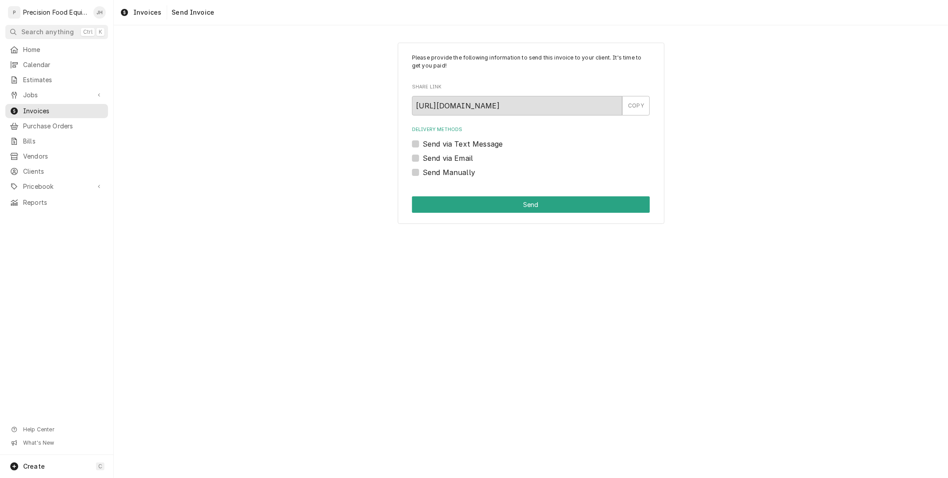
click at [423, 142] on label "Send via Text Message" at bounding box center [463, 144] width 80 height 11
click at [423, 142] on input "Send via Text Message" at bounding box center [542, 149] width 238 height 20
checkbox input "true"
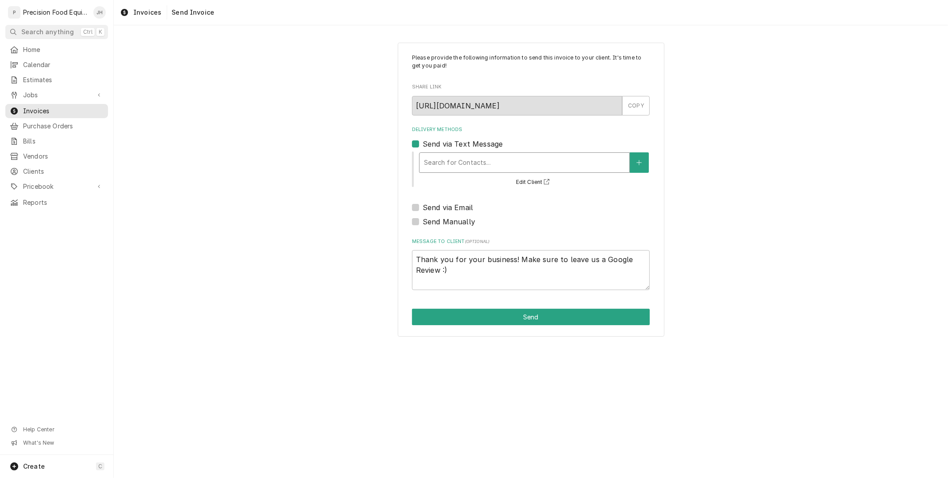
click at [455, 165] on div "Delivery Methods" at bounding box center [524, 163] width 201 height 16
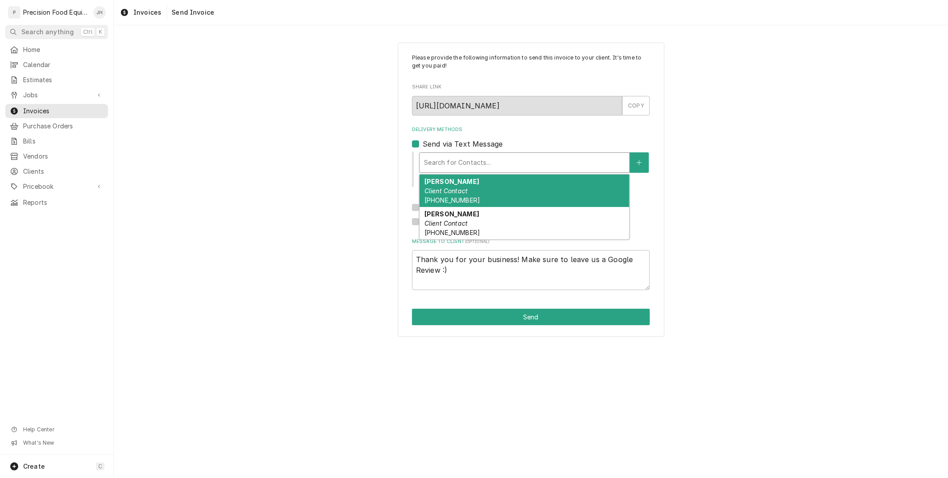
click at [464, 195] on div "Lauren Briner Client Contact (412) 805-2873" at bounding box center [524, 191] width 210 height 32
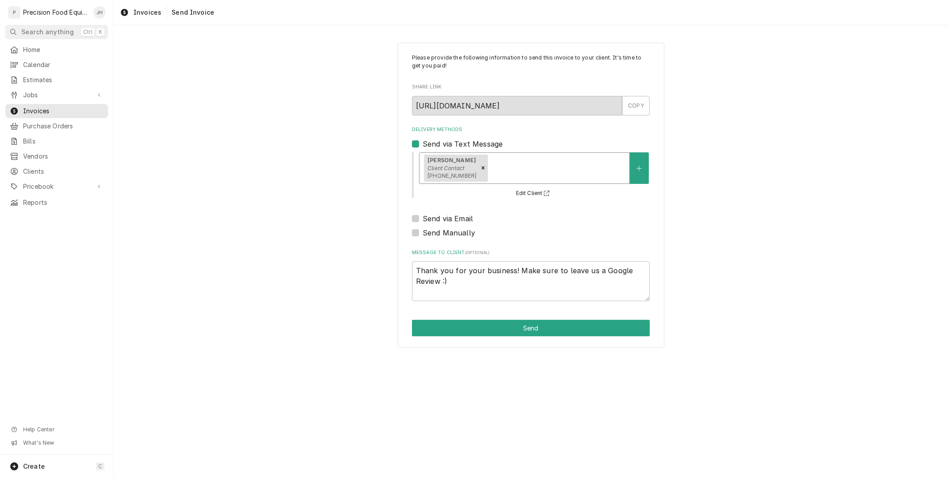
click at [517, 167] on div "Delivery Methods" at bounding box center [557, 168] width 135 height 16
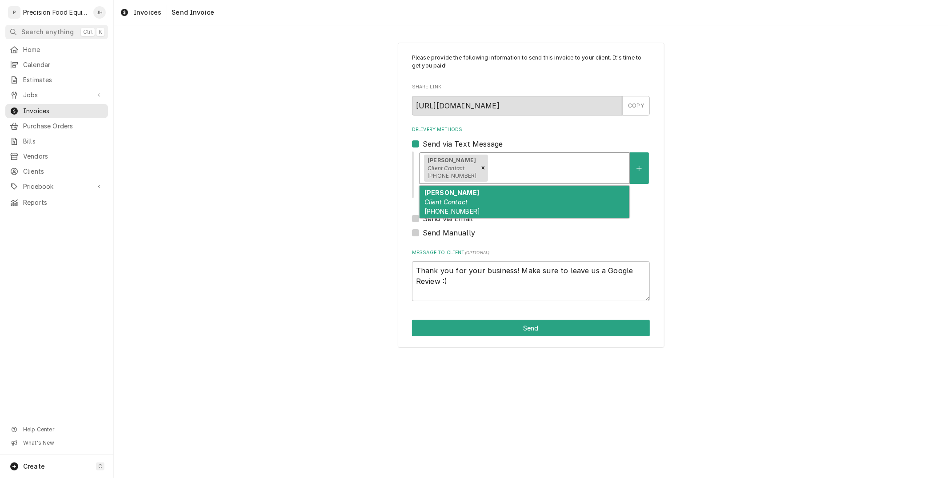
click at [516, 201] on div "Orlando Escobar Client Contact (602) 465-9732" at bounding box center [524, 202] width 210 height 32
type textarea "x"
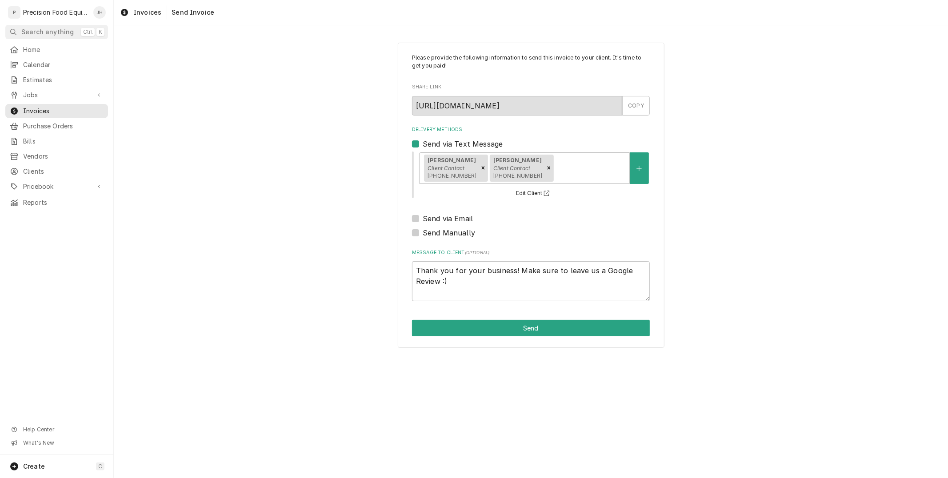
click at [423, 218] on label "Send via Email" at bounding box center [448, 218] width 50 height 11
click at [423, 218] on input "Send via Email" at bounding box center [542, 223] width 238 height 20
checkbox input "true"
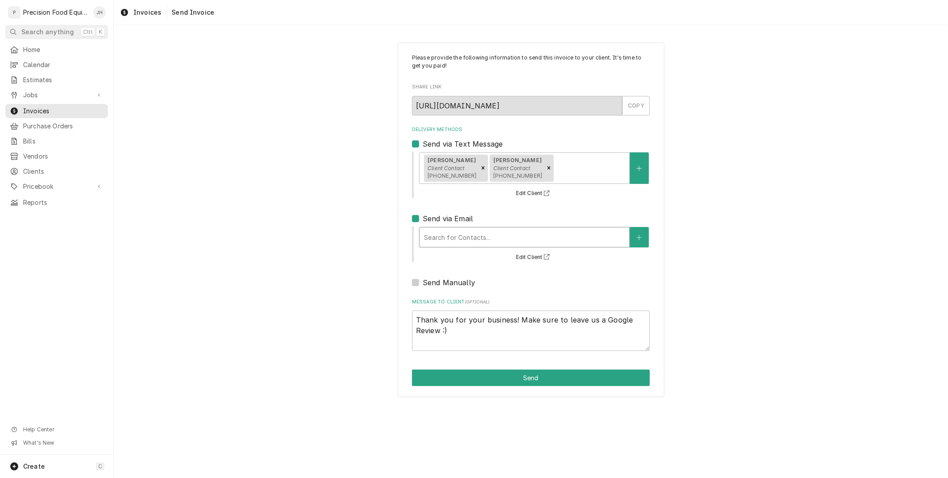
click at [436, 235] on div "Delivery Methods" at bounding box center [524, 237] width 201 height 16
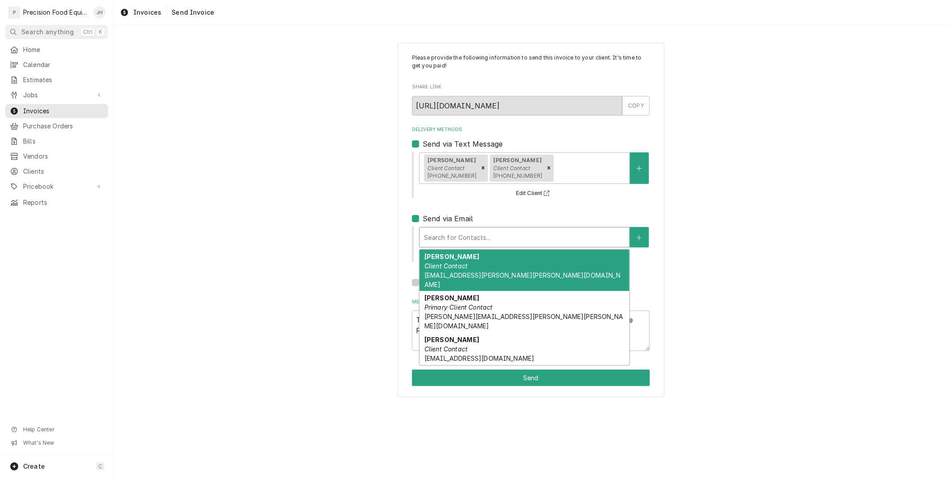
click at [463, 260] on div "Lauren Briner Client Contact Lauren.Briner@hilton.com" at bounding box center [524, 271] width 210 height 42
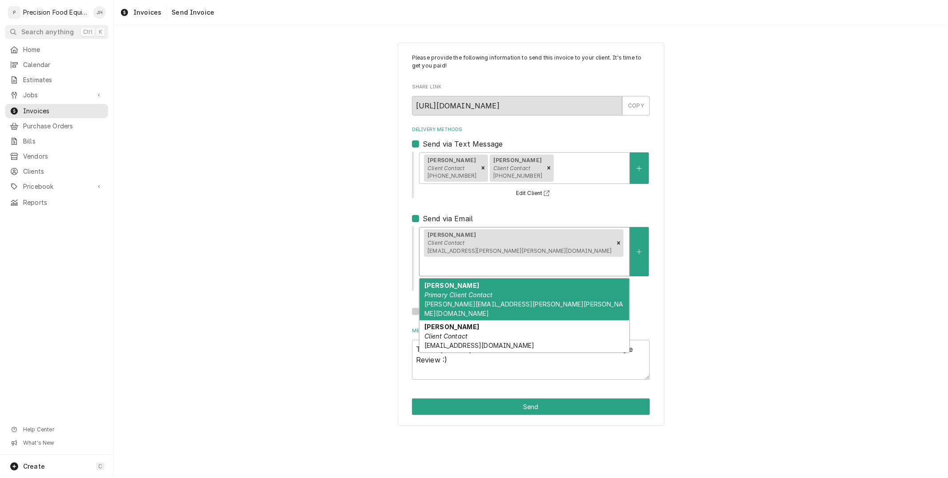
click at [546, 233] on div "Lauren Briner Client Contact Lauren.Briner@hilton.com" at bounding box center [524, 251] width 210 height 48
click at [530, 280] on div "Michelle Landrito Primary Client Contact michelle.landrito@hilton.com" at bounding box center [524, 300] width 210 height 42
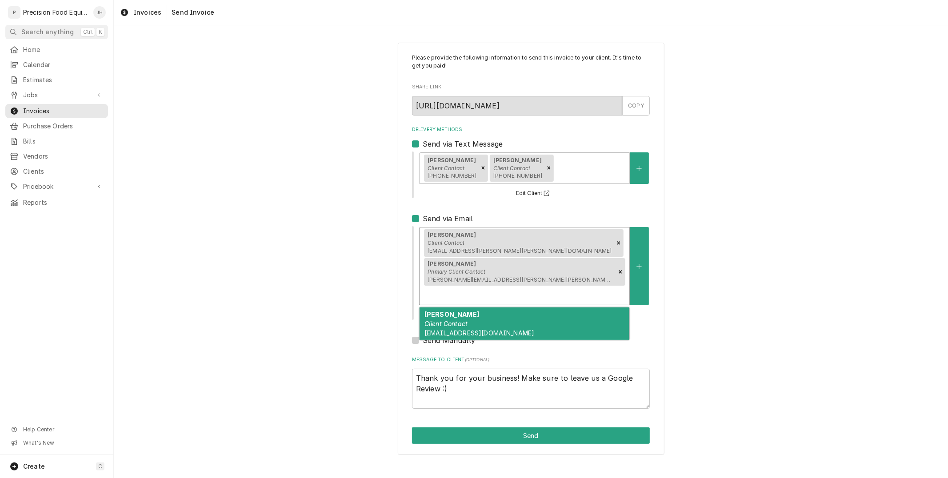
click at [604, 287] on div "Delivery Methods" at bounding box center [524, 295] width 201 height 16
click at [583, 307] on div "Orlando Escobar Client Contact escobar_orlando@yahoo.com" at bounding box center [524, 323] width 210 height 32
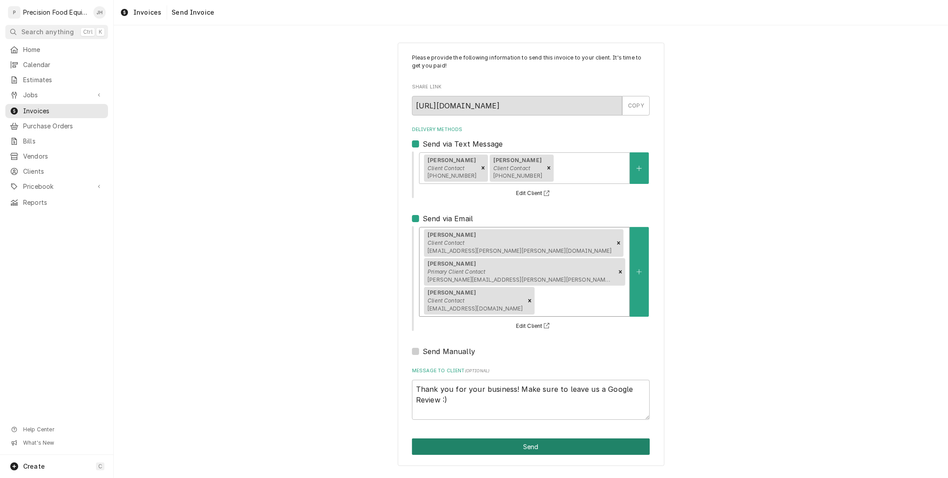
click at [526, 439] on button "Send" at bounding box center [531, 447] width 238 height 16
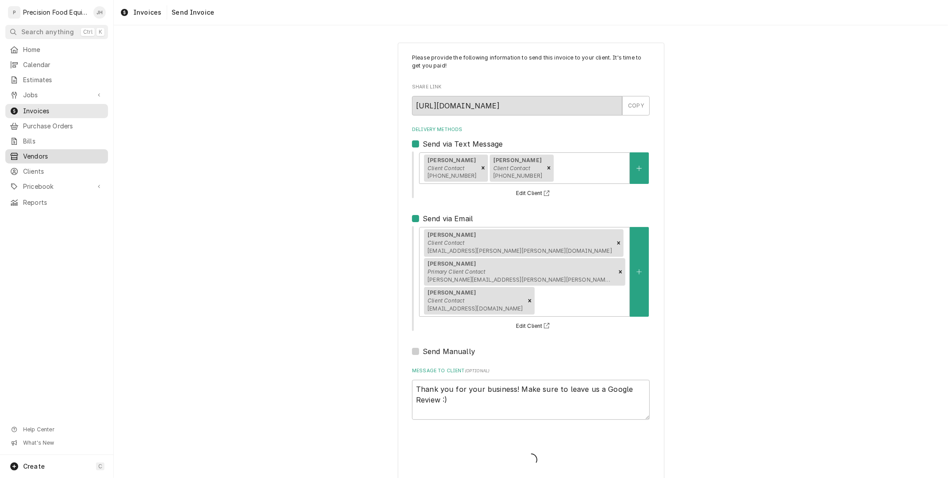
type textarea "x"
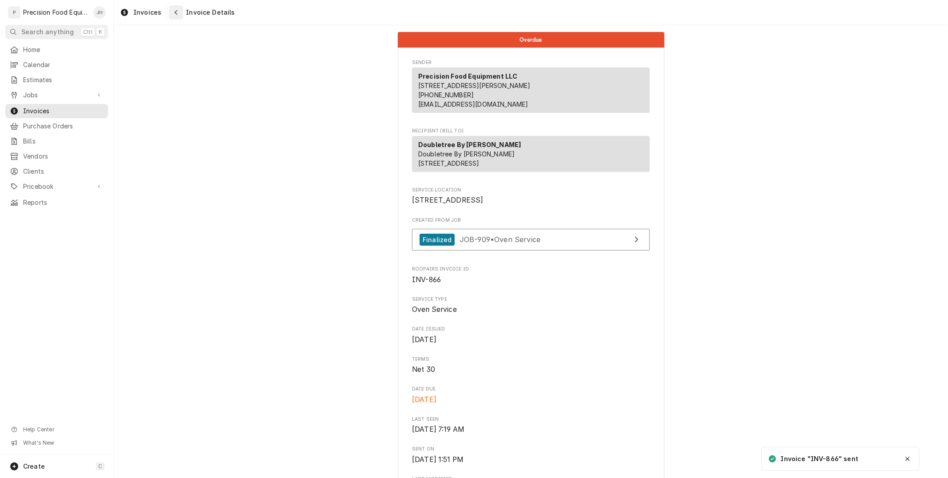
click at [175, 12] on icon "Navigate back" at bounding box center [176, 12] width 4 height 6
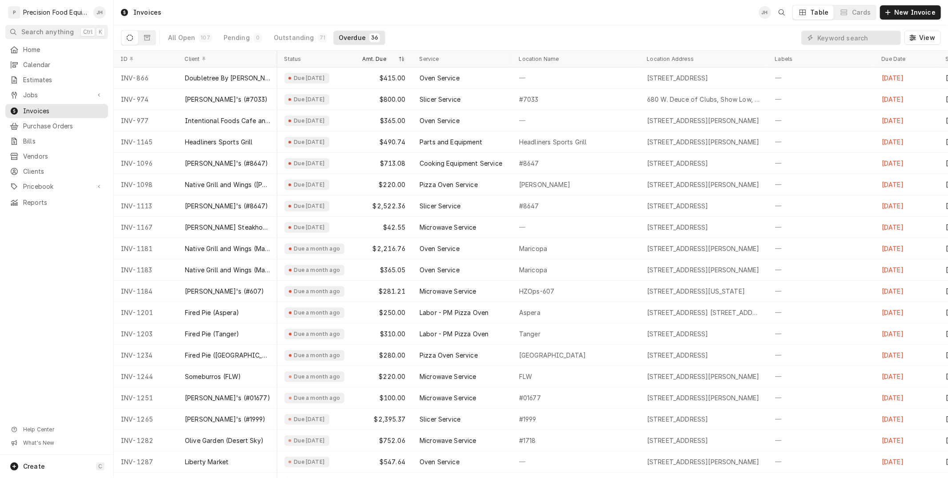
scroll to position [0, 233]
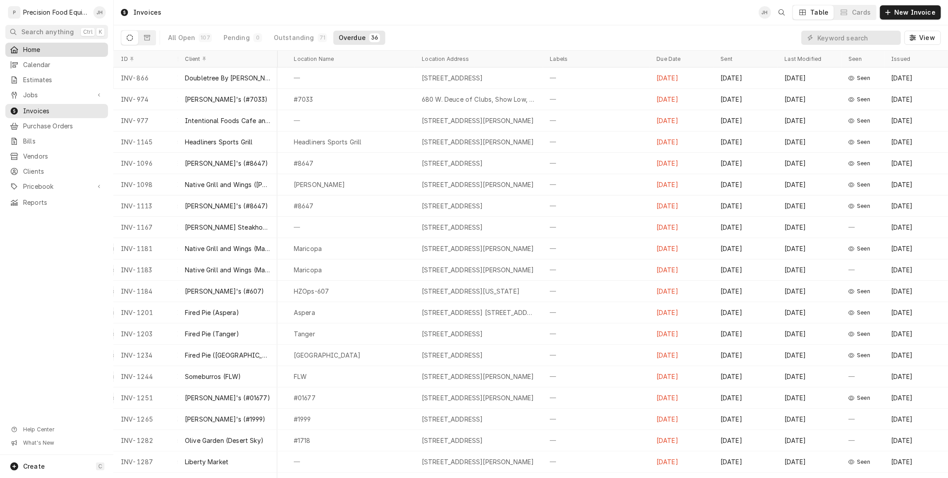
click at [59, 51] on span "Home" at bounding box center [63, 49] width 80 height 9
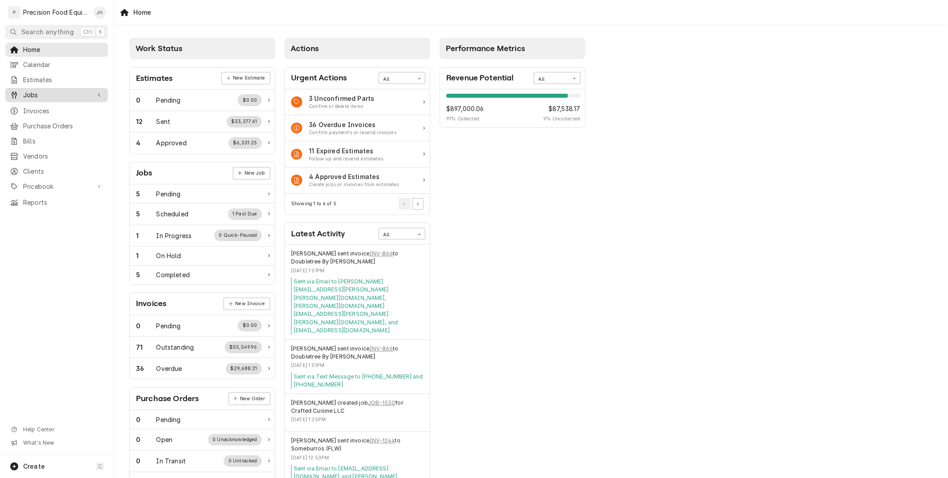
click at [30, 98] on span "Jobs" at bounding box center [56, 95] width 67 height 9
click at [42, 115] on div "Jobs" at bounding box center [56, 110] width 99 height 11
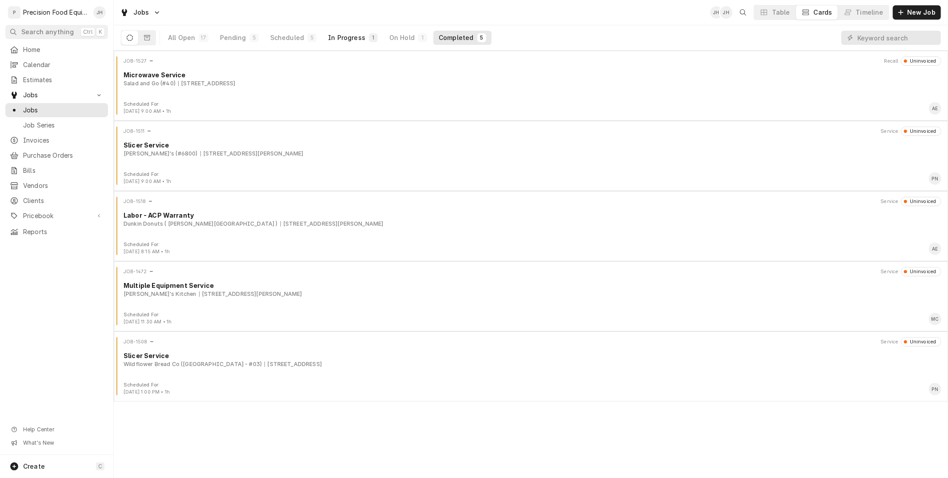
click at [351, 33] on div "In Progress" at bounding box center [346, 37] width 37 height 9
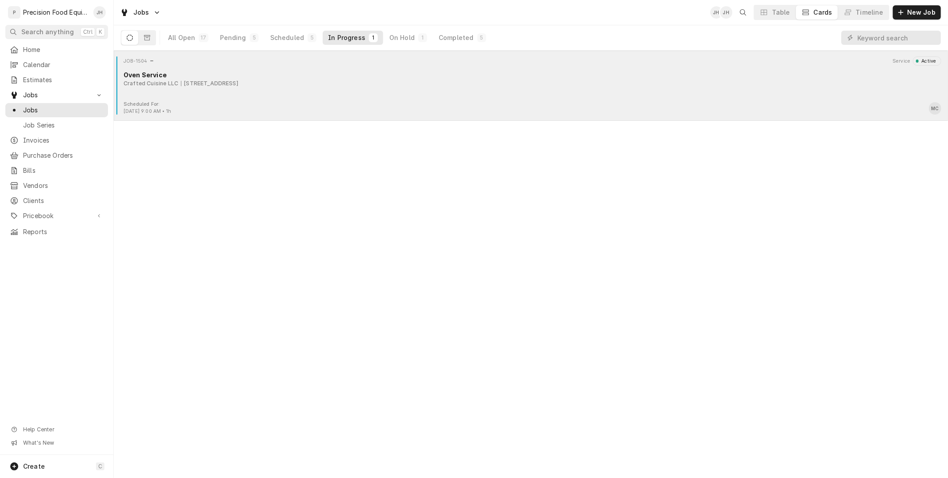
click at [302, 76] on div "Oven Service" at bounding box center [533, 74] width 818 height 9
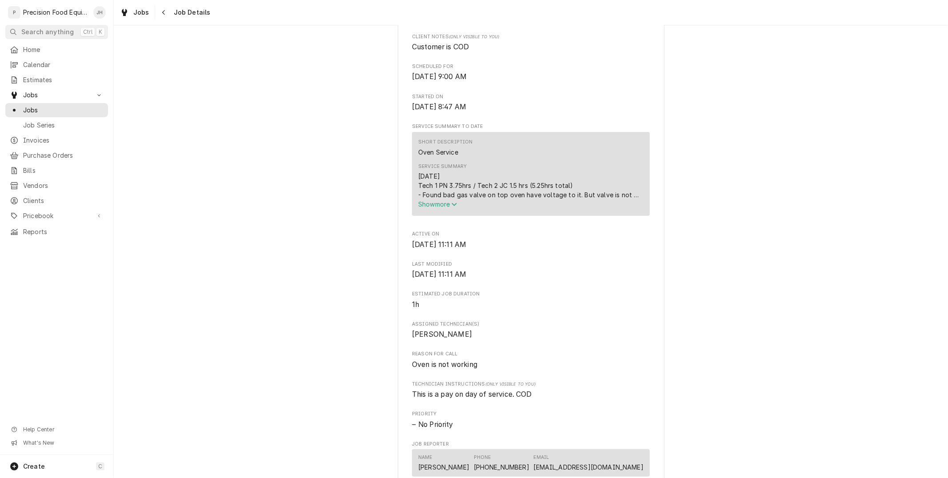
scroll to position [247, 0]
click at [428, 208] on span "Show more" at bounding box center [437, 205] width 39 height 8
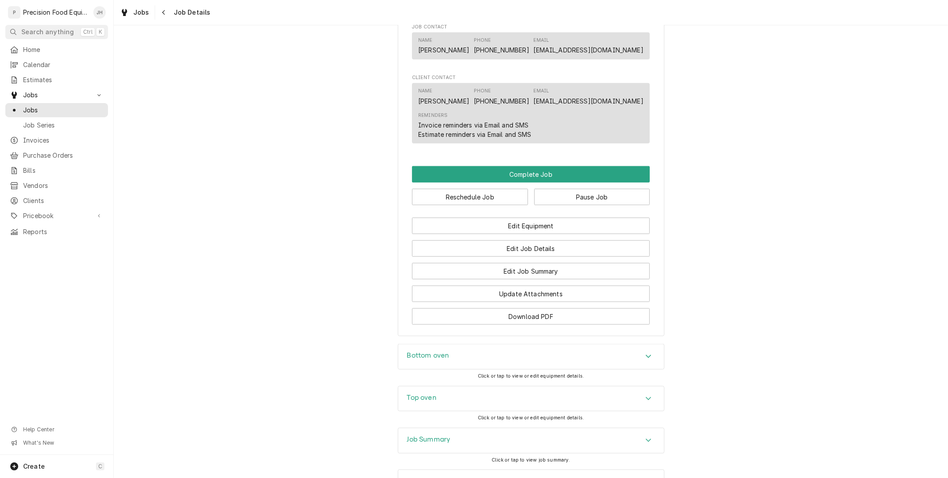
scroll to position [876, 0]
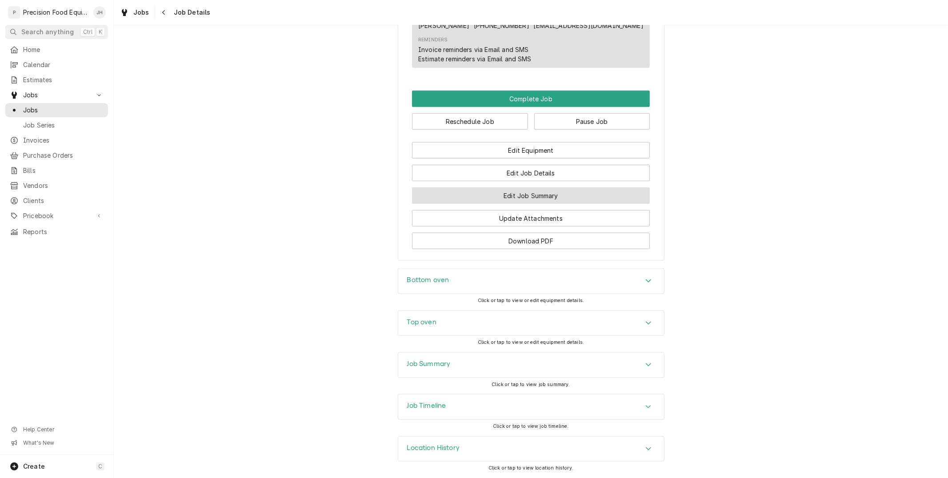
click at [506, 193] on button "Edit Job Summary" at bounding box center [531, 195] width 238 height 16
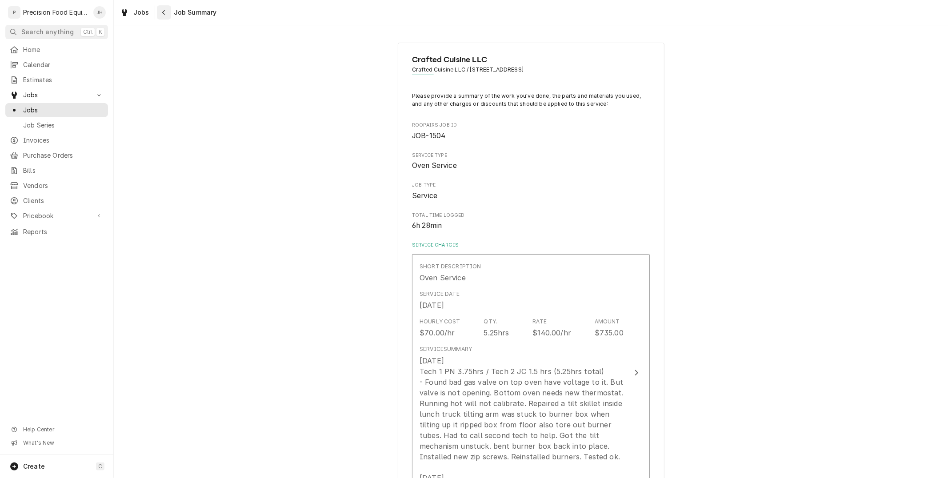
click at [167, 14] on div "Navigate back" at bounding box center [164, 12] width 9 height 9
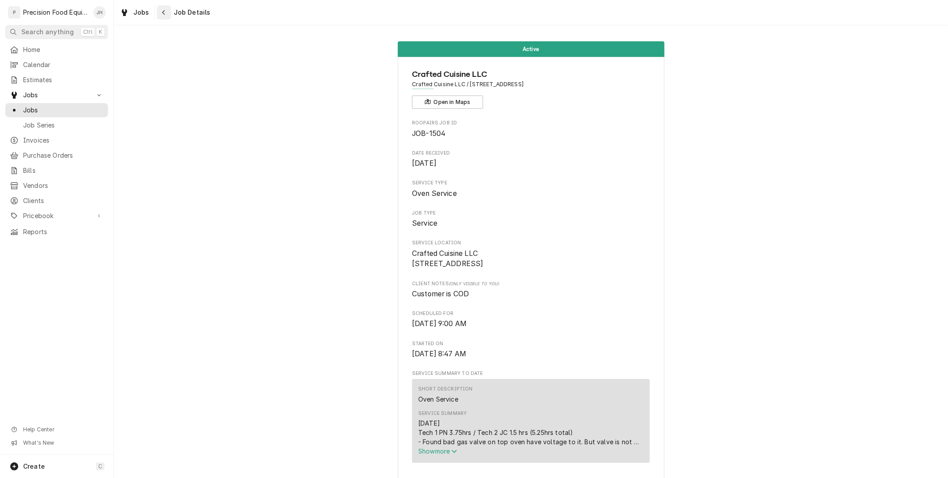
click at [167, 8] on div "Navigate back" at bounding box center [164, 12] width 9 height 9
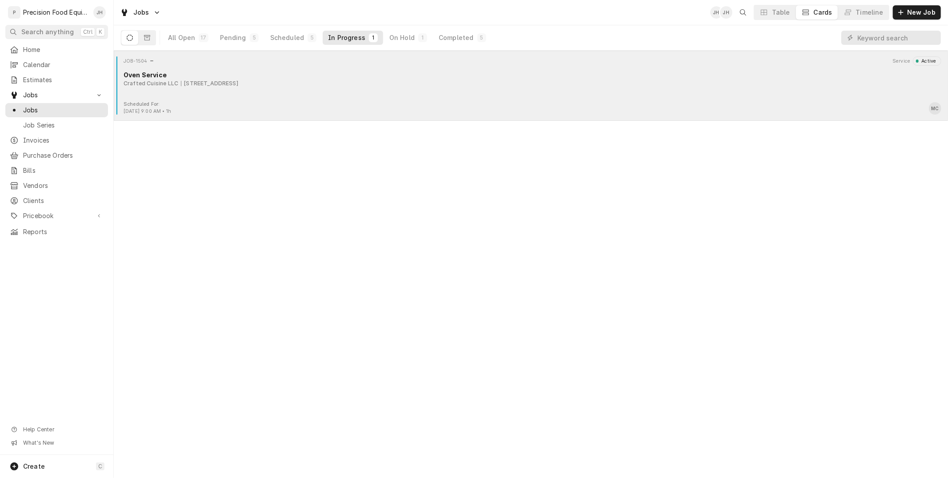
click at [440, 105] on div "Scheduled For: Sep 30th, 2025 - 9:00 AM • 1h MC" at bounding box center [530, 108] width 827 height 14
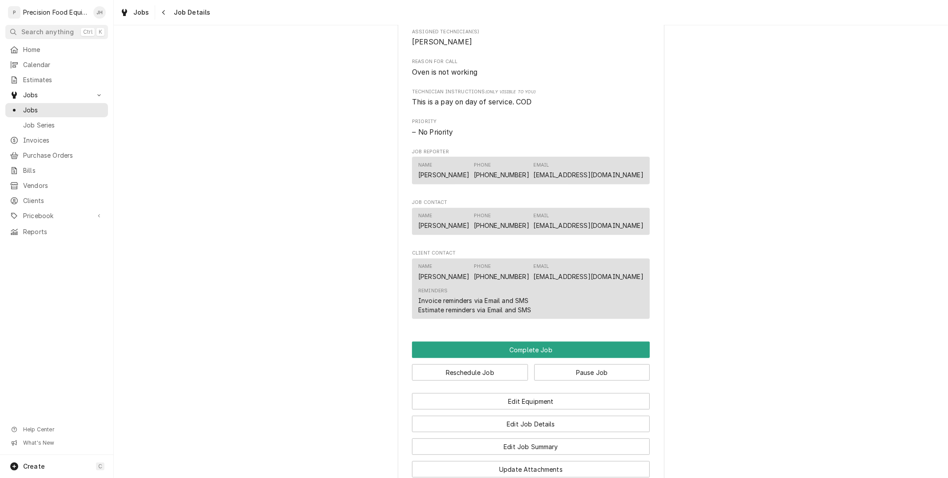
scroll to position [801, 0]
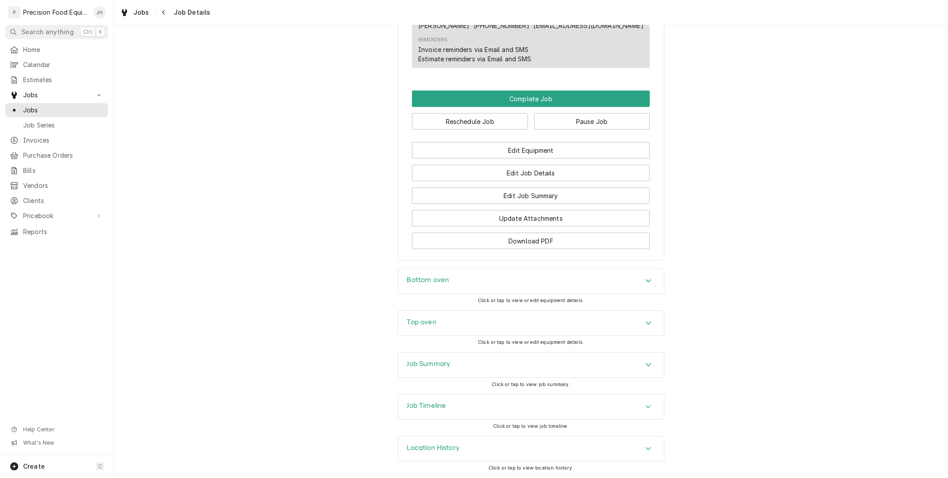
click at [514, 404] on div "Job Timeline" at bounding box center [531, 407] width 266 height 25
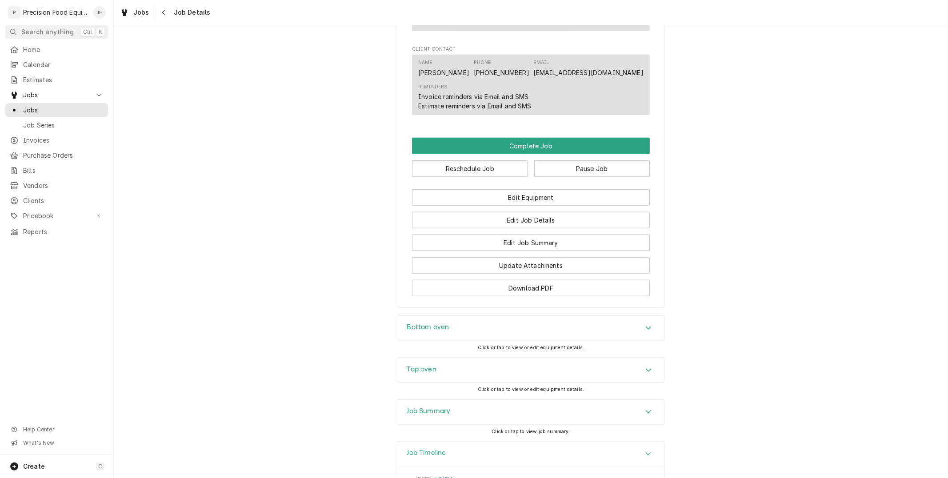
scroll to position [742, 0]
click at [160, 10] on div "Navigate back" at bounding box center [164, 12] width 9 height 9
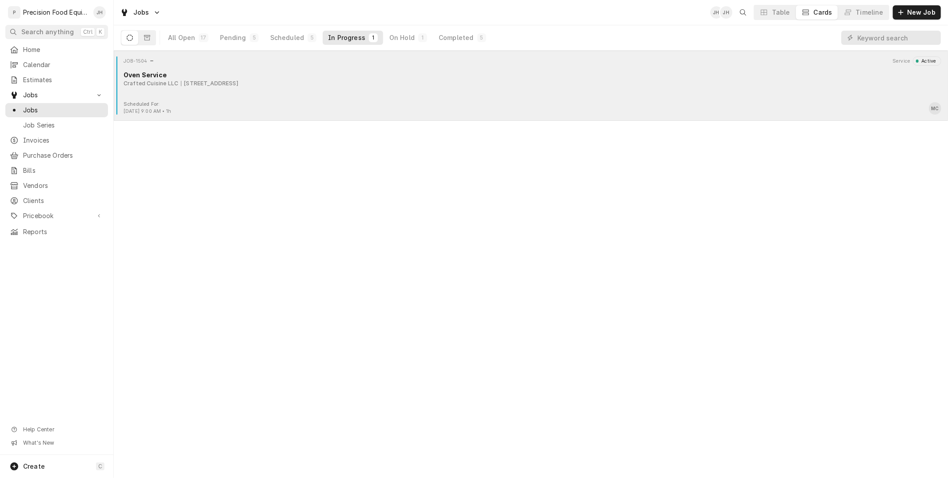
click at [261, 120] on div "JOB-1504 Service Active Oven Service Crafted Cuisine LLC 6736 E Avalon Dr, Scot…" at bounding box center [531, 86] width 834 height 70
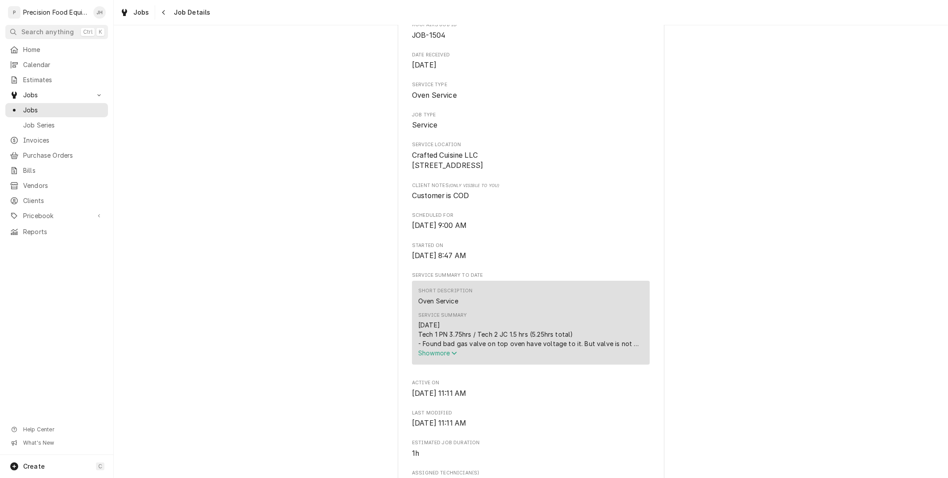
scroll to position [99, 0]
click at [437, 356] on span "Show more" at bounding box center [437, 353] width 39 height 8
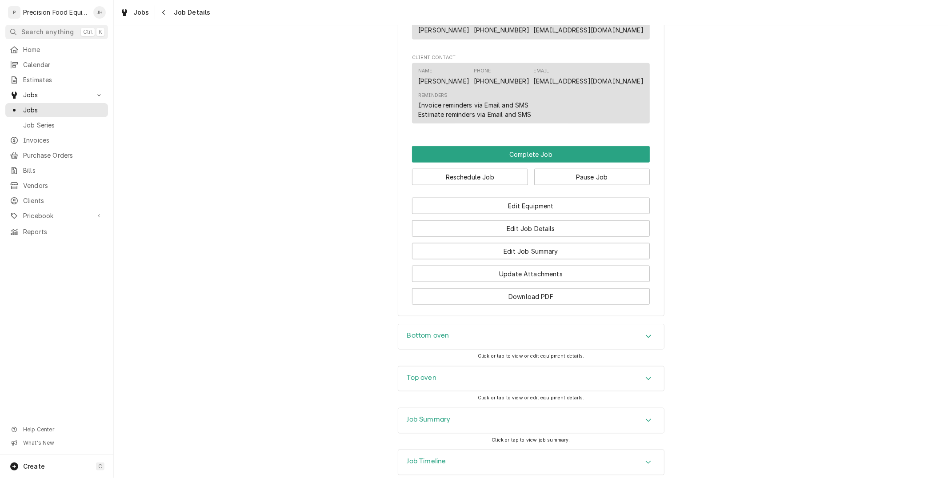
scroll to position [876, 0]
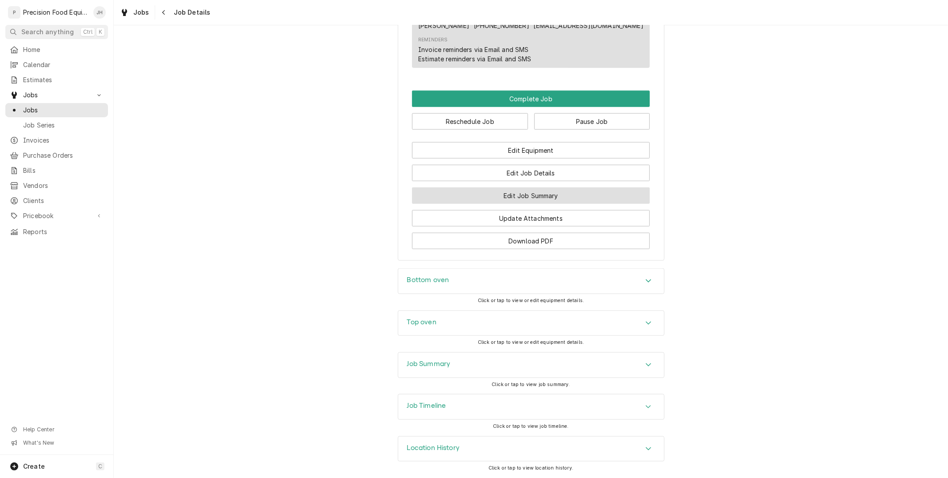
click at [487, 196] on button "Edit Job Summary" at bounding box center [531, 195] width 238 height 16
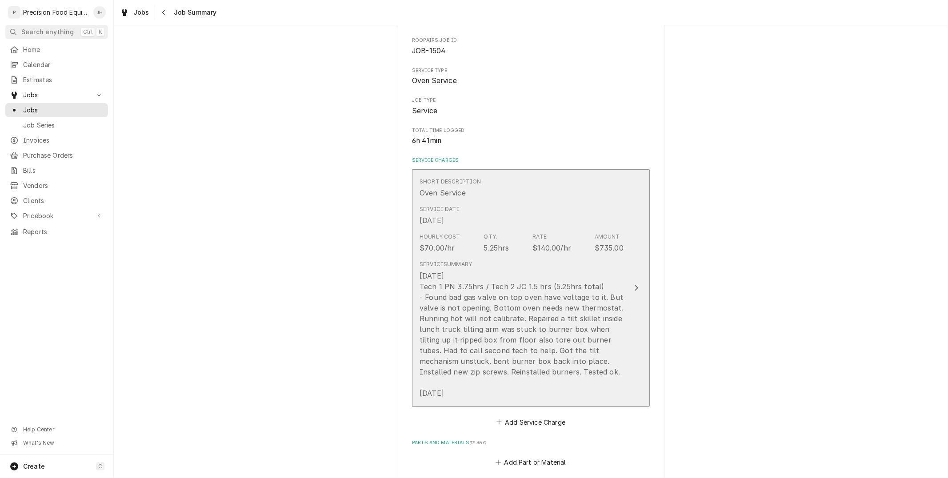
scroll to position [99, 0]
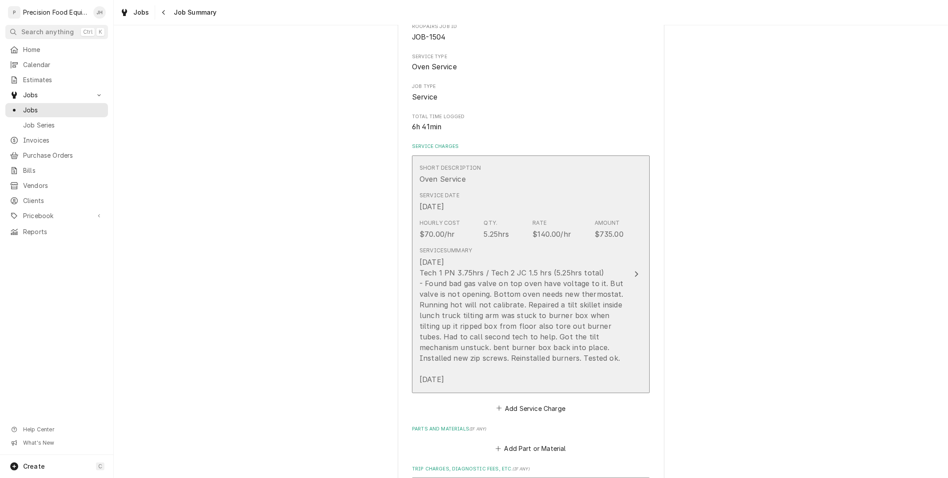
click at [545, 323] on div "09/24/25 Tech 1 PN 3.75hrs / Tech 2 JC 1.5 hrs (5.25hrs total) - Found bad gas …" at bounding box center [521, 321] width 204 height 128
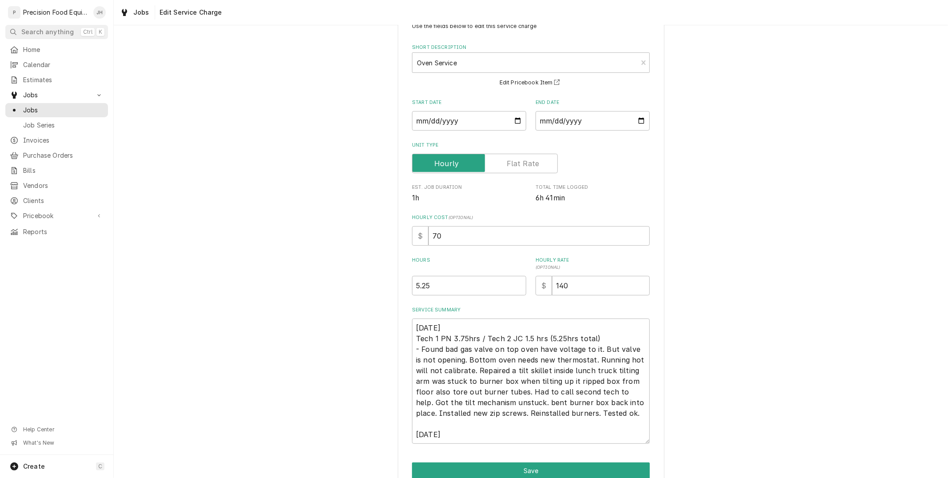
scroll to position [74, 0]
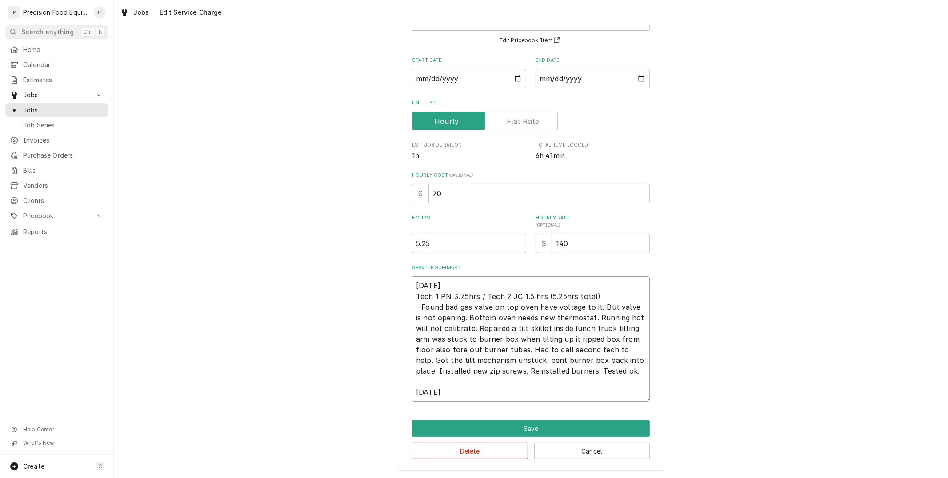
click at [537, 352] on textarea "09/24/25 Tech 1 PN 3.75hrs / Tech 2 JC 1.5 hrs (5.25hrs total) - Found bad gas …" at bounding box center [531, 338] width 238 height 125
click at [470, 383] on textarea "09/24/25 Tech 1 PN 3.75hrs / Tech 2 JC 1.5 hrs (5.25hrs total) - Found bad gas …" at bounding box center [531, 338] width 238 height 125
click at [464, 391] on textarea "09/24/25 Tech 1 PN 3.75hrs / Tech 2 JC 1.5 hrs (5.25hrs total) - Found bad gas …" at bounding box center [531, 338] width 238 height 125
drag, startPoint x: 464, startPoint y: 391, endPoint x: 376, endPoint y: 384, distance: 88.3
click at [376, 384] on div "Use the fields below to edit this service charge Short Description Oven Service…" at bounding box center [531, 220] width 834 height 518
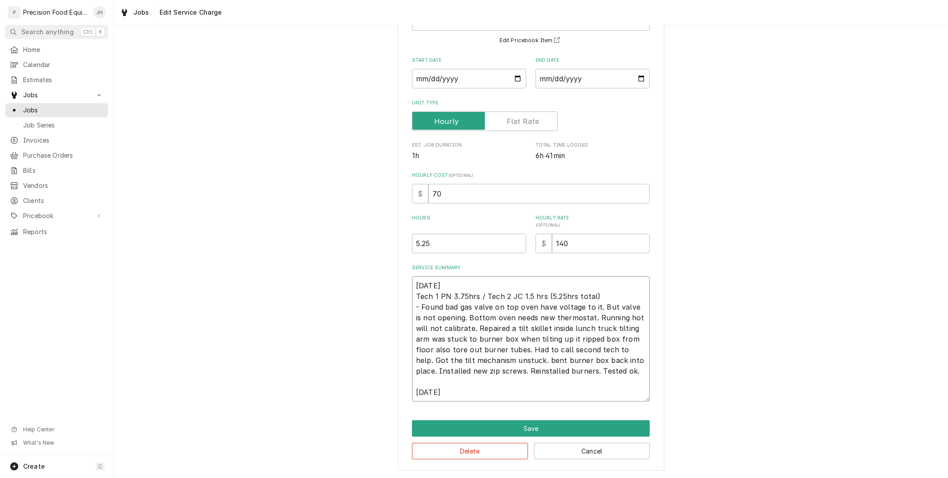
type textarea "x"
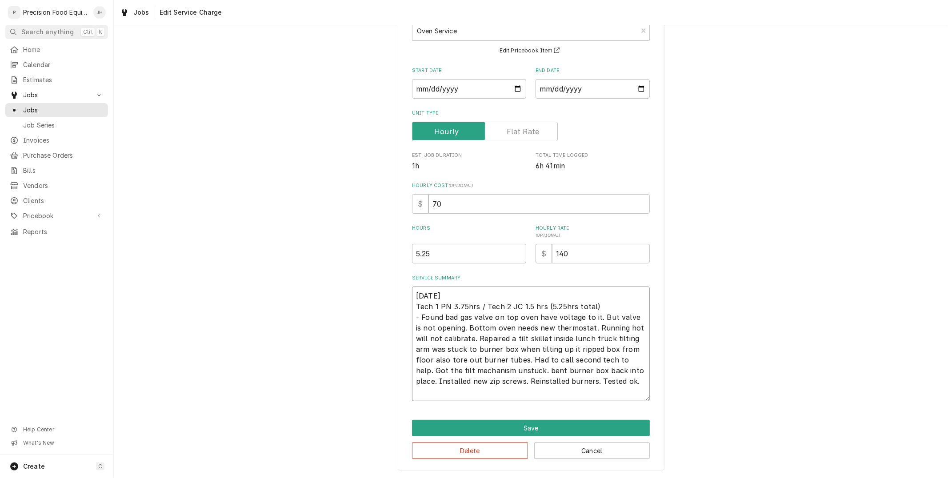
scroll to position [64, 0]
type textarea "09/24/25 Tech 1 PN 3.75hrs / Tech 2 JC 1.5 hrs (5.25hrs total) - Found bad gas …"
click at [458, 429] on button "Save" at bounding box center [531, 428] width 238 height 16
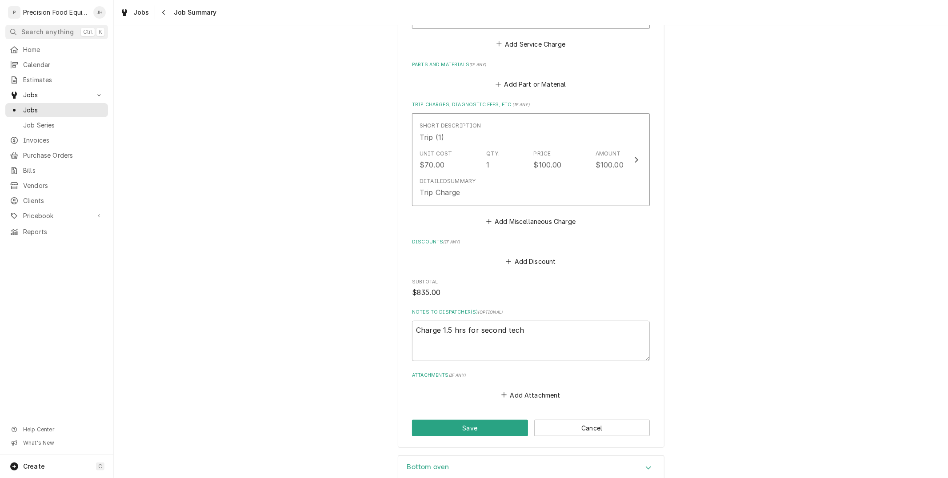
scroll to position [494, 0]
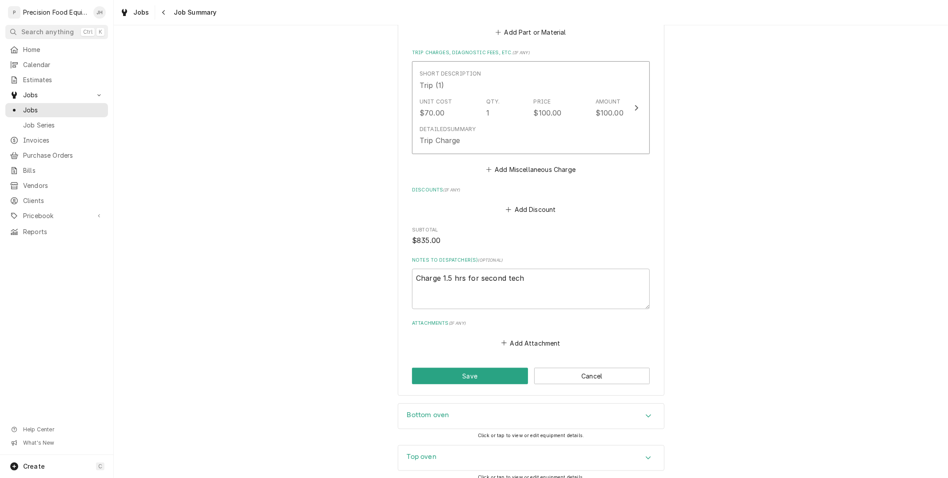
type textarea "x"
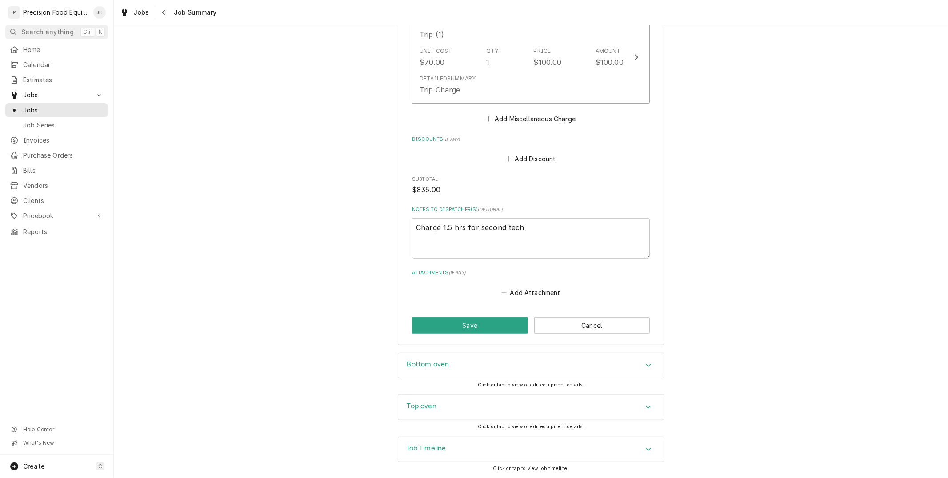
scroll to position [545, 0]
click at [481, 455] on div "Job Timeline" at bounding box center [531, 449] width 266 height 25
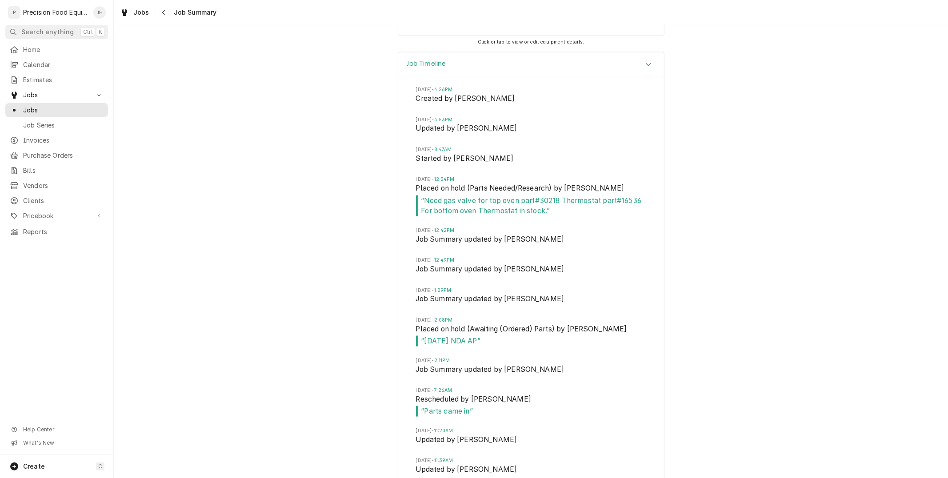
scroll to position [940, 0]
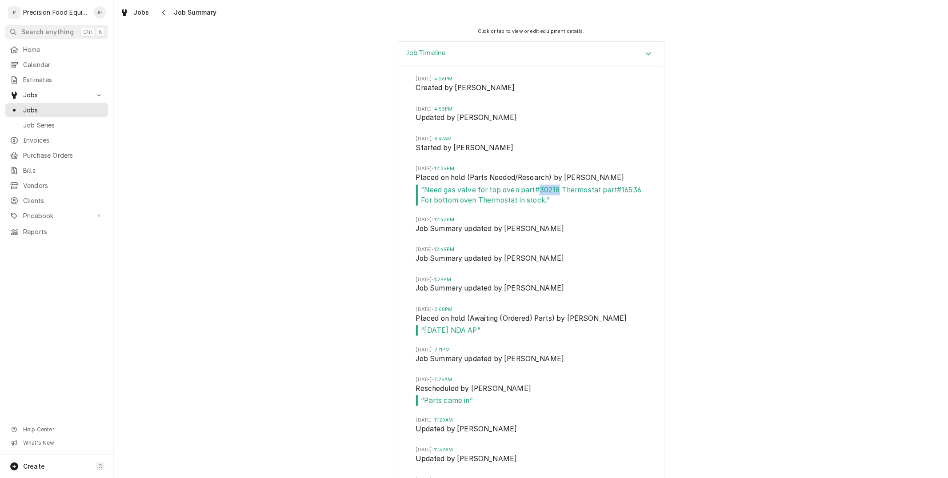
drag, startPoint x: 554, startPoint y: 190, endPoint x: 536, endPoint y: 190, distance: 18.2
click at [536, 190] on span "“ Need gas valve for top oven part#30218 Thermostat part#16536 For bottom oven …" at bounding box center [531, 195] width 230 height 21
copy span "30218"
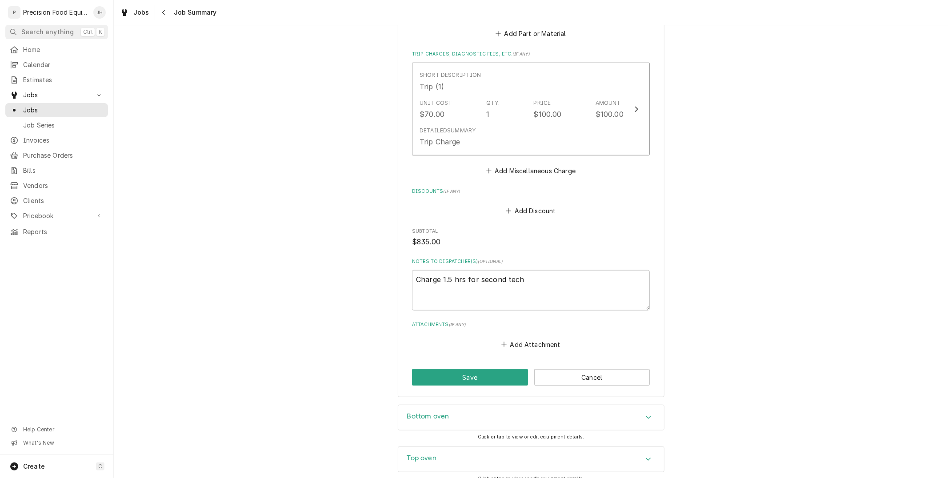
scroll to position [347, 0]
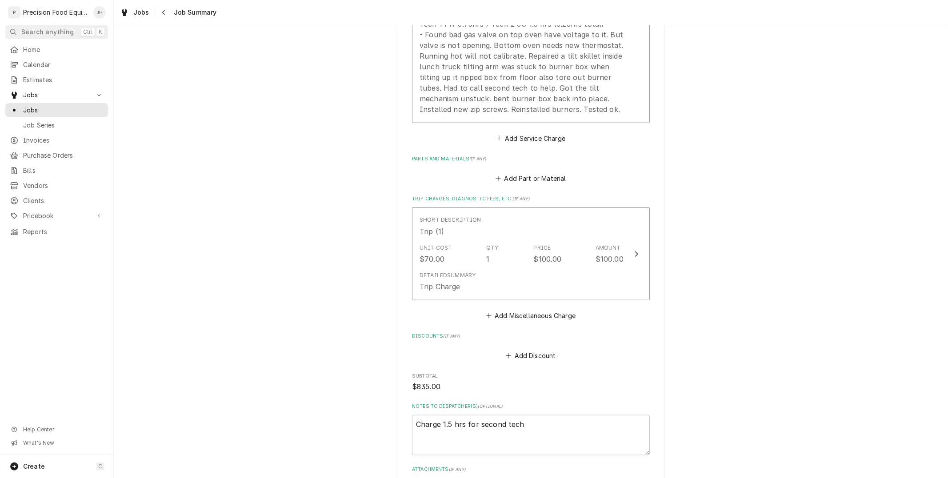
click at [526, 171] on div "Add Part or Material" at bounding box center [531, 175] width 238 height 17
click at [524, 182] on button "Add Part or Material" at bounding box center [530, 178] width 73 height 12
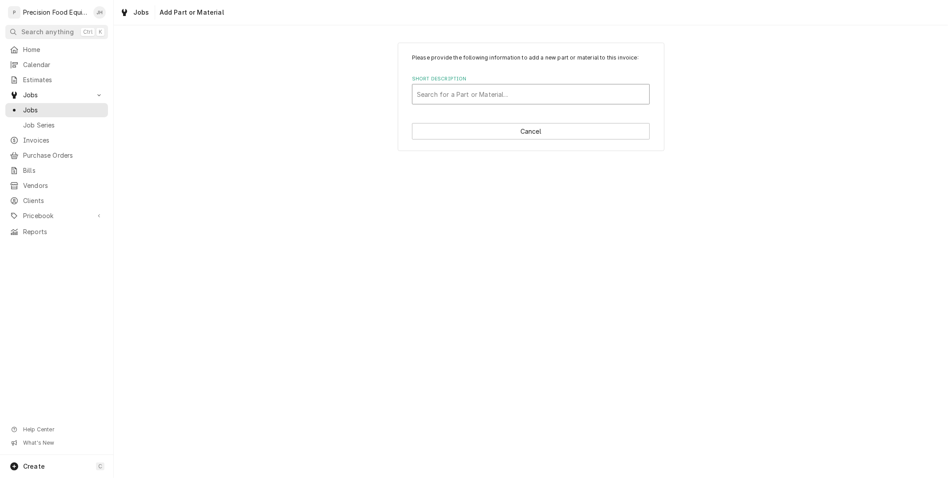
click at [485, 93] on div "Short Description" at bounding box center [531, 94] width 228 height 16
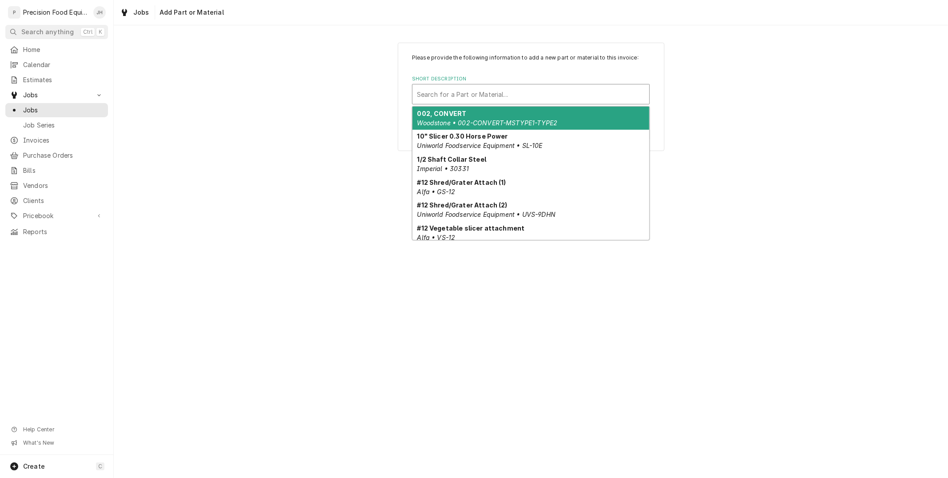
drag, startPoint x: 485, startPoint y: 93, endPoint x: 454, endPoint y: 91, distance: 30.8
click at [454, 91] on div "Search for a Part or Material..." at bounding box center [530, 94] width 237 height 20
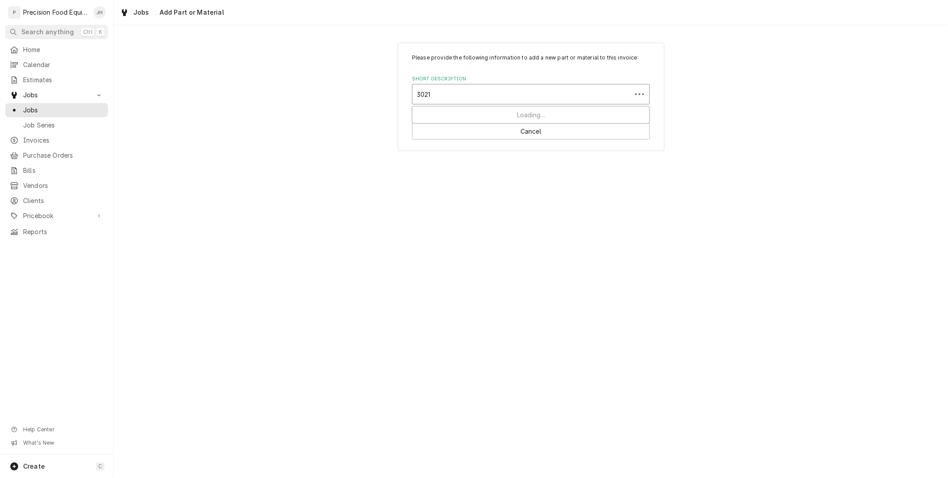
type input "30218"
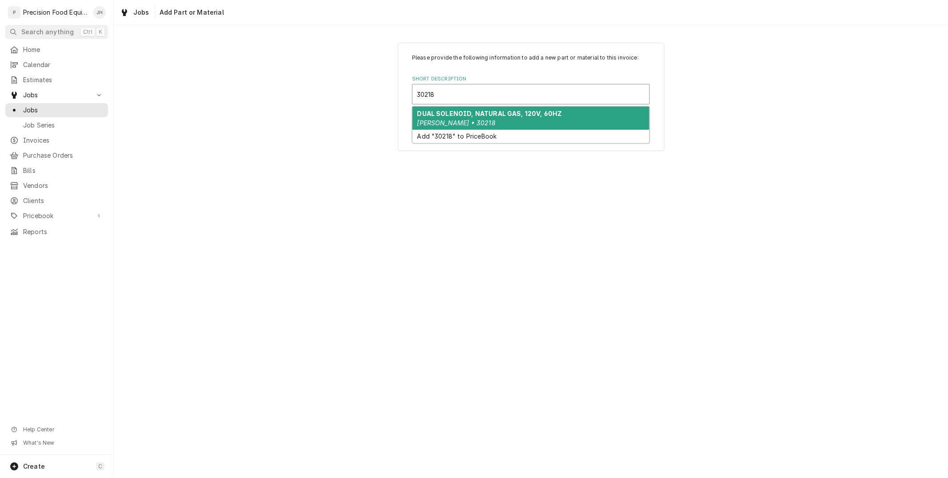
click at [459, 112] on strong "DUAL SOLENOID, NATURAL GAS, 120V, 60HZ" at bounding box center [489, 114] width 145 height 8
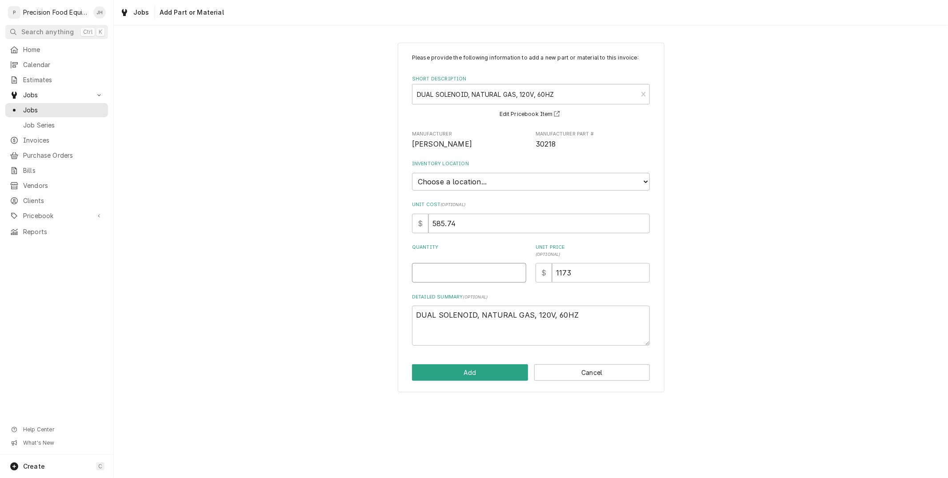
click at [494, 275] on input "Quantity" at bounding box center [469, 273] width 114 height 20
type textarea "x"
type input "1"
click at [507, 371] on button "Add" at bounding box center [470, 372] width 116 height 16
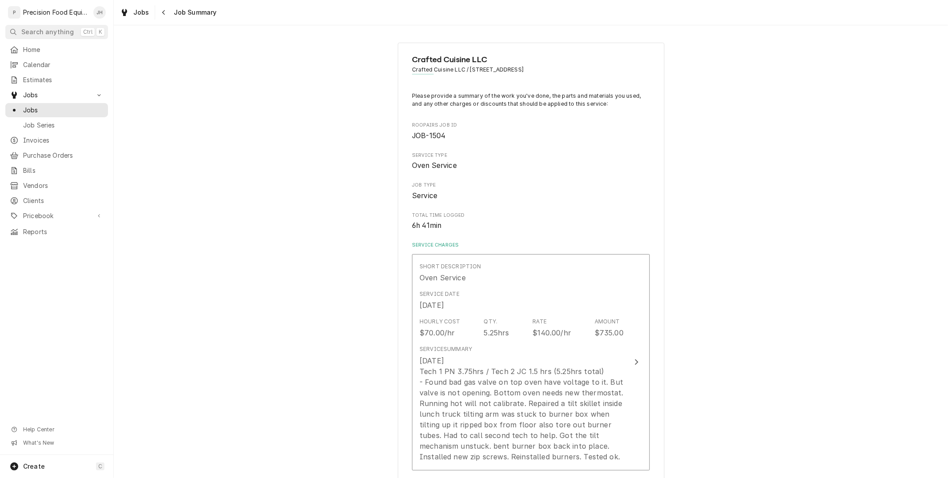
scroll to position [347, 0]
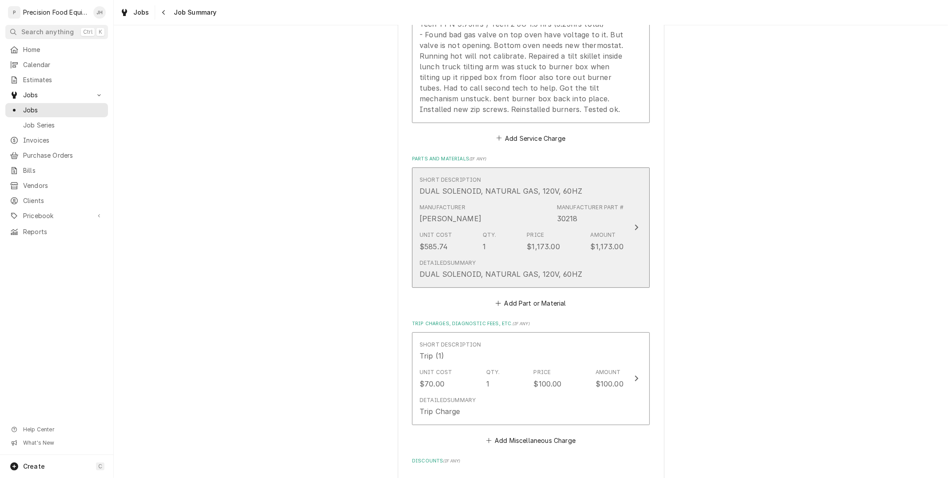
click at [502, 229] on div "Unit Cost $585.74 Qty. 1 Price $1,173.00 Amount $1,173.00" at bounding box center [521, 241] width 204 height 28
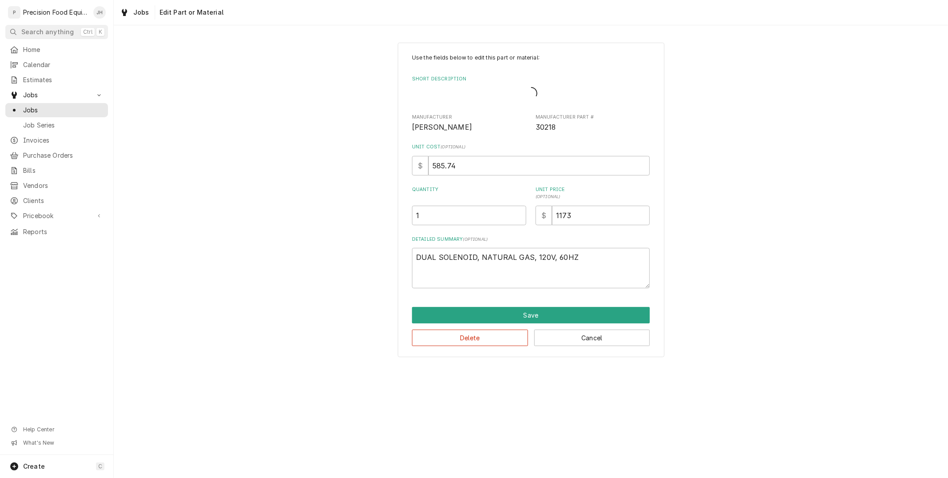
type textarea "x"
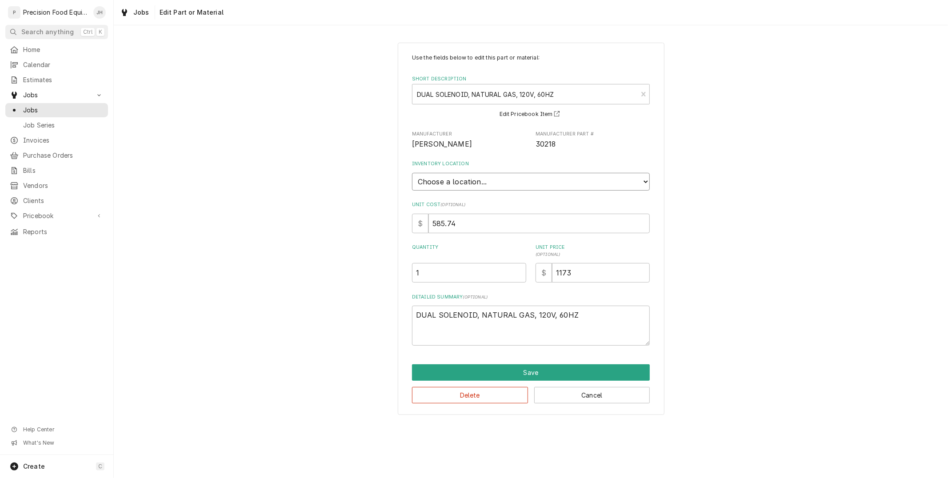
click at [550, 181] on select "Choose a location... QBD Warehouse" at bounding box center [531, 182] width 238 height 18
select select "417"
click at [412, 173] on select "Choose a location... QBD Warehouse" at bounding box center [531, 182] width 238 height 18
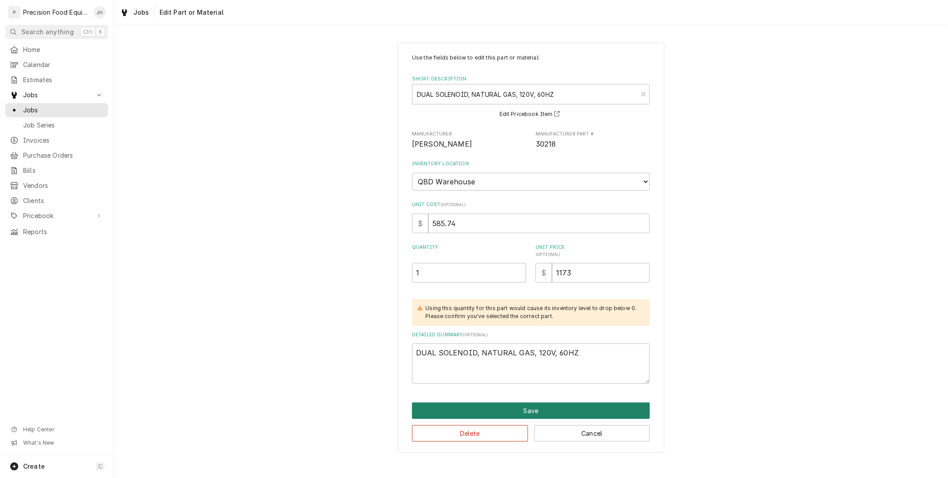
click at [521, 416] on button "Save" at bounding box center [531, 411] width 238 height 16
type textarea "x"
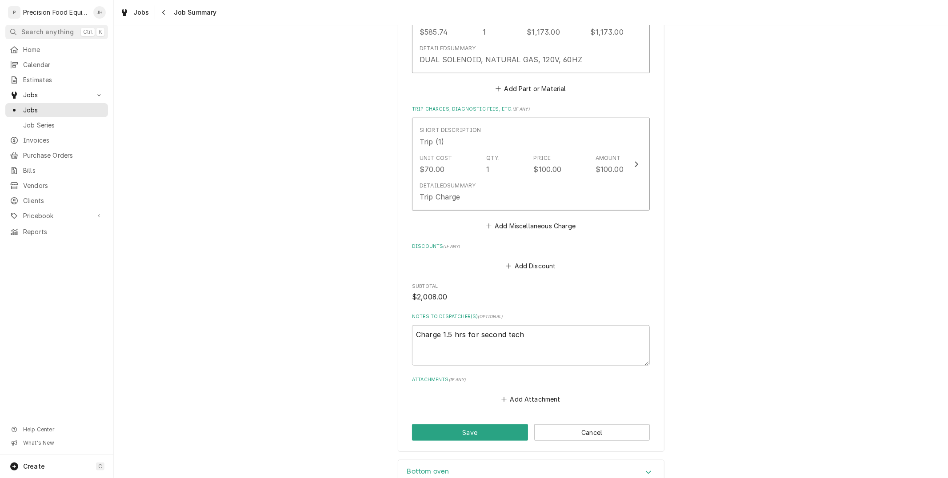
scroll to position [697, 0]
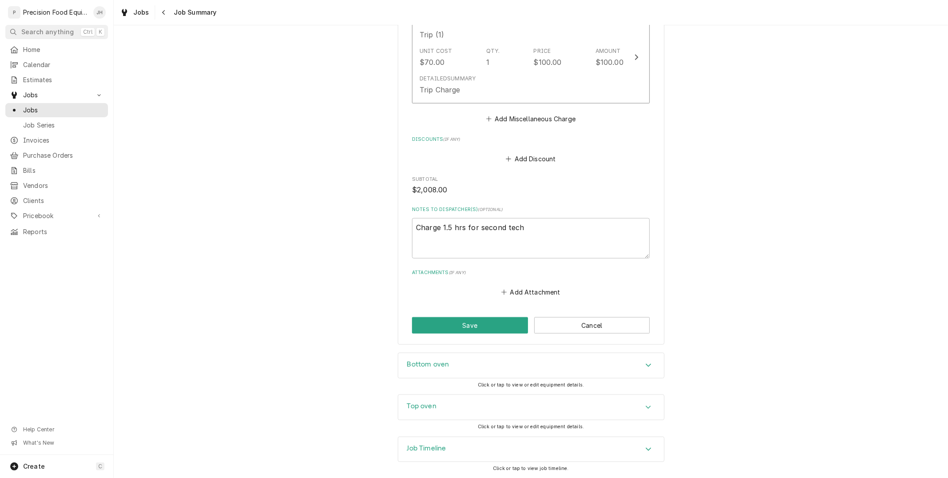
click at [526, 449] on div "Job Timeline" at bounding box center [531, 449] width 266 height 25
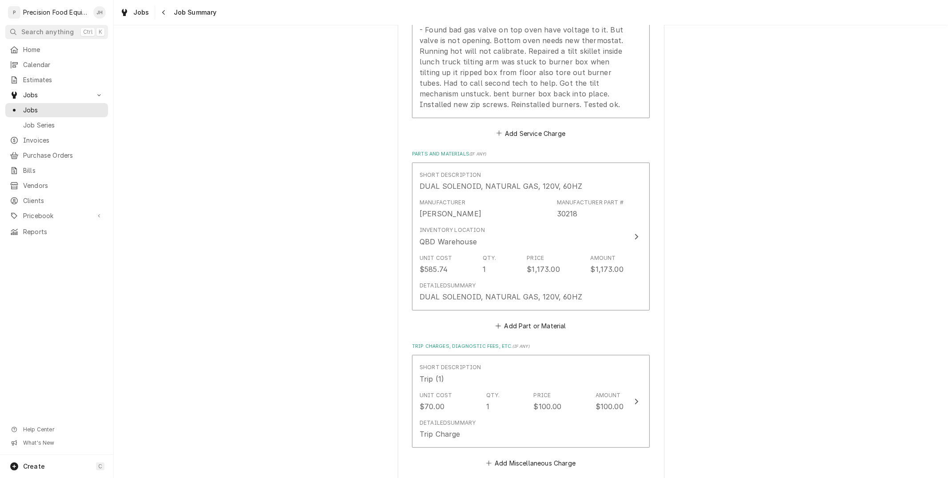
scroll to position [351, 0]
click at [535, 325] on button "Add Part or Material" at bounding box center [530, 326] width 73 height 12
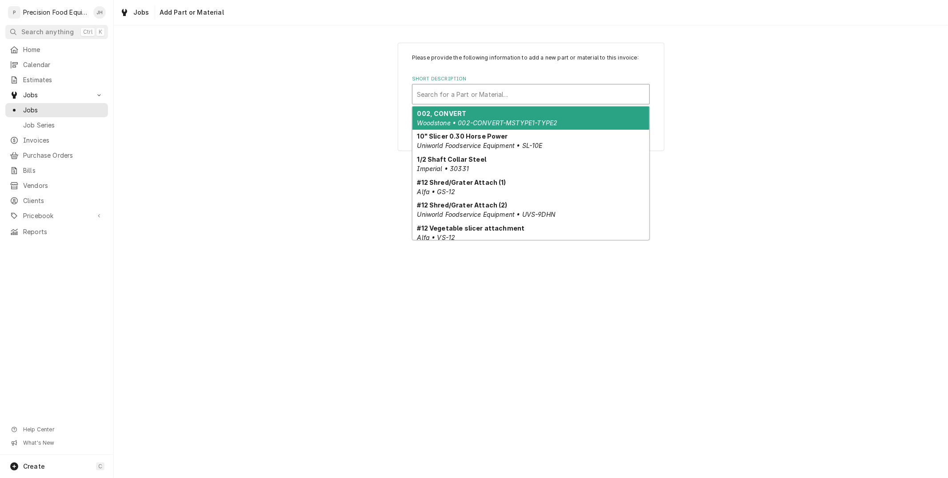
click at [481, 92] on div "Short Description" at bounding box center [531, 94] width 228 height 16
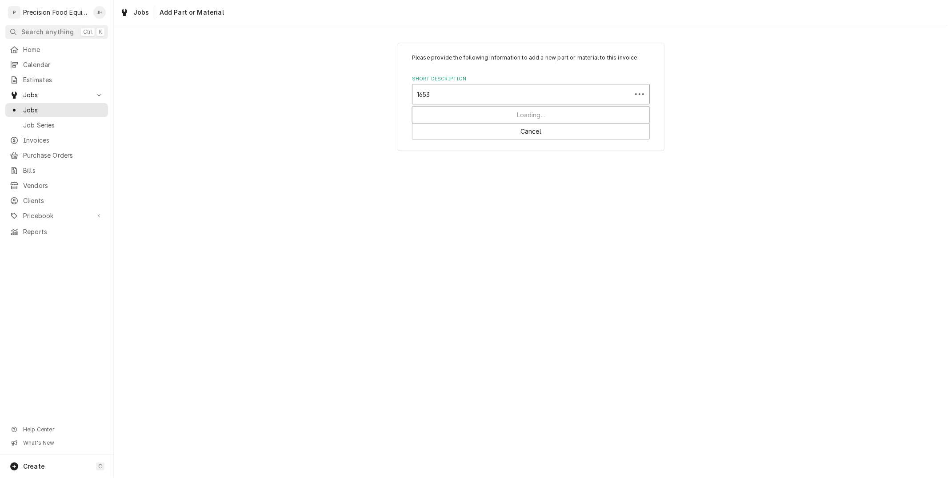
type input "16536"
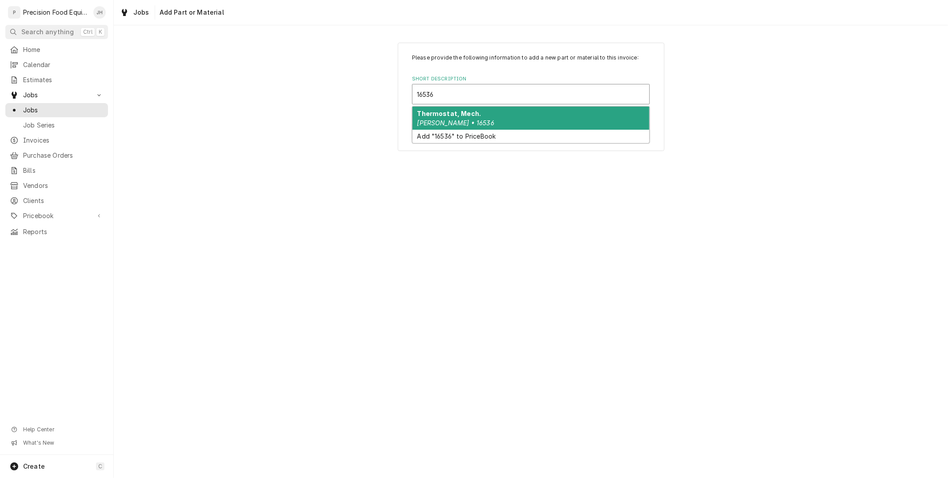
click at [482, 123] on div "Thermostat, Mech. Blodgett • 16536" at bounding box center [530, 118] width 237 height 23
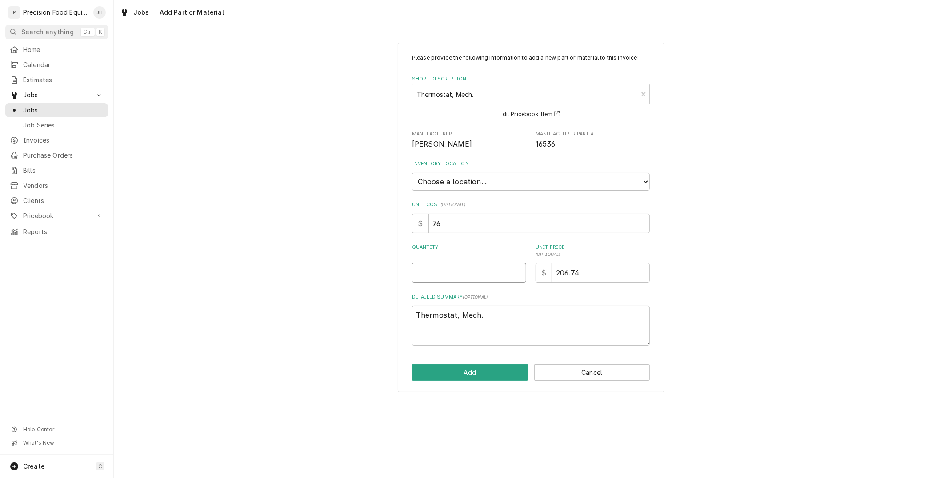
click at [491, 271] on input "Quantity" at bounding box center [469, 273] width 114 height 20
type textarea "x"
type input "1"
click at [516, 184] on select "Choose a location... QBD Warehouse" at bounding box center [531, 182] width 238 height 18
select select "417"
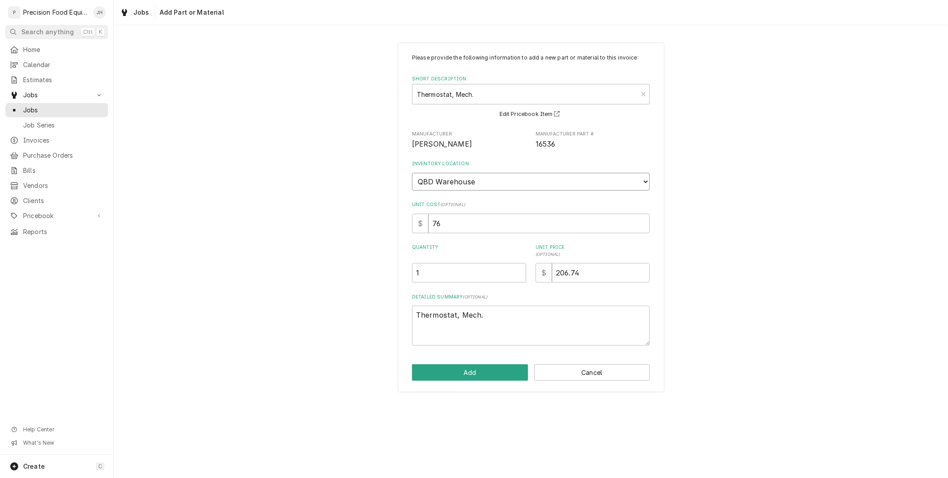
click at [412, 173] on select "Choose a location... QBD Warehouse" at bounding box center [531, 182] width 238 height 18
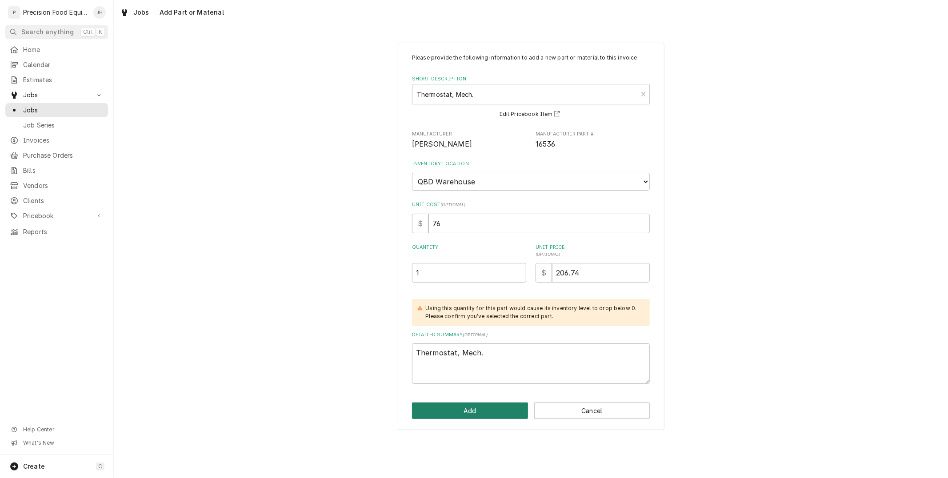
click at [494, 413] on button "Add" at bounding box center [470, 411] width 116 height 16
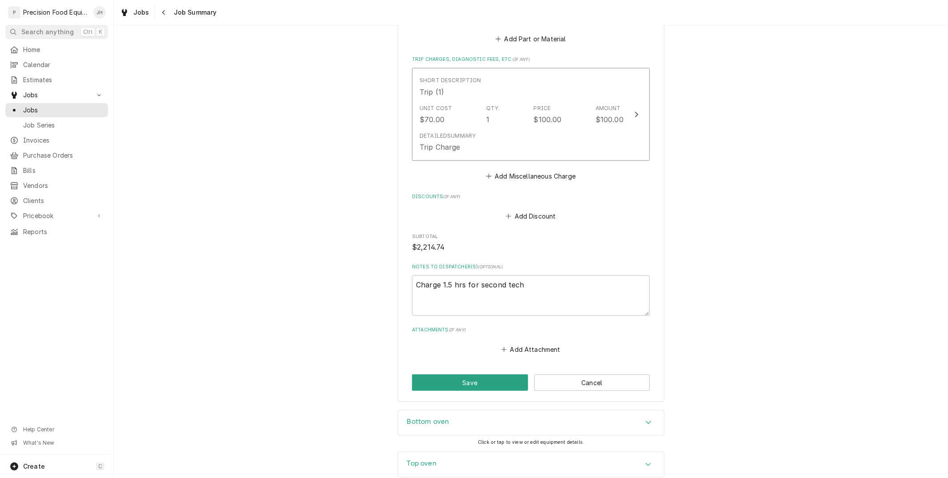
scroll to position [796, 0]
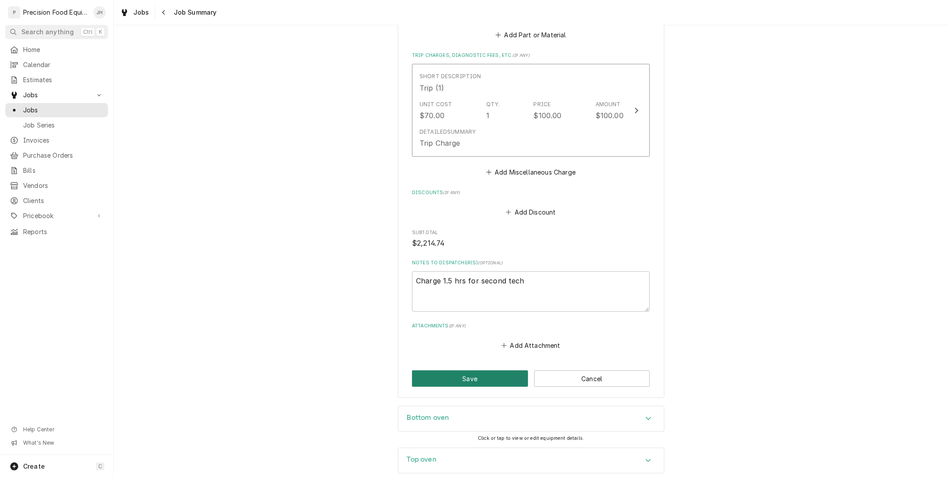
click at [478, 380] on button "Save" at bounding box center [470, 379] width 116 height 16
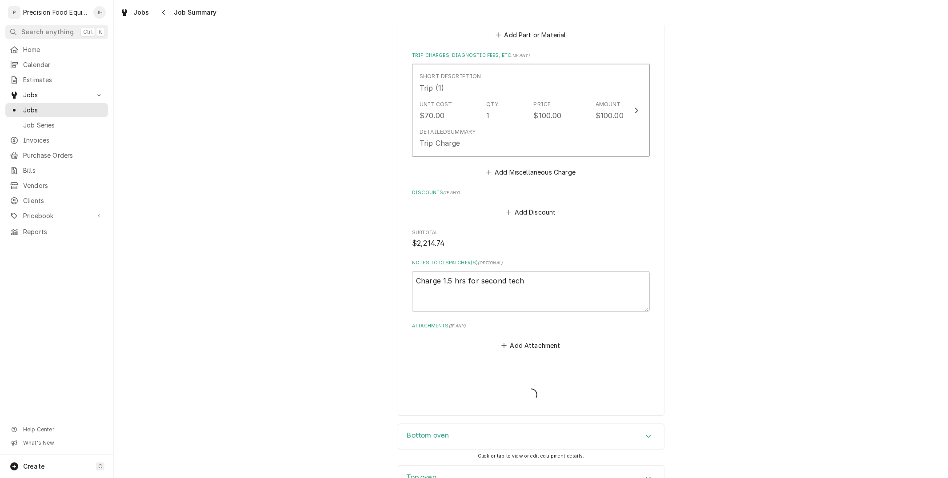
type textarea "x"
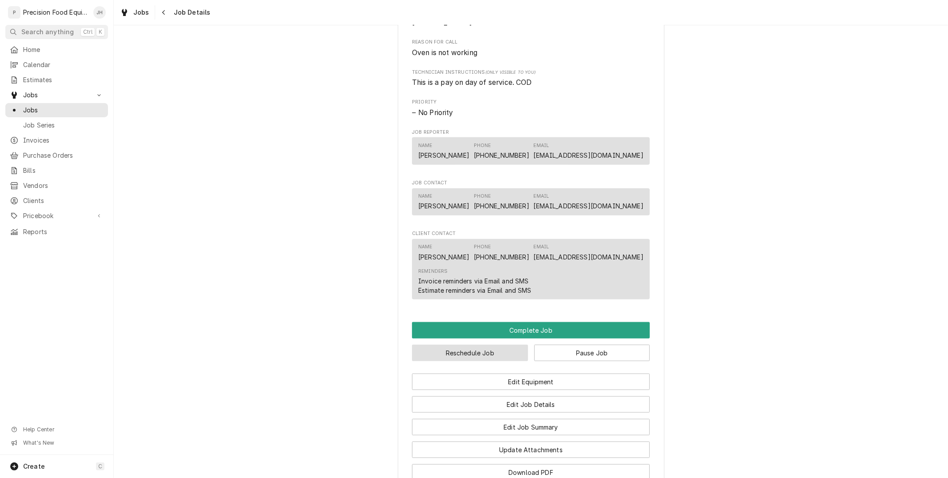
scroll to position [603, 0]
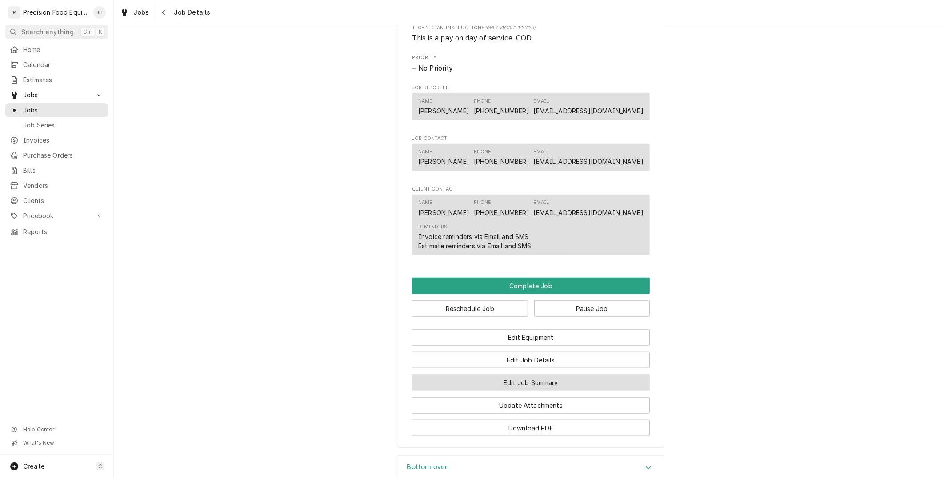
click at [516, 387] on button "Edit Job Summary" at bounding box center [531, 383] width 238 height 16
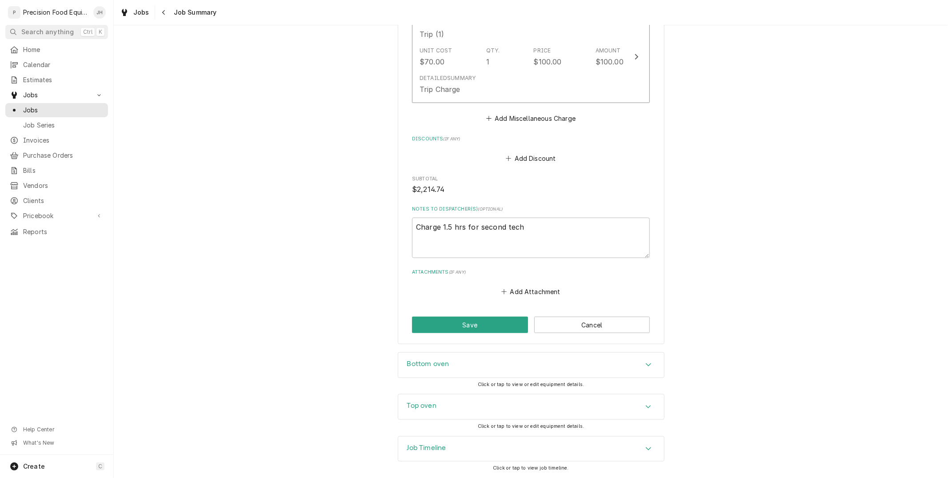
scroll to position [800, 0]
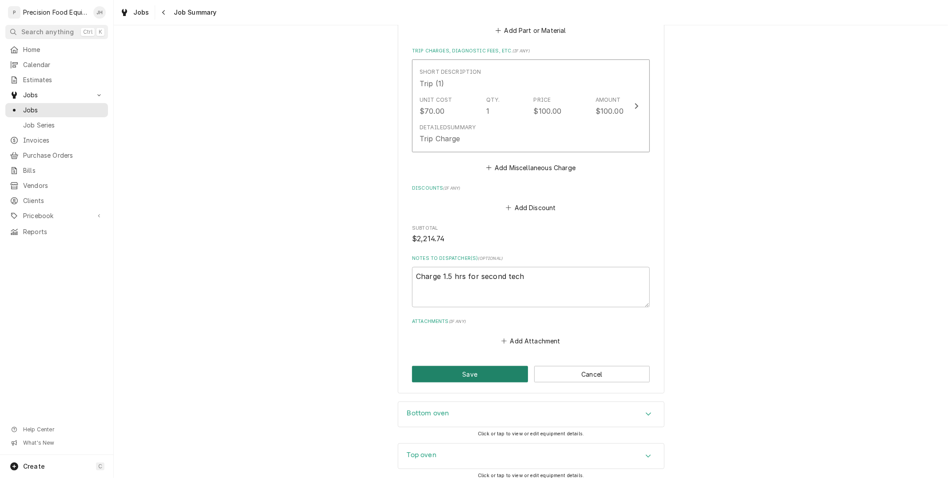
click at [479, 371] on button "Save" at bounding box center [470, 374] width 116 height 16
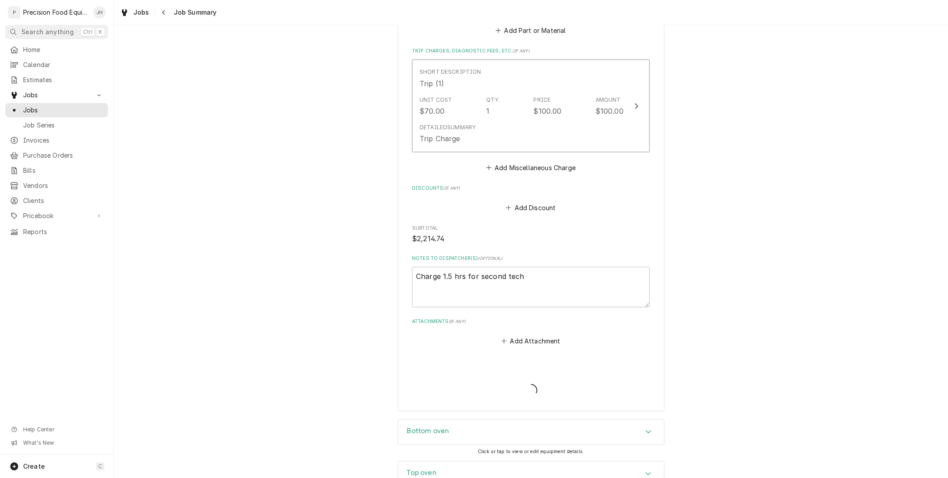
type textarea "x"
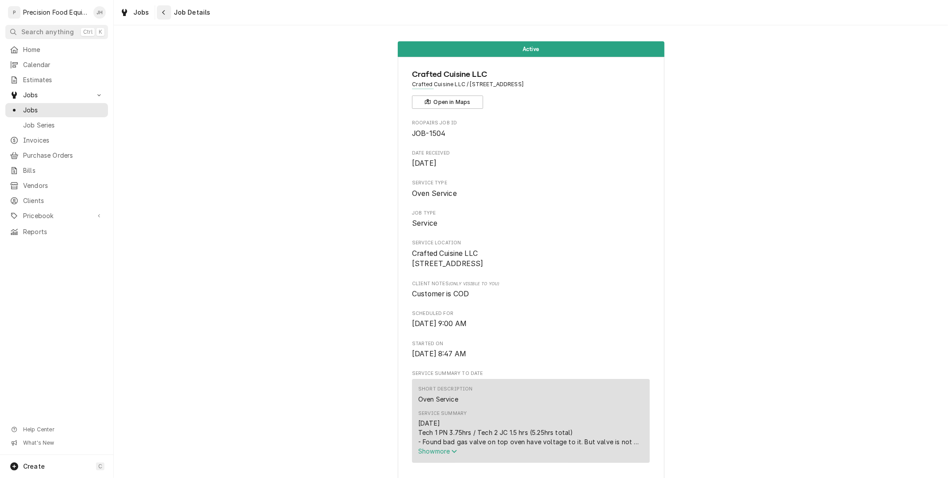
click at [167, 12] on button "Navigate back" at bounding box center [164, 12] width 14 height 14
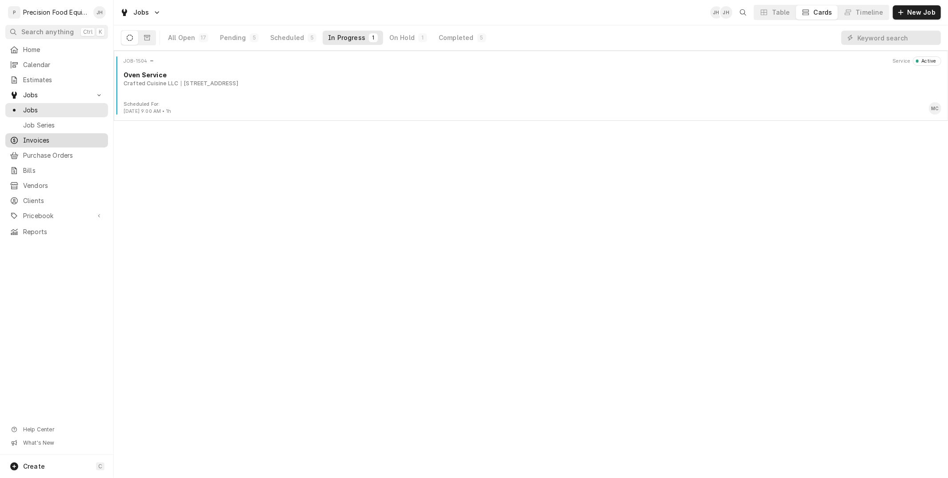
click at [34, 143] on span "Invoices" at bounding box center [63, 140] width 80 height 9
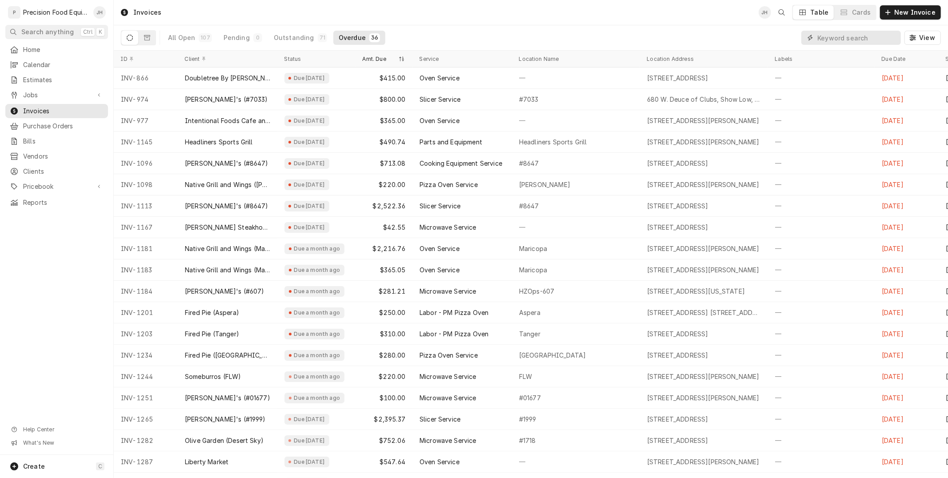
click at [867, 39] on input "Dynamic Content Wrapper" at bounding box center [856, 38] width 79 height 14
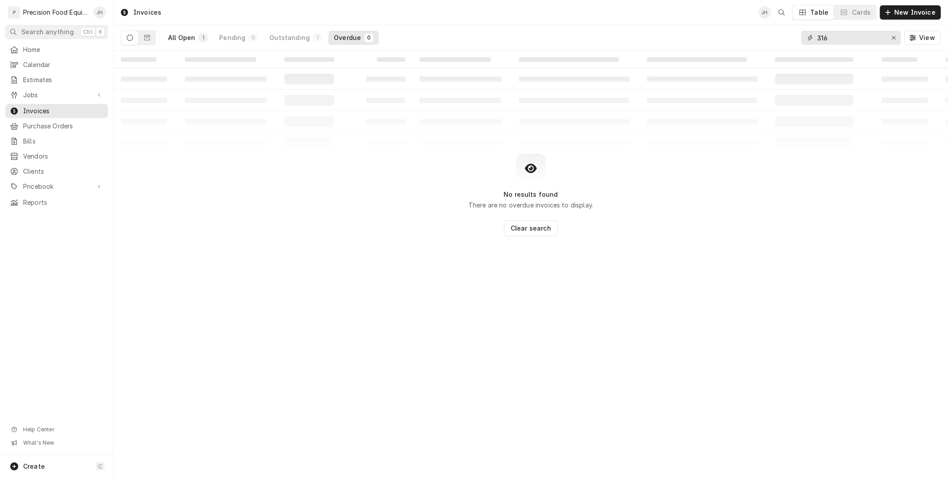
type input "316"
click at [185, 31] on button "All Open 1" at bounding box center [188, 38] width 50 height 14
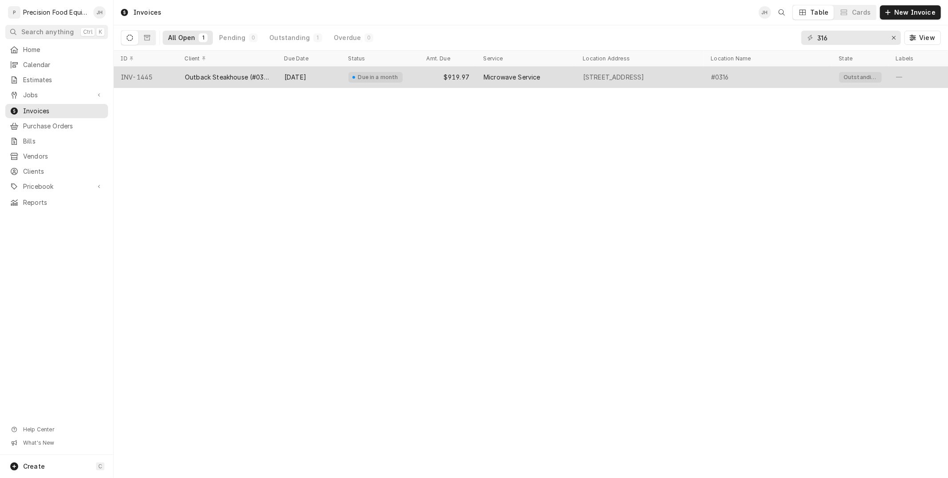
click at [243, 77] on div "Outback Steakhouse (#0316)" at bounding box center [227, 77] width 85 height 9
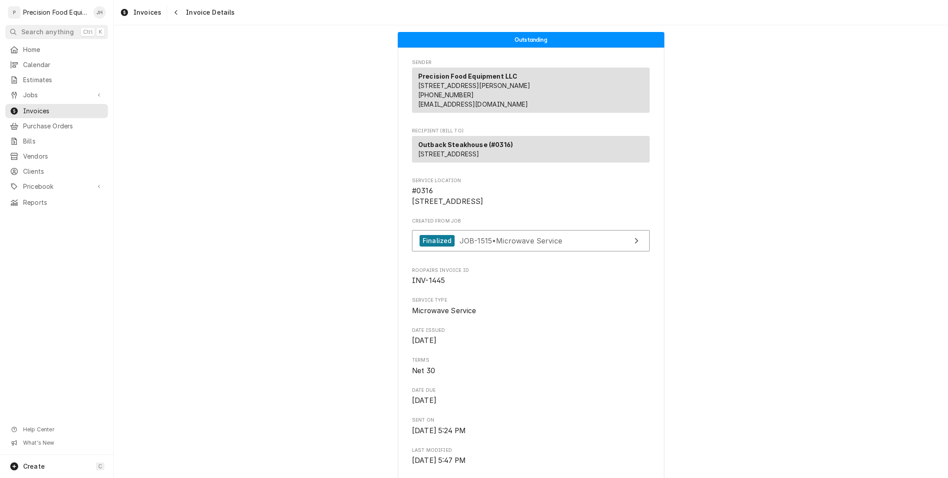
scroll to position [49, 0]
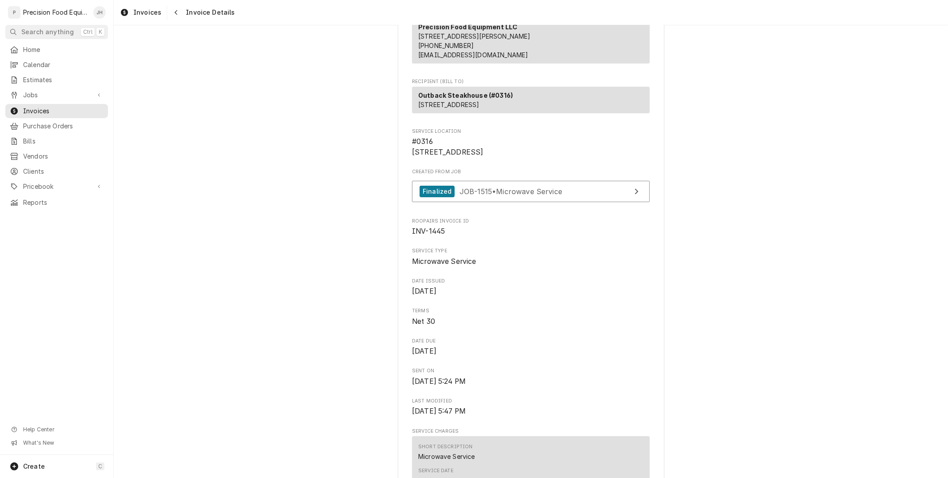
click at [432, 235] on span "INV-1445" at bounding box center [428, 231] width 33 height 8
copy span "INV-1445"
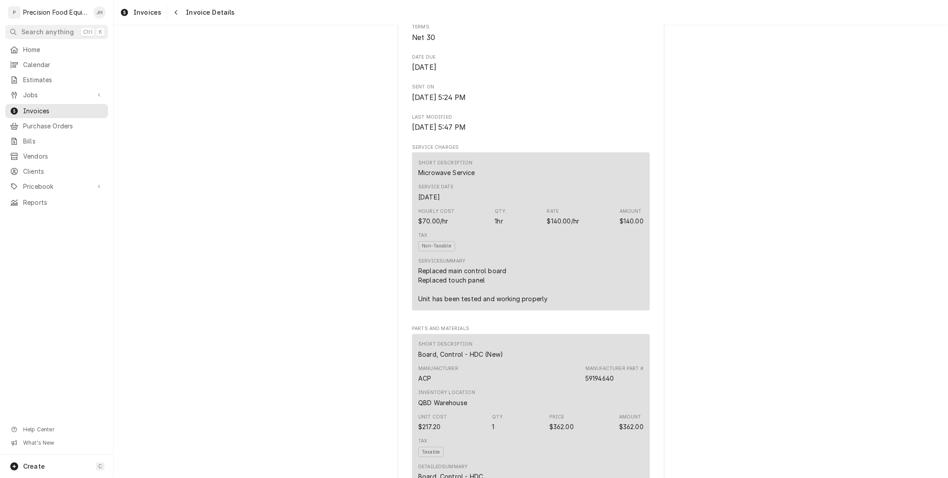
scroll to position [395, 0]
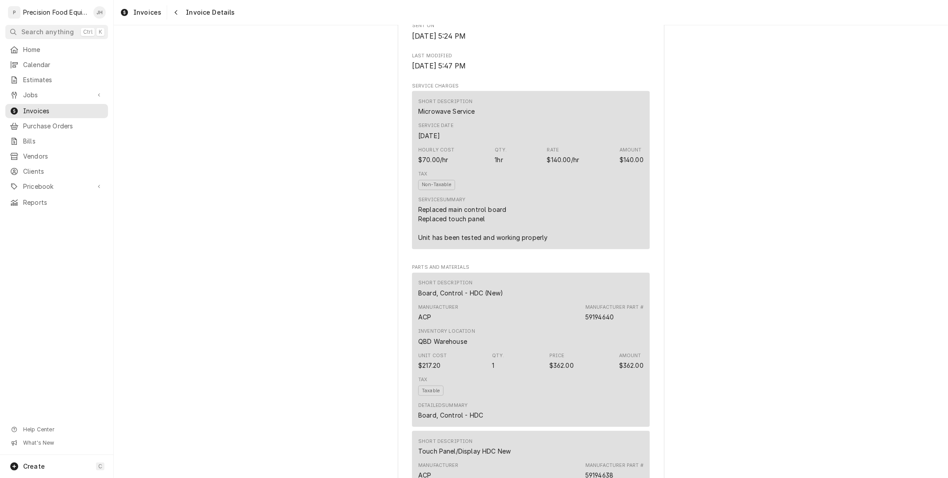
click at [554, 370] on div "$362.00" at bounding box center [561, 365] width 24 height 9
copy div "362.00"
click at [516, 349] on div "Inventory Location QBD Warehouse" at bounding box center [530, 337] width 225 height 24
click at [455, 298] on div "Board, Control - HDC (New)" at bounding box center [460, 292] width 85 height 9
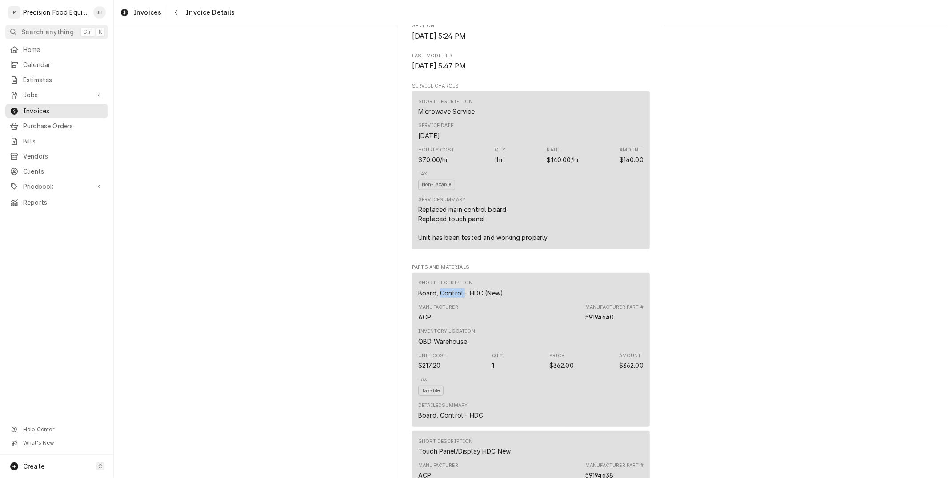
click at [455, 298] on div "Board, Control - HDC (New)" at bounding box center [460, 292] width 85 height 9
copy div "Board, Control - HDC (New)"
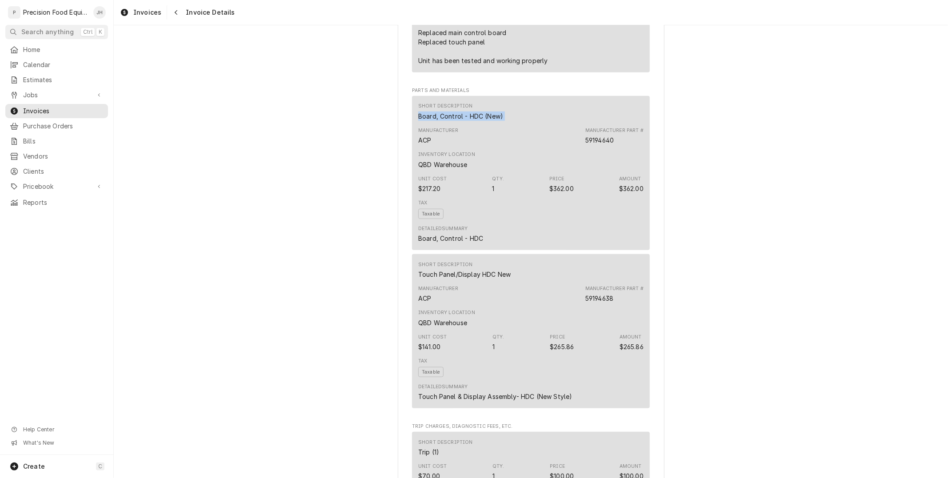
scroll to position [592, 0]
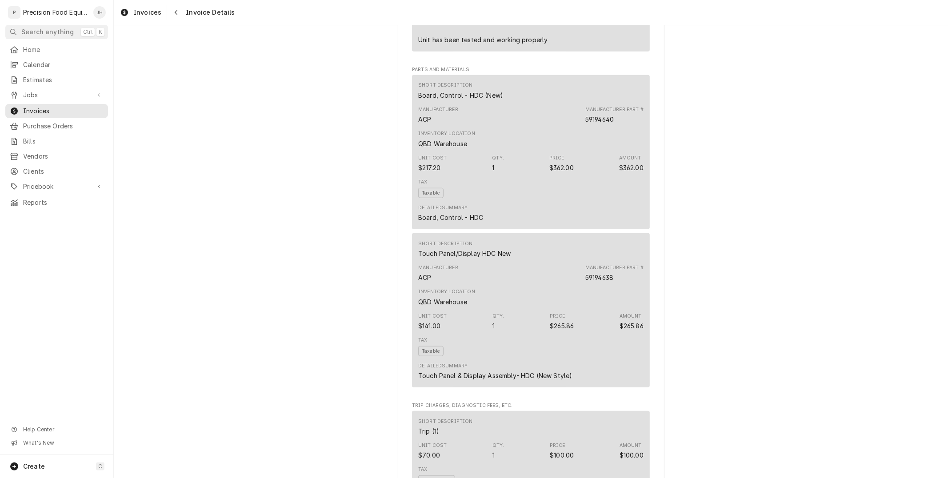
click at [460, 258] on div "Touch Panel/Display HDC New" at bounding box center [464, 253] width 92 height 9
copy div "Touch Panel/Display HDC New"
drag, startPoint x: 560, startPoint y: 365, endPoint x: 564, endPoint y: 361, distance: 5.7
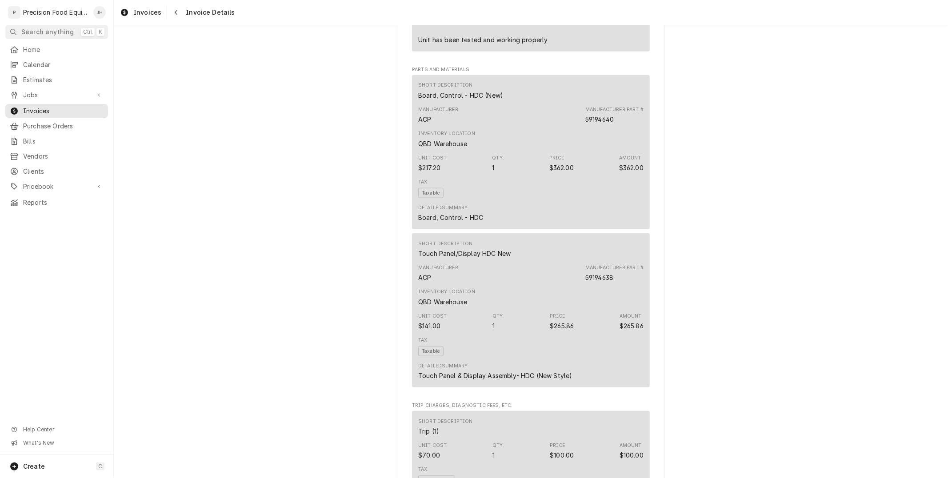
click at [561, 359] on div "Tax Taxable" at bounding box center [530, 347] width 225 height 26
click at [565, 331] on div "$265.86" at bounding box center [562, 325] width 24 height 9
copy div "265.86"
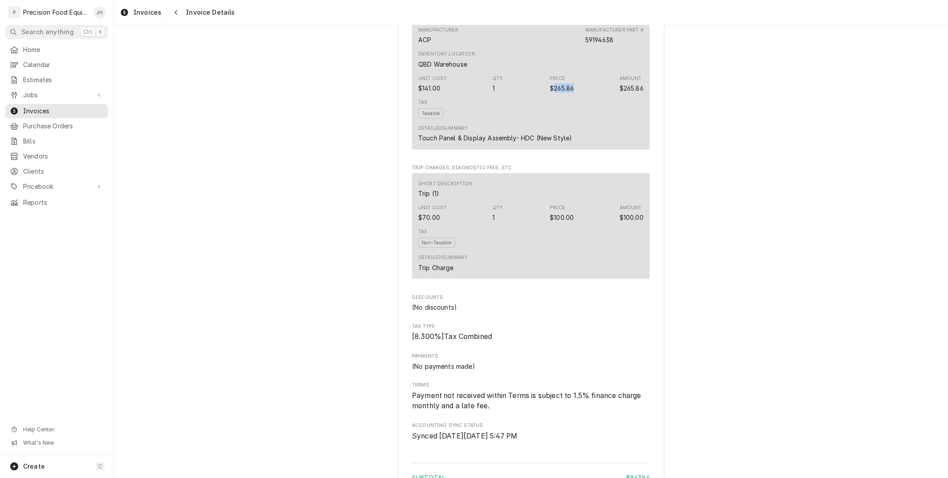
scroll to position [1037, 0]
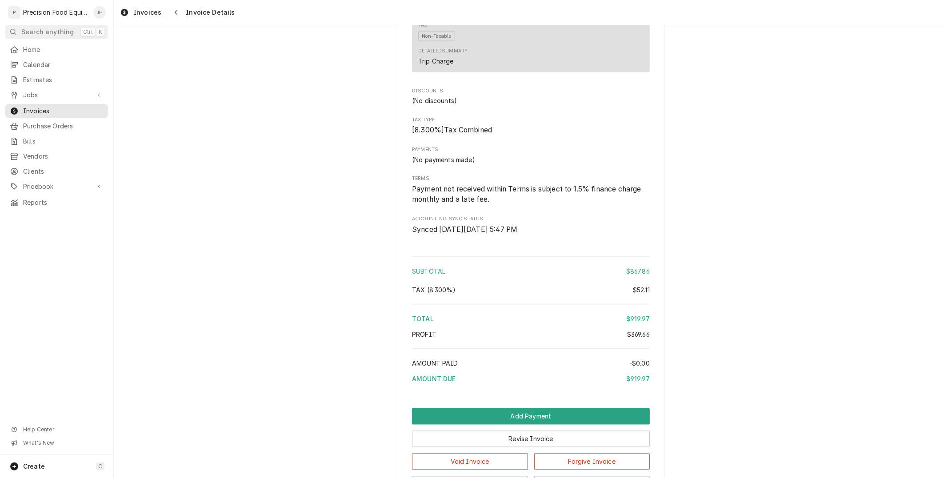
click at [637, 295] on div "$52.11" at bounding box center [641, 289] width 17 height 9
copy div "52.11"
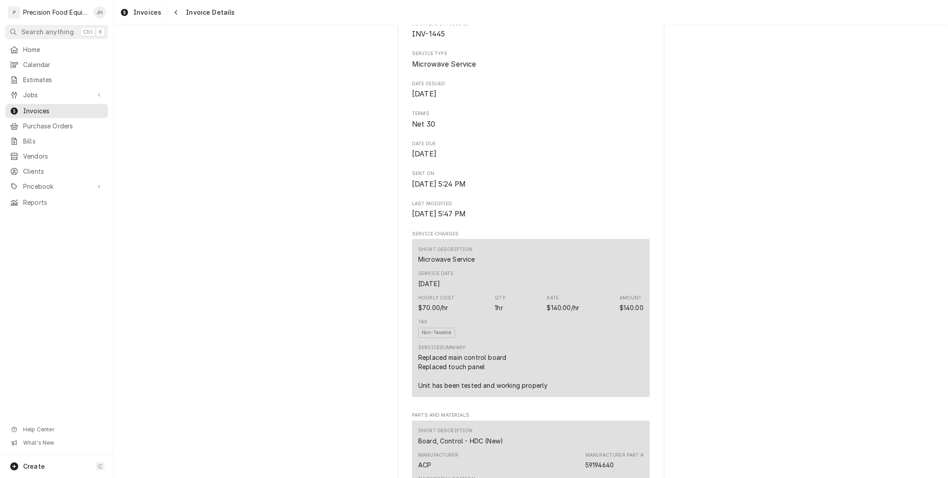
scroll to position [0, 0]
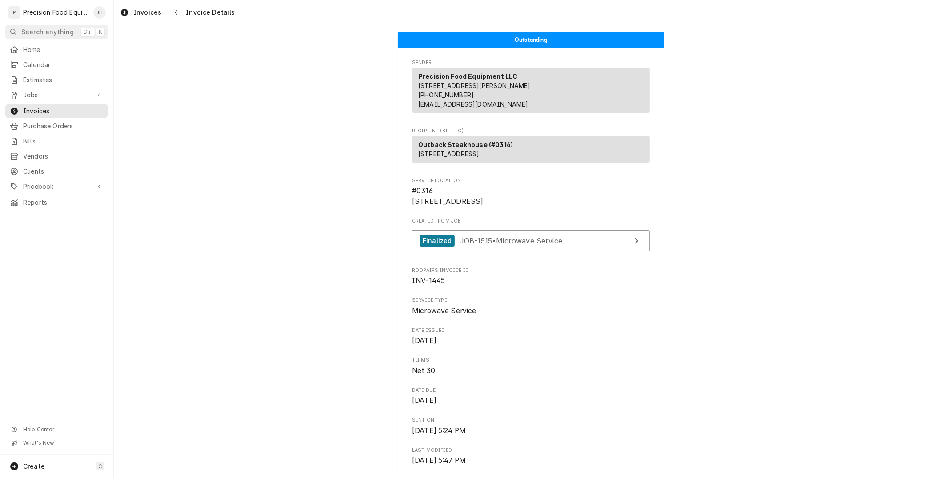
click at [435, 285] on span "INV-1445" at bounding box center [428, 280] width 33 height 8
copy span "INV-1445"
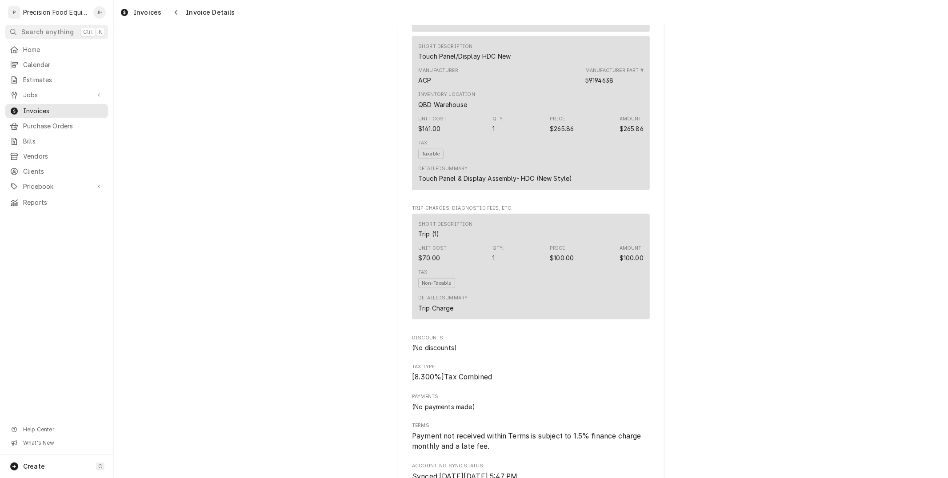
scroll to position [1139, 0]
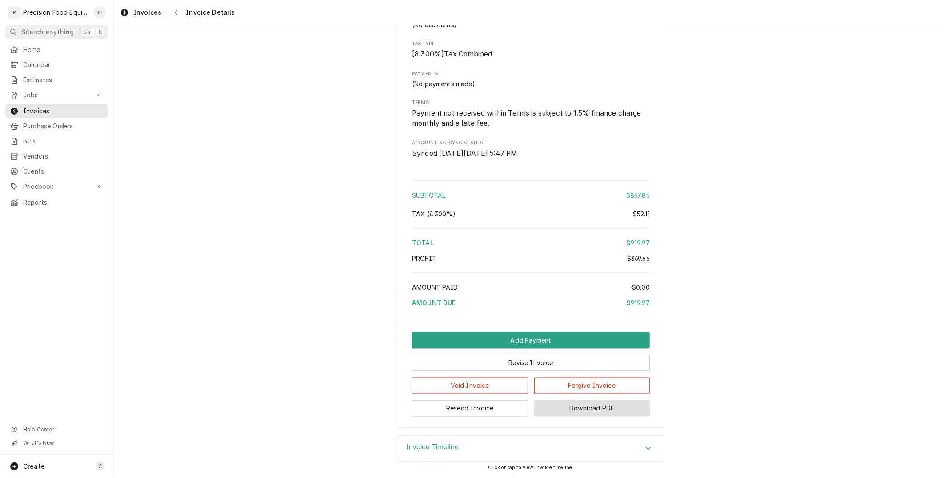
click at [571, 408] on button "Download PDF" at bounding box center [592, 408] width 116 height 16
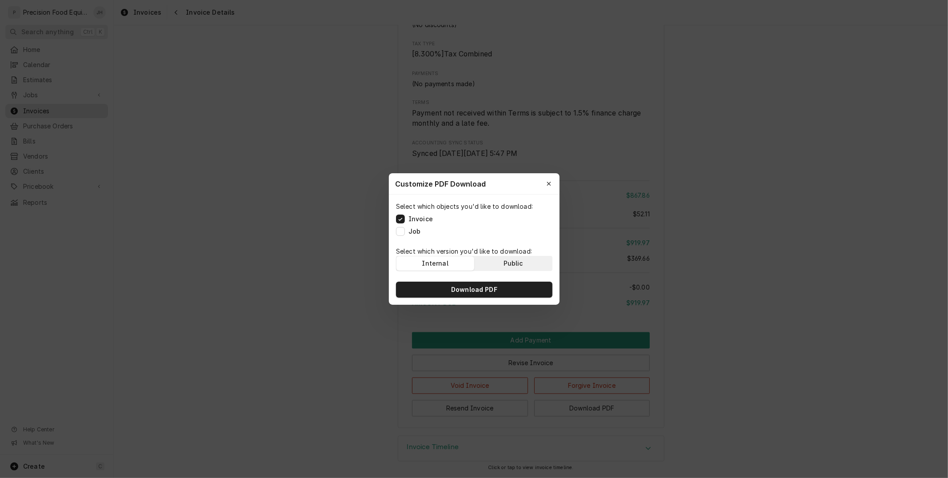
click at [501, 270] on button "Public" at bounding box center [513, 263] width 78 height 14
click at [504, 295] on button "Download PDF" at bounding box center [474, 290] width 156 height 16
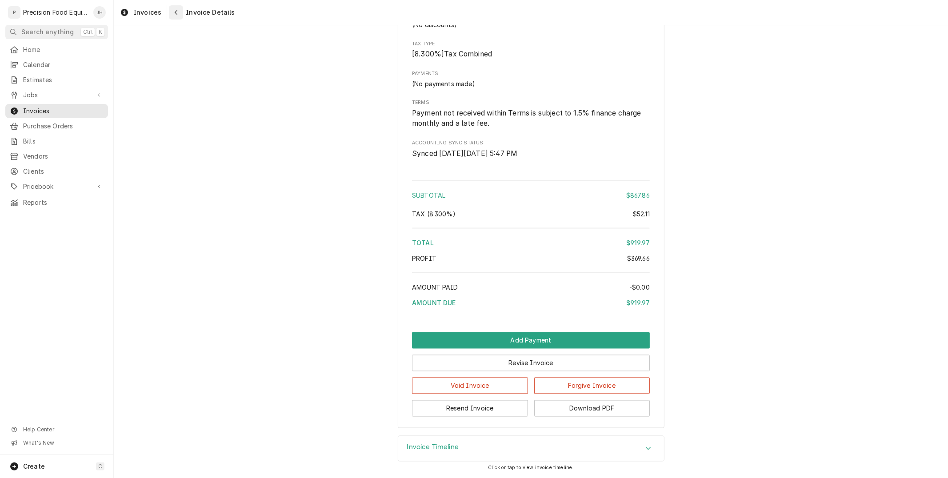
click at [171, 7] on button "Navigate back" at bounding box center [176, 12] width 14 height 14
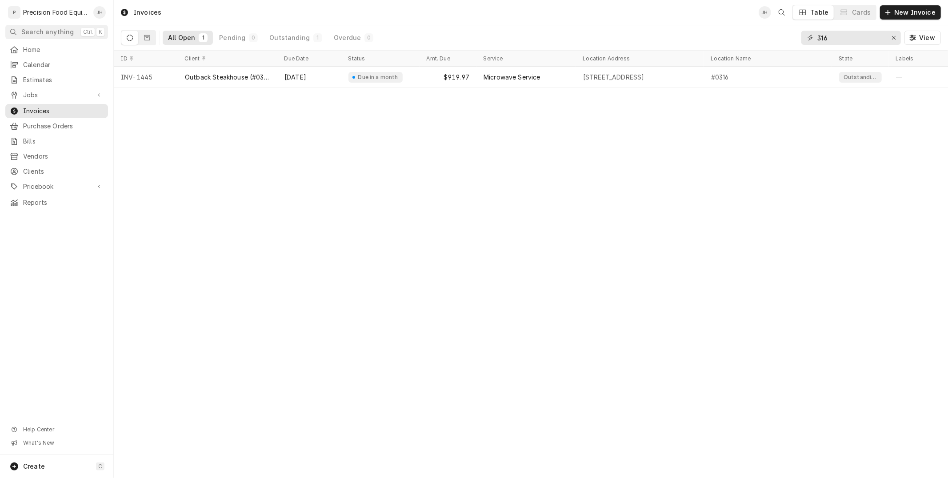
click at [892, 36] on icon "Erase input" at bounding box center [893, 38] width 5 height 6
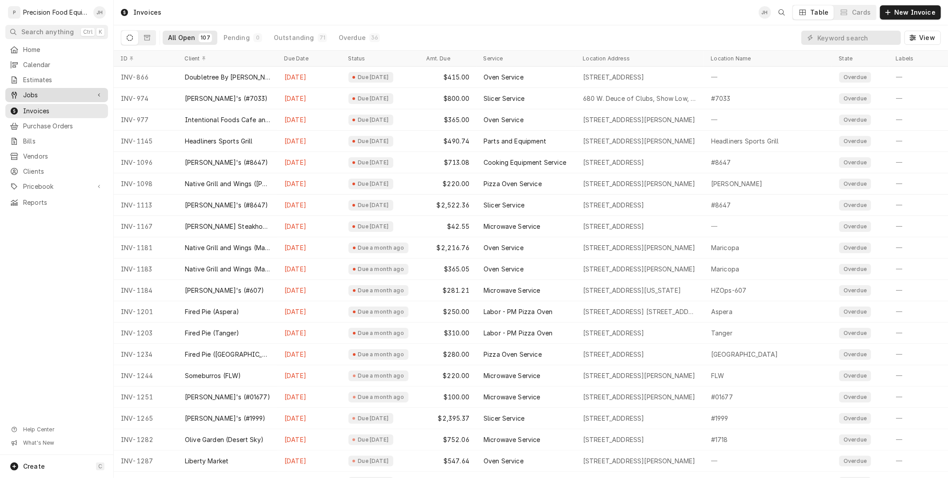
click at [29, 91] on span "Jobs" at bounding box center [56, 95] width 67 height 9
click at [45, 112] on span "Jobs" at bounding box center [63, 110] width 80 height 9
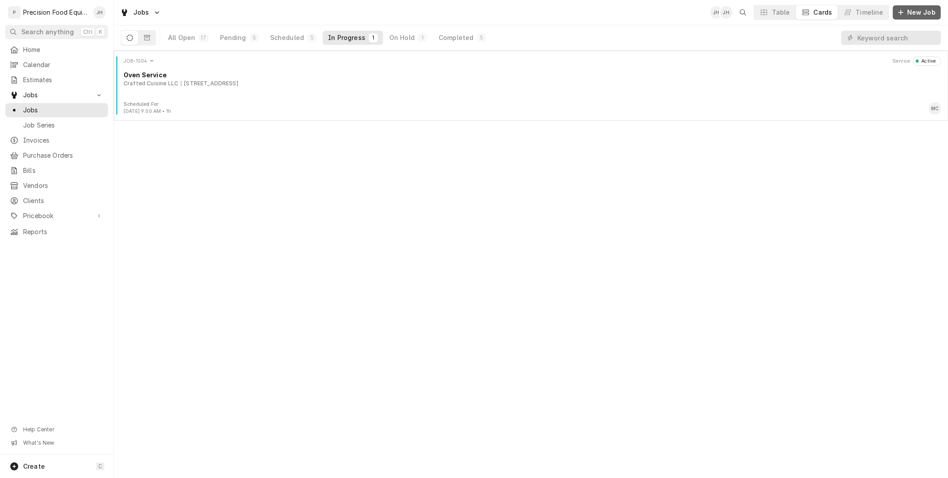
click at [921, 8] on span "New Job" at bounding box center [921, 12] width 32 height 9
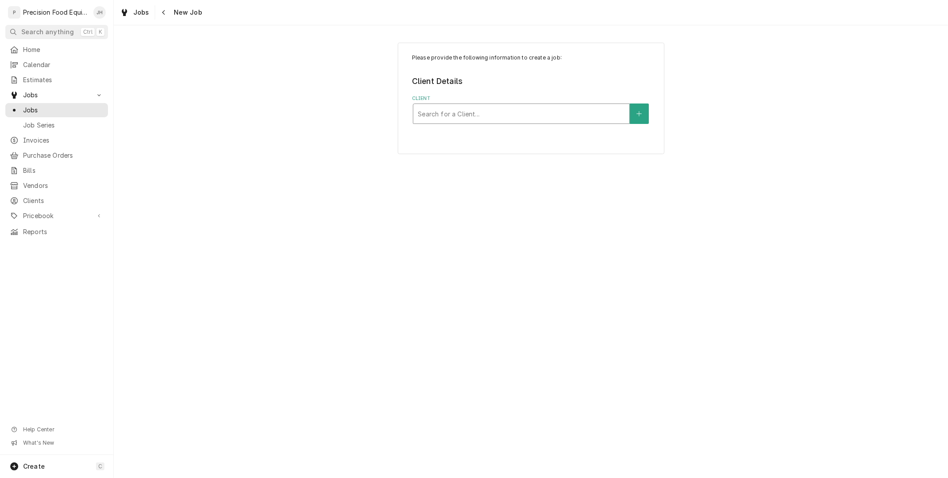
click at [500, 116] on div "Client" at bounding box center [521, 114] width 207 height 16
type input "6300"
click at [632, 118] on button "Client" at bounding box center [639, 114] width 19 height 20
click at [536, 109] on div "Client" at bounding box center [521, 114] width 207 height 16
type input "6300"
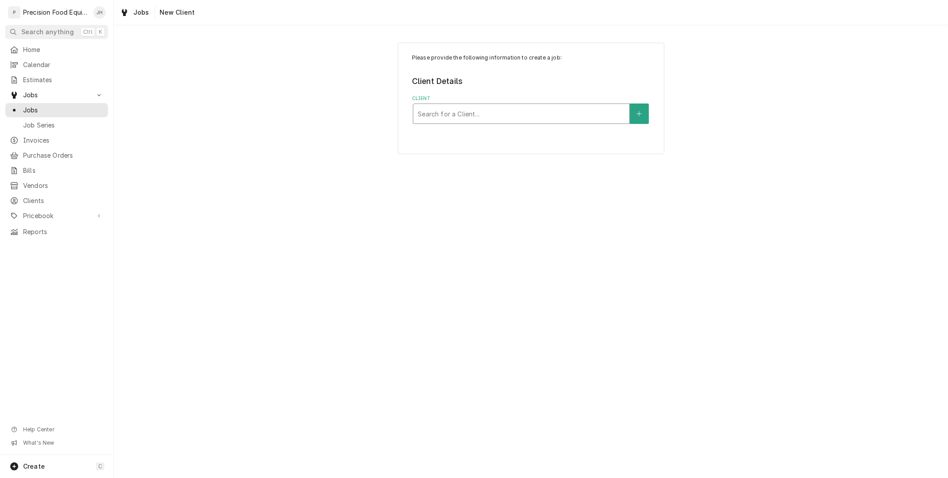
type input "s"
type input "fogo"
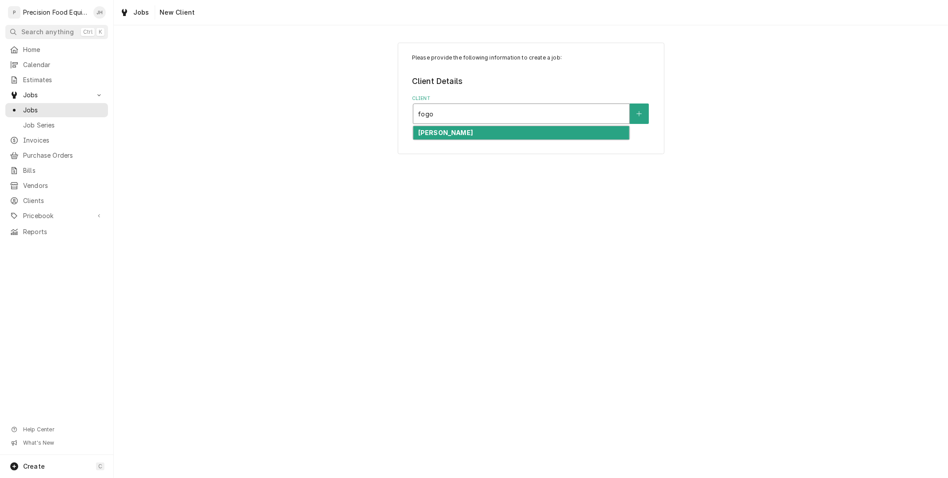
click at [465, 134] on div "Fogo De Chao" at bounding box center [521, 133] width 216 height 14
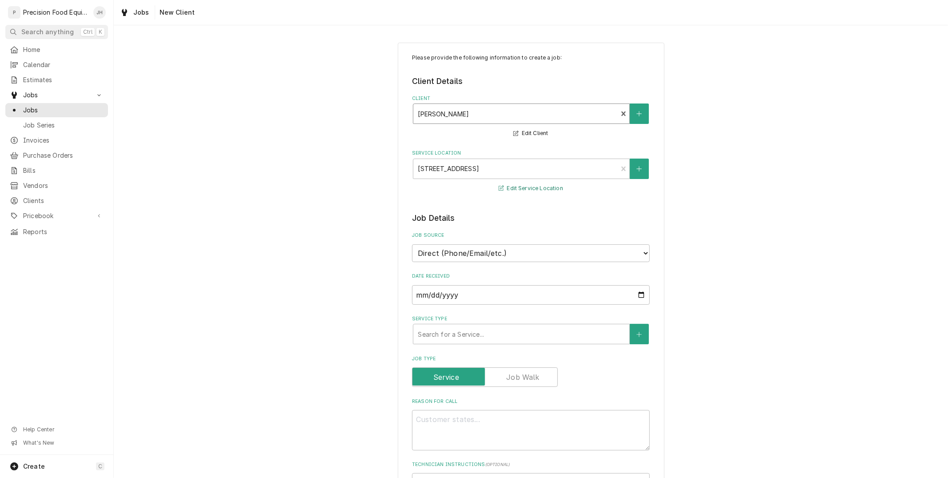
click at [526, 191] on button "Edit Service Location" at bounding box center [530, 188] width 67 height 11
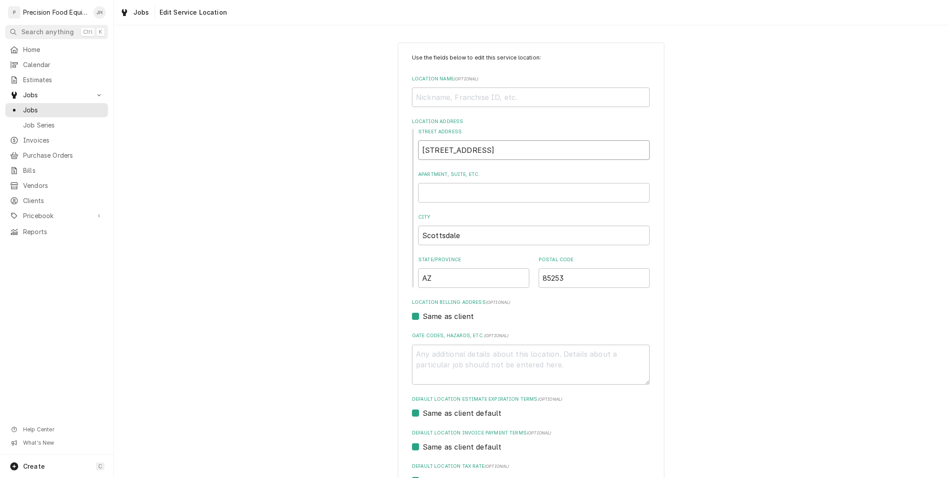
click at [426, 152] on input "6500 N. Scottsdale Rd." at bounding box center [533, 150] width 231 height 20
type textarea "x"
type input "600 N. Scottsdale Rd."
type textarea "x"
type input "6300 N. Scottsdale Rd."
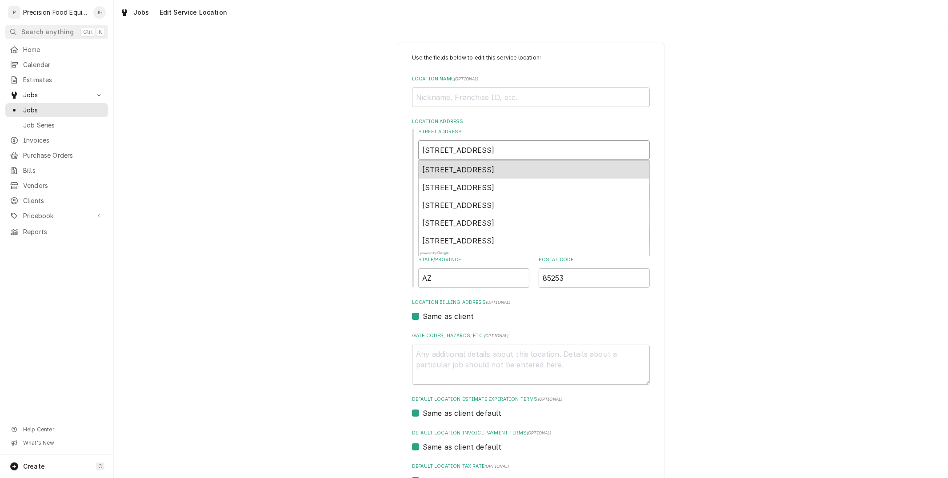
click at [456, 167] on span "6300 N Scottsdale Rd, Scottsdale, AZ, USA" at bounding box center [458, 169] width 72 height 9
type textarea "x"
type input "6300 N Scottsdale Rd"
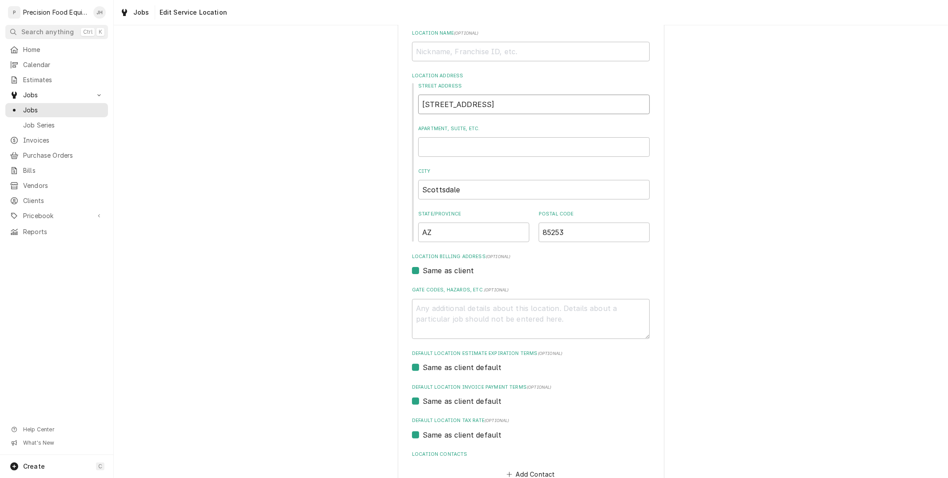
type textarea "x"
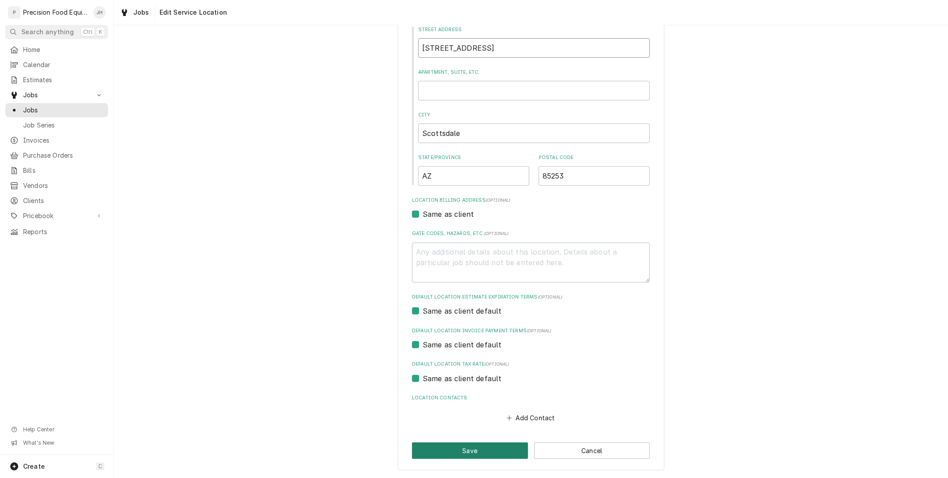
type input "6300 N Scottsdale Rd"
click at [496, 445] on button "Save" at bounding box center [470, 451] width 116 height 16
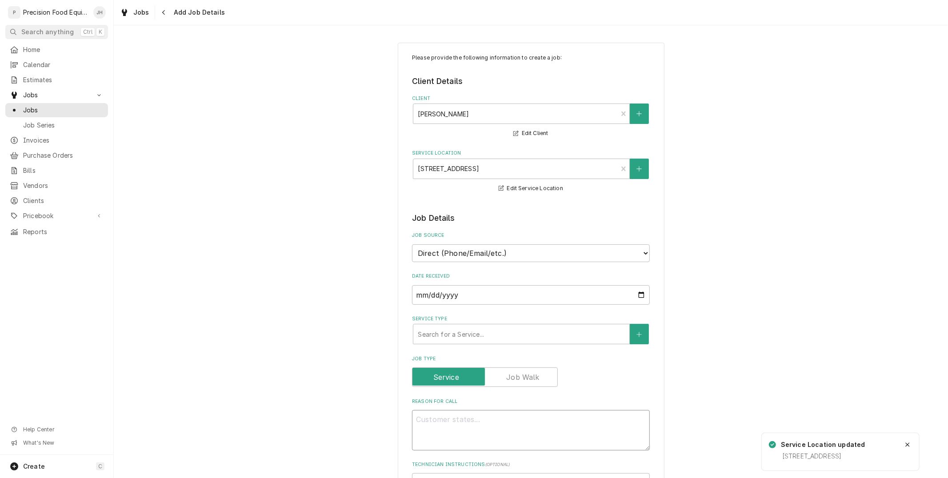
click at [489, 419] on textarea "Reason For Call" at bounding box center [531, 430] width 238 height 40
type textarea "x"
type textarea "F"
type textarea "x"
type textarea "Fr"
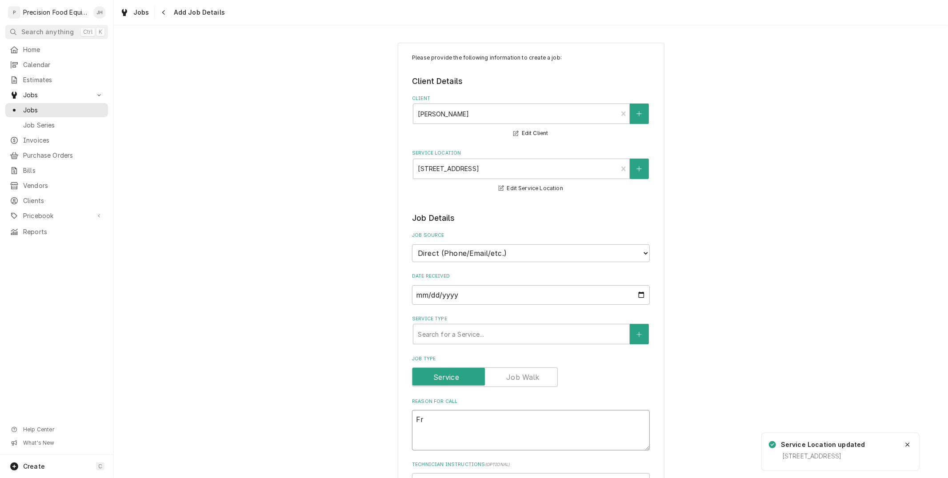
type textarea "x"
type textarea "Fry"
type textarea "x"
type textarea "Frye"
type textarea "x"
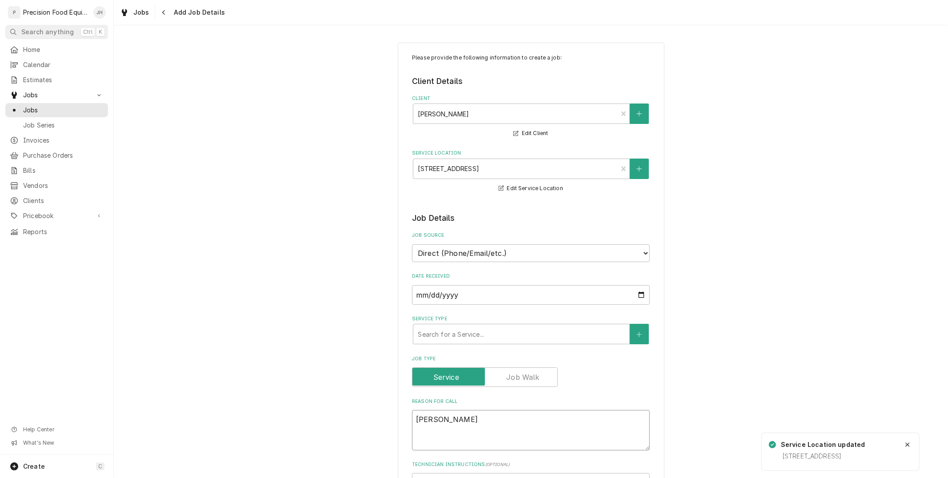
type textarea "Fryer"
type textarea "x"
type textarea "Fryer"
type textarea "x"
type textarea "Fryer"
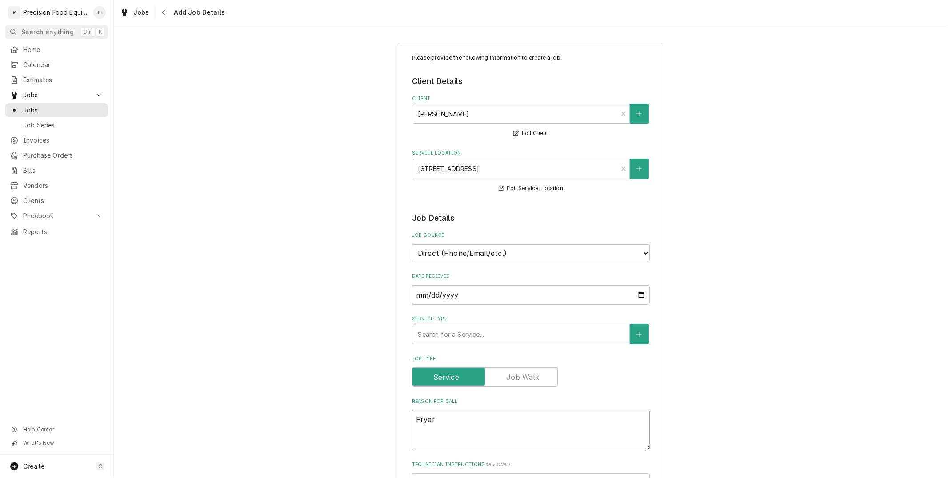
type textarea "x"
type textarea "Fryer/"
type textarea "x"
type textarea "Fryer/f"
type textarea "x"
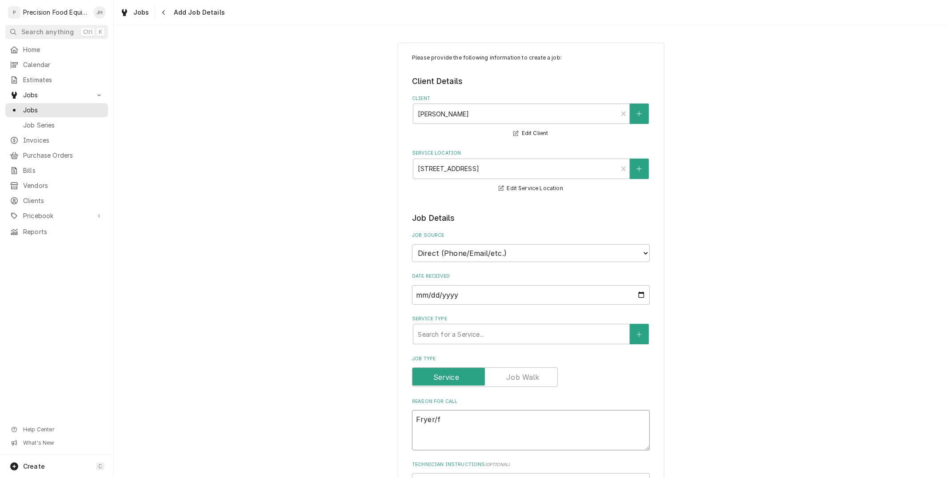
type textarea "Fryer/fr"
type textarea "x"
type textarea "Fryer/fry"
type textarea "x"
type textarea "Fryer/fryma"
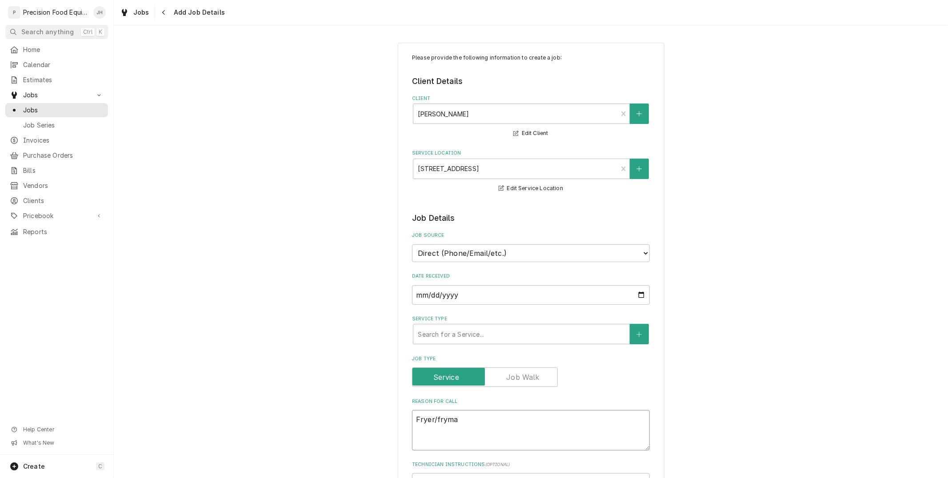
type textarea "x"
type textarea "Fryer/frymas"
type textarea "x"
type textarea "Fryer/frymast"
type textarea "x"
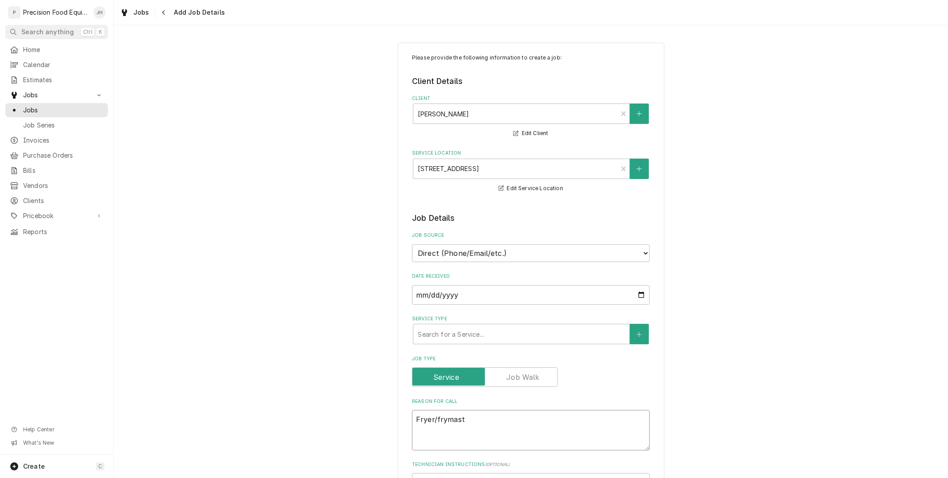
type textarea "Fryer/frymaste"
type textarea "x"
type textarea "Fryer/frymaster"
type textarea "x"
type textarea "Fryer/frymaster"
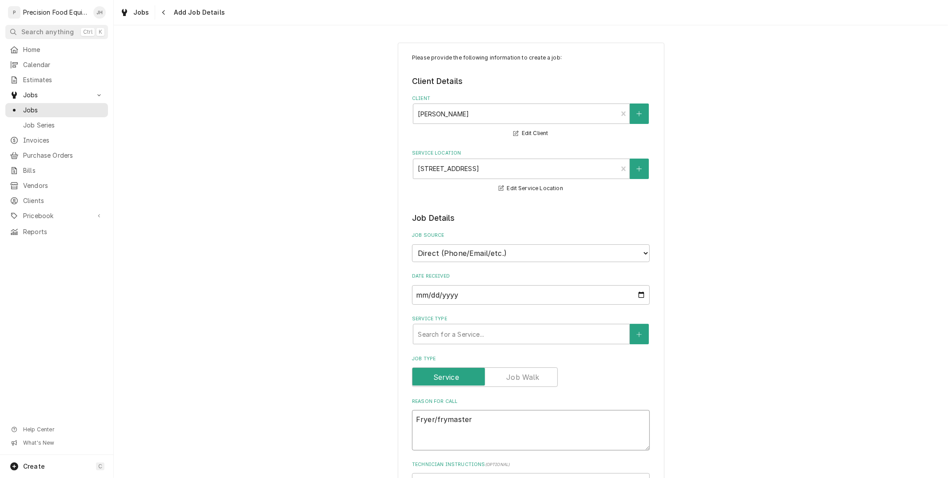
type textarea "x"
type textarea "Fryer/frymaster i"
type textarea "x"
type textarea "Fryer/frymaster is"
type textarea "x"
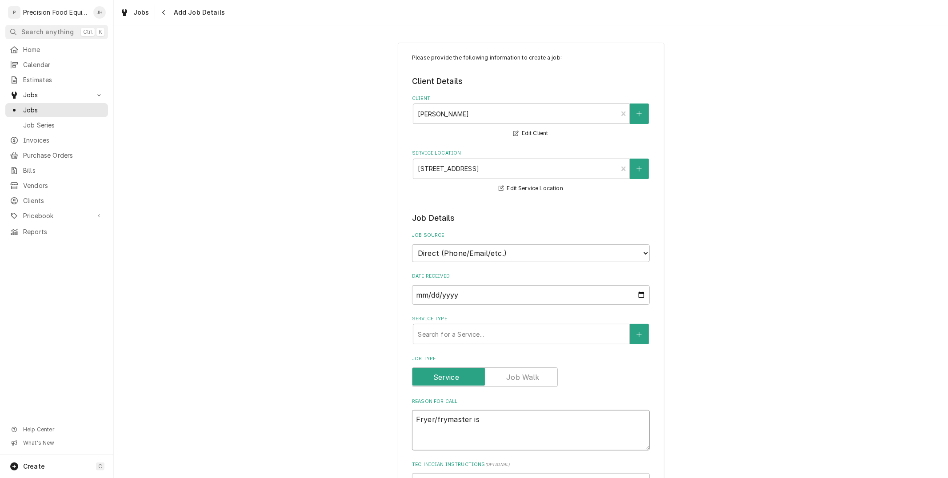
type textarea "Fryer/frymaster i"
type textarea "x"
type textarea "Fryer/frymaster"
type textarea "x"
type textarea "Fryer/frymaster"
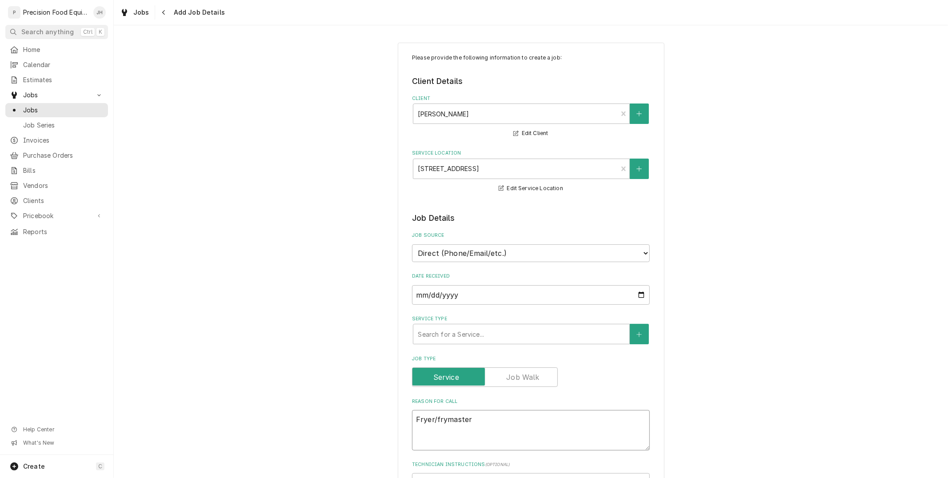
type textarea "x"
type textarea "Fryer/frymaster"
type textarea "x"
type textarea "Fryer/frymaster pi"
type textarea "x"
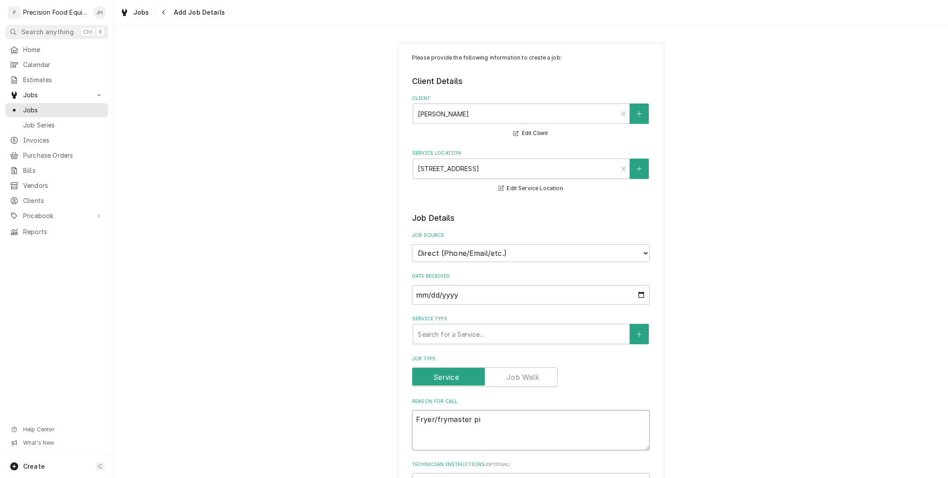
type textarea "Fryer/frymaster pio"
type textarea "x"
type textarea "Fryer/frymaster piol"
type textarea "x"
type textarea "Fryer/frymaster pio"
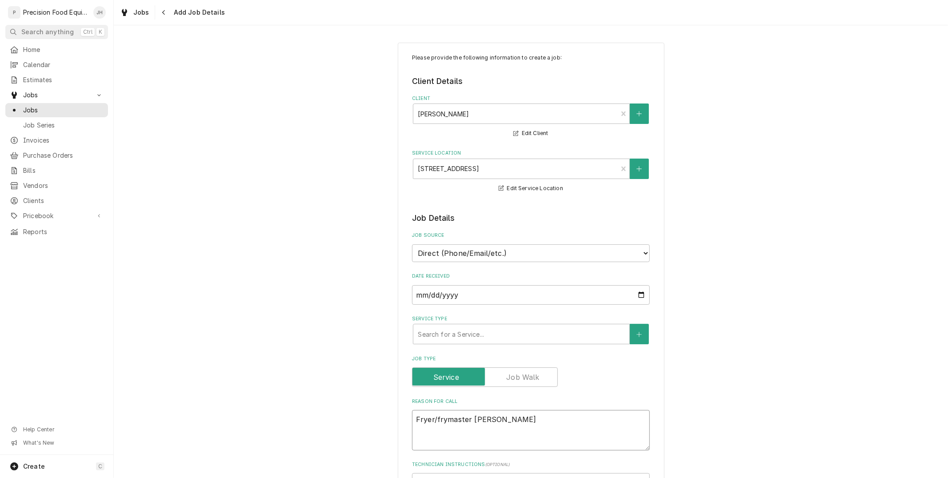
type textarea "x"
type textarea "Fryer/frymaster pi"
type textarea "x"
type textarea "Fryer/frymaster pil"
type textarea "x"
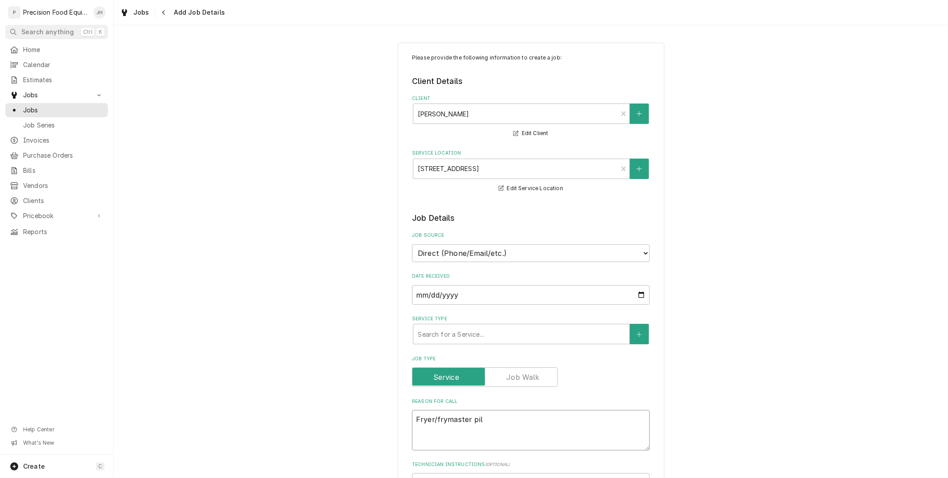
type textarea "Fryer/frymaster pilo"
type textarea "x"
type textarea "Fryer/frymaster pilot"
type textarea "x"
type textarea "Fryer/frymaster pilot l"
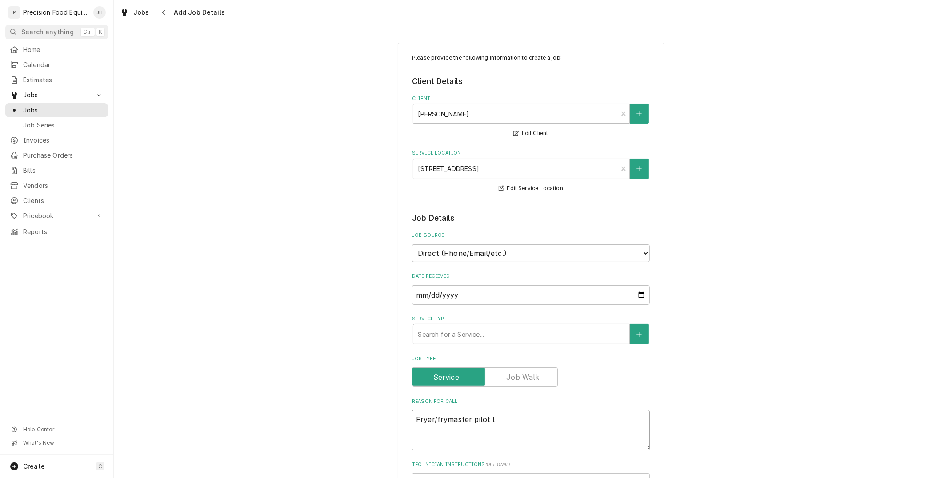
type textarea "x"
type textarea "Fryer/frymaster pilot li"
type textarea "x"
type textarea "Fryer/frymaster pilot lig"
type textarea "x"
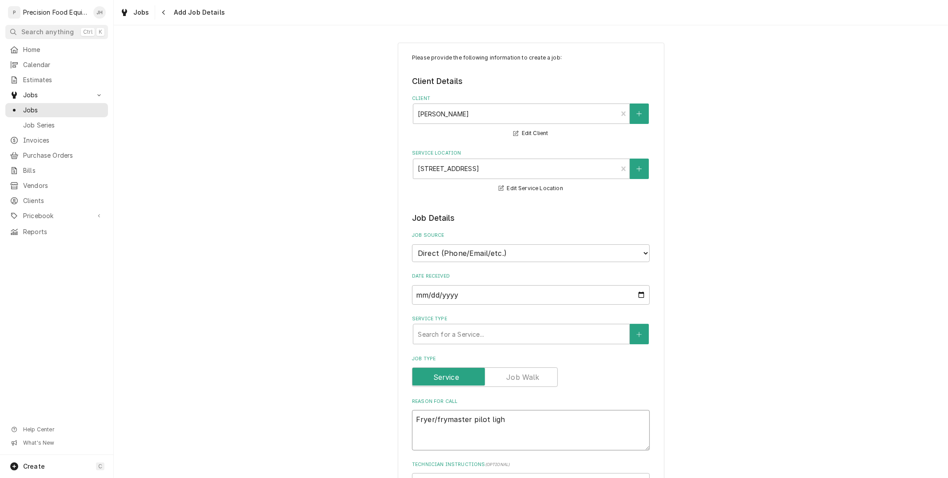
type textarea "Fryer/frymaster pilot light"
type textarea "x"
type textarea "Fryer/frymaster pilot light"
type textarea "x"
type textarea "Fryer/frymaster pilot light i"
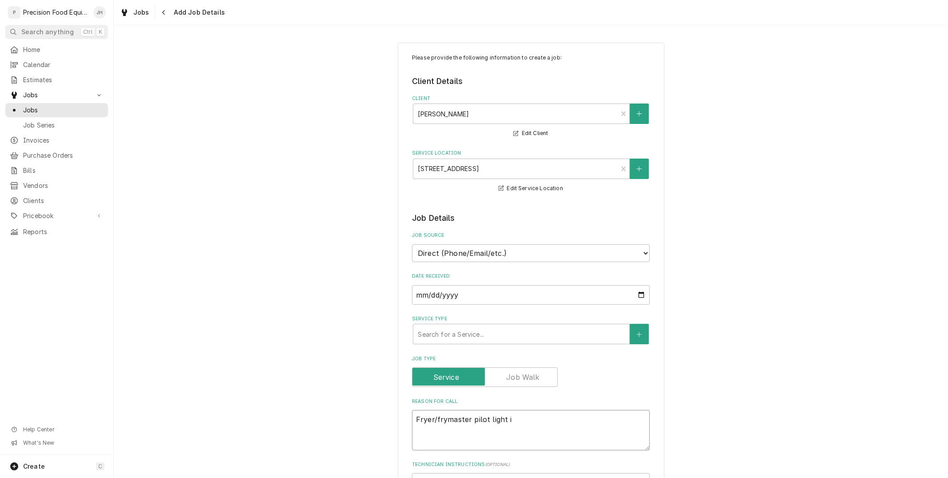
type textarea "x"
type textarea "Fryer/frymaster pilot light is"
type textarea "x"
type textarea "Fryer/frymaster pilot light is"
type textarea "x"
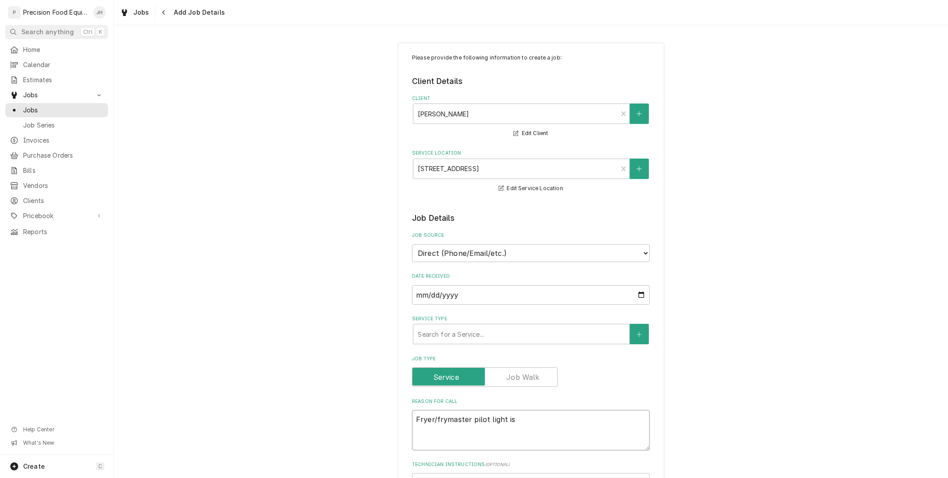
type textarea "Fryer/frymaster pilot light is n"
type textarea "x"
type textarea "Fryer/frymaster pilot light is no"
type textarea "x"
type textarea "Fryer/frymaster pilot light is not"
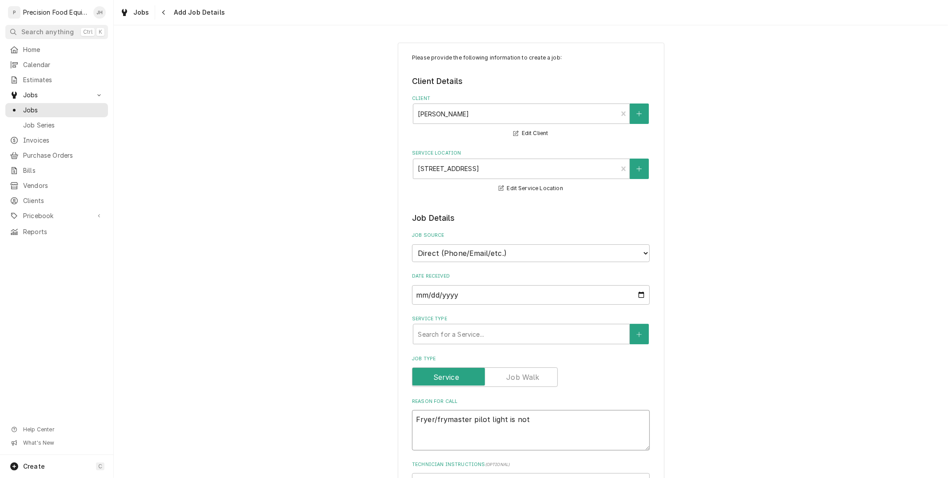
type textarea "x"
type textarea "Fryer/frymaster pilot light is not"
type textarea "x"
type textarea "Fryer/frymaster pilot light is not wo"
type textarea "x"
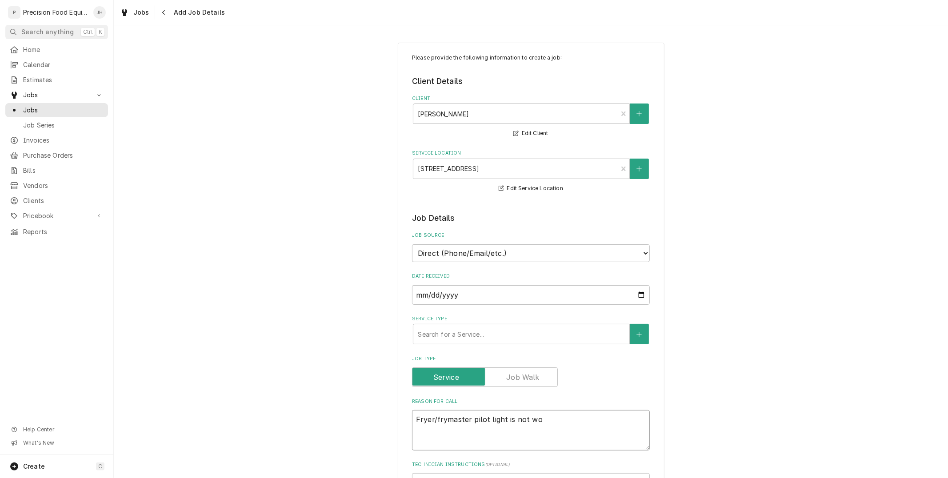
type textarea "Fryer/frymaster pilot light is not wor"
type textarea "x"
type textarea "Fryer/frymaster pilot light is not work"
type textarea "x"
type textarea "Fryer/frymaster pilot light is not worki"
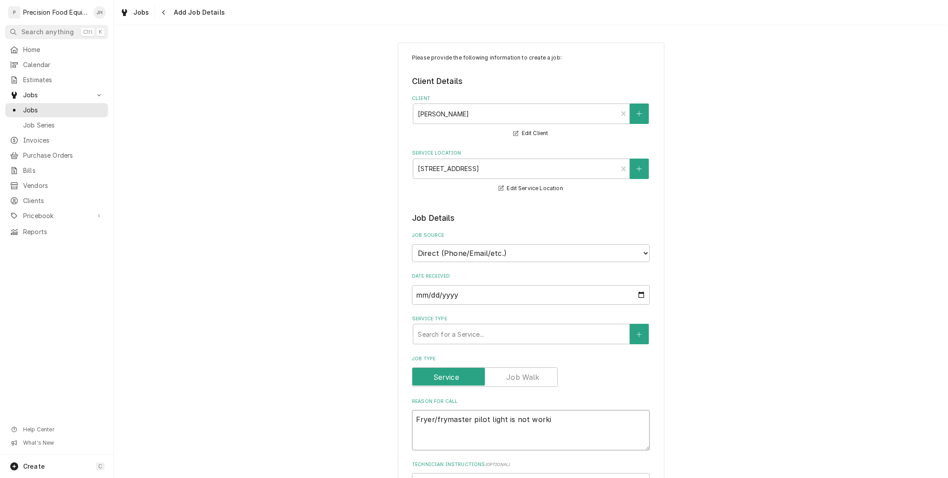
type textarea "x"
type textarea "Fryer/frymaster pilot light is not workin"
type textarea "x"
type textarea "Fryer/frymaster pilot light is not working"
type textarea "x"
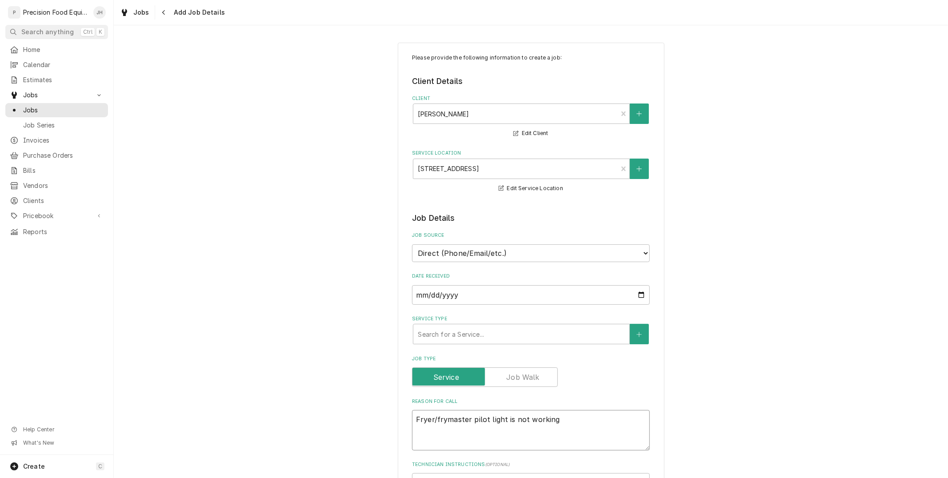
type textarea "Fryer/frymaster pilot light is not working"
type textarea "x"
type textarea "Fryer/fry master pilot light is not working"
type textarea "x"
click at [584, 425] on textarea "Fryer/fry master pilot light is not working" at bounding box center [531, 430] width 238 height 40
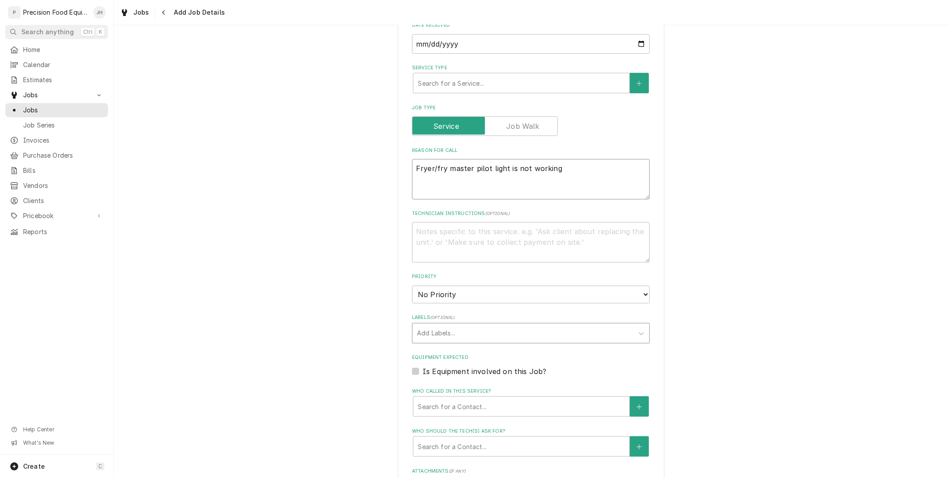
scroll to position [345, 0]
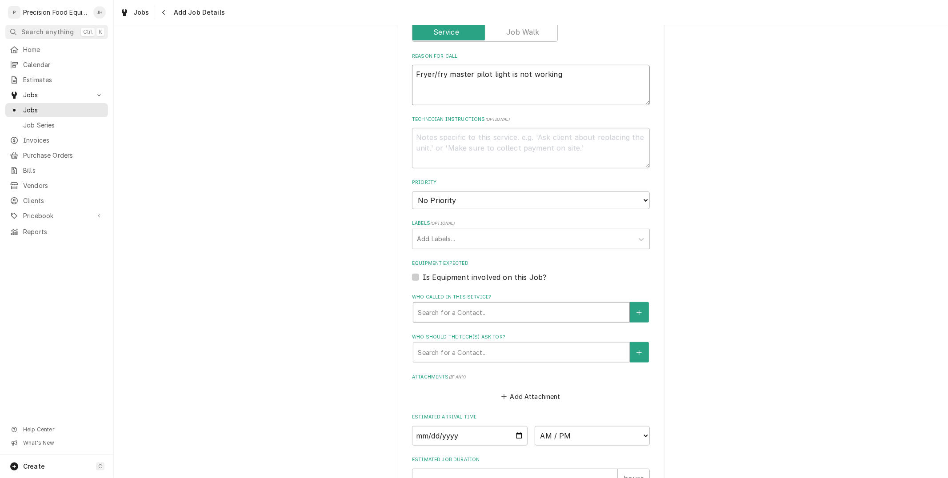
type textarea "Fryer/fry master pilot light is not working"
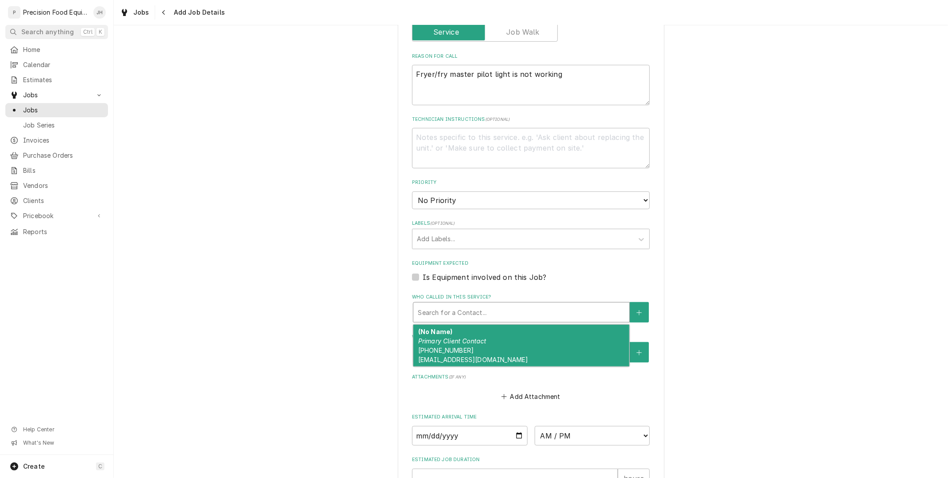
click at [490, 310] on div "Who called in this service?" at bounding box center [521, 312] width 207 height 16
click at [489, 327] on div "(No Name) Primary Client Contact (972) 954-9200 Service@k3facilityservices.com" at bounding box center [521, 346] width 216 height 42
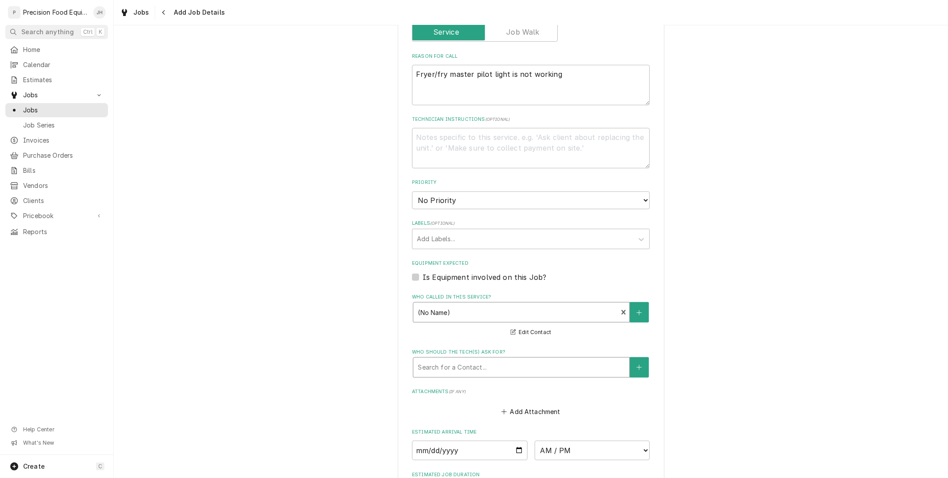
click at [489, 363] on div "Who should the tech(s) ask for?" at bounding box center [521, 367] width 207 height 16
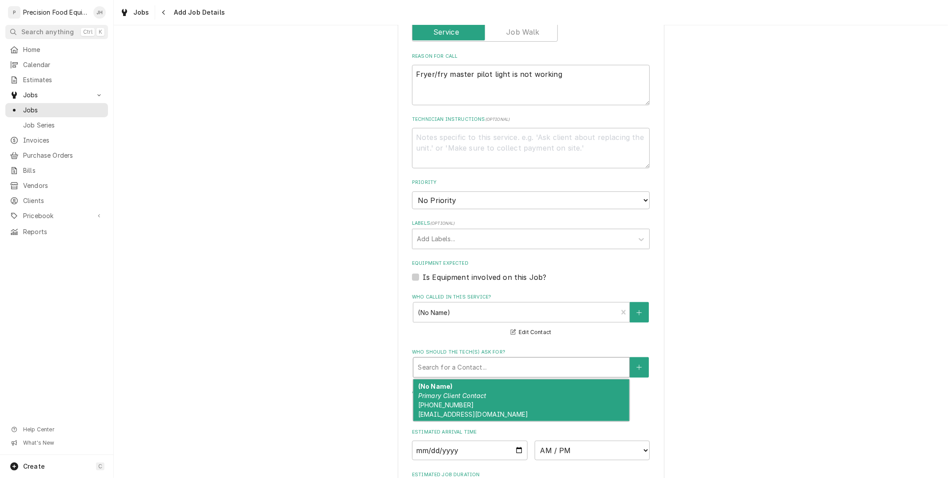
click at [486, 394] on div "(No Name) Primary Client Contact (972) 954-9200 Service@k3facilityservices.com" at bounding box center [521, 400] width 216 height 42
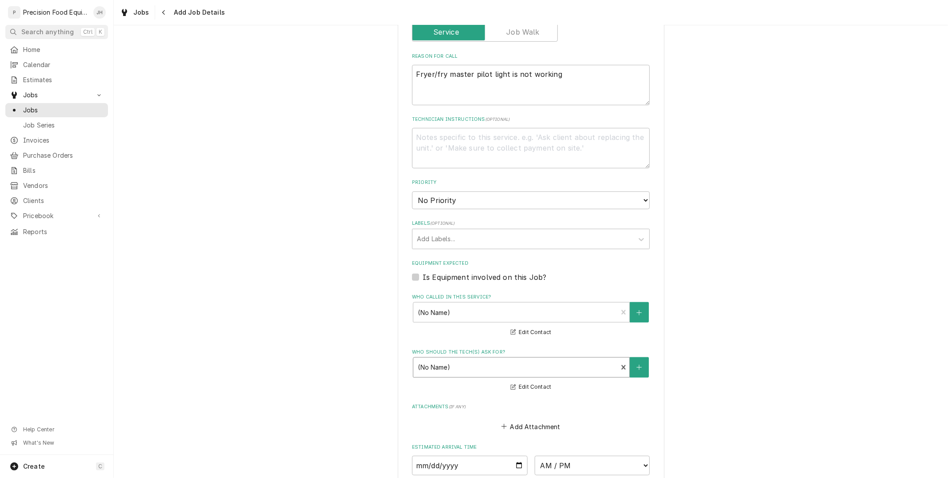
scroll to position [499, 0]
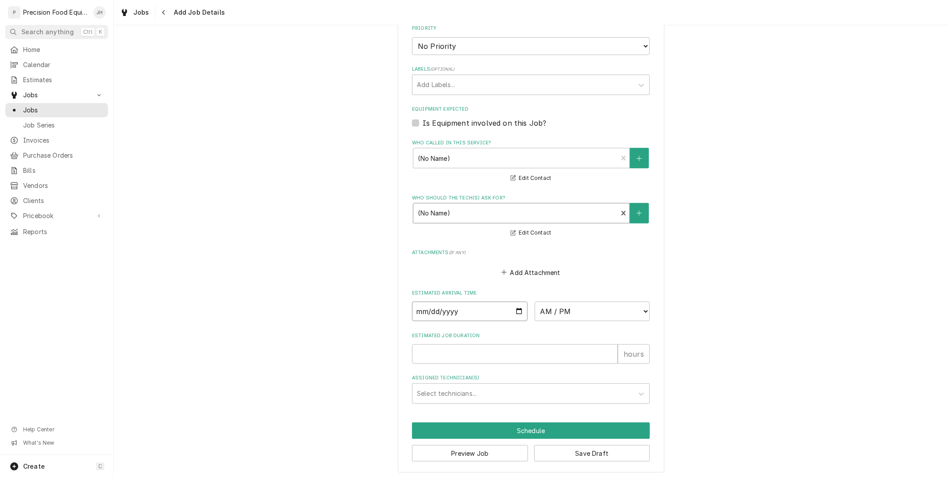
click at [516, 306] on input "Date" at bounding box center [470, 312] width 116 height 20
type textarea "x"
type input "2025-10-30"
type textarea "x"
type input "2025-10-01"
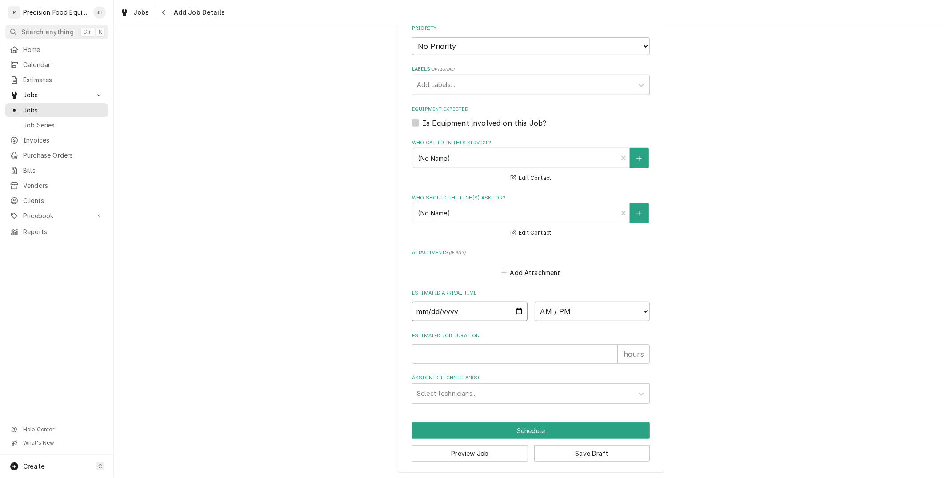
type textarea "x"
click at [618, 307] on select "AM / PM 6:00 AM 6:15 AM 6:30 AM 6:45 AM 7:00 AM 7:15 AM 7:30 AM 7:45 AM 8:00 AM…" at bounding box center [592, 312] width 116 height 20
select select "09:30:00"
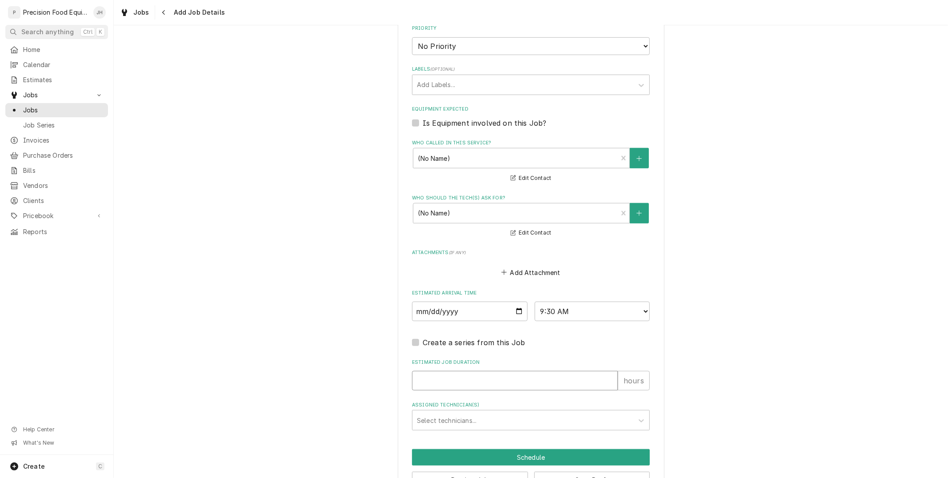
click at [514, 376] on input "Estimated Job Duration" at bounding box center [515, 381] width 206 height 20
type textarea "x"
type input "1"
type textarea "x"
type input "1"
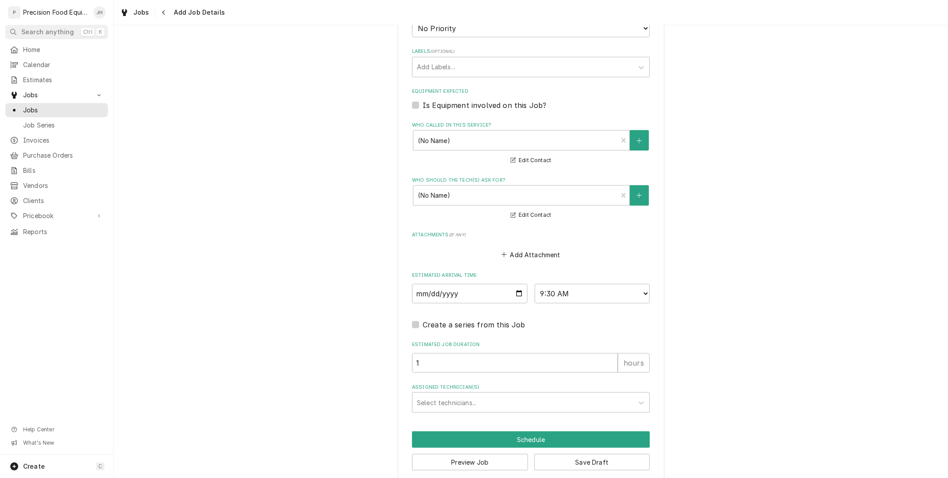
scroll to position [526, 0]
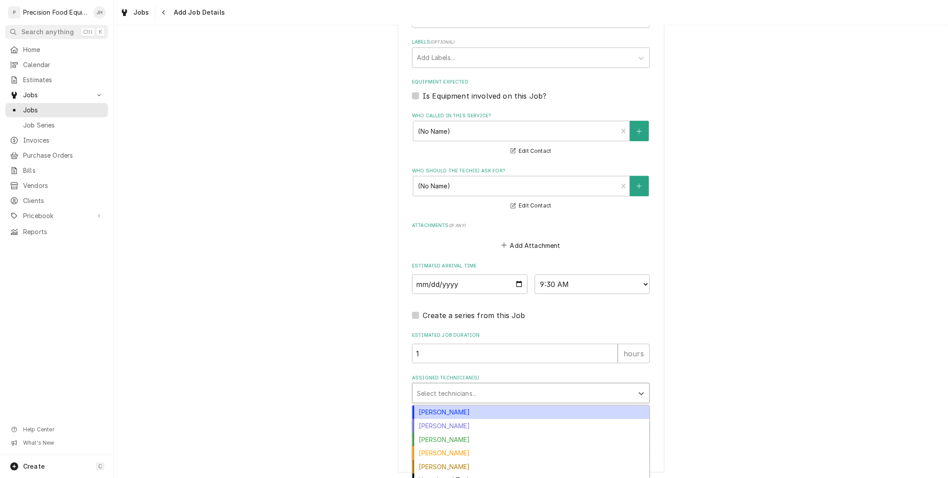
click at [522, 396] on div "Assigned Technician(s)" at bounding box center [523, 393] width 212 height 16
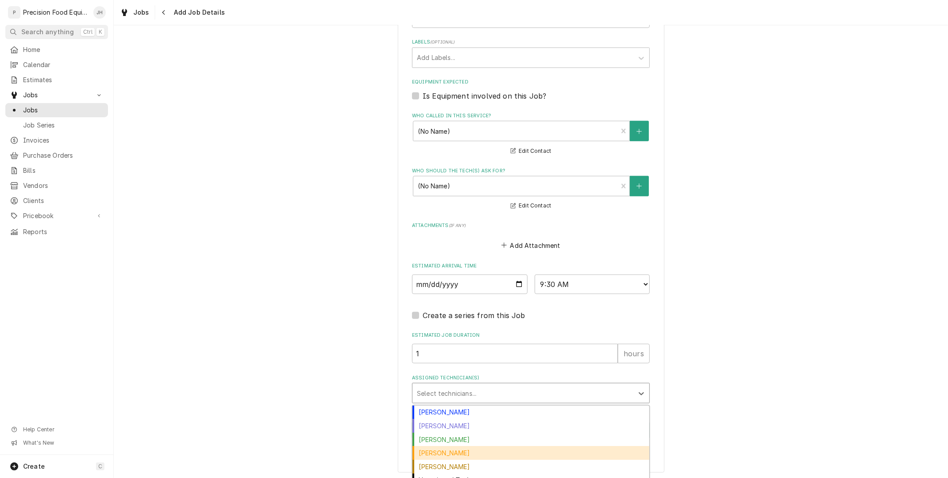
click at [492, 451] on div "Mike Caster" at bounding box center [530, 453] width 237 height 14
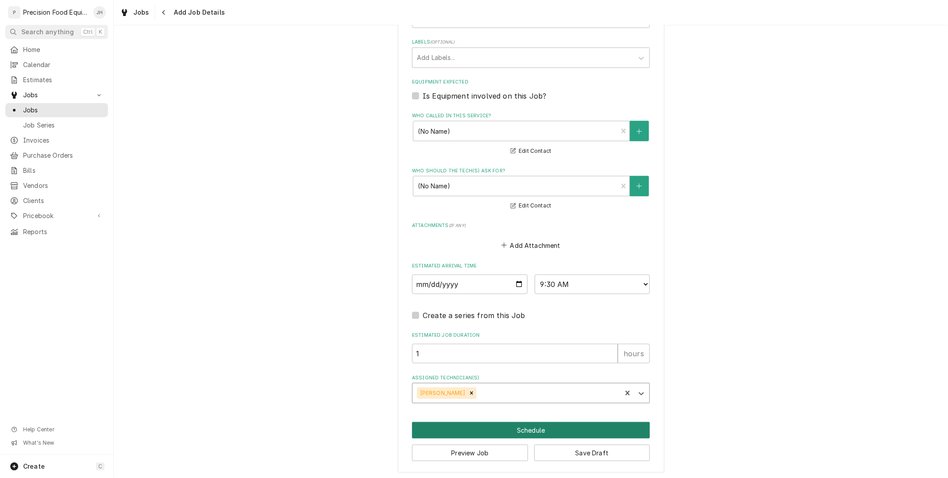
click at [562, 431] on button "Schedule" at bounding box center [531, 430] width 238 height 16
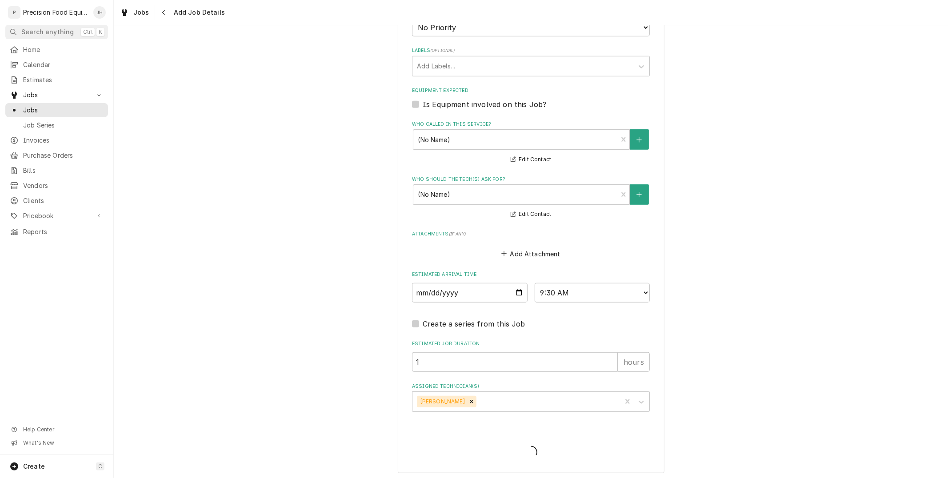
scroll to position [289, 0]
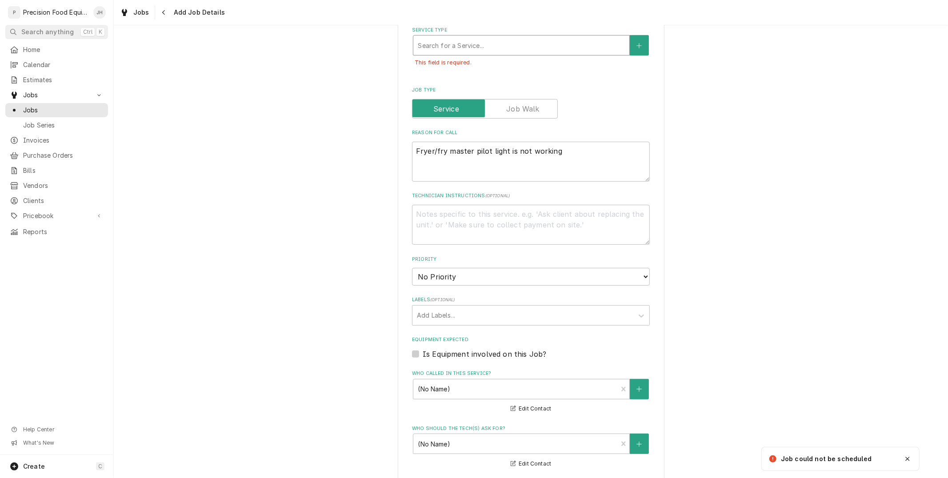
click at [494, 48] on div "Service Type" at bounding box center [521, 45] width 207 height 16
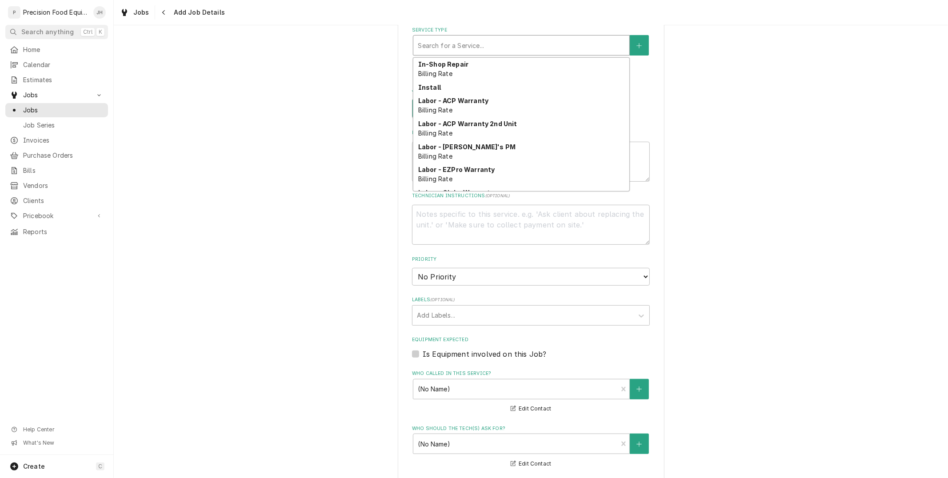
scroll to position [0, 0]
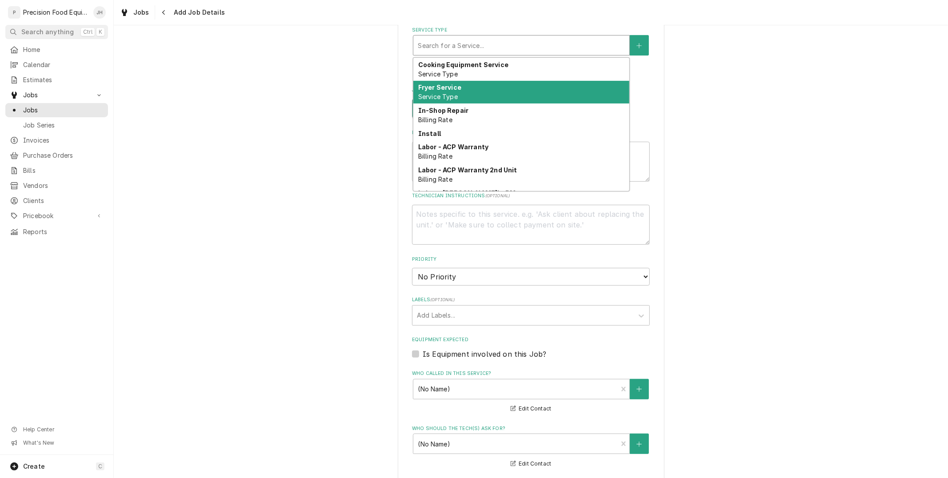
click at [491, 91] on div "Fryer Service Service Type" at bounding box center [521, 92] width 216 height 23
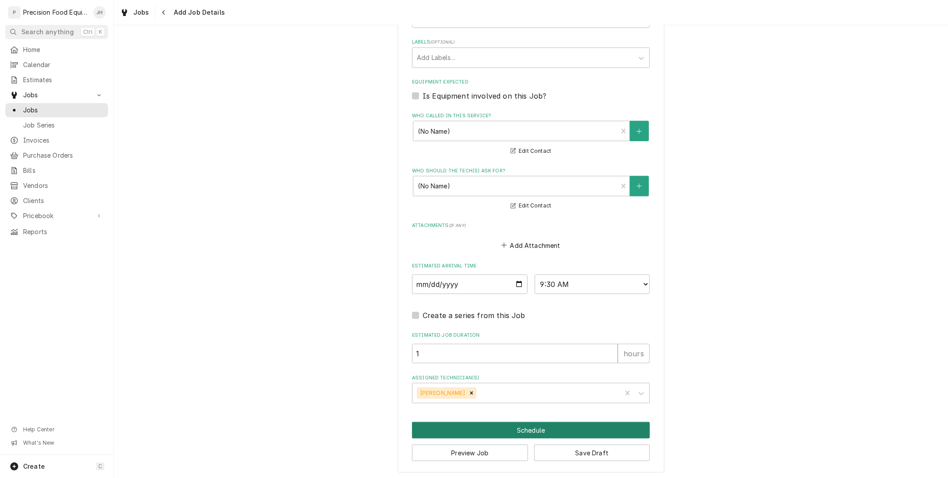
click at [521, 431] on button "Schedule" at bounding box center [531, 430] width 238 height 16
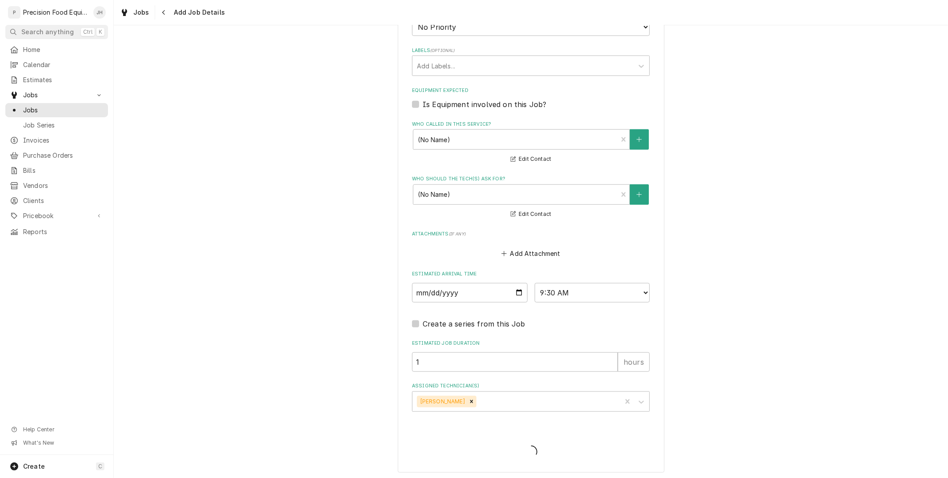
type textarea "x"
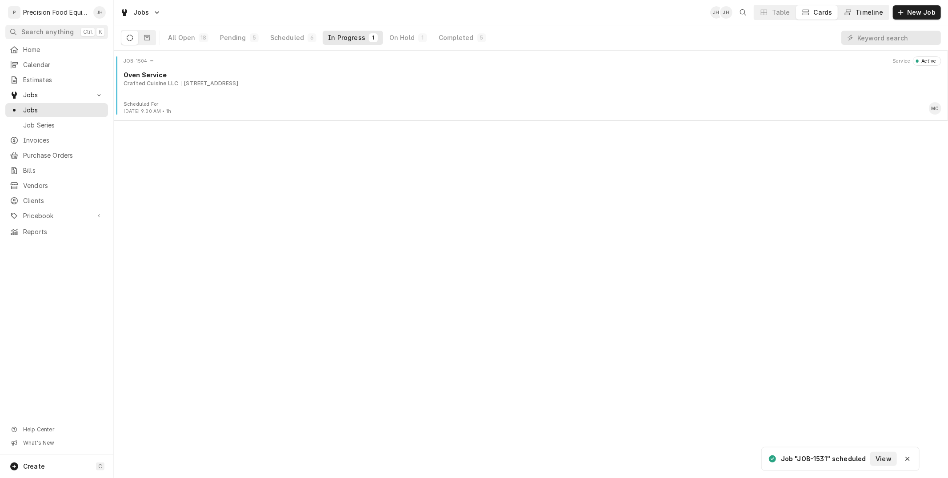
click at [869, 17] on button "Timeline" at bounding box center [863, 12] width 51 height 14
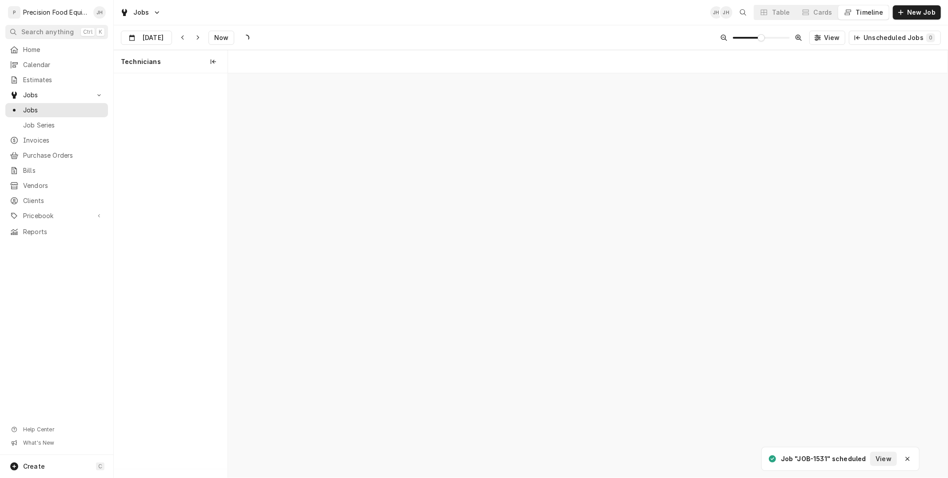
scroll to position [0, 14253]
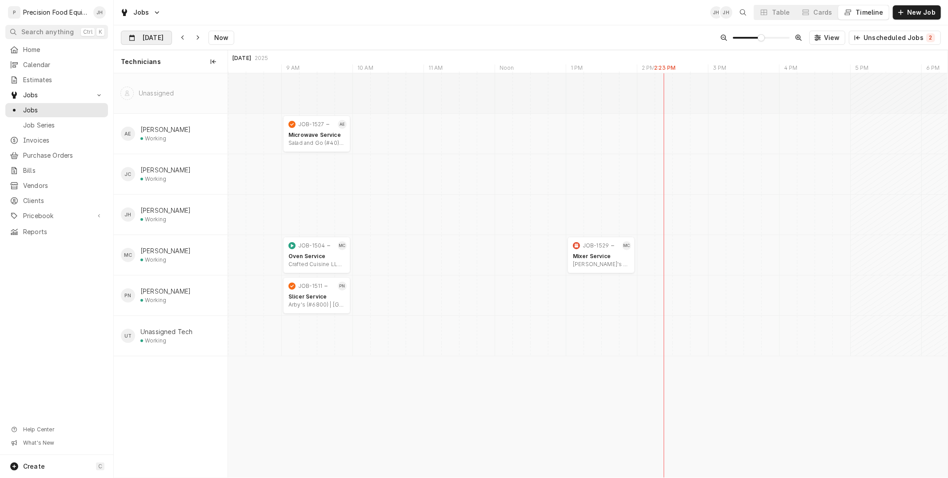
click at [160, 36] on div "Dynamic Content Wrapper" at bounding box center [165, 38] width 12 height 14
click at [210, 65] on button "Go to next month" at bounding box center [212, 62] width 12 height 12
click at [179, 89] on div "1" at bounding box center [177, 92] width 12 height 12
type input "[DATE]"
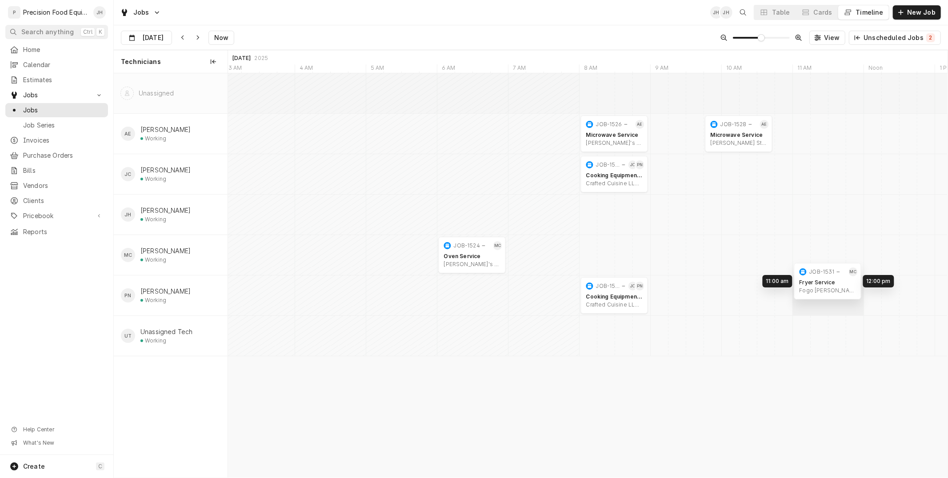
drag, startPoint x: 718, startPoint y: 253, endPoint x: 830, endPoint y: 279, distance: 114.0
click at [830, 279] on div "8:00 AM 9:00 AM JOB-1530 JC PN Cooking Equipment Service Crafted Cuisine LLC | …" at bounding box center [587, 275] width 719 height 404
click at [822, 11] on div "Cards" at bounding box center [823, 12] width 19 height 9
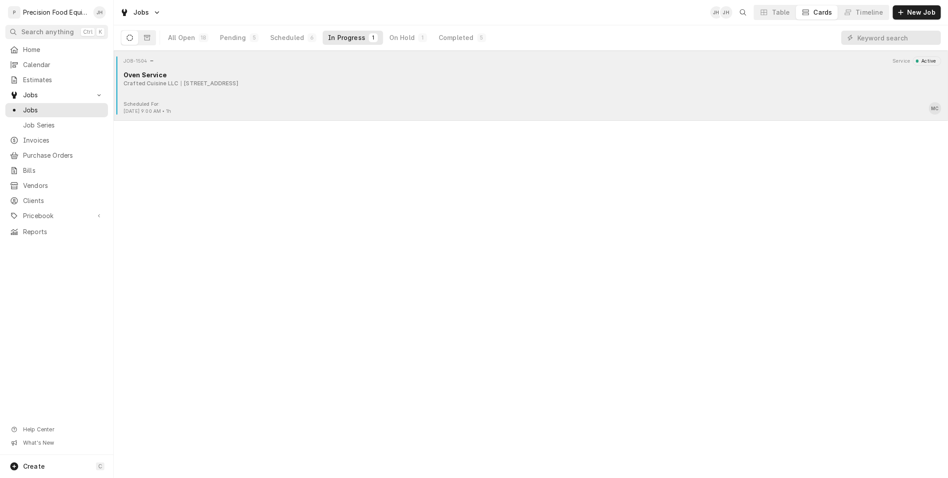
click at [674, 84] on div "Crafted Cuisine LLC 6736 E Avalon Dr, Scottsdale, AZ 85251" at bounding box center [533, 84] width 818 height 8
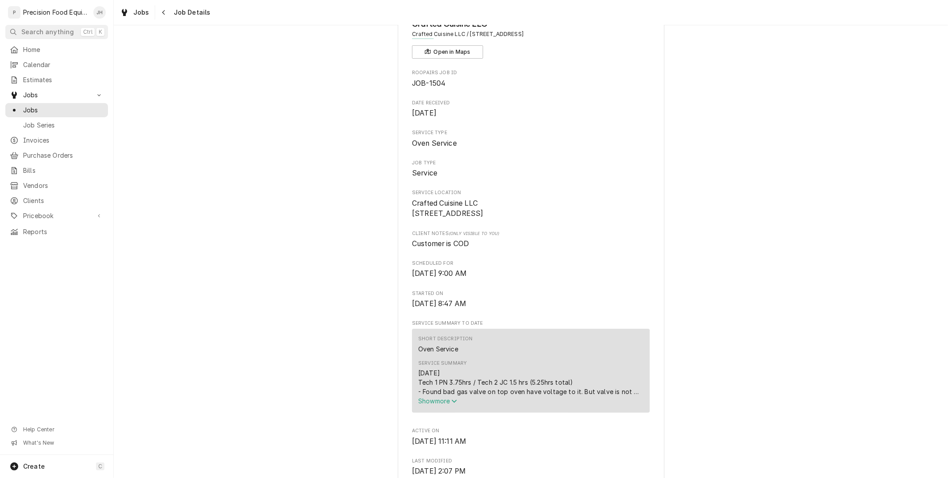
scroll to position [148, 0]
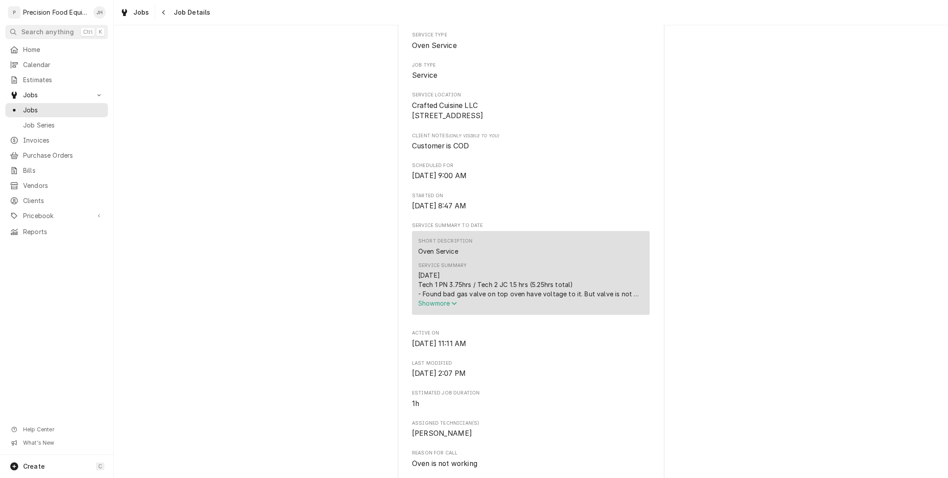
click at [452, 307] on icon "Service Summary" at bounding box center [453, 303] width 5 height 6
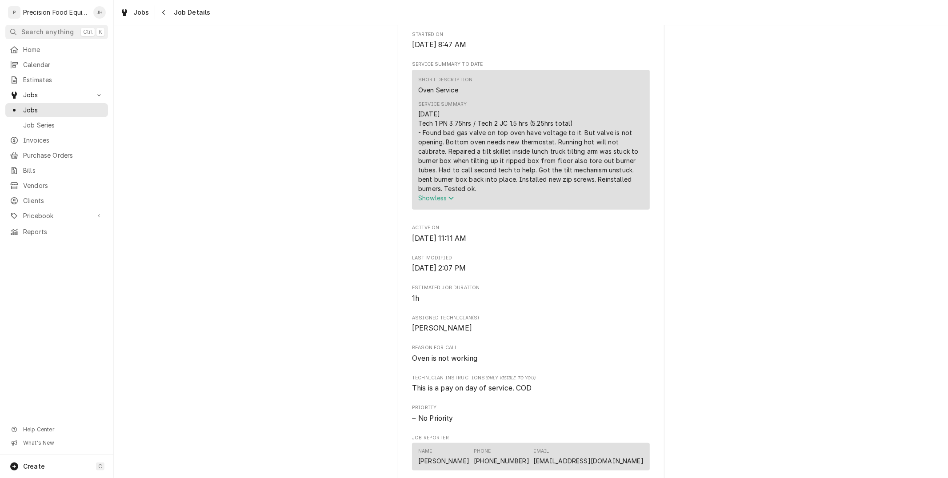
scroll to position [247, 0]
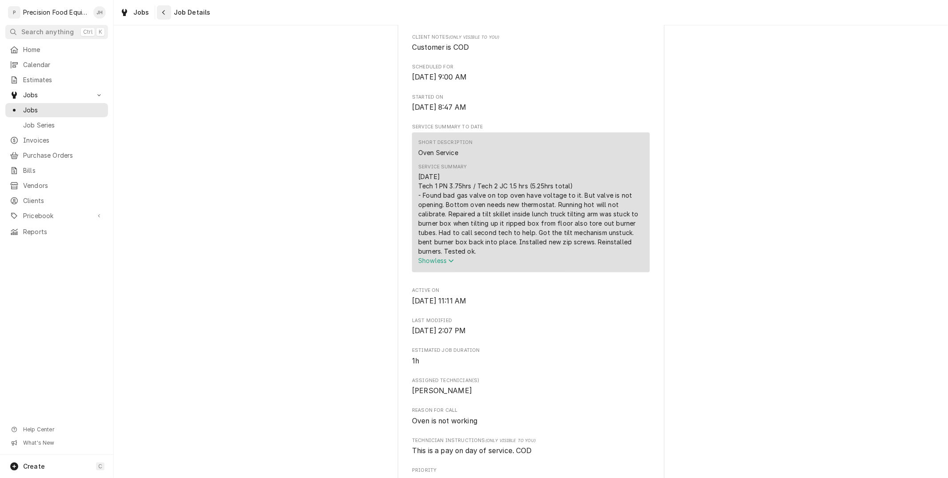
click at [161, 16] on div "Navigate back" at bounding box center [164, 12] width 9 height 9
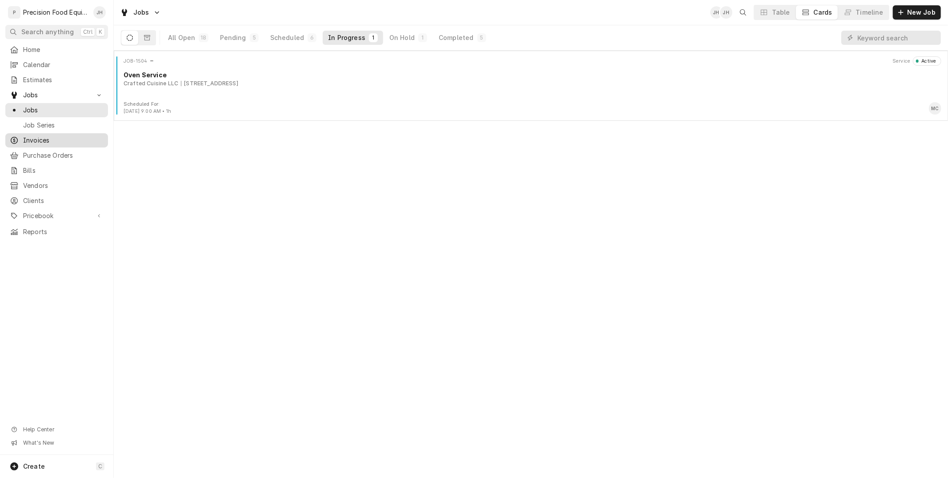
click at [64, 139] on span "Invoices" at bounding box center [63, 140] width 80 height 9
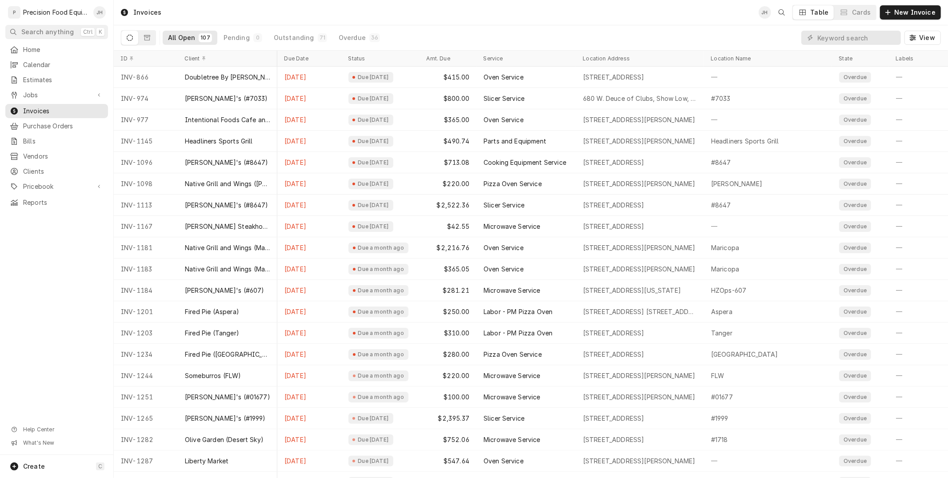
scroll to position [0, 255]
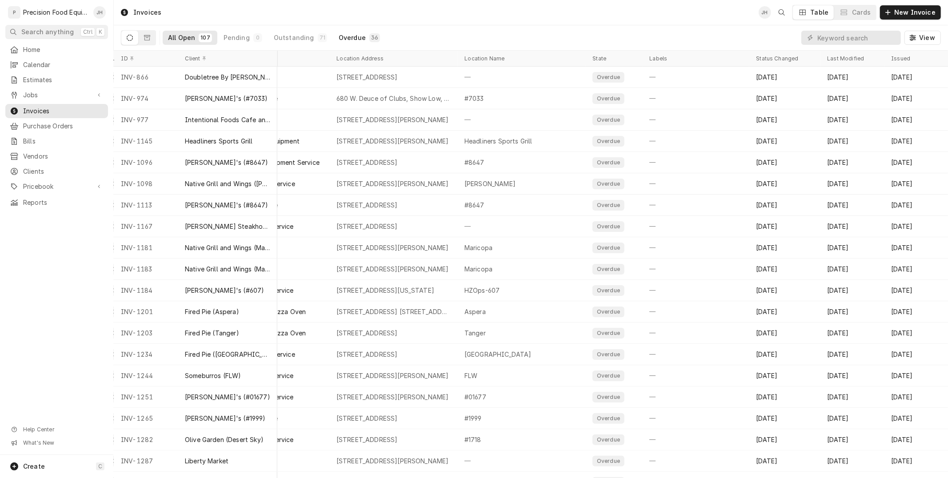
click at [352, 32] on button "Overdue 36" at bounding box center [359, 38] width 52 height 14
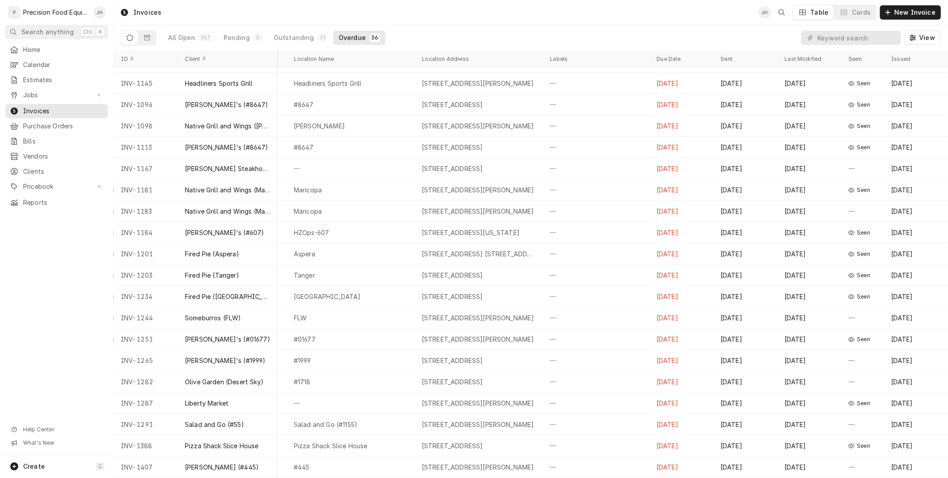
scroll to position [0, 233]
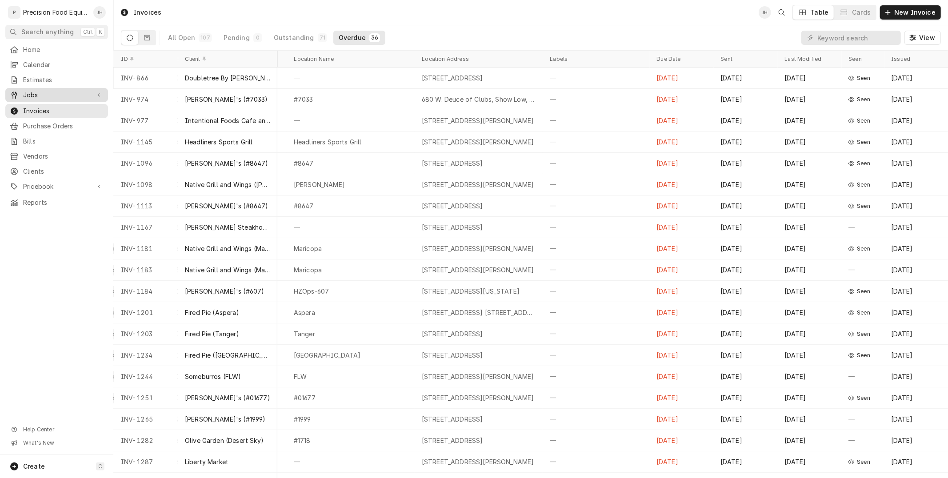
click at [51, 90] on div "Jobs" at bounding box center [56, 95] width 99 height 11
click at [48, 106] on span "Jobs" at bounding box center [63, 110] width 80 height 9
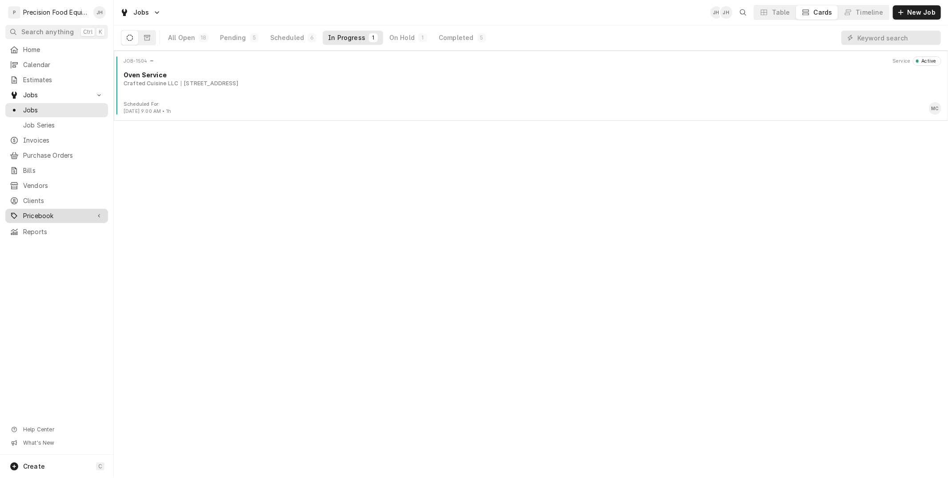
click at [60, 222] on link "Pricebook" at bounding box center [56, 216] width 103 height 14
click at [55, 243] on span "Parts & Materials" at bounding box center [63, 246] width 80 height 9
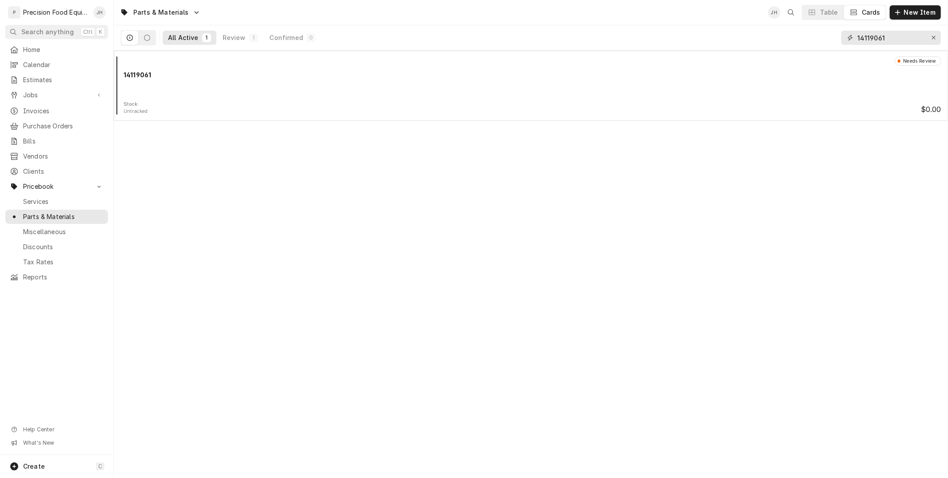
click at [933, 34] on div "Erase input" at bounding box center [933, 37] width 9 height 9
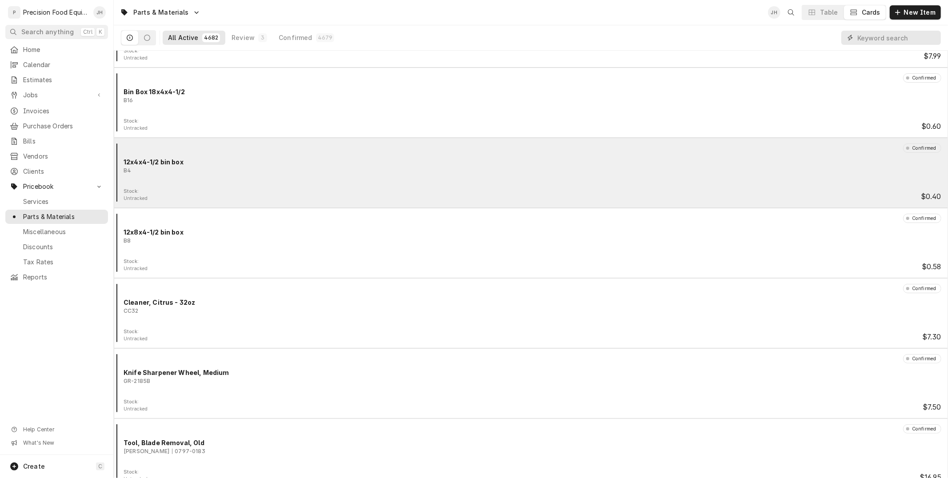
scroll to position [345, 0]
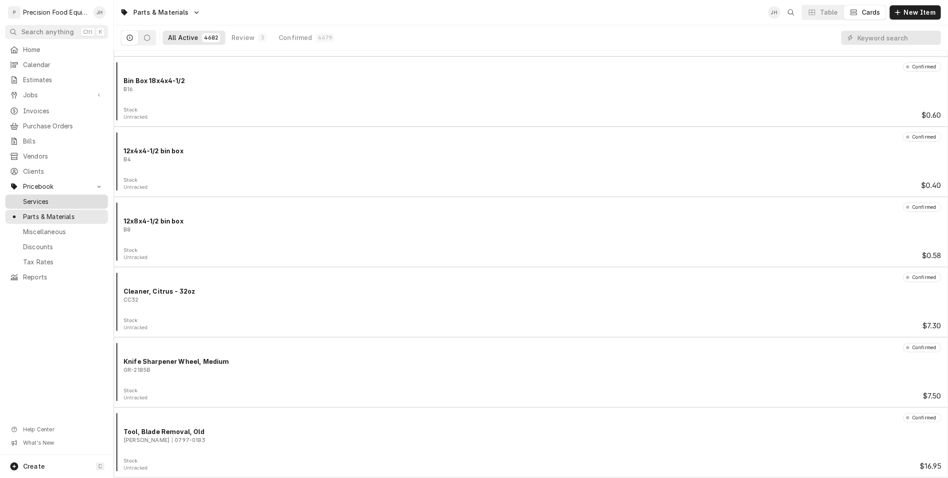
click at [61, 207] on link "Services" at bounding box center [56, 202] width 103 height 14
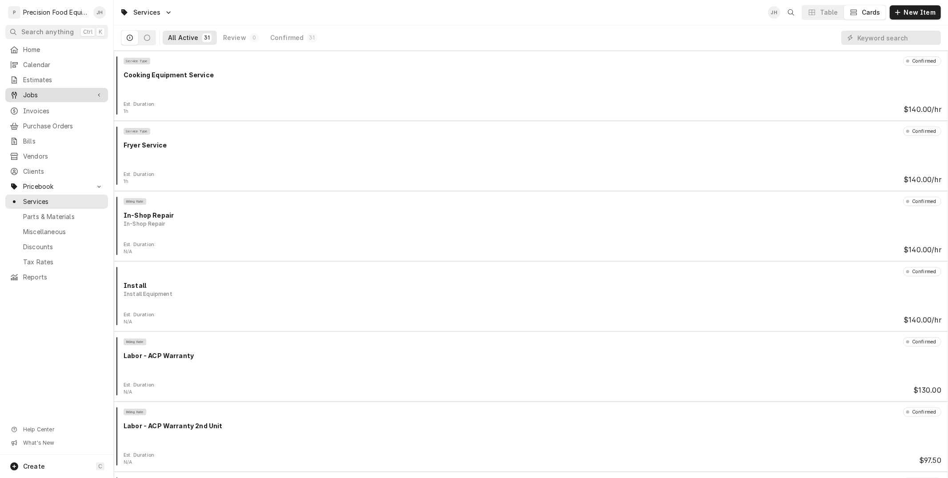
click at [44, 96] on span "Jobs" at bounding box center [56, 95] width 67 height 9
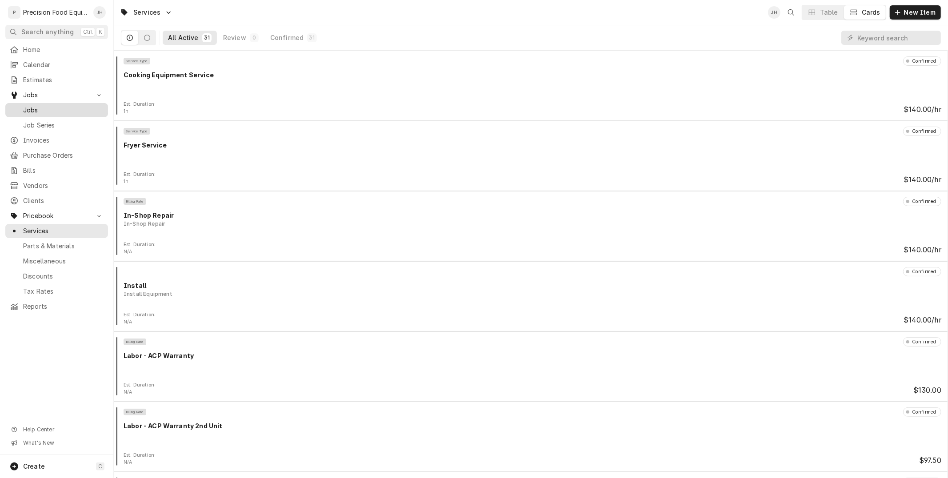
click at [41, 114] on span "Jobs" at bounding box center [63, 110] width 80 height 9
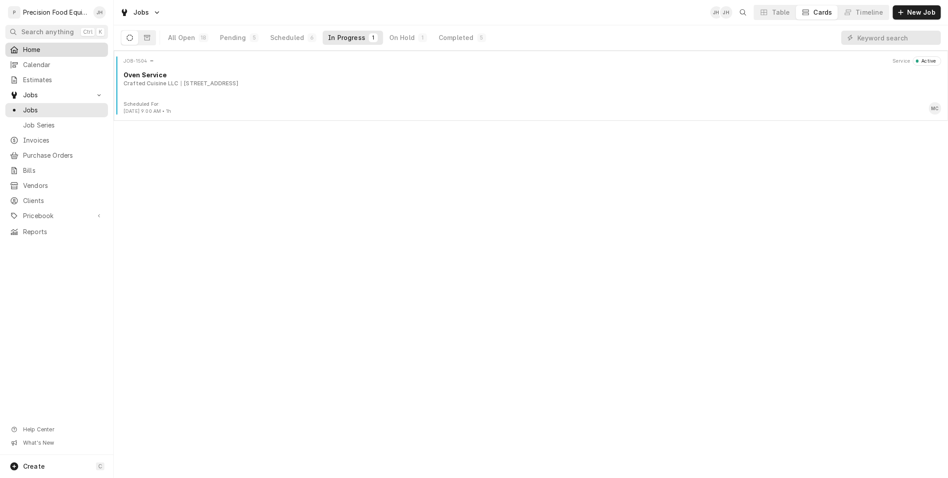
click at [45, 50] on span "Home" at bounding box center [63, 49] width 80 height 9
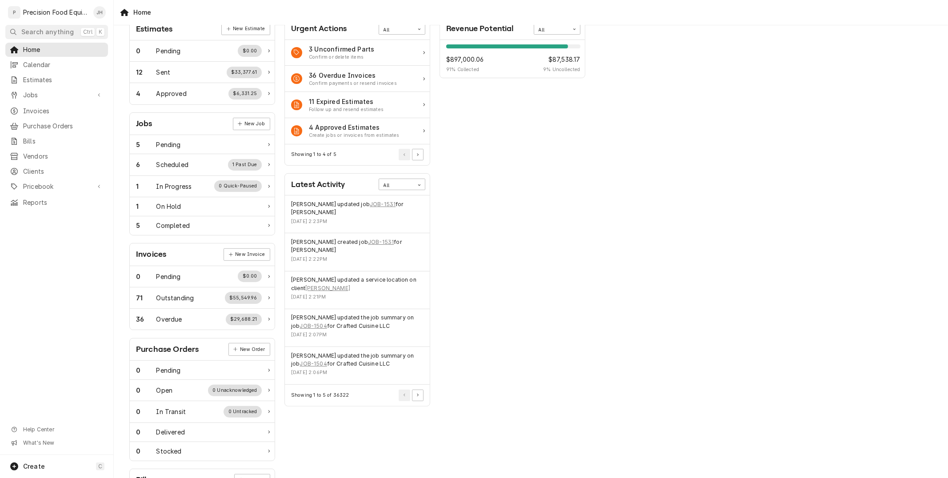
scroll to position [99, 0]
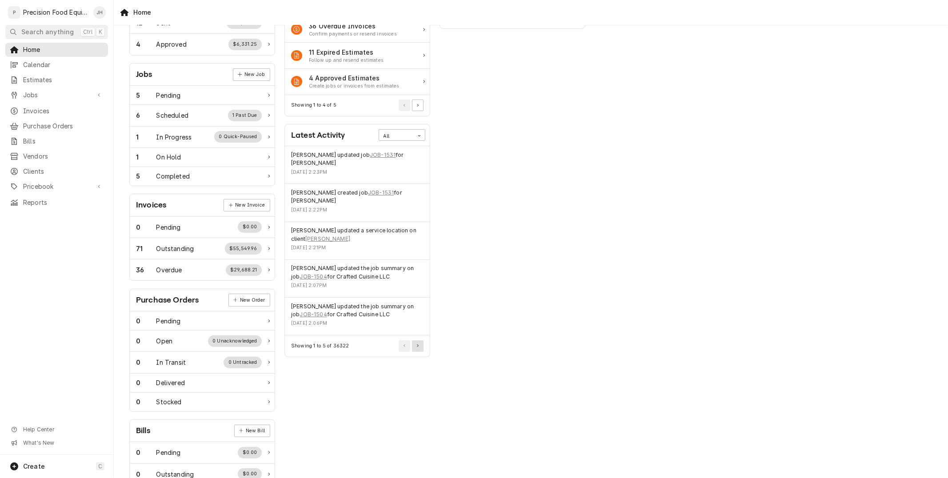
click at [412, 343] on button "Pagination Controls" at bounding box center [418, 346] width 12 height 12
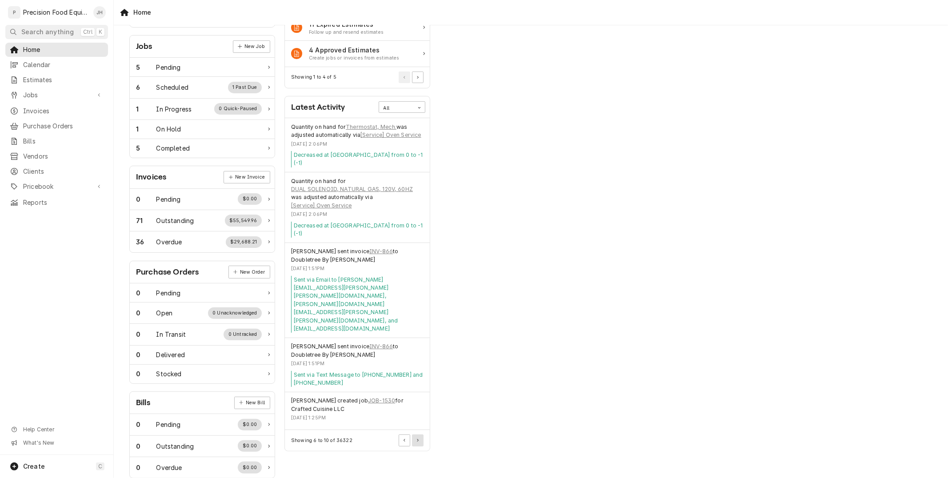
scroll to position [144, 0]
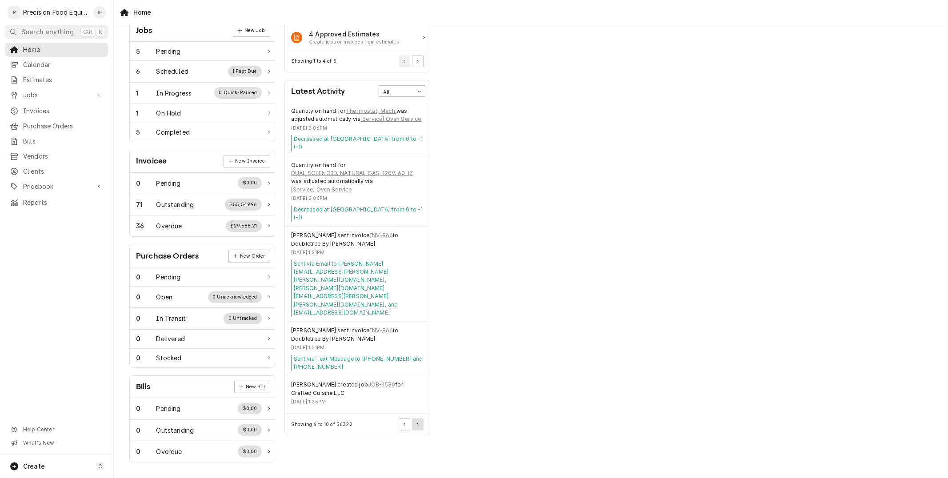
click at [419, 419] on button "Pagination Controls" at bounding box center [418, 425] width 12 height 12
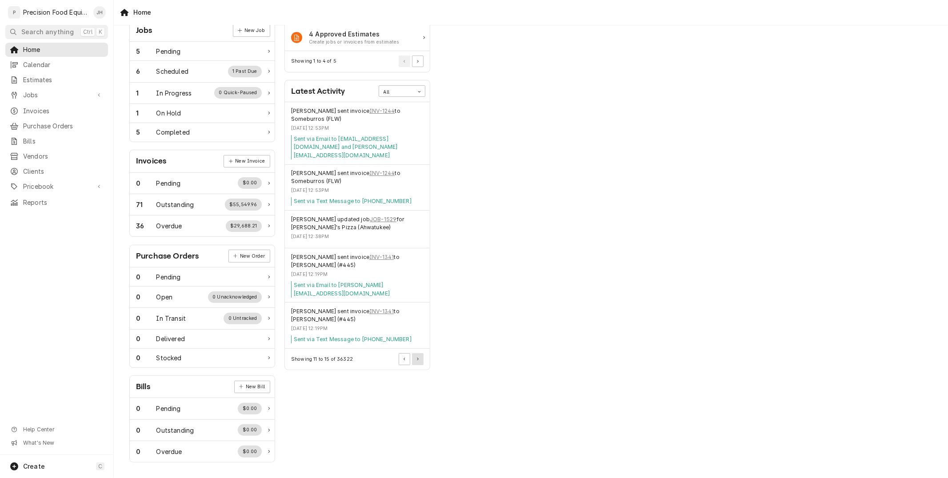
click at [414, 353] on button "Pagination Controls" at bounding box center [418, 359] width 12 height 12
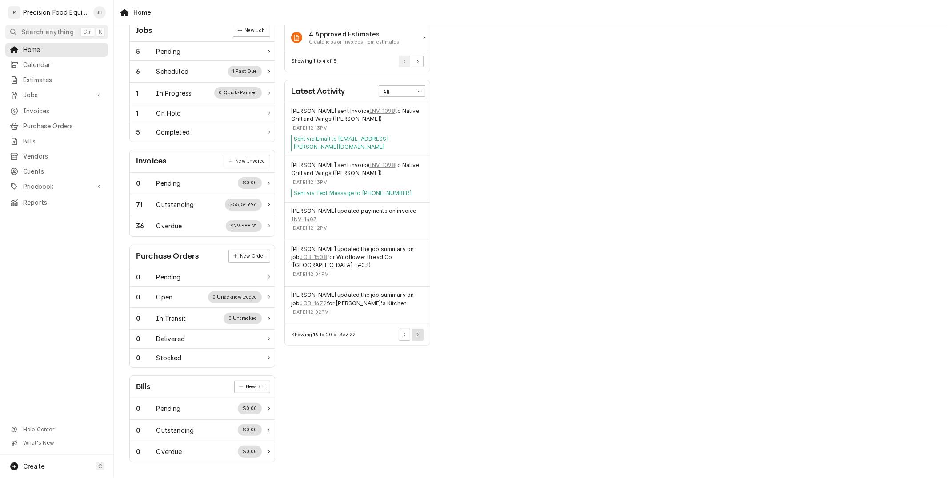
click at [416, 329] on button "Pagination Controls" at bounding box center [418, 335] width 12 height 12
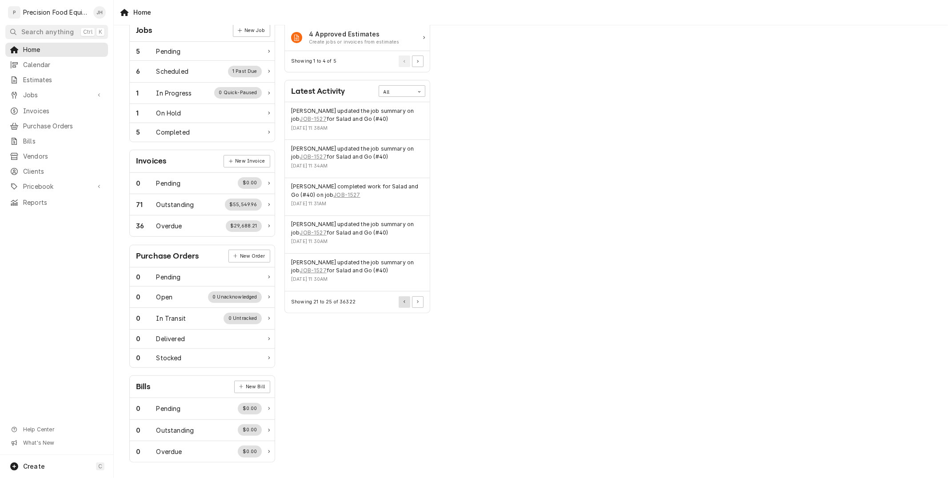
click at [403, 296] on button "Pagination Controls" at bounding box center [405, 302] width 12 height 12
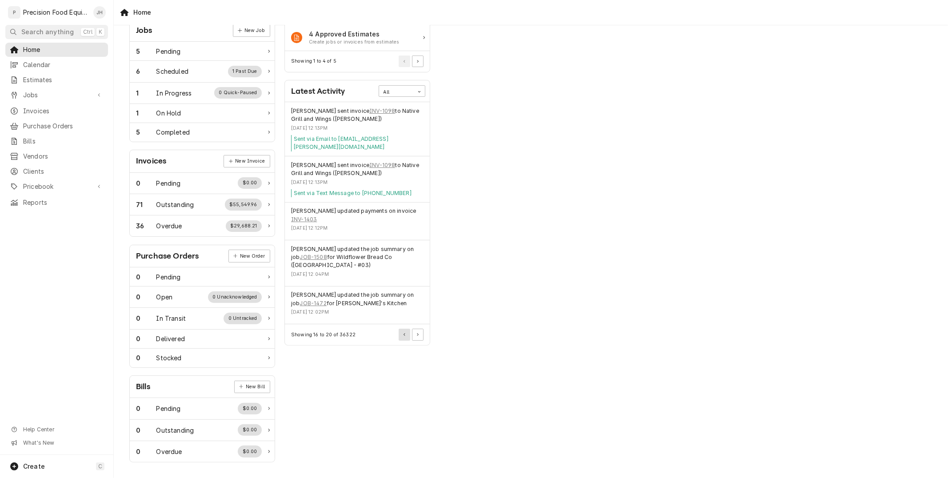
click at [403, 295] on div "Jason Hertel updated the job summary on job JOB-1472 for Sophia's Kitchen" at bounding box center [357, 299] width 132 height 16
click at [408, 329] on button "Pagination Controls" at bounding box center [405, 335] width 12 height 12
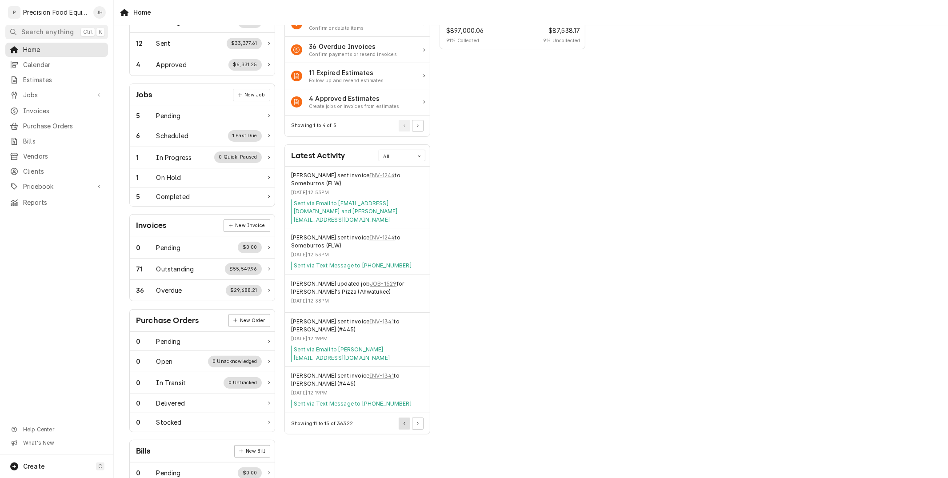
scroll to position [0, 0]
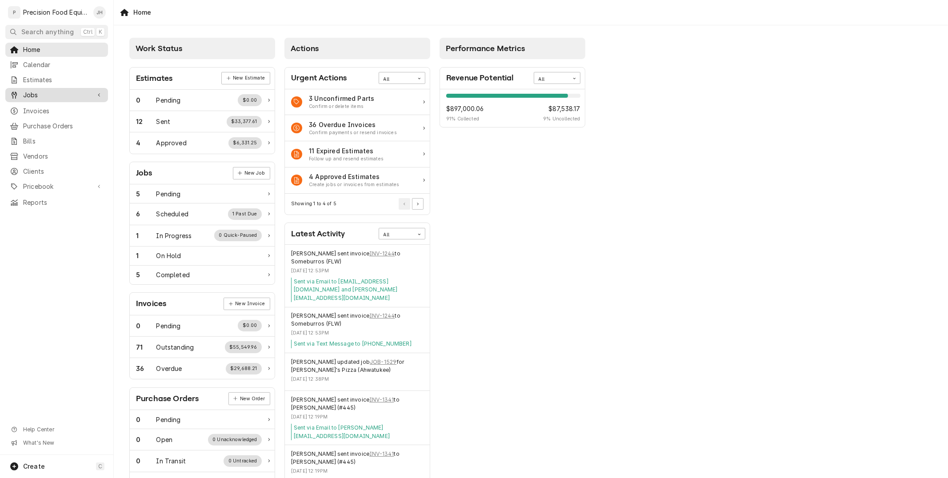
click at [70, 91] on span "Jobs" at bounding box center [56, 95] width 67 height 9
click at [63, 106] on span "Jobs" at bounding box center [63, 110] width 80 height 9
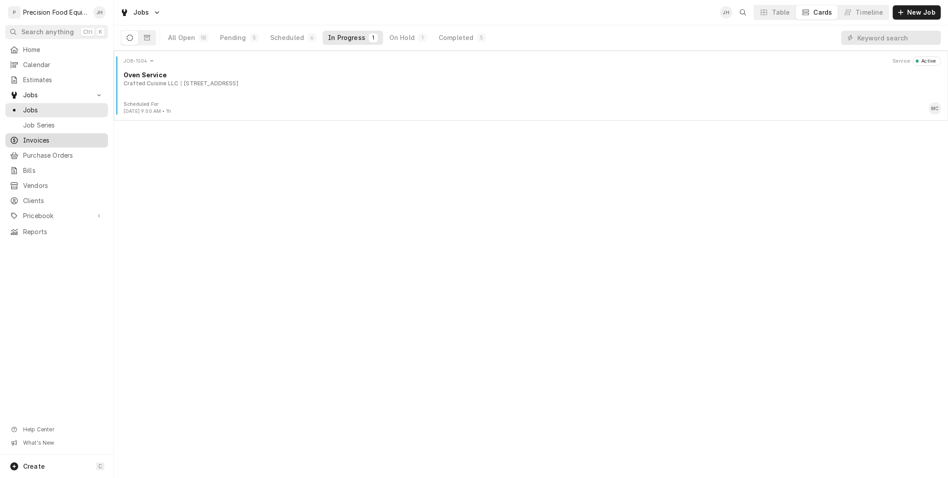
click at [51, 140] on span "Invoices" at bounding box center [63, 140] width 80 height 9
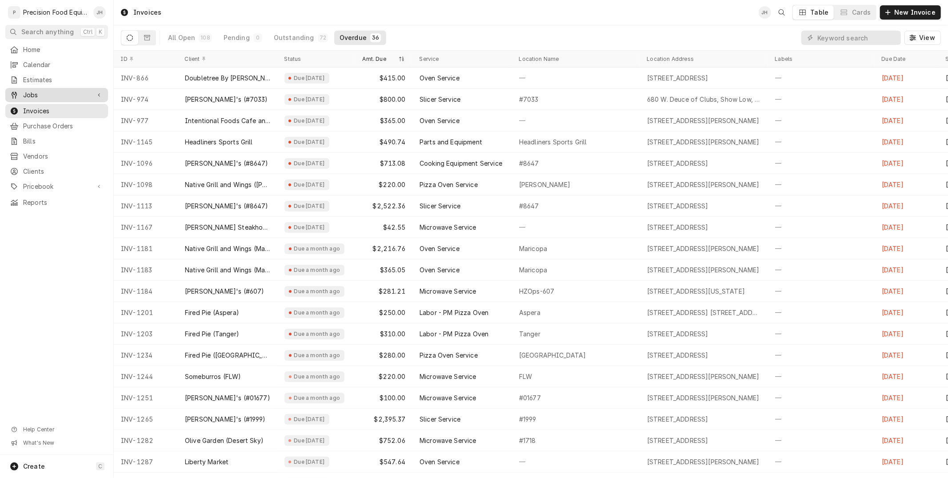
click at [38, 96] on span "Jobs" at bounding box center [56, 95] width 67 height 9
click at [44, 110] on span "Jobs" at bounding box center [63, 110] width 80 height 9
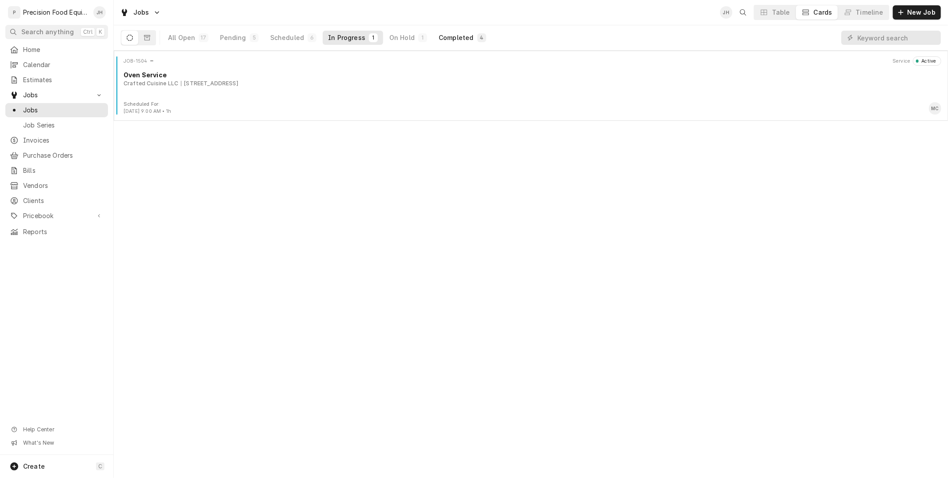
click at [439, 41] on div "Completed" at bounding box center [456, 37] width 35 height 9
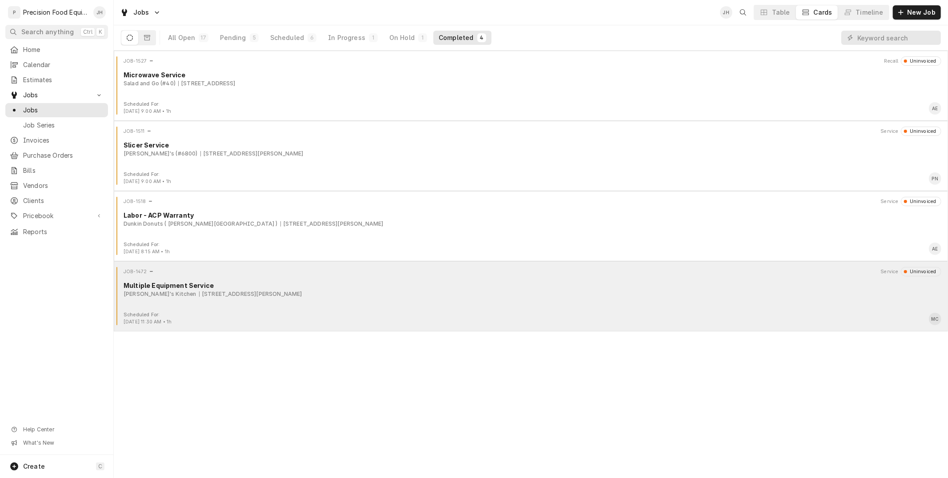
click at [282, 287] on div "Multiple Equipment Service" at bounding box center [533, 285] width 818 height 9
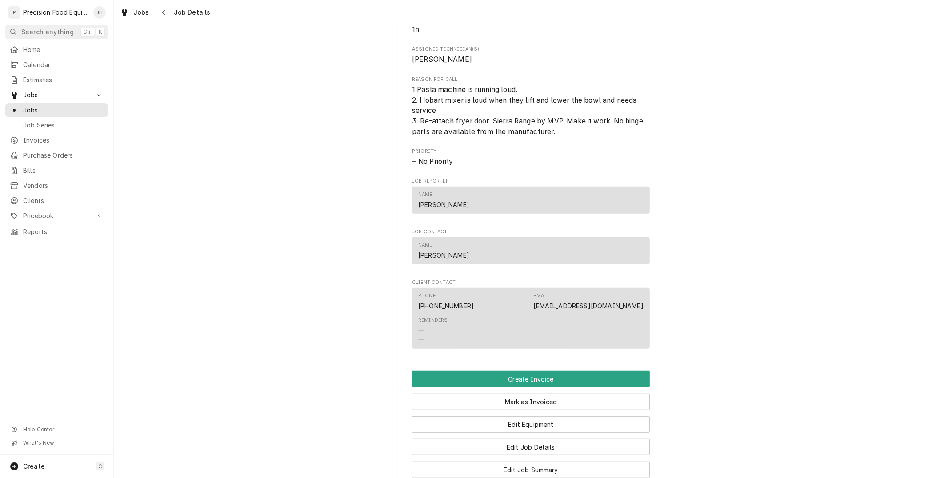
scroll to position [99, 0]
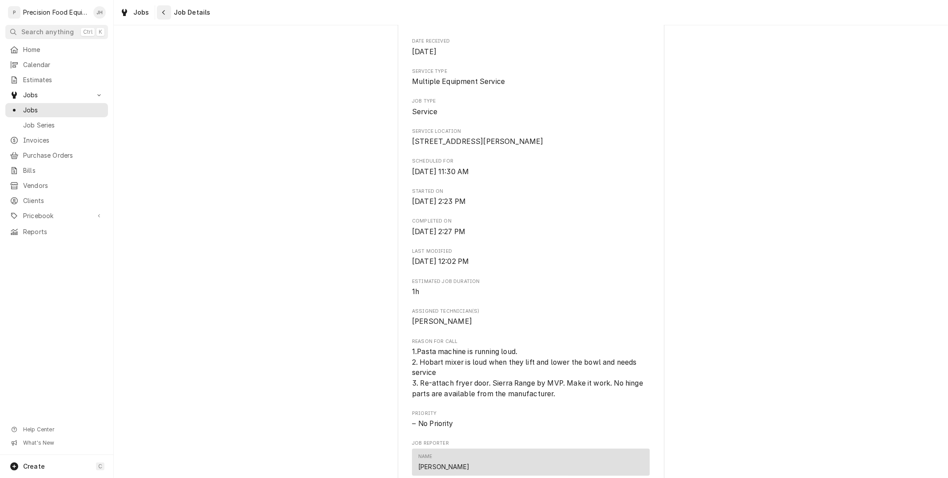
click at [164, 10] on icon "Navigate back" at bounding box center [164, 12] width 4 height 6
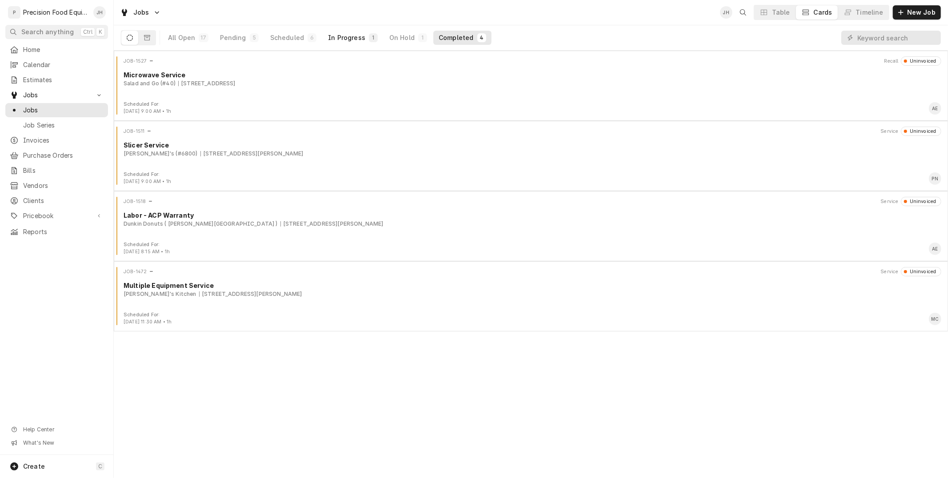
click at [329, 39] on div "In Progress" at bounding box center [346, 37] width 37 height 9
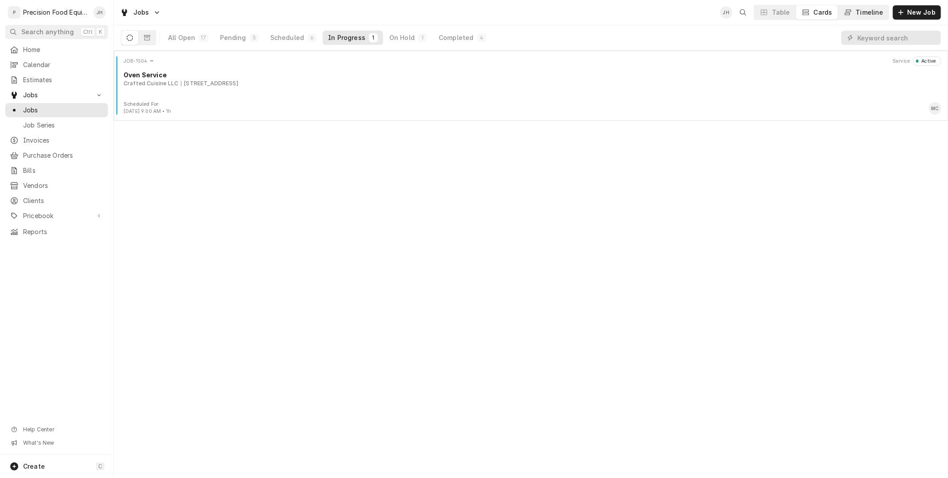
click at [876, 8] on div "Timeline" at bounding box center [870, 12] width 28 height 9
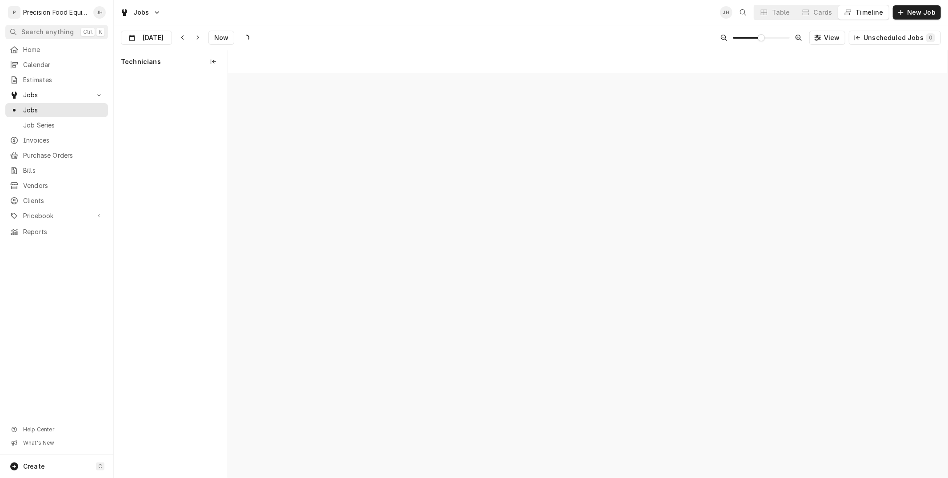
scroll to position [0, 14257]
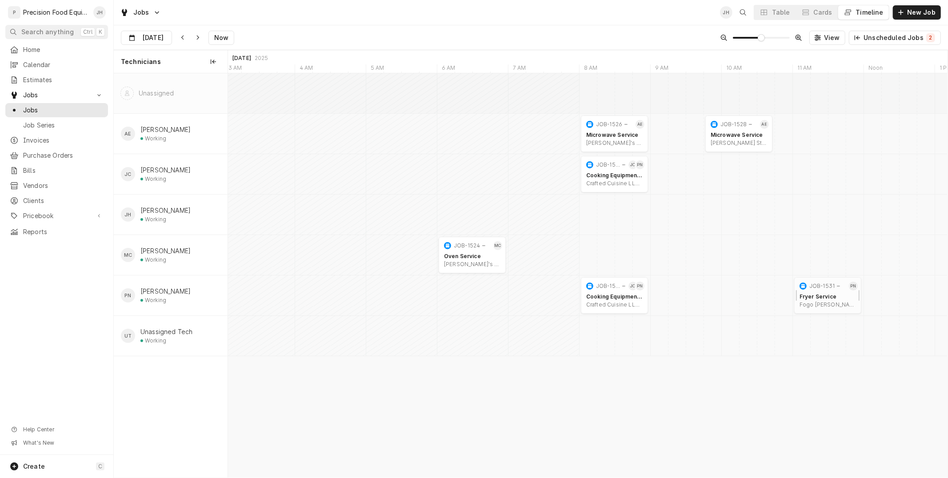
click at [840, 292] on div "Fryer Service Fogo De Chao | Scottsdale, 85253" at bounding box center [828, 300] width 60 height 19
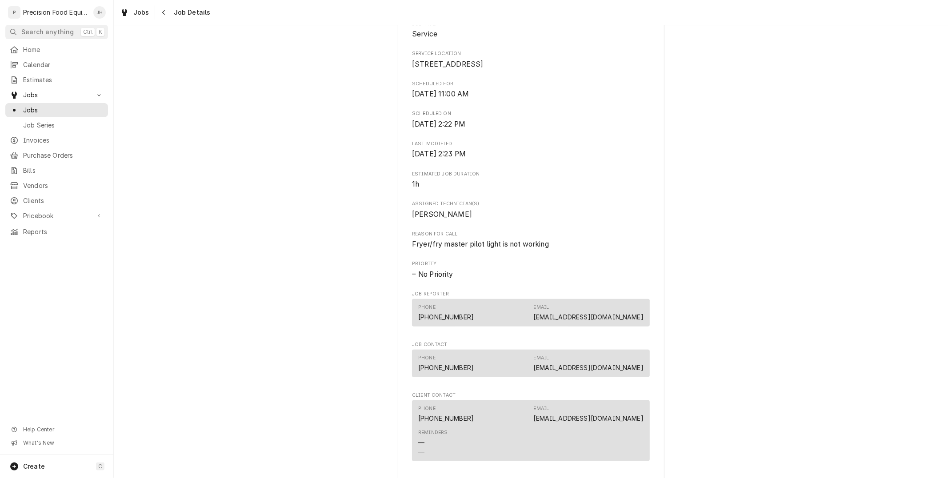
scroll to position [415, 0]
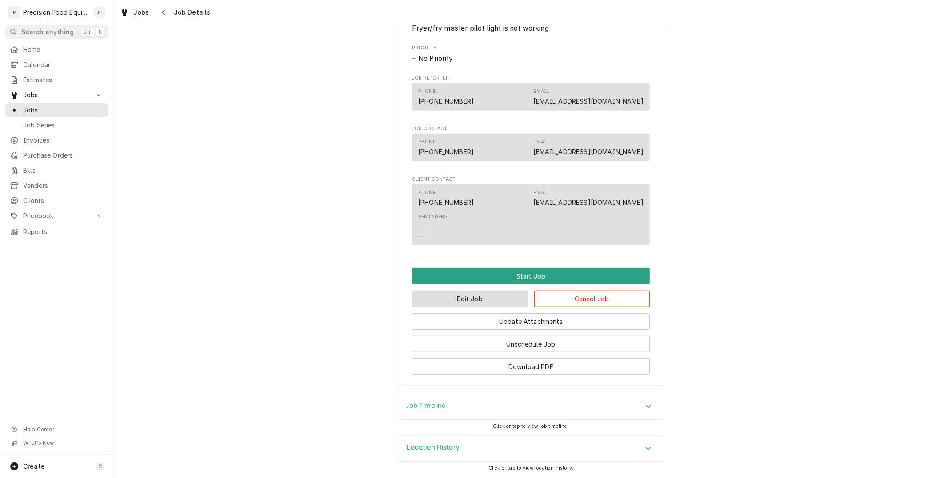
click at [489, 295] on button "Edit Job" at bounding box center [470, 299] width 116 height 16
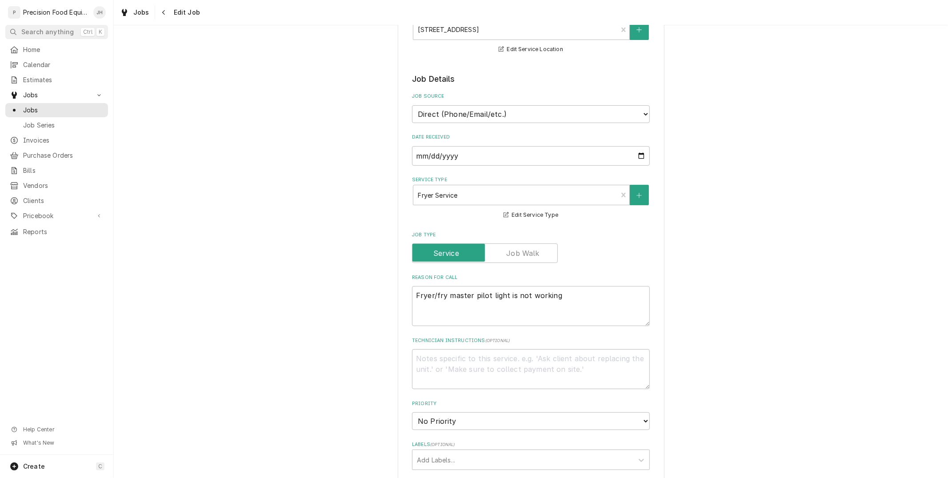
scroll to position [148, 0]
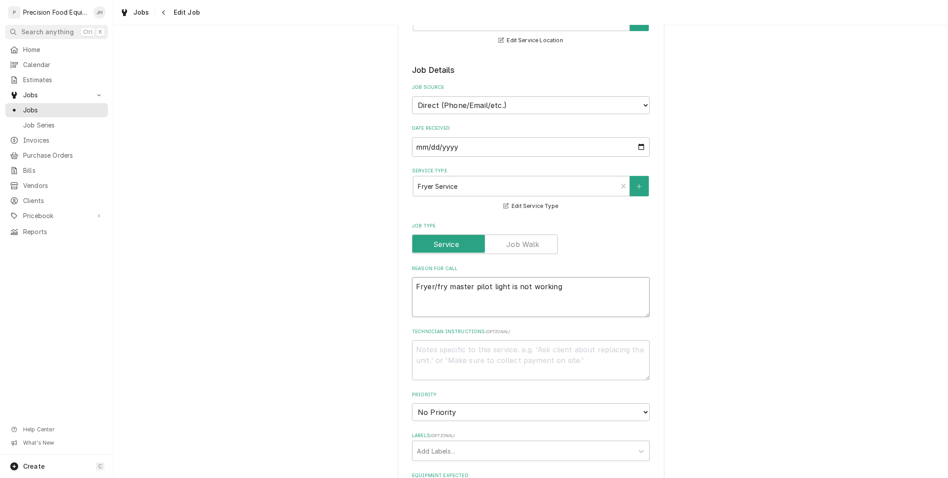
click at [566, 290] on textarea "Fryer/fry master pilot light is not working" at bounding box center [531, 297] width 238 height 40
type textarea "x"
type textarea "Fryer/fry master pilot light is not working"
type textarea "x"
type textarea "Fryer/fry master pilot light is not working M"
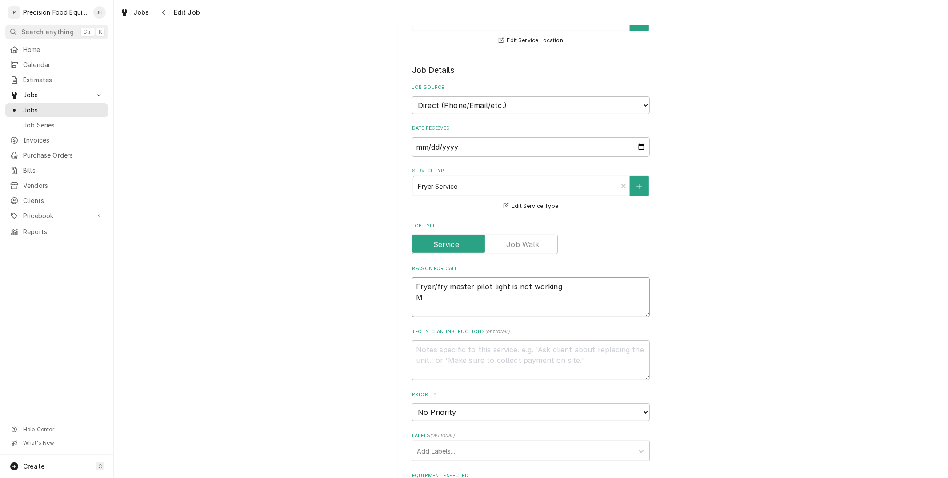
type textarea "x"
type textarea "Fryer/fry master pilot light is not working Mo"
type textarea "x"
type textarea "Fryer/fry master pilot light is not working Mod"
type textarea "x"
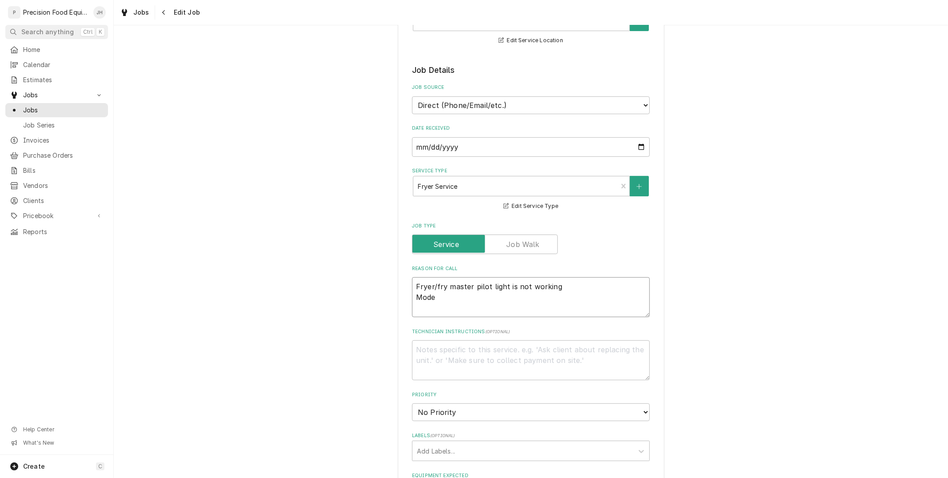
type textarea "Fryer/fry master pilot light is not working Model"
type textarea "x"
type textarea "Fryer/fry master pilot light is not working Model"
type textarea "x"
type textarea "Fryer/fry master pilot light is not working Model #"
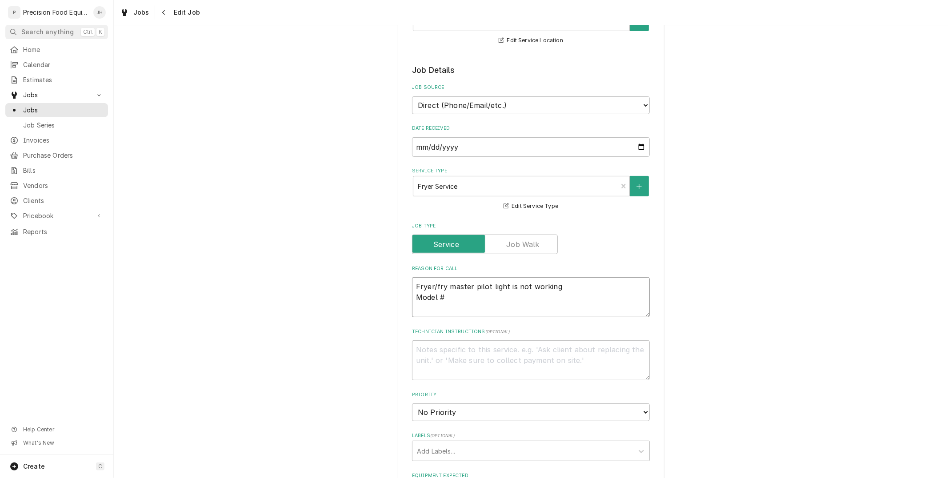
type textarea "x"
type textarea "Fryer/fry master pilot light is not working Model #"
type textarea "x"
type textarea "Fryer/fry master pilot light is not working Model # F"
type textarea "x"
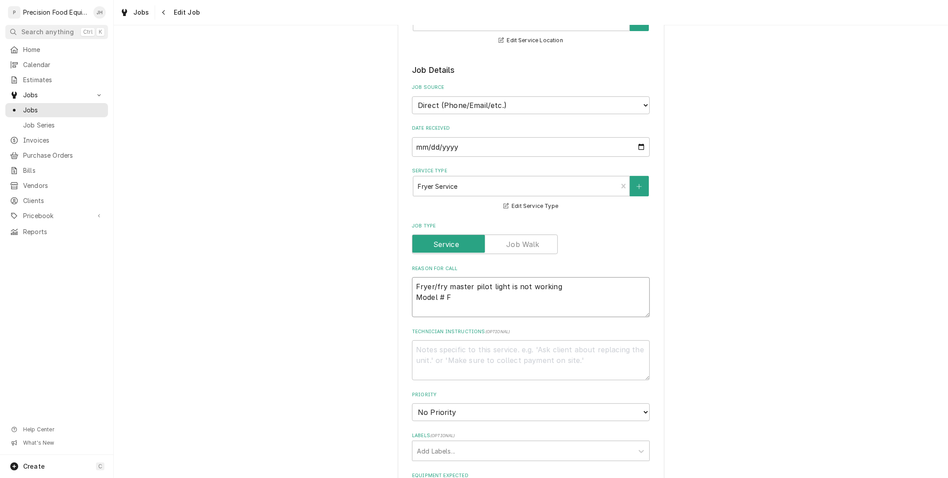
type textarea "Fryer/fry master pilot light is not working Model # FM"
type textarea "x"
type textarea "Fryer/fry master pilot light is not working Model # FMP"
type textarea "x"
type textarea "Fryer/fry master pilot light is not working Model # FMP2"
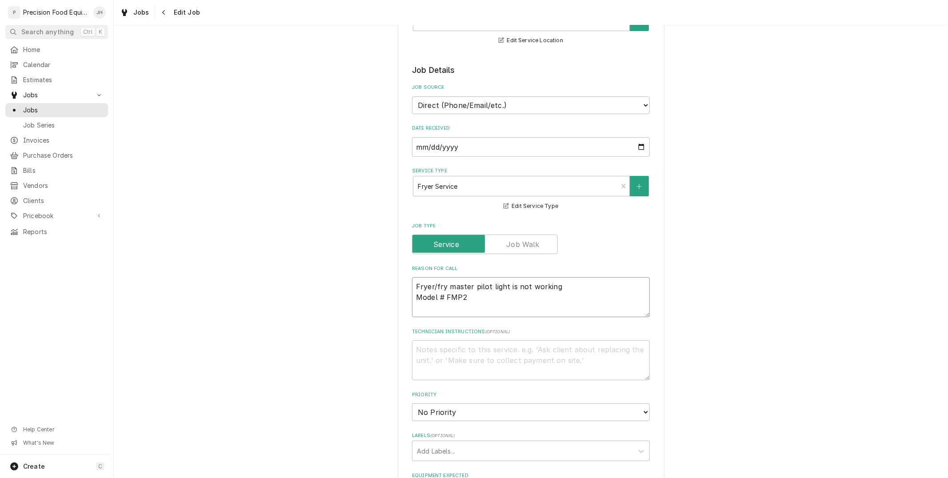
type textarea "x"
type textarea "Fryer/fry master pilot light is not working Model # FMP24"
type textarea "x"
type textarea "Fryer/fry master pilot light is not working Model # FMP245"
type textarea "x"
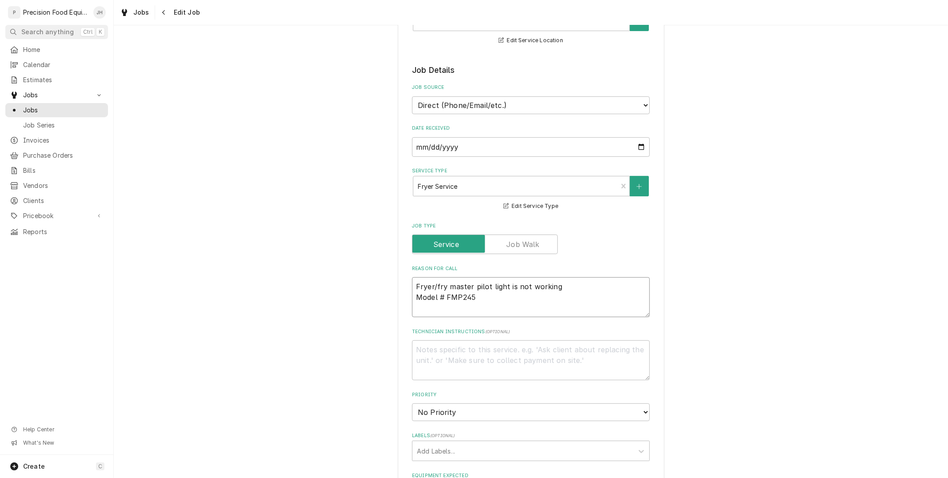
type textarea "Fryer/fry master pilot light is not working Model # FMP245S"
type textarea "x"
type textarea "Fryer/fry master pilot light is not working Model # FMP245SD"
type textarea "x"
type textarea "Fryer/fry master pilot light is not working Model # FMP245SD"
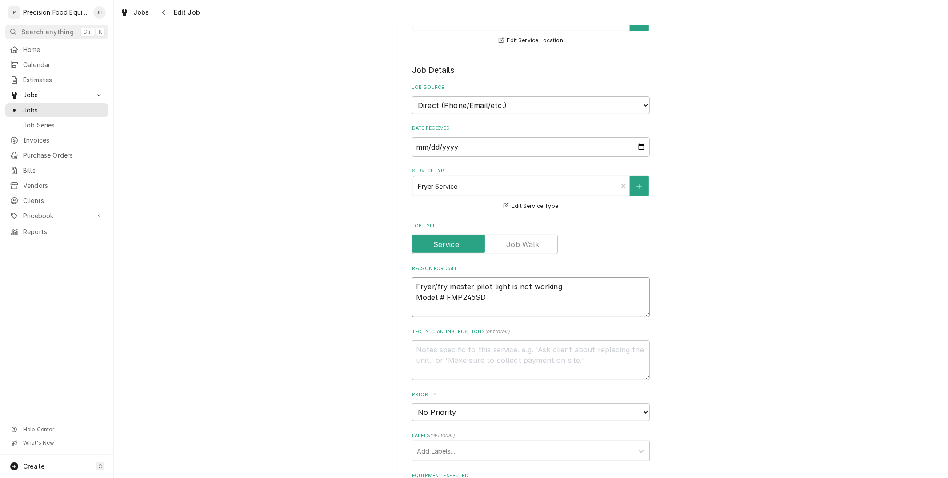
type textarea "x"
type textarea "Fryer/fry master pilot light is not working Model # FMP245SD S"
type textarea "x"
type textarea "Fryer/fry master pilot light is not working Model # FMP245SD Se"
type textarea "x"
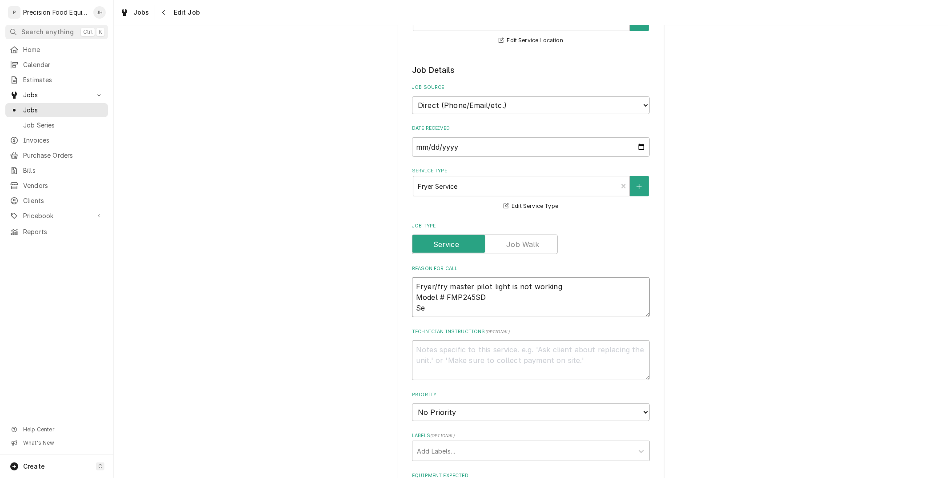
type textarea "Fryer/fry master pilot light is not working Model # FMP245SD Ser"
type textarea "x"
type textarea "Fryer/fry master pilot light is not working Model # FMP245SD Seru"
type textarea "x"
type textarea "Fryer/fry master pilot light is not working Model # FMP245SD Serua"
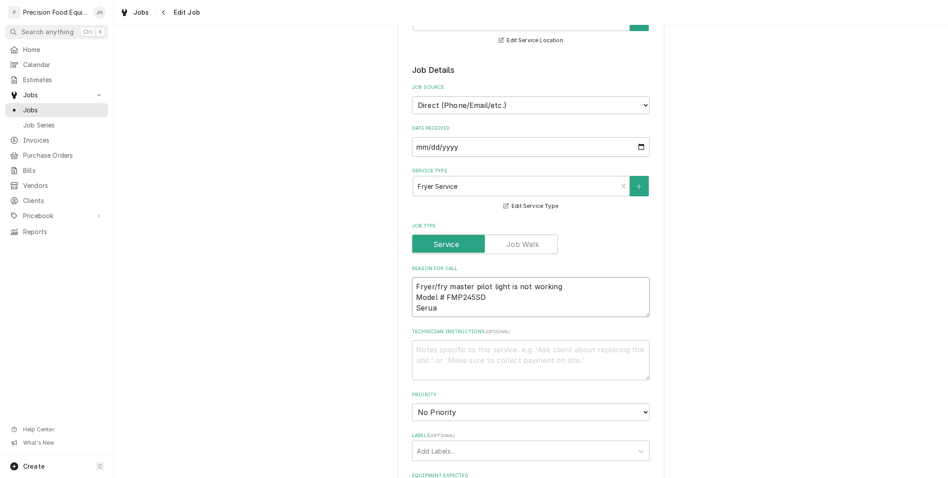
type textarea "x"
type textarea "Fryer/fry master pilot light is not working Model # FMP245SD Seru"
type textarea "x"
type textarea "Fryer/fry master pilot light is not working Model # FMP245SD Ser"
type textarea "x"
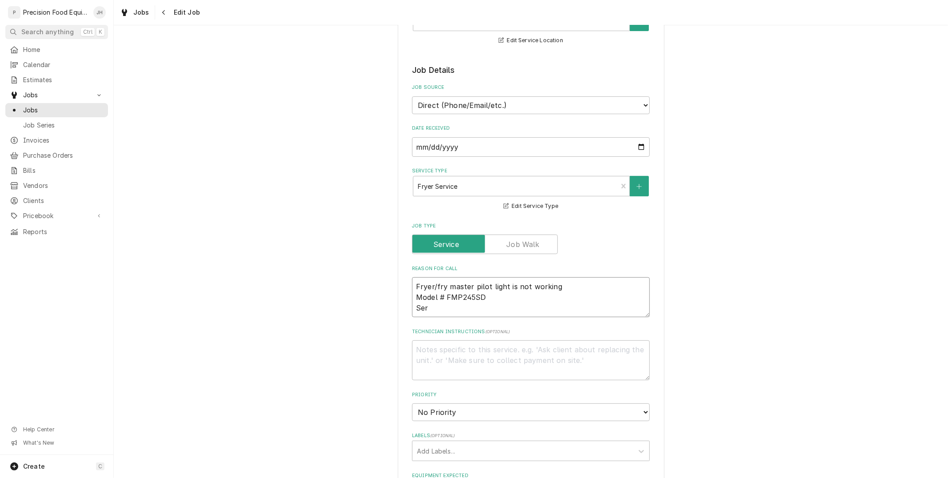
type textarea "Fryer/fry master pilot light is not working Model # FMP245SD Seri"
type textarea "x"
type textarea "Fryer/fry master pilot light is not working Model # FMP245SD Seria"
type textarea "x"
type textarea "Fryer/fry master pilot light is not working Model # FMP245SD Serial"
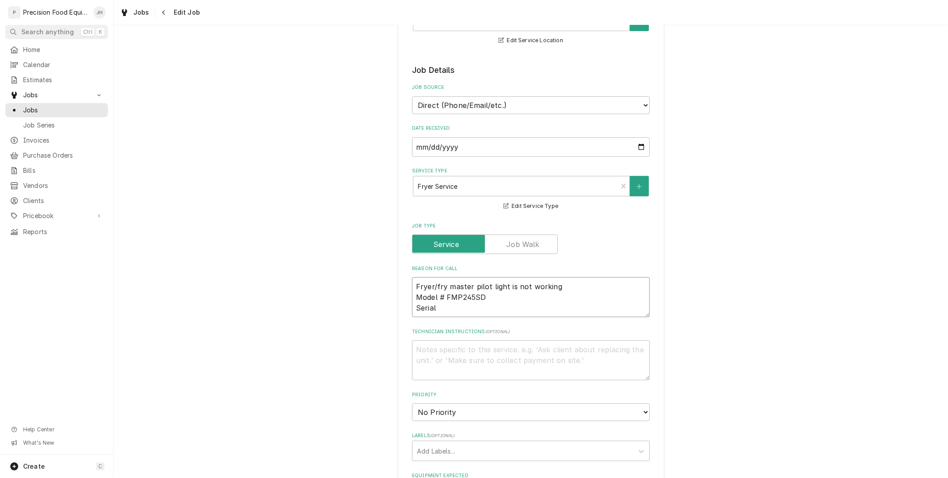
type textarea "x"
type textarea "Fryer/fry master pilot light is not working Model # FMP245SD Serial"
type textarea "x"
type textarea "Fryer/fry master pilot light is not working Model # FMP245SD Serial 0"
type textarea "x"
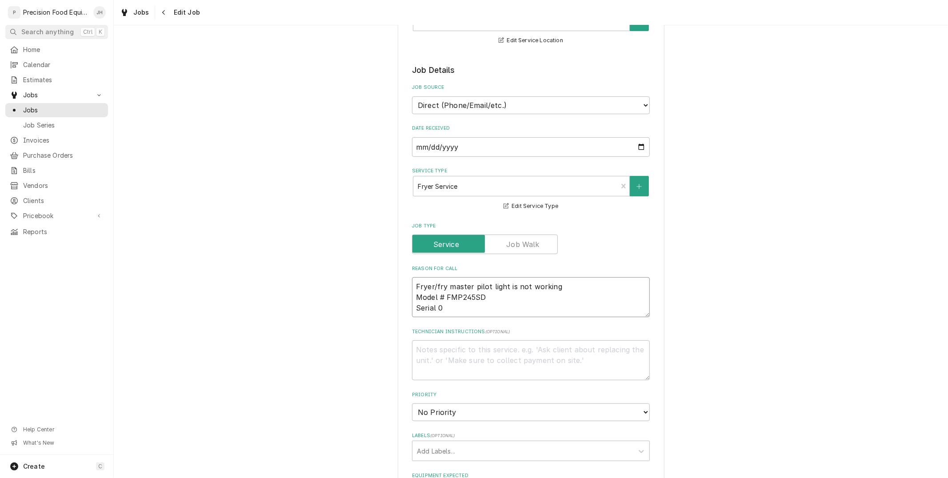
type textarea "Fryer/fry master pilot light is not working Model # FMP245SD Serial 08"
type textarea "x"
type textarea "Fryer/fry master pilot light is not working Model # FMP245SD Serial 080"
type textarea "x"
type textarea "Fryer/fry master pilot light is not working Model # FMP245SD Serial 0809"
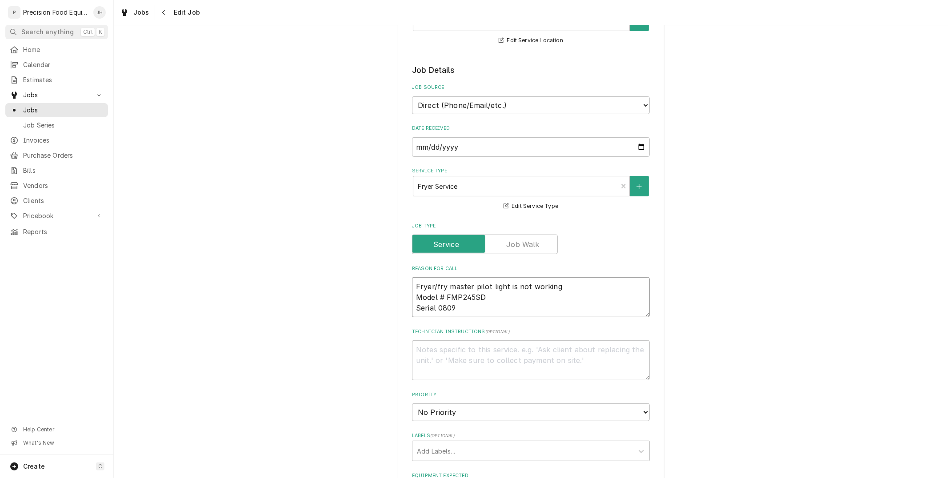
type textarea "x"
type textarea "Fryer/fry master pilot light is not working Model # FMP245SD Serial 0809G"
type textarea "x"
type textarea "Fryer/fry master pilot light is not working Model # FMP245SD Serial 0809GI"
type textarea "x"
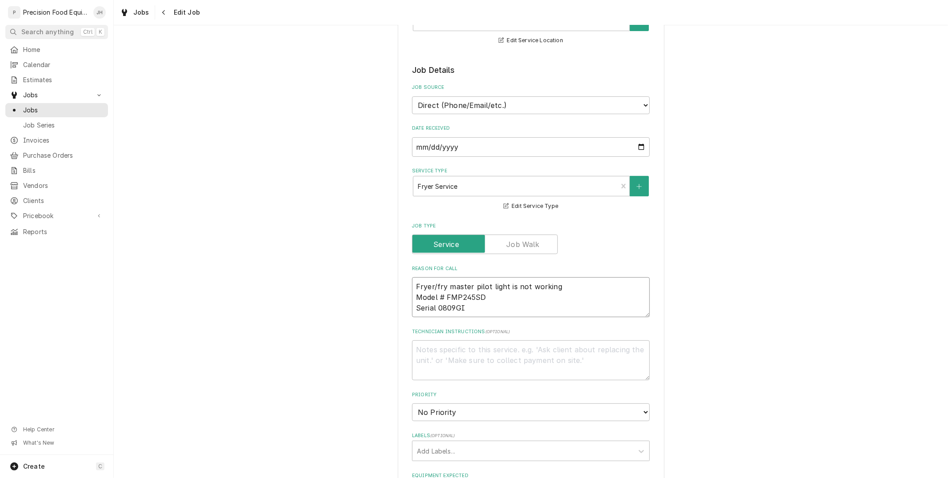
type textarea "Fryer/fry master pilot light is not working Model # FMP245SD Serial 0809GI0"
type textarea "x"
type textarea "Fryer/fry master pilot light is not working Model # FMP245SD Serial 0809GI00"
type textarea "x"
type textarea "Fryer/fry master pilot light is not working Model # FMP245SD Serial 0809GI002"
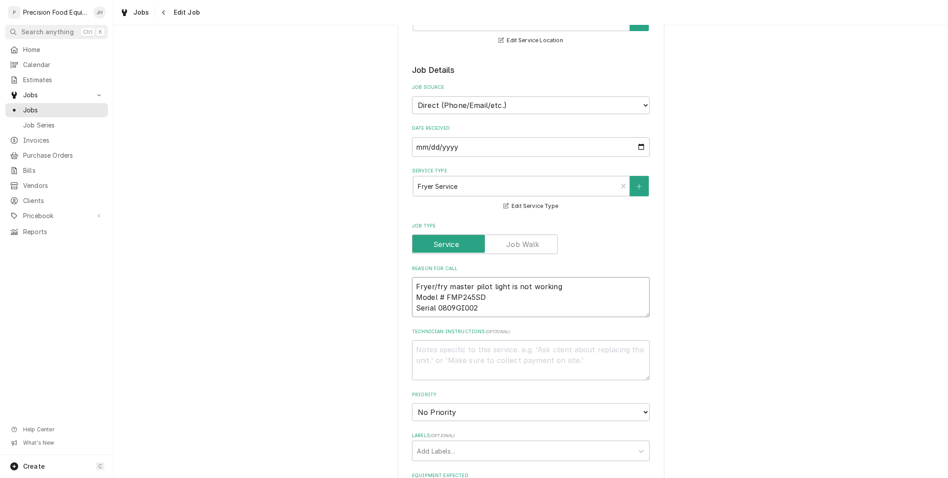
type textarea "x"
type textarea "Fryer/fry master pilot light is not working Model # FMP245SD Serial 0809GI0028"
type textarea "x"
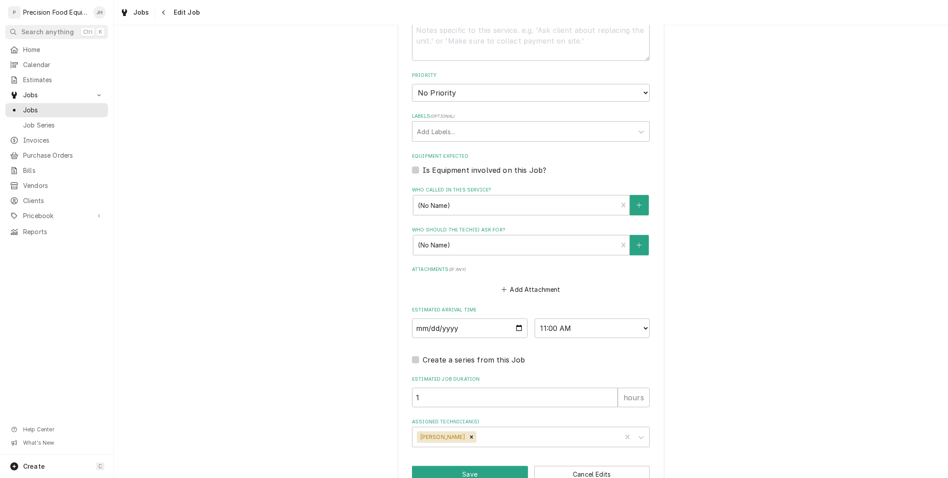
scroll to position [489, 0]
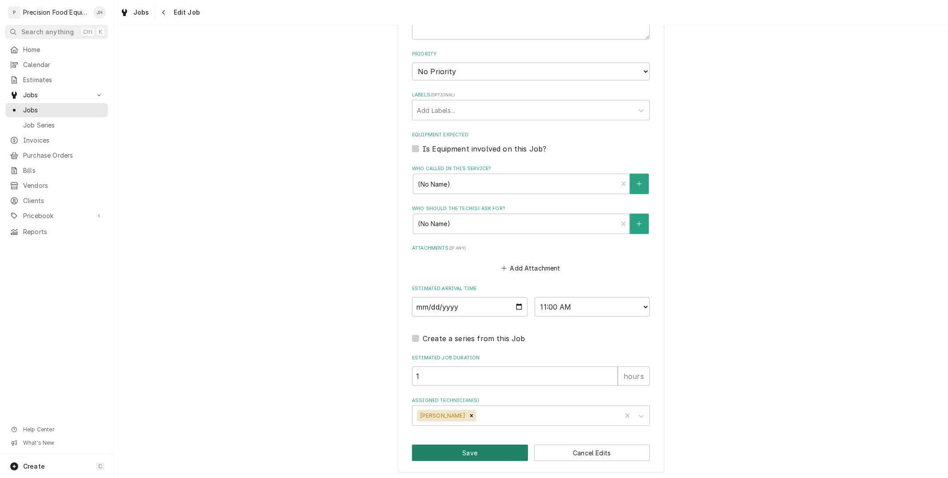
type textarea "Fryer/fry master pilot light is not working Model # FMP245SD Serial 0809GI0028"
click at [485, 451] on button "Save" at bounding box center [470, 453] width 116 height 16
type textarea "x"
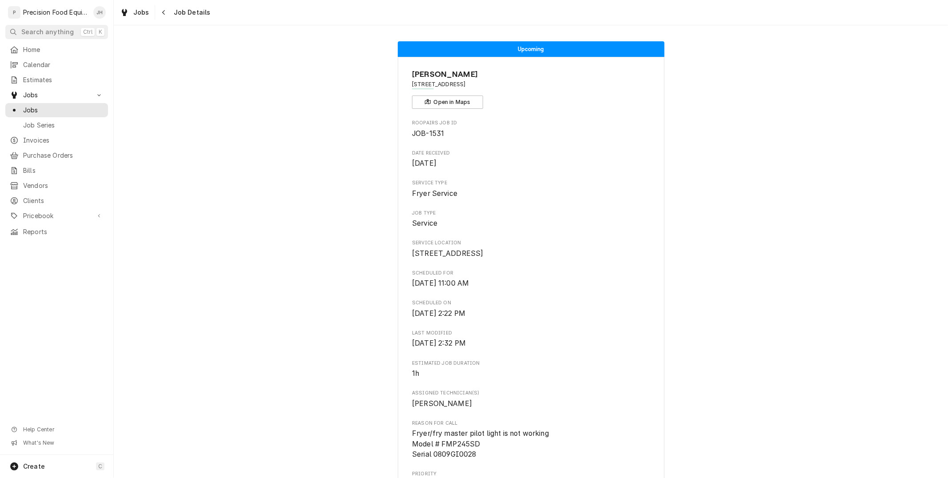
drag, startPoint x: 405, startPoint y: 250, endPoint x: 483, endPoint y: 261, distance: 79.4
click at [483, 261] on div "Fogo De Chao 6300 N Scottsdale Rd, Scottsdale, AZ 85253 Open in Maps Roopairs J…" at bounding box center [531, 434] width 267 height 755
copy span "6300 N Scottsdale Rd Scottsdale, AZ 85253"
click at [45, 196] on span "Clients" at bounding box center [63, 200] width 80 height 9
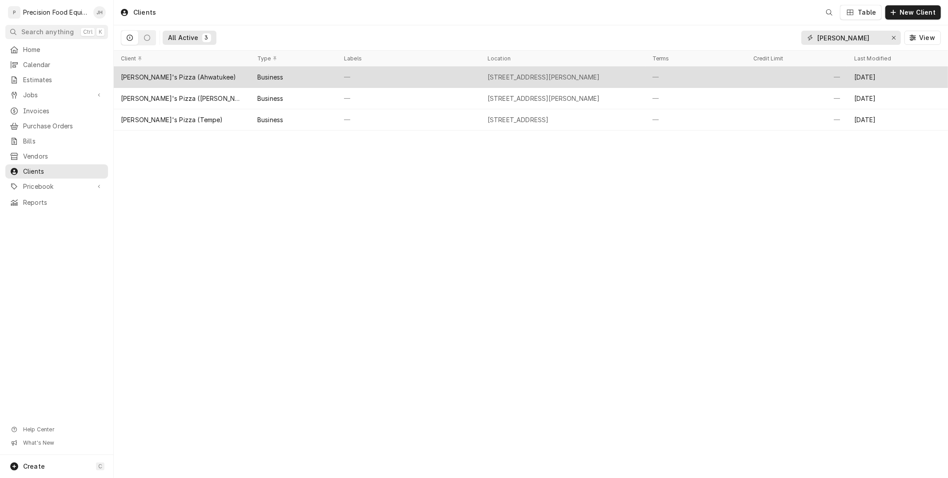
drag, startPoint x: 815, startPoint y: 38, endPoint x: 550, endPoint y: 75, distance: 267.4
click at [550, 75] on div "Clients Table New Client All Active 3 [PERSON_NAME] View Client Type Labels Loc…" at bounding box center [531, 239] width 834 height 478
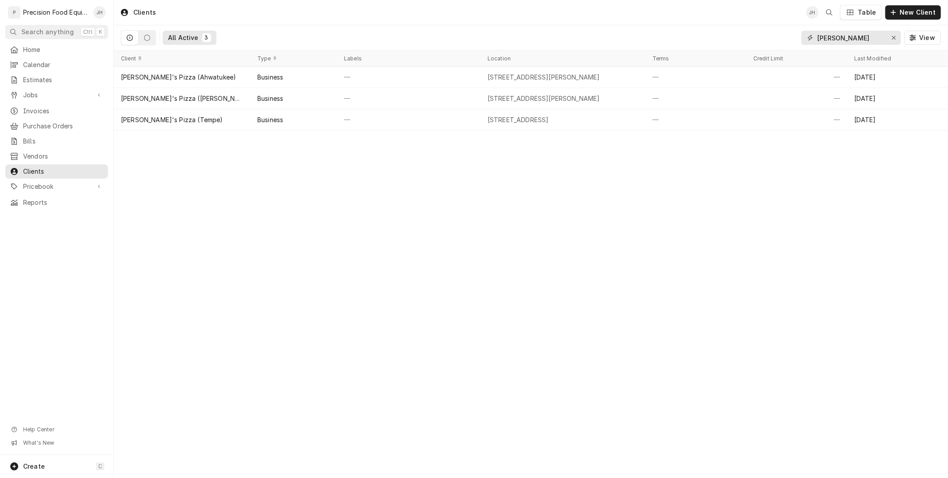
paste input "6300 N Scottsdale Rd Scottsdale, AZ 85253"
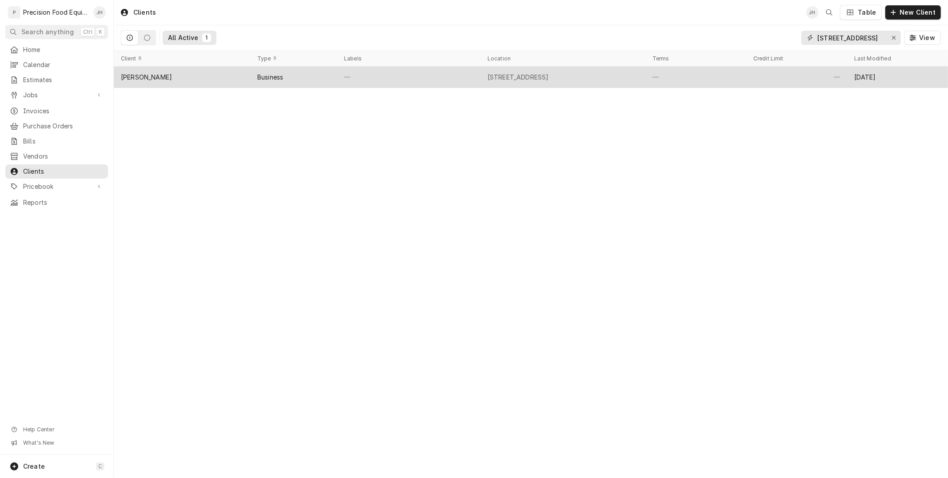
type input "6300 N Scottsdale R"
click at [765, 68] on div "—" at bounding box center [796, 77] width 101 height 21
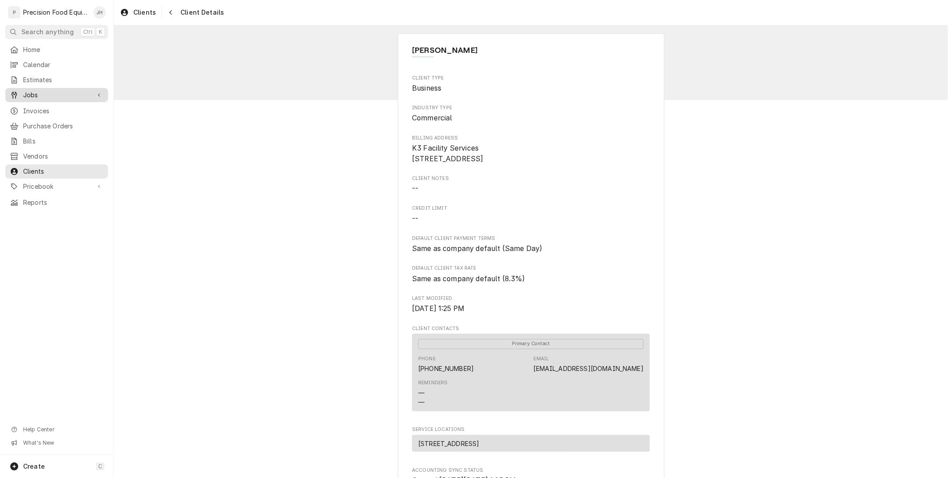
click at [28, 93] on span "Jobs" at bounding box center [56, 95] width 67 height 9
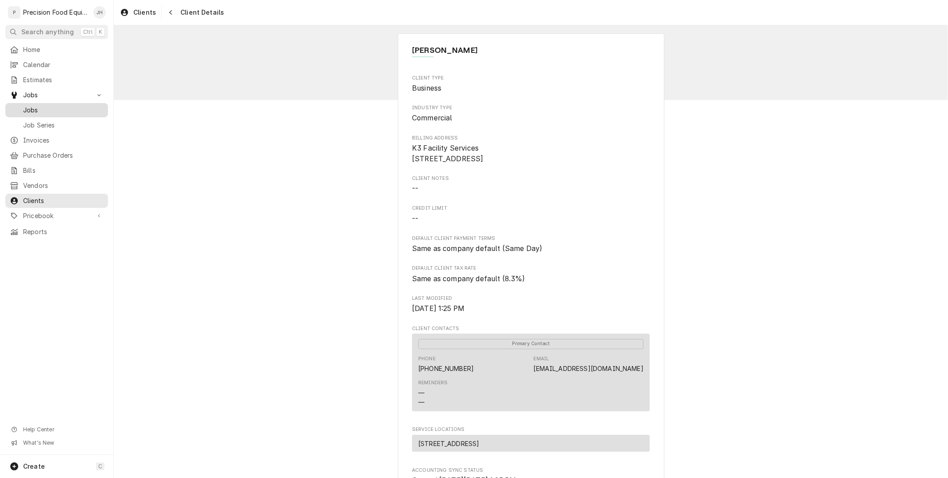
click at [39, 114] on span "Jobs" at bounding box center [63, 110] width 80 height 9
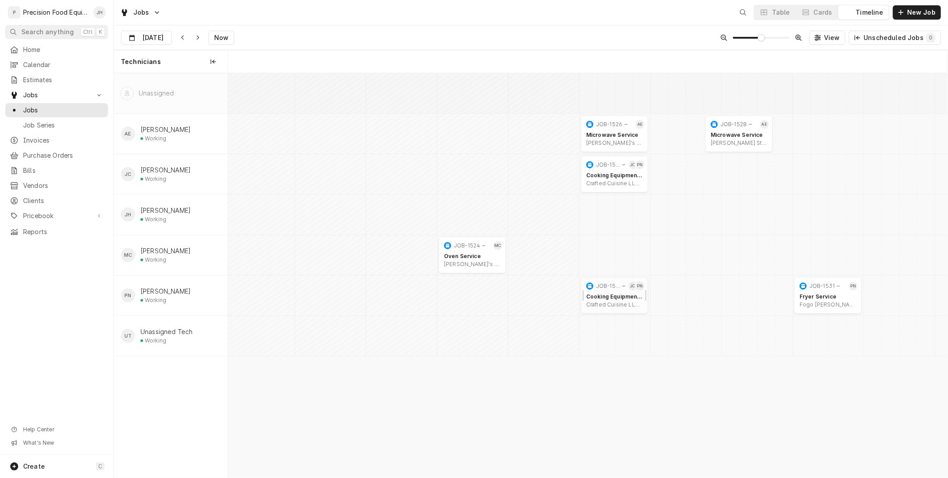
scroll to position [0, 14257]
click at [818, 298] on div "Fryer Service" at bounding box center [827, 296] width 56 height 7
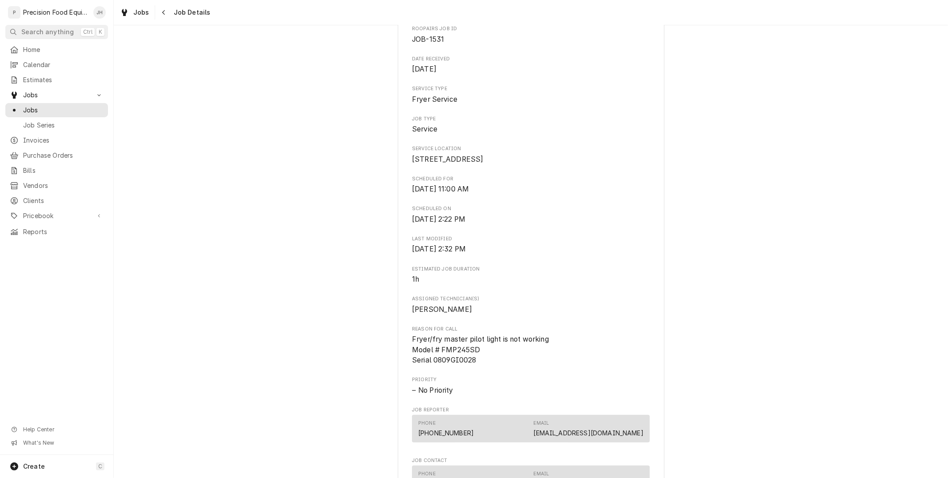
scroll to position [437, 0]
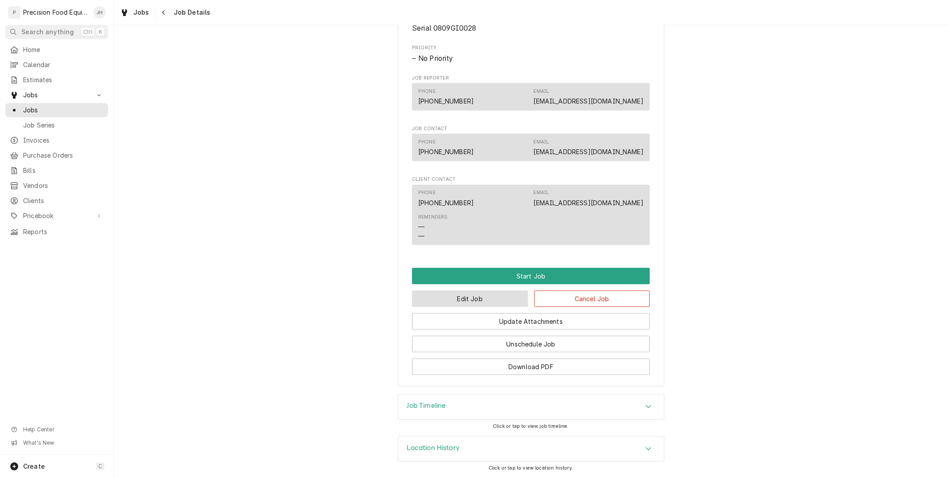
click at [480, 301] on button "Edit Job" at bounding box center [470, 299] width 116 height 16
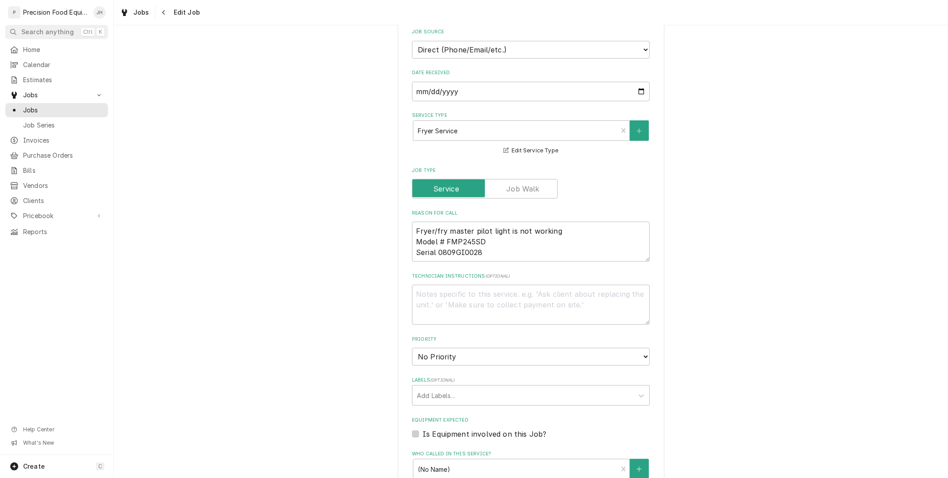
scroll to position [395, 0]
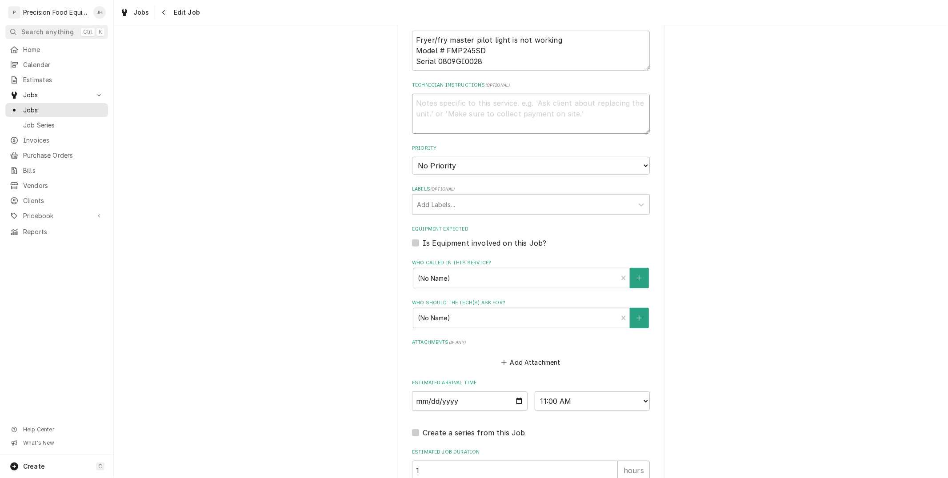
click at [500, 123] on textarea "Technician Instructions ( optional )" at bounding box center [531, 114] width 238 height 40
type textarea "x"
type textarea "T"
type textarea "x"
type textarea "Thi"
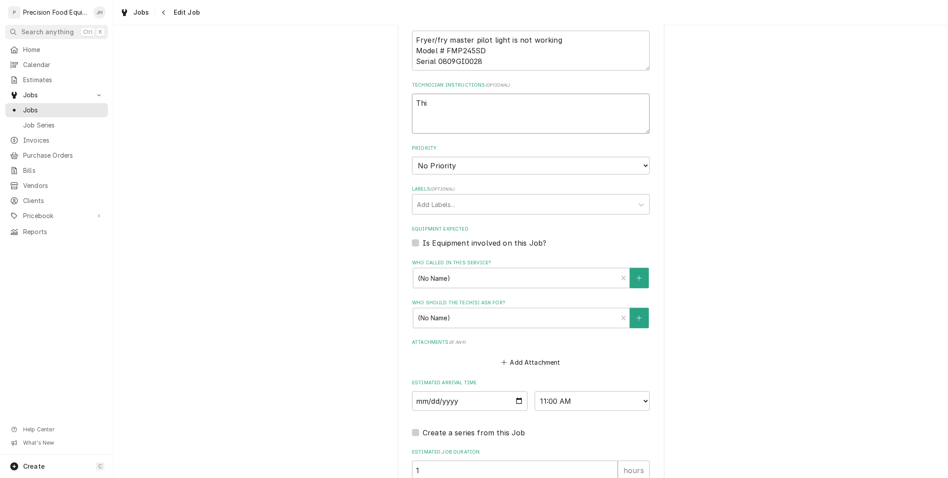
type textarea "x"
type textarea "This"
type textarea "x"
type textarea "This is"
type textarea "x"
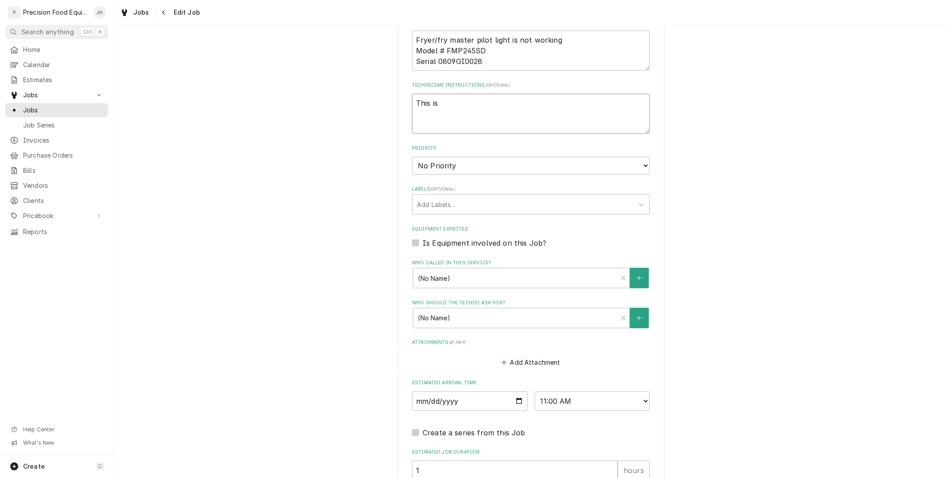
type textarea "This iss"
type textarea "x"
type textarea "This issa"
type textarea "x"
type textarea "This issam"
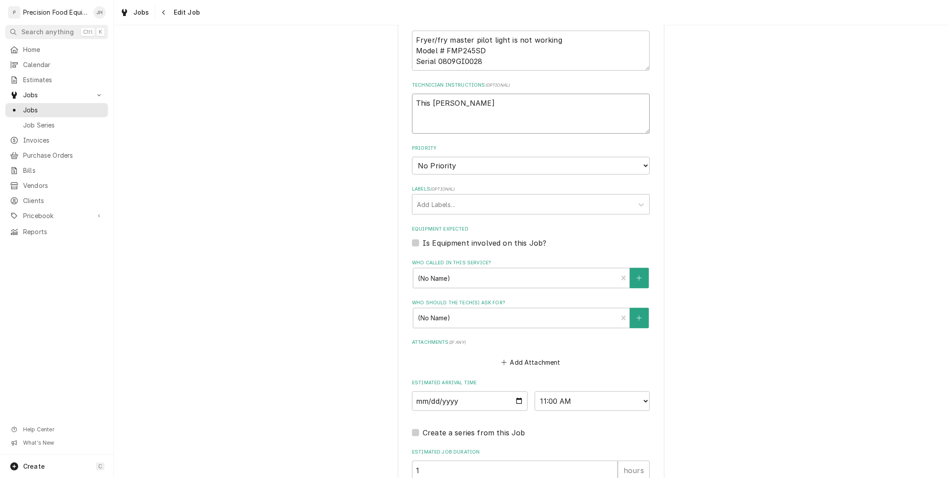
type textarea "x"
type textarea "This issa"
type textarea "x"
type textarea "This iss"
type textarea "x"
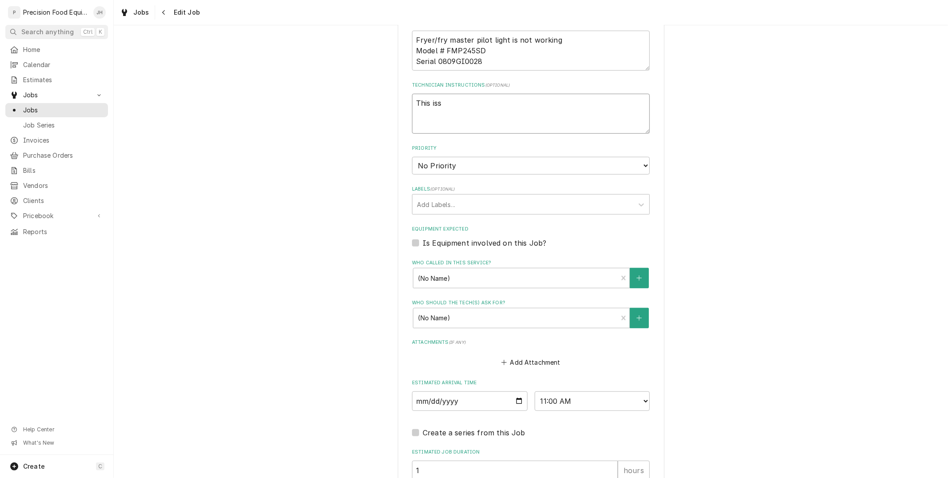
type textarea "This is"
type textarea "x"
type textarea "This is"
type textarea "x"
type textarea "This is s"
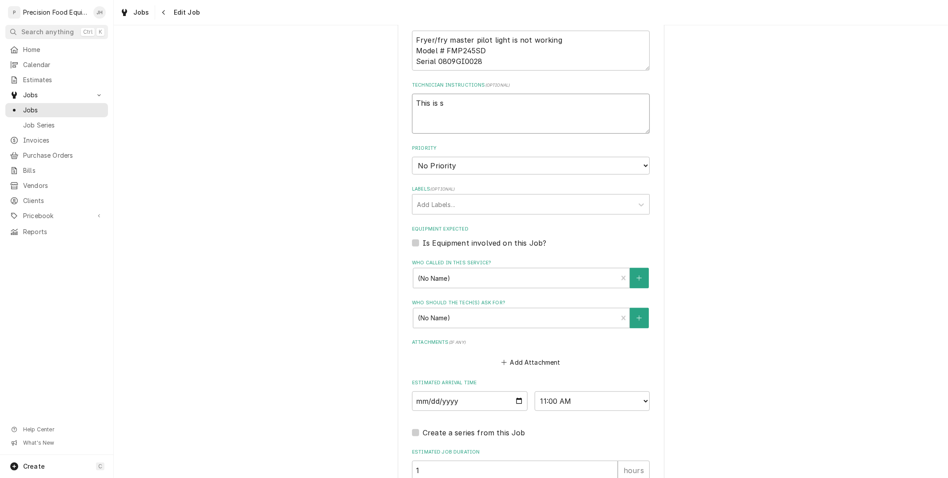
type textarea "x"
type textarea "This is sa"
type textarea "x"
type textarea "This is same"
type textarea "x"
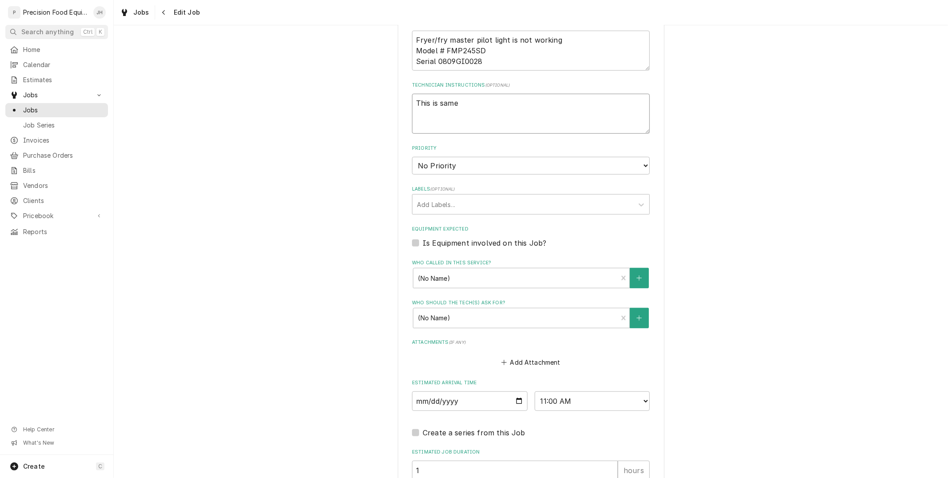
type textarea "This is same"
type textarea "x"
type textarea "This is same d"
type textarea "x"
type textarea "This is same day"
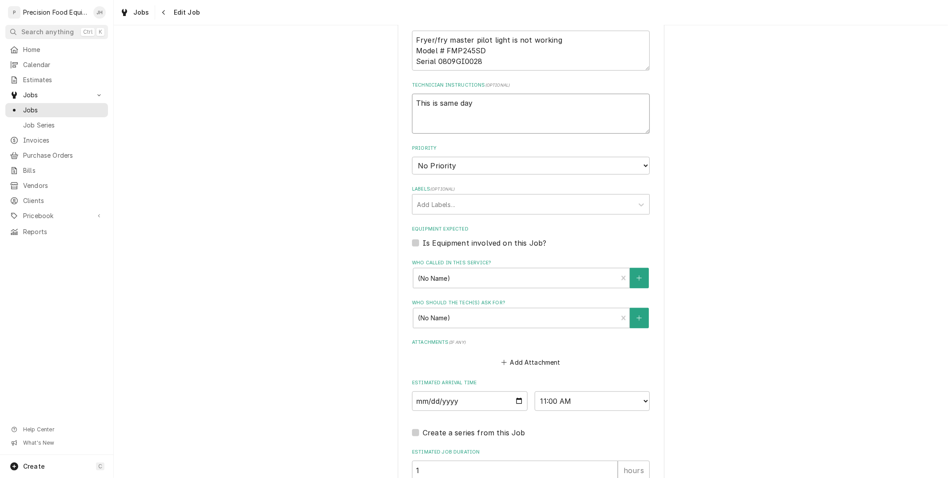
type textarea "x"
type textarea "This is same day"
type textarea "x"
type textarea "This is same day p"
type textarea "x"
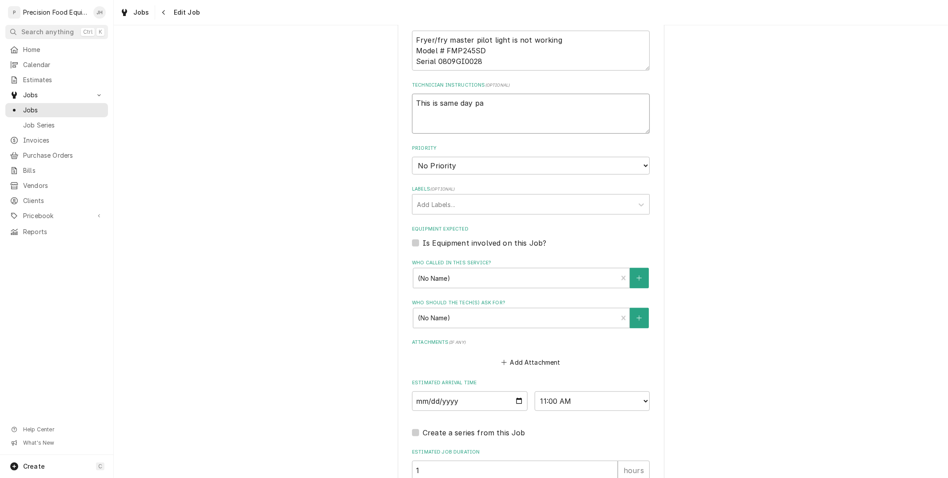
type textarea "This is same day pay"
type textarea "x"
type textarea "This is same day paym"
type textarea "x"
type textarea "This is same day payme"
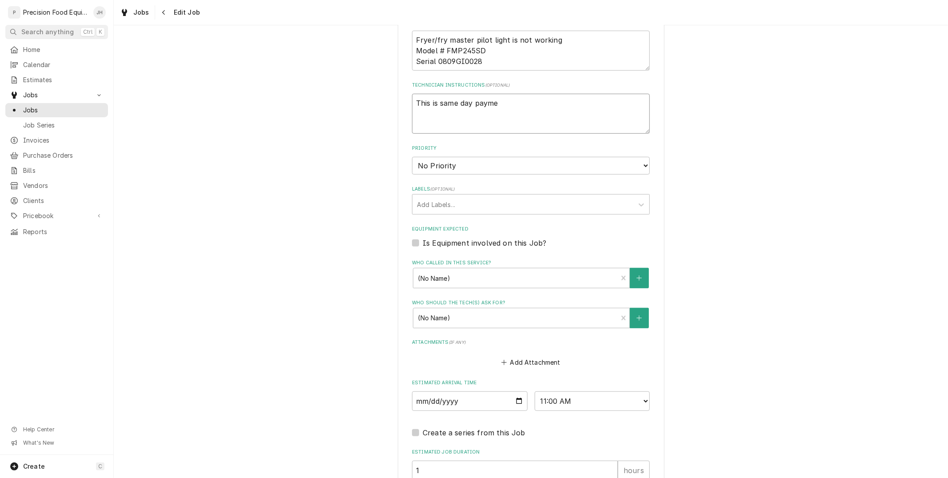
type textarea "x"
type textarea "This is same day paymen"
type textarea "x"
type textarea "This is same day payment"
type textarea "x"
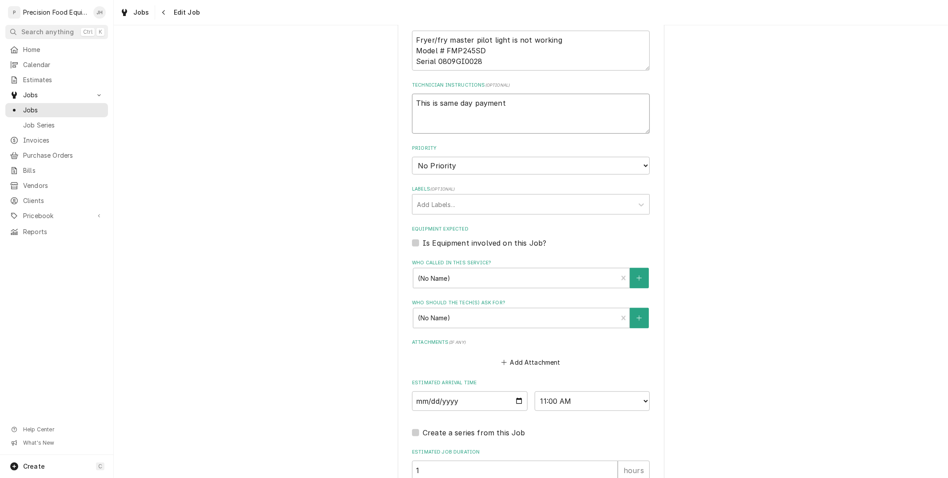
type textarea "This is same day payment."
type textarea "x"
type textarea "This is same day payment."
type textarea "x"
type textarea "This is same day payment. C"
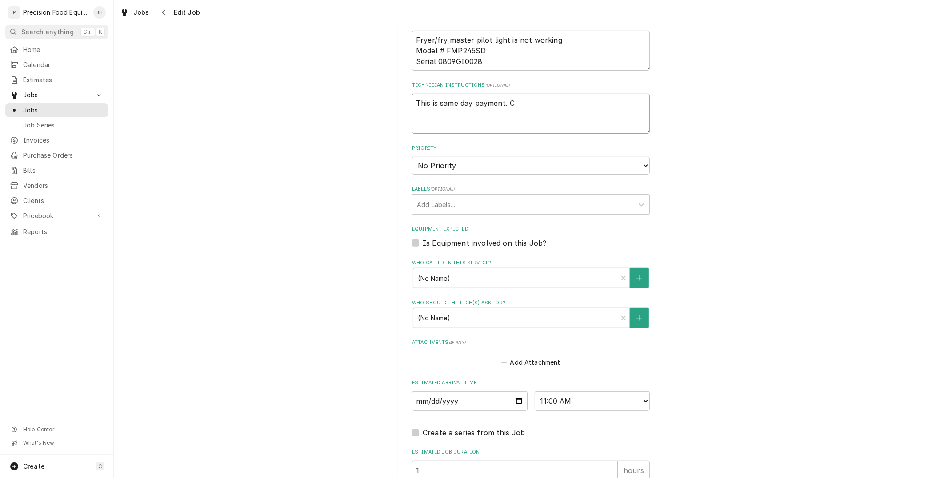
type textarea "x"
type textarea "This is same day payment. CO"
type textarea "x"
type textarea "This is same day payment. COD"
type textarea "x"
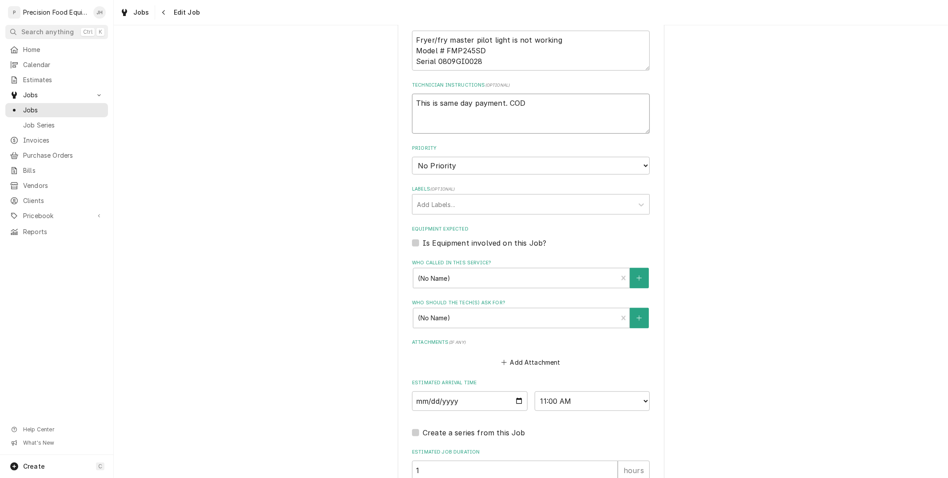
type textarea "This is same day payment. COD"
drag, startPoint x: 506, startPoint y: 106, endPoint x: 437, endPoint y: 104, distance: 69.8
click at [437, 104] on textarea "This is same day payment. COD" at bounding box center [531, 114] width 238 height 40
type textarea "x"
type textarea "This is oaCOD"
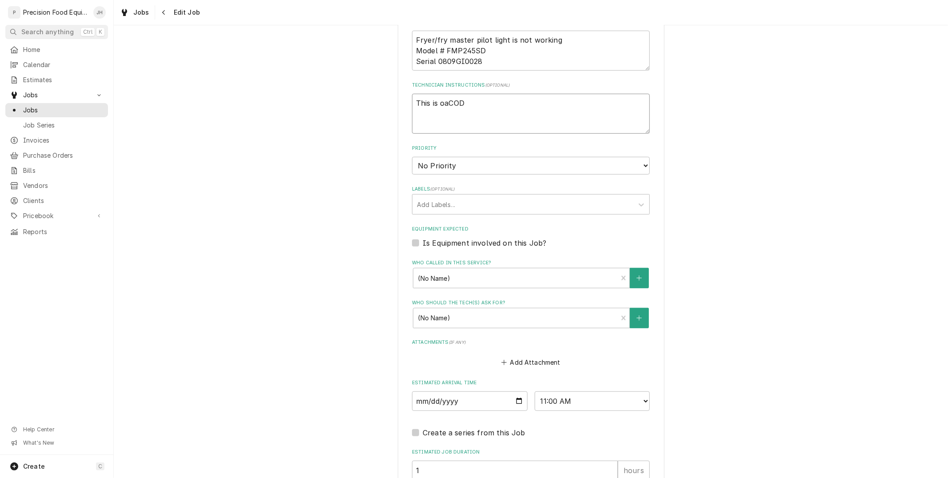
type textarea "x"
type textarea "This is oayCOD"
type textarea "x"
type textarea "This is oaymeCOD"
type textarea "x"
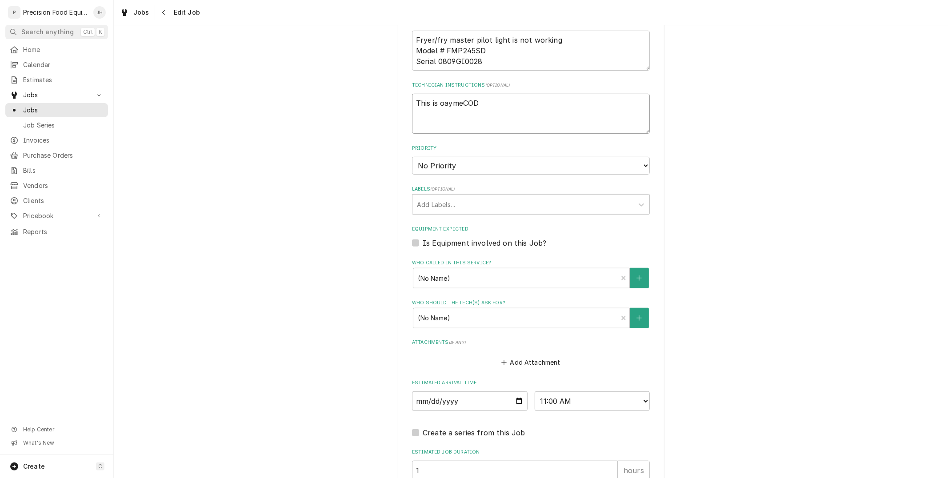
type textarea "This is oaymenCOD"
type textarea "x"
type textarea "This is oaymentCOD"
type textarea "x"
type textarea "This is oayment COD"
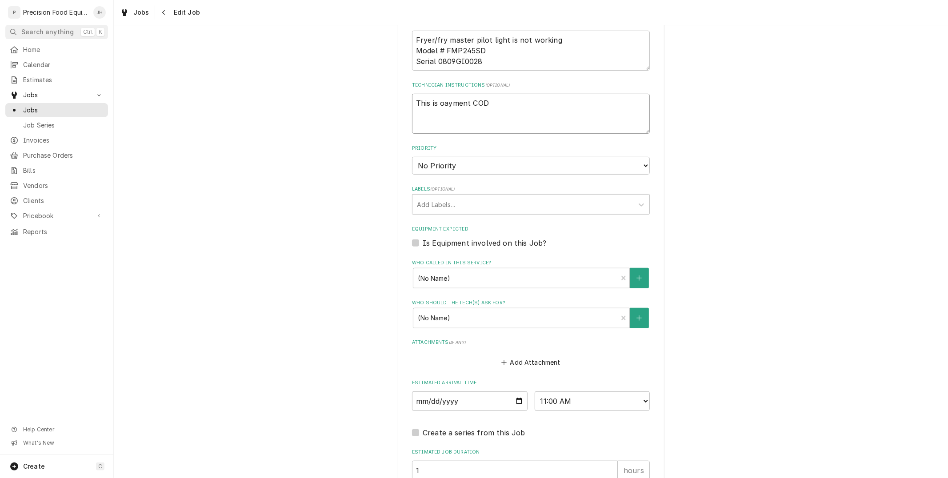
type textarea "x"
type textarea "This is oaymentCOD"
type textarea "x"
type textarea "This is oaymenCOD"
type textarea "x"
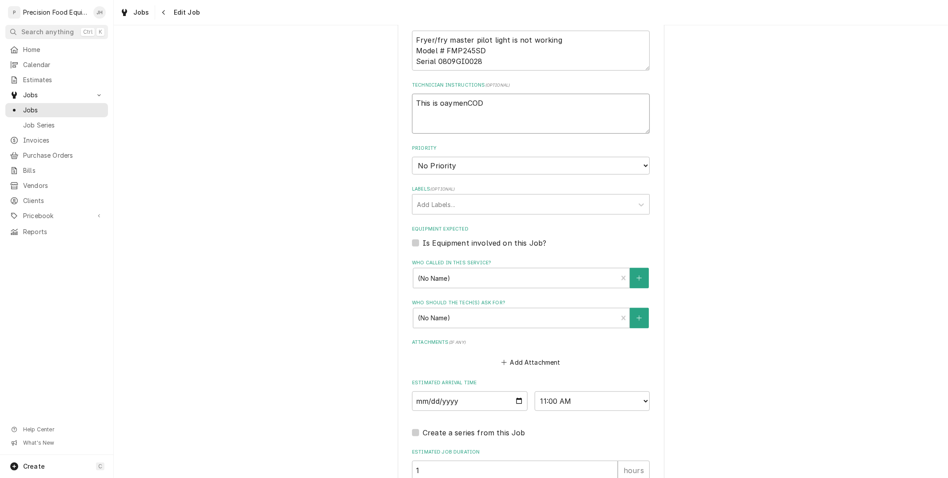
type textarea "This is oaymeCOD"
type textarea "x"
type textarea "This is oaymCOD"
type textarea "x"
type textarea "This is oayCOD"
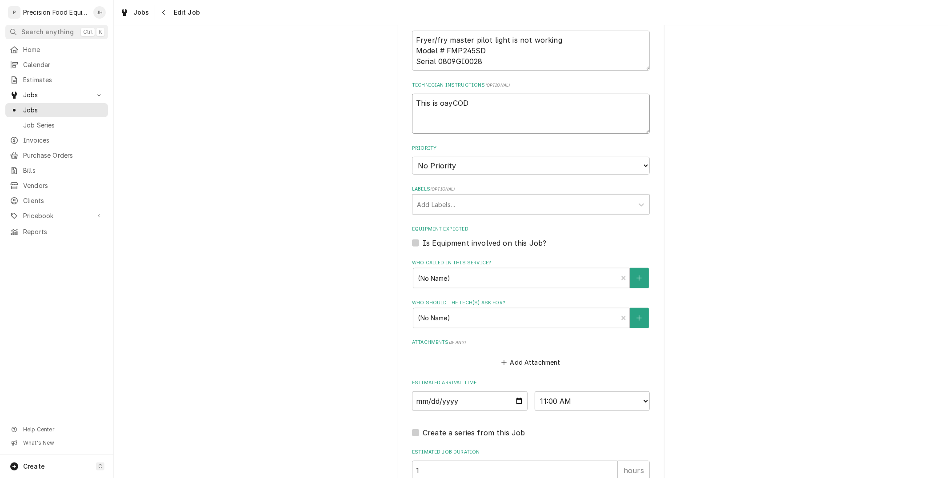
type textarea "x"
type textarea "This is oaCOD"
type textarea "x"
type textarea "This is oCOD"
type textarea "x"
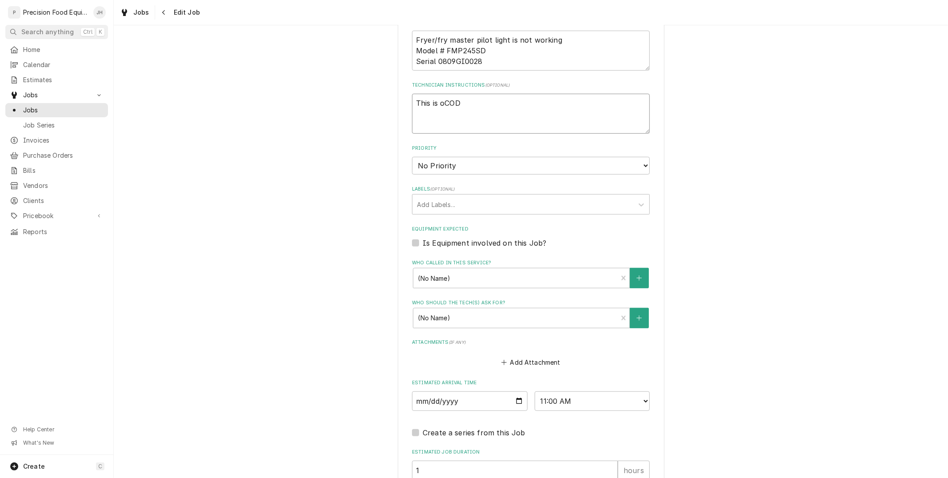
type textarea "This is COD"
type textarea "x"
type textarea "This is paCOD"
type textarea "x"
type textarea "This is payCOD"
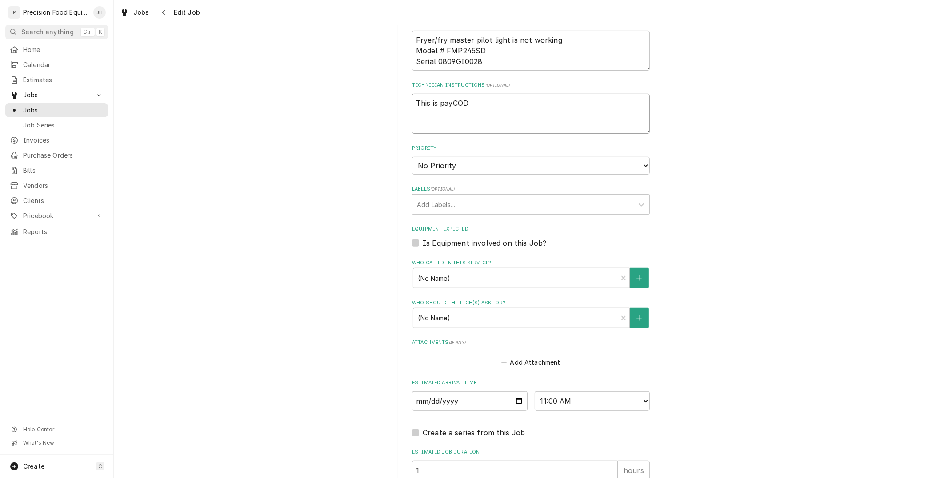
type textarea "x"
type textarea "This is paymCOD"
type textarea "x"
type textarea "This is paymenCOD"
type textarea "x"
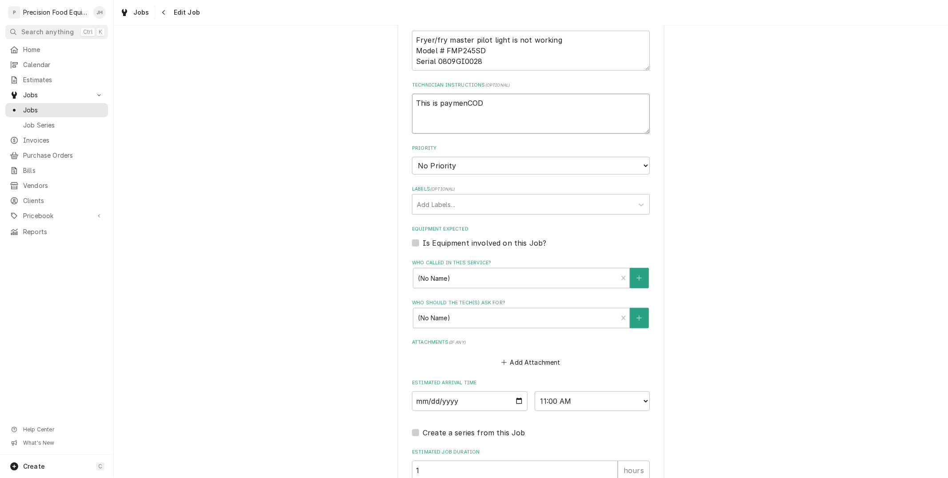
type textarea "This is paymentCOD"
type textarea "x"
type textarea "This is payment COD"
type textarea "x"
type textarea "This is payment atCOD"
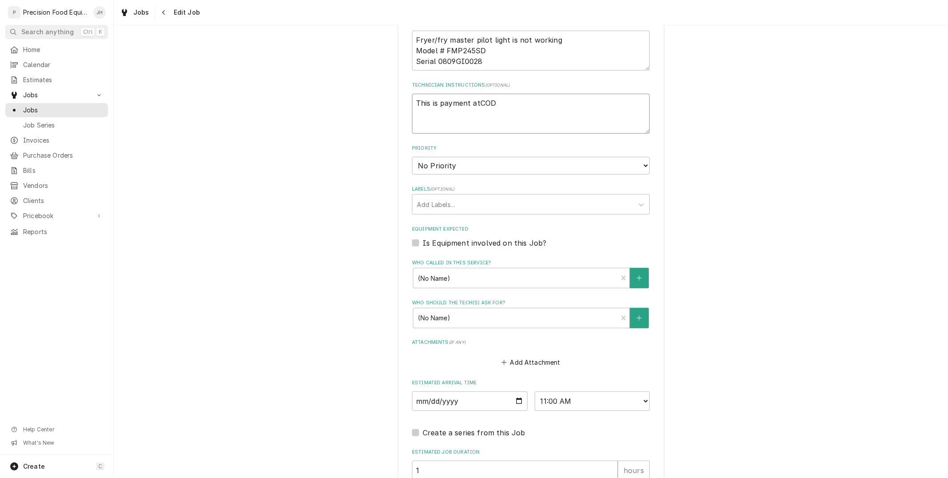
type textarea "x"
type textarea "This is payment at COD"
type textarea "x"
type textarea "This is payment at tCOD"
type textarea "x"
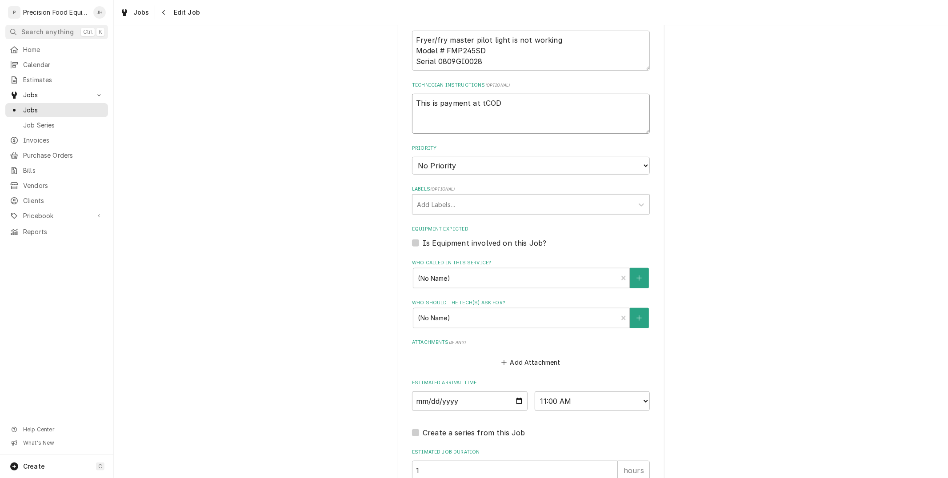
type textarea "This is payment at thCOD"
type textarea "x"
type textarea "This is payment at the COD"
type textarea "x"
type textarea "This is payment at the tCOD"
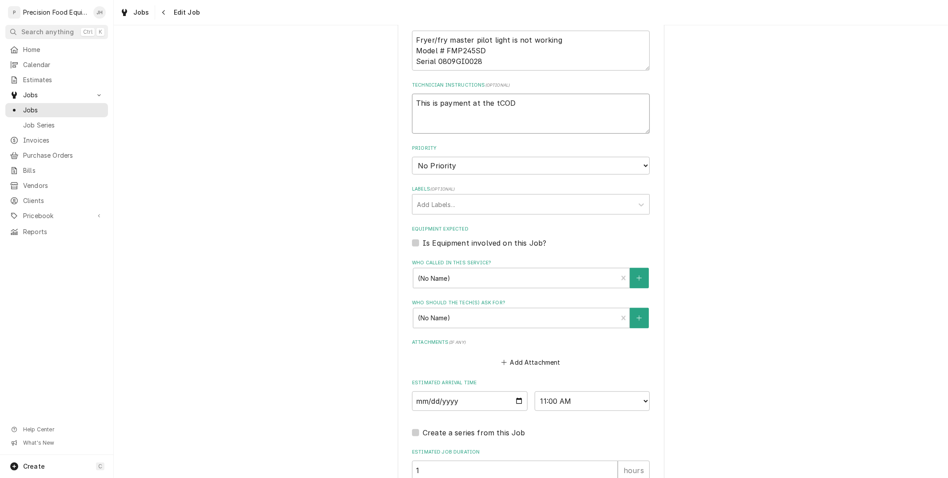
type textarea "x"
type textarea "This is payment at the tiCOD"
type textarea "x"
type textarea "This is payment at the timCOD"
type textarea "x"
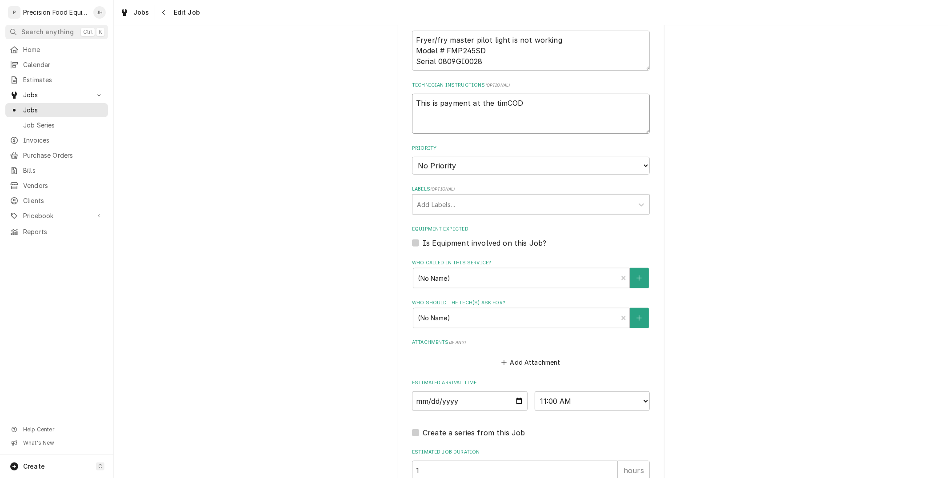
type textarea "This is payment at the timeCOD"
type textarea "x"
type textarea "This is payment at the time COD"
type textarea "x"
type textarea "This is payment at the time oCOD"
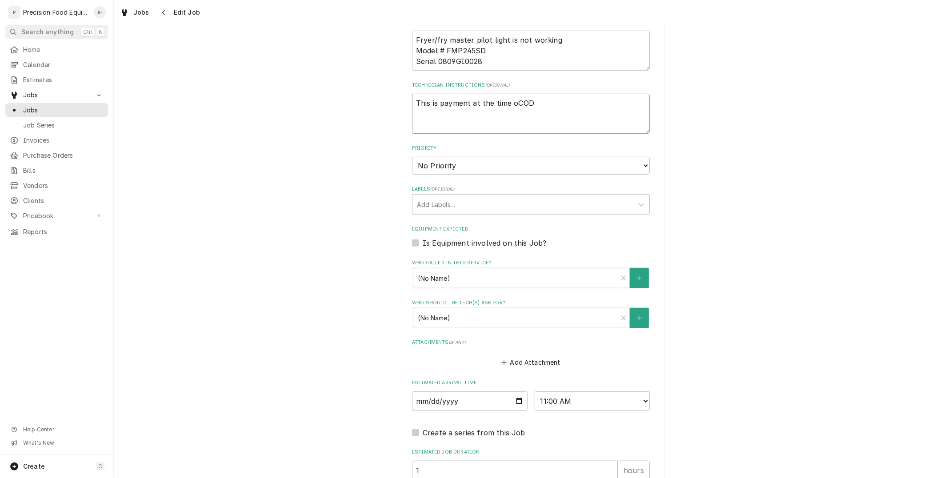
type textarea "x"
type textarea "This is payment at the time ofCOD"
type textarea "x"
type textarea "This is payment at the time of COD"
type textarea "x"
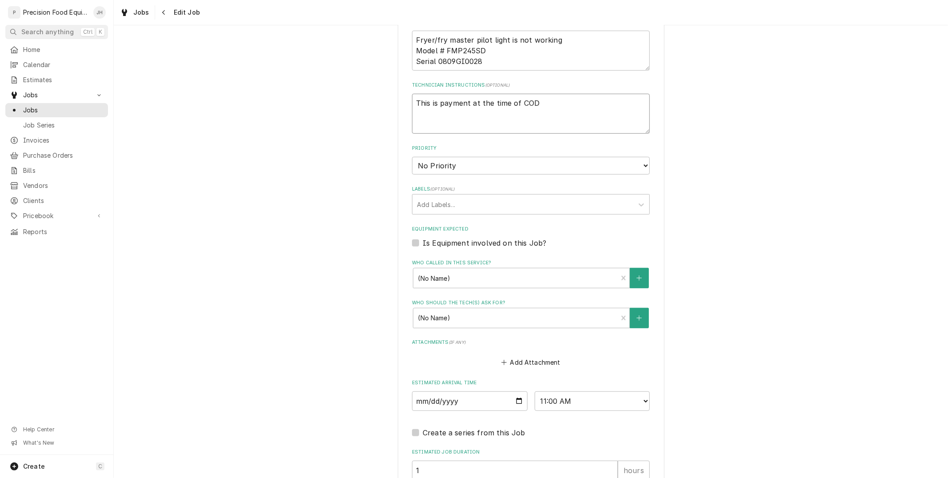
type textarea "This is payment at the time of sCOD"
type textarea "x"
type textarea "This is payment at the time of seCOD"
type textarea "x"
type textarea "This is payment at the time of serCOD"
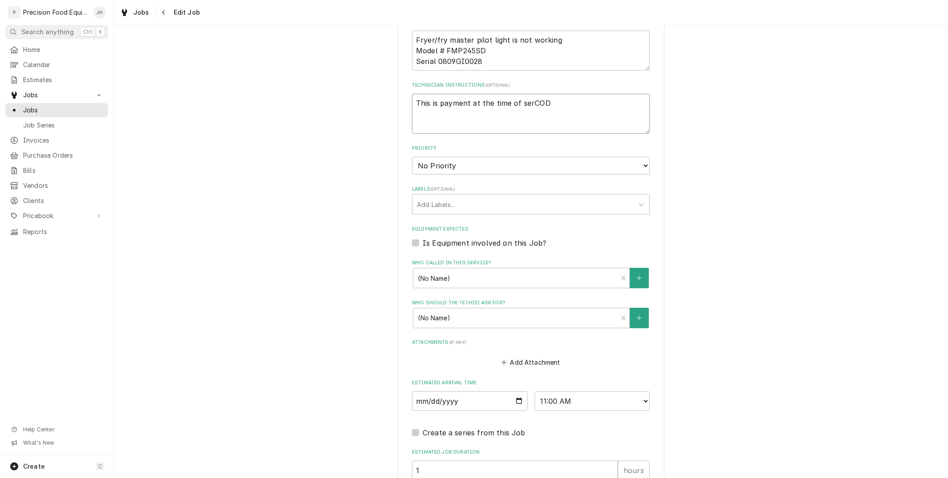
type textarea "x"
type textarea "This is payment at the time of servCOD"
type textarea "x"
type textarea "This is payment at the time of serviCOD"
type textarea "x"
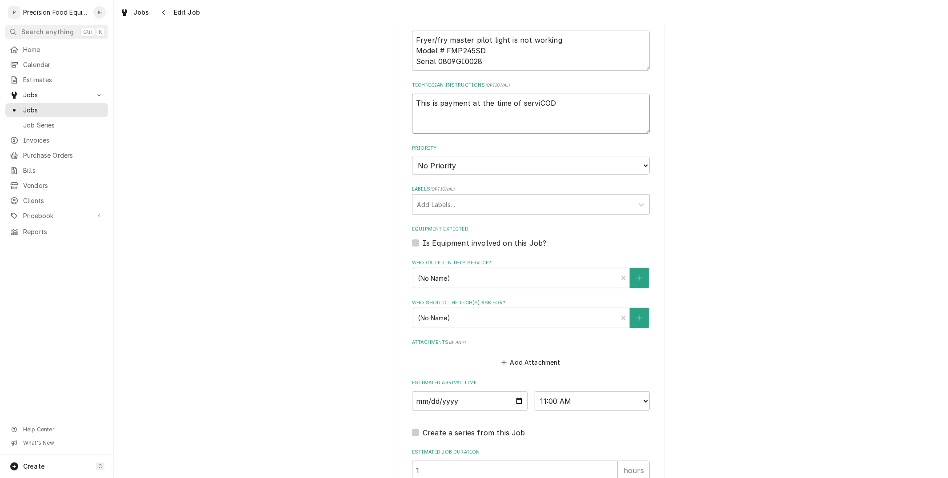
type textarea "This is payment at the time of servicCOD"
type textarea "x"
type textarea "This is payment at the time of serviceCOD"
type textarea "x"
type textarea "This is payment at the time of service. COD"
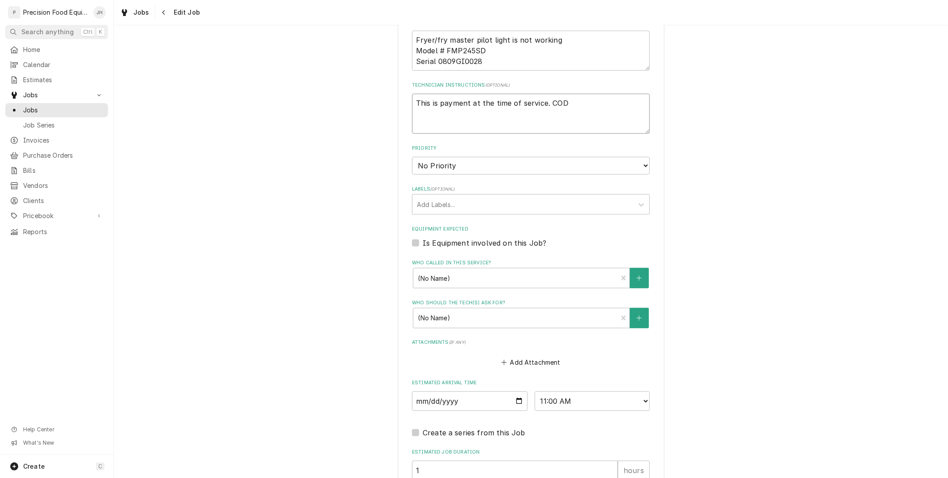
type textarea "x"
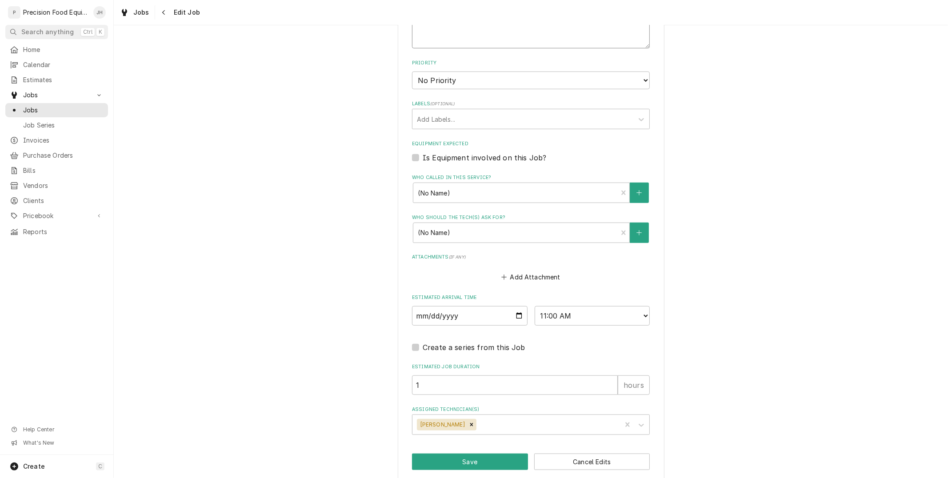
scroll to position [489, 0]
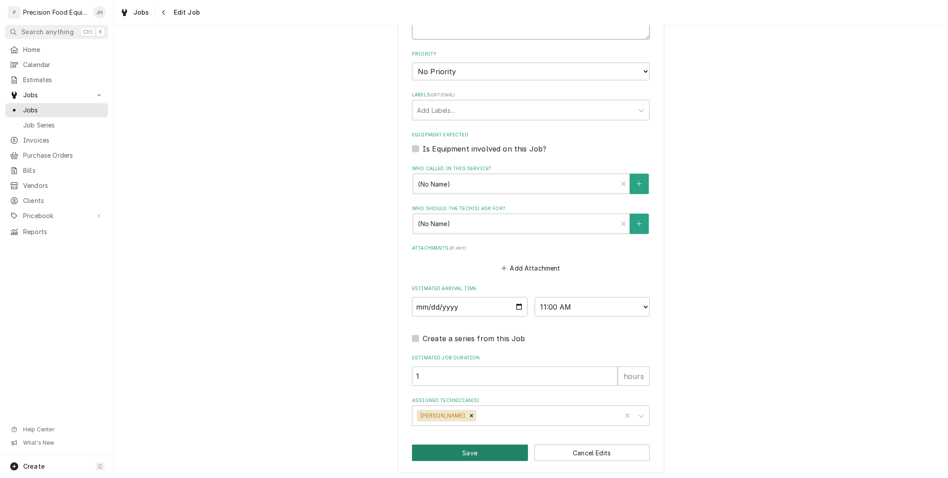
type textarea "This is payment at the time of service. COD"
click at [476, 454] on button "Save" at bounding box center [470, 453] width 116 height 16
type textarea "x"
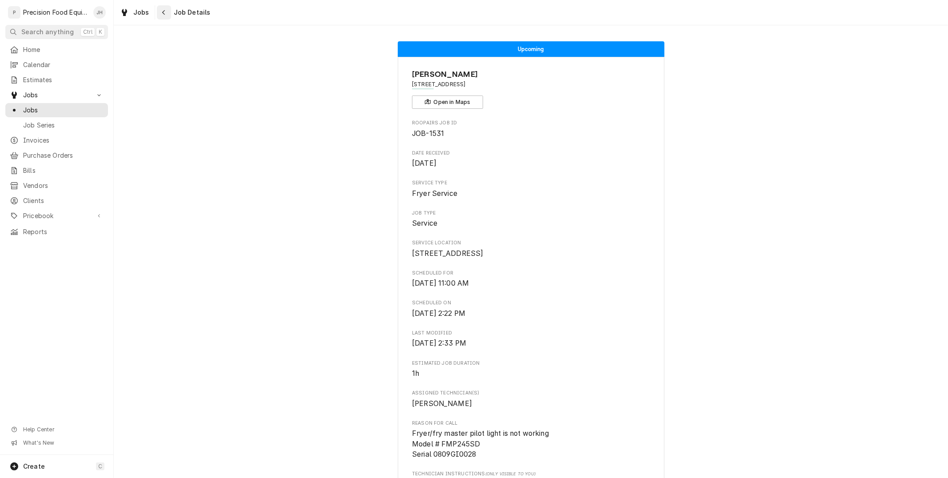
click at [160, 14] on div "Navigate back" at bounding box center [164, 12] width 9 height 9
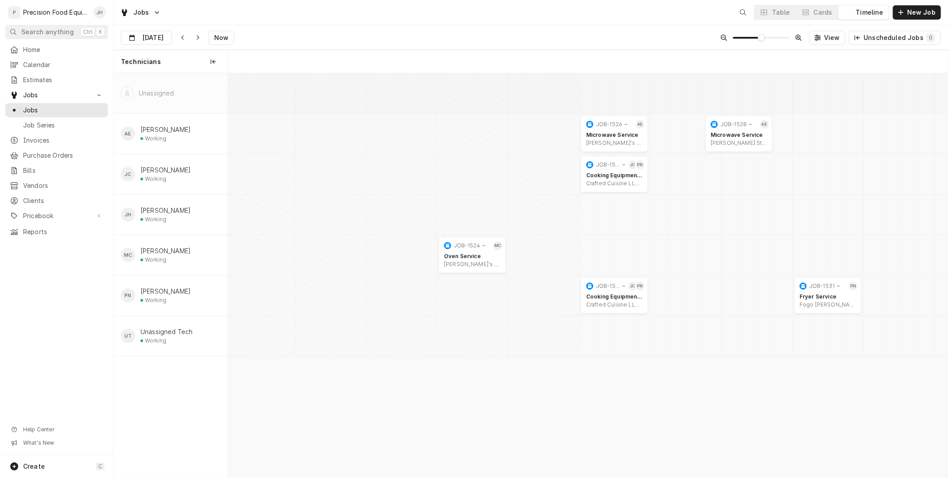
scroll to position [0, 14257]
click at [822, 11] on div "Cards" at bounding box center [823, 12] width 19 height 9
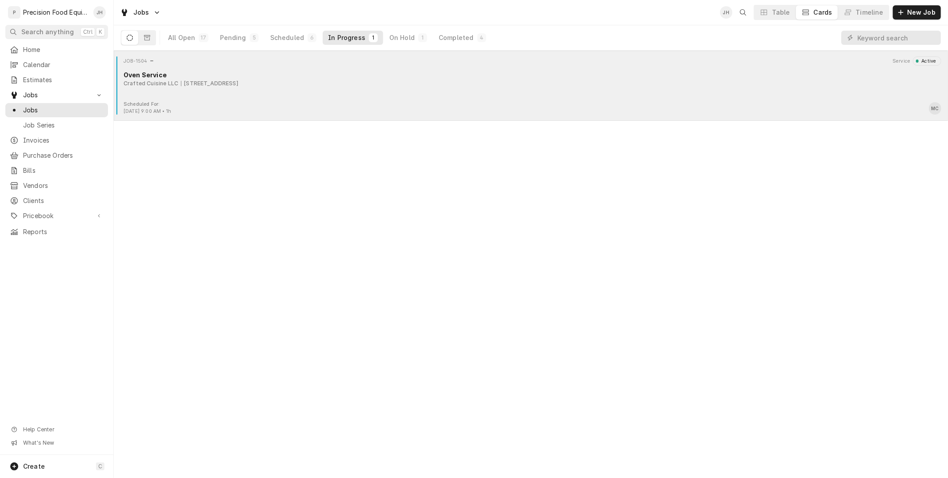
click at [494, 68] on div "JOB-1504 Service Active Oven Service Crafted Cuisine LLC [STREET_ADDRESS]" at bounding box center [530, 78] width 827 height 44
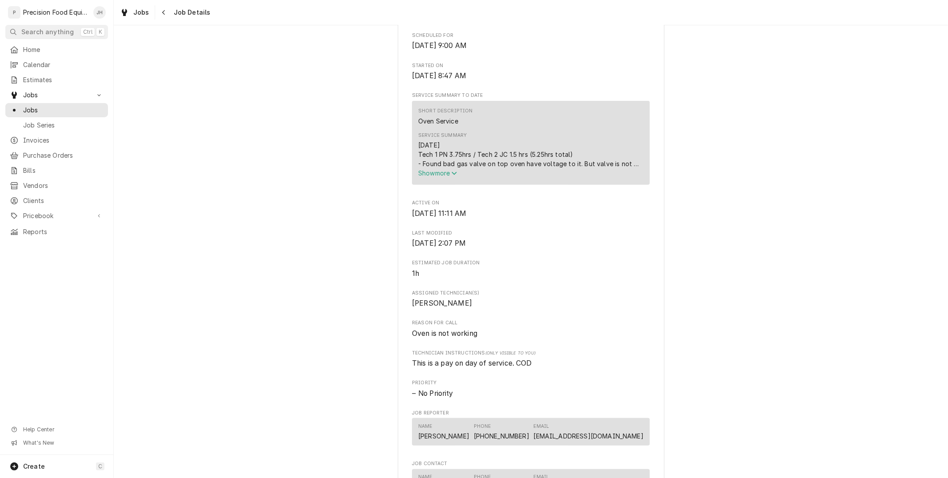
scroll to position [296, 0]
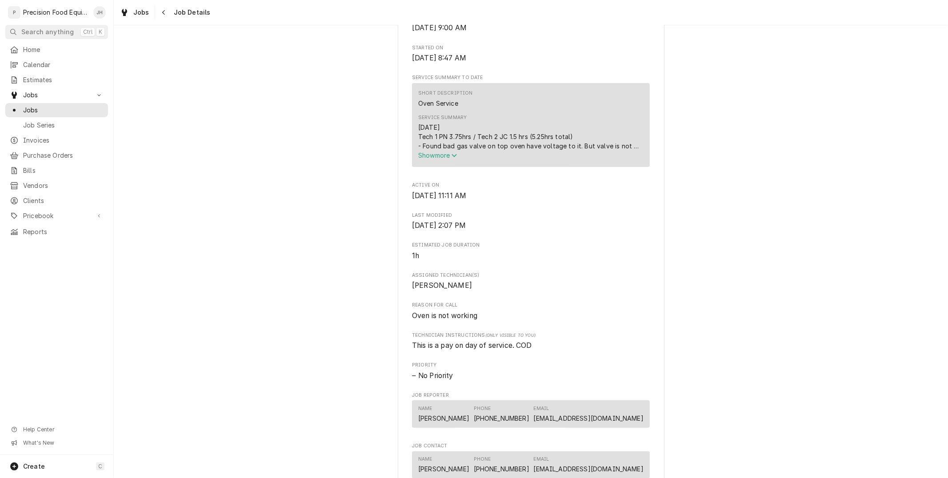
click at [431, 159] on span "Show more" at bounding box center [437, 156] width 39 height 8
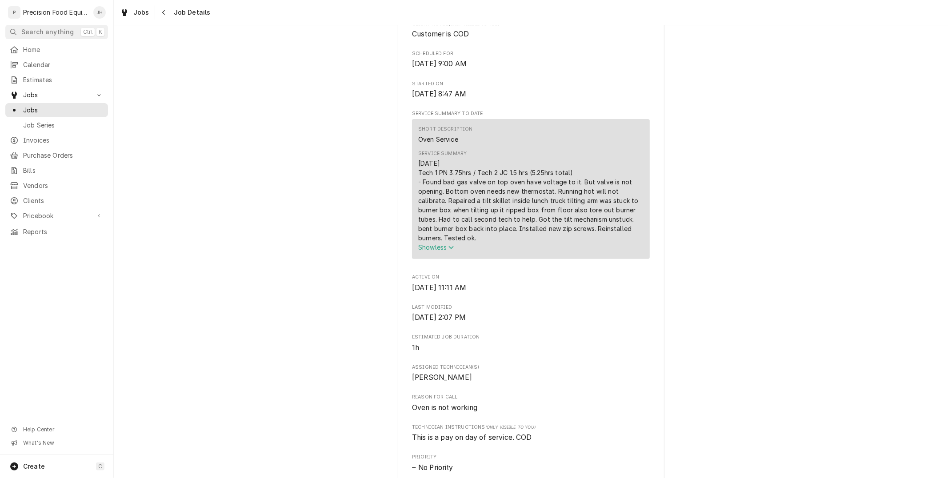
scroll to position [247, 0]
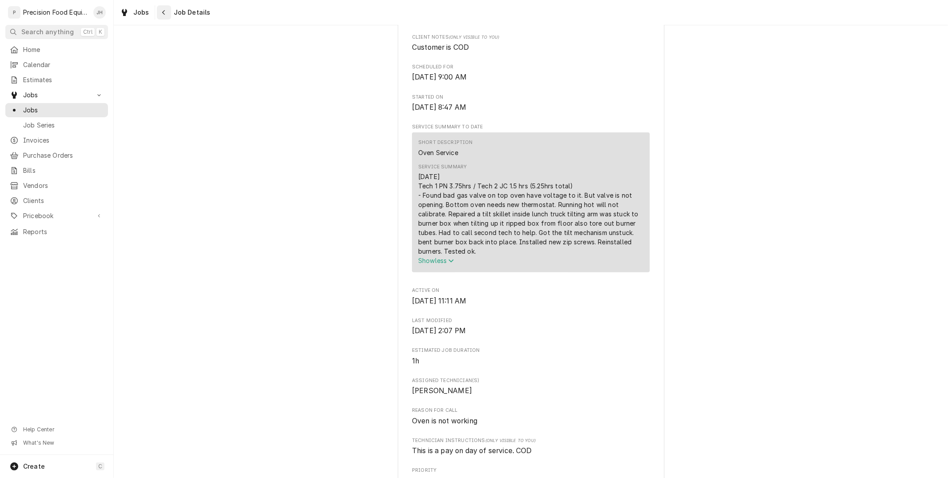
click at [163, 12] on icon "Navigate back" at bounding box center [164, 12] width 4 height 6
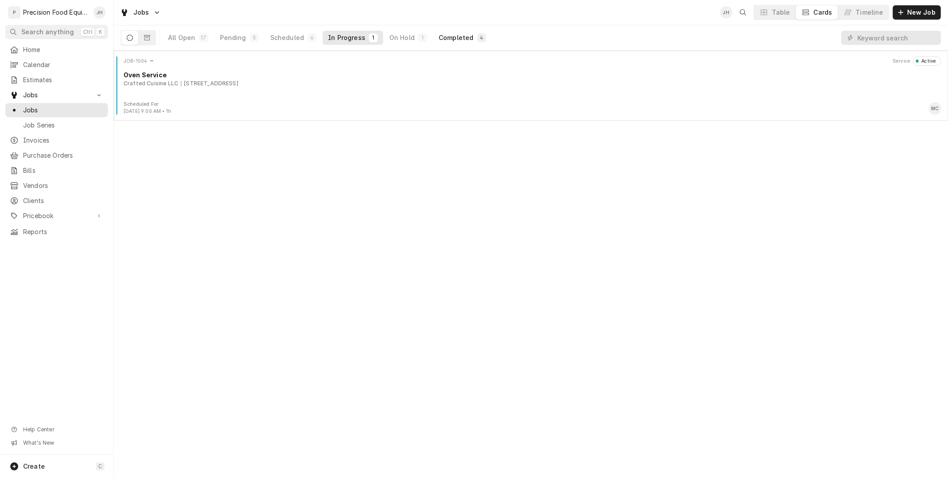
click at [463, 33] on div "Completed" at bounding box center [456, 37] width 35 height 9
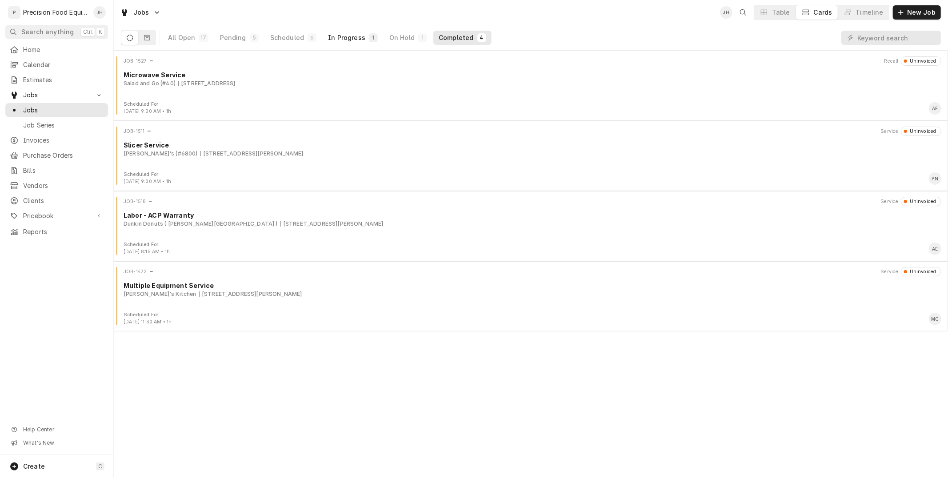
click at [359, 44] on button "In Progress 1" at bounding box center [353, 38] width 60 height 14
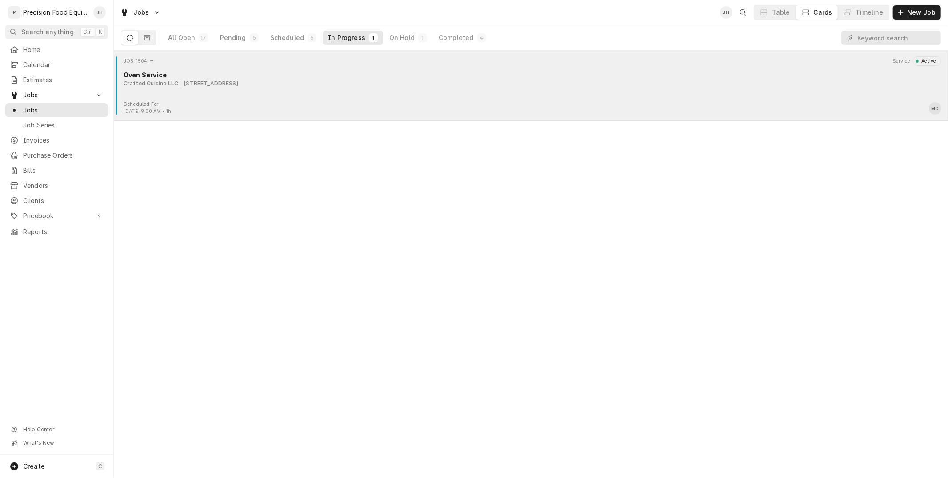
click at [338, 70] on div "Oven Service" at bounding box center [533, 74] width 818 height 9
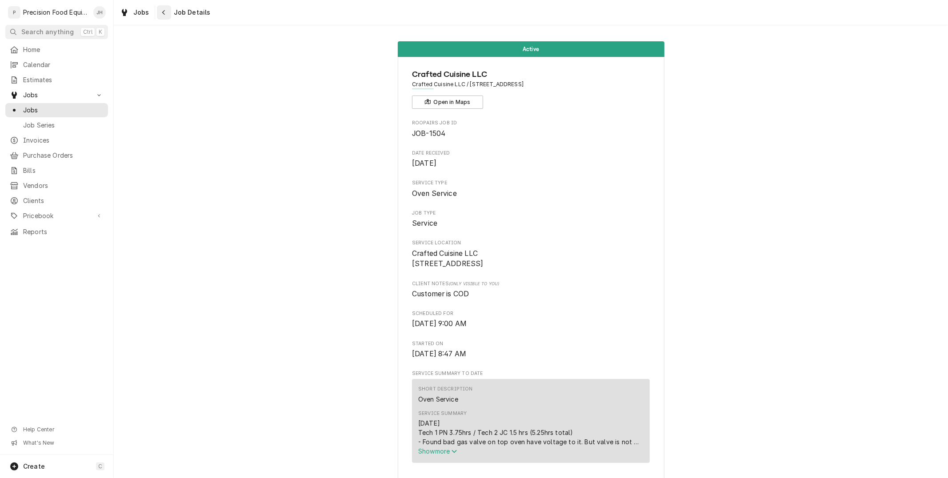
click at [160, 12] on div "Navigate back" at bounding box center [164, 12] width 9 height 9
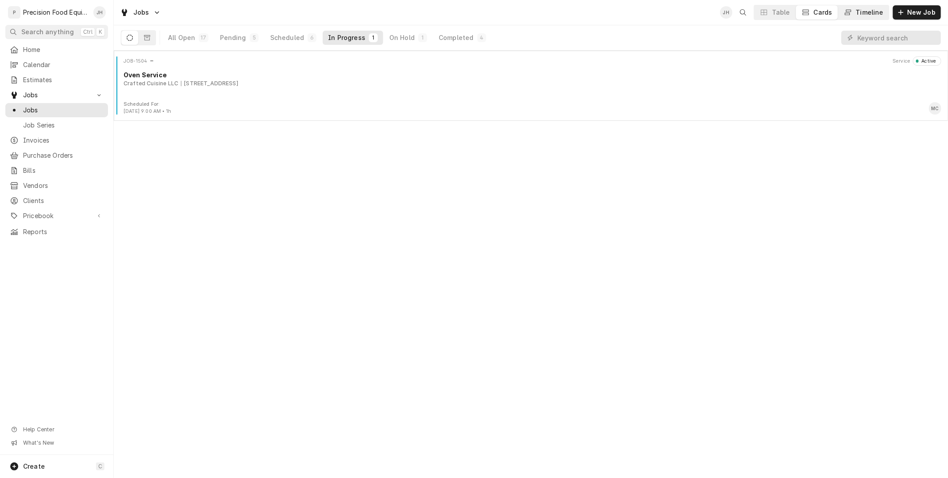
click at [878, 14] on div "Timeline" at bounding box center [870, 12] width 28 height 9
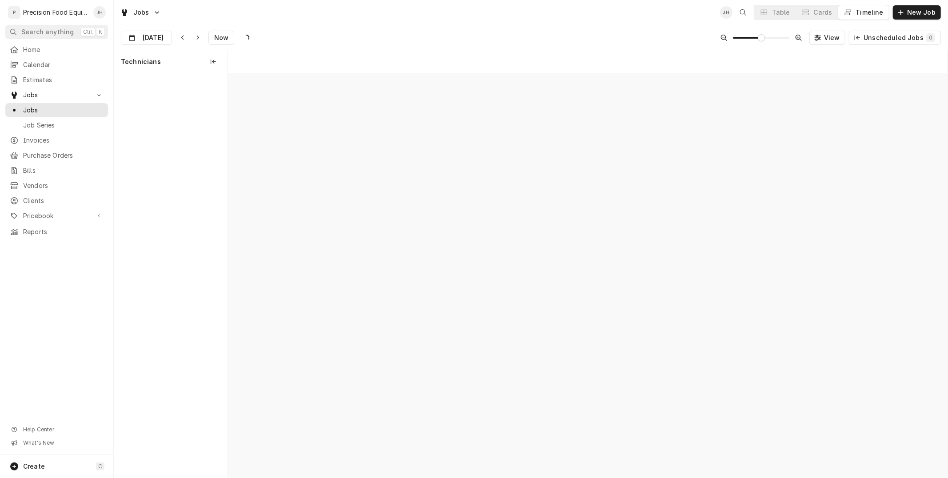
scroll to position [0, 14257]
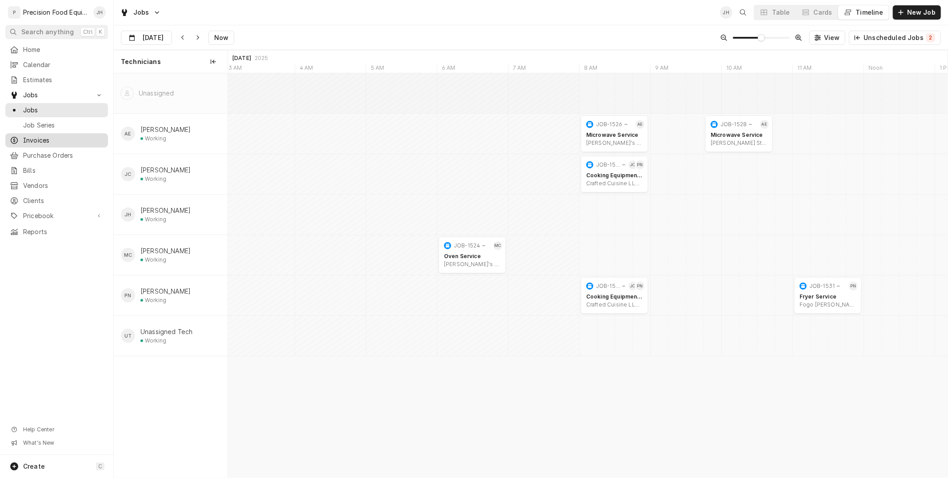
click at [41, 141] on span "Invoices" at bounding box center [63, 140] width 80 height 9
